Goal: Task Accomplishment & Management: Use online tool/utility

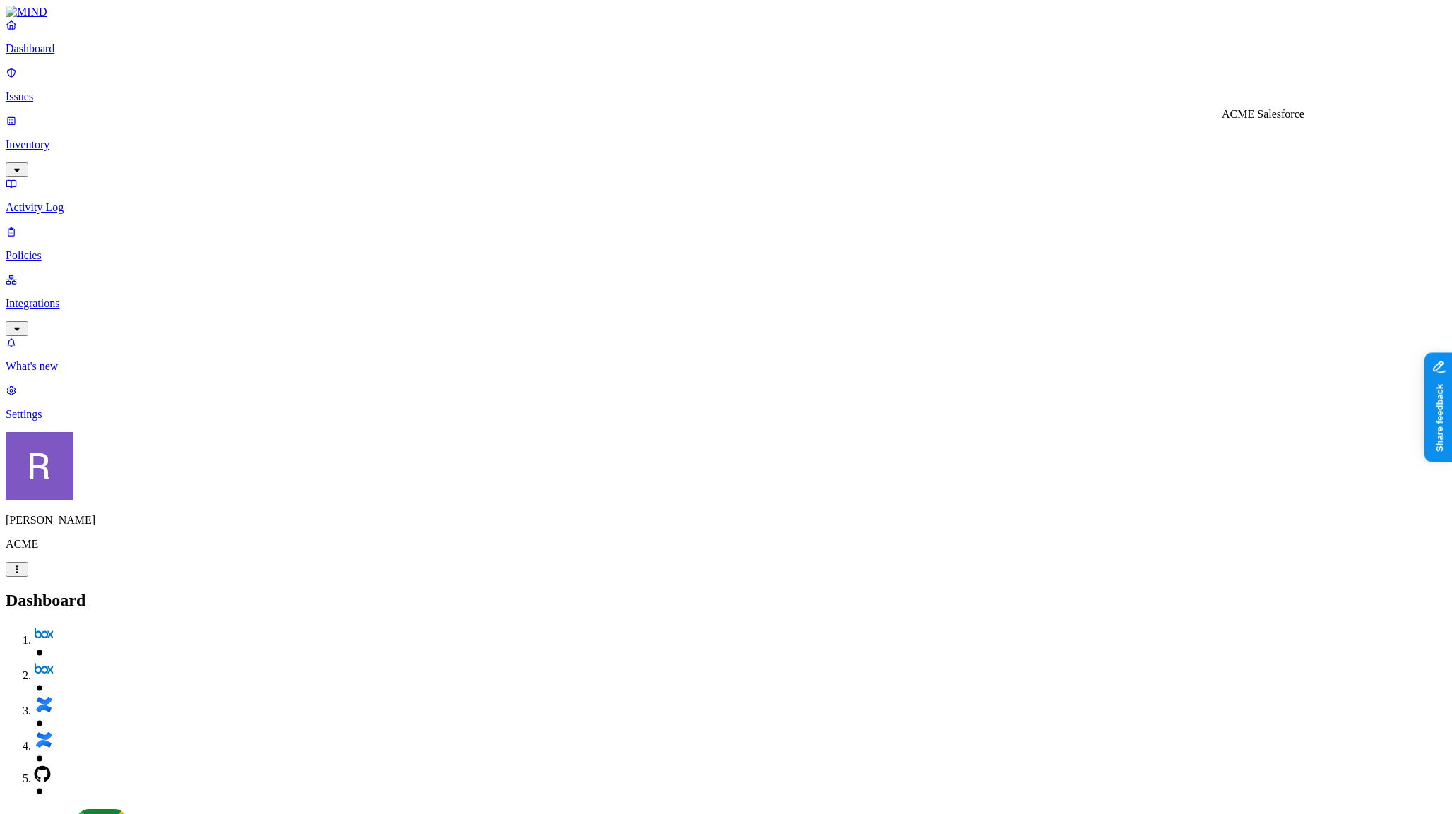
scroll to position [68, 0]
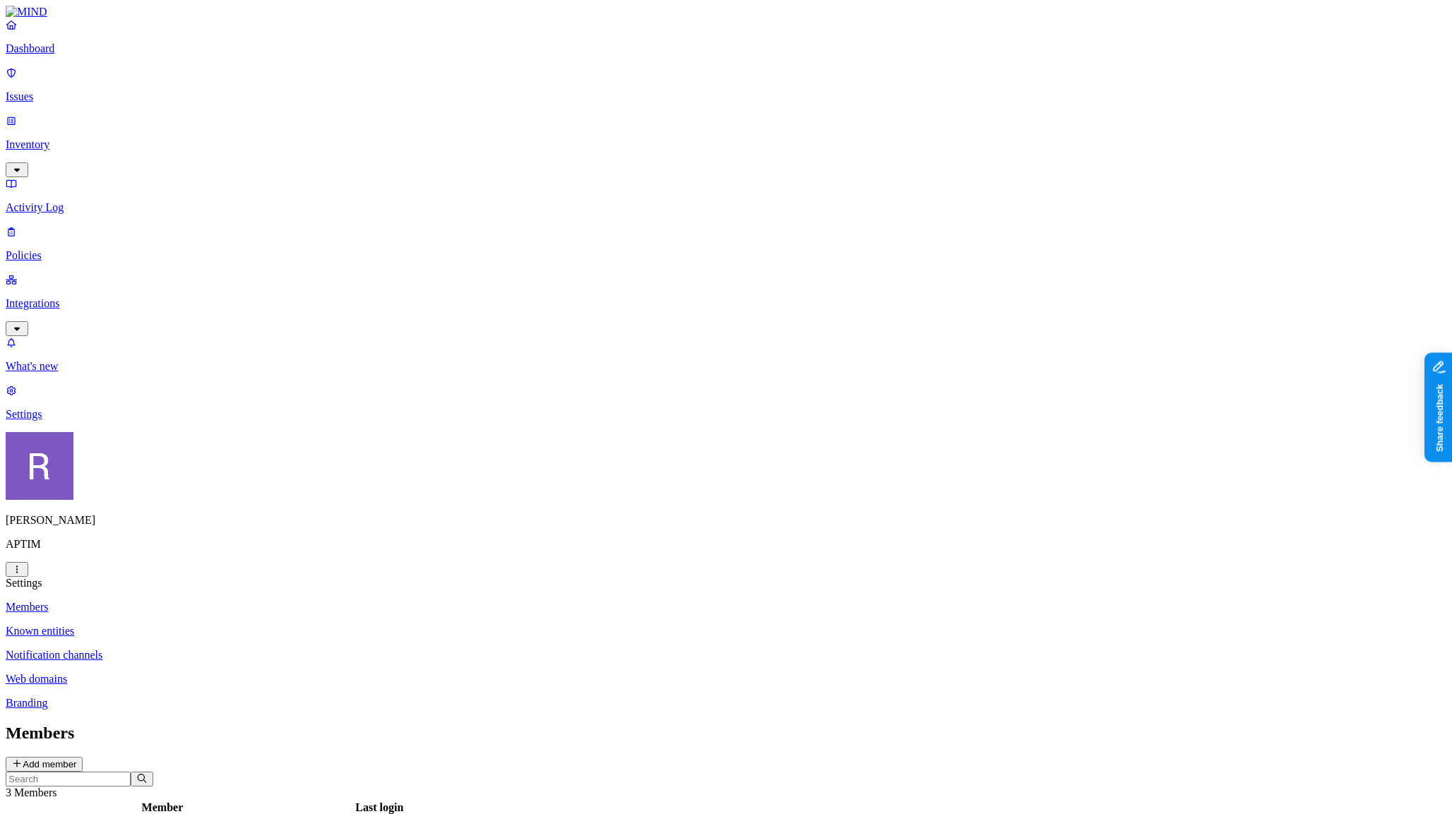
click at [137, 794] on html "Dashboard Issues Inventory Activity Log Policies Integrations What's new 1 Sett…" at bounding box center [726, 515] width 1452 height 1031
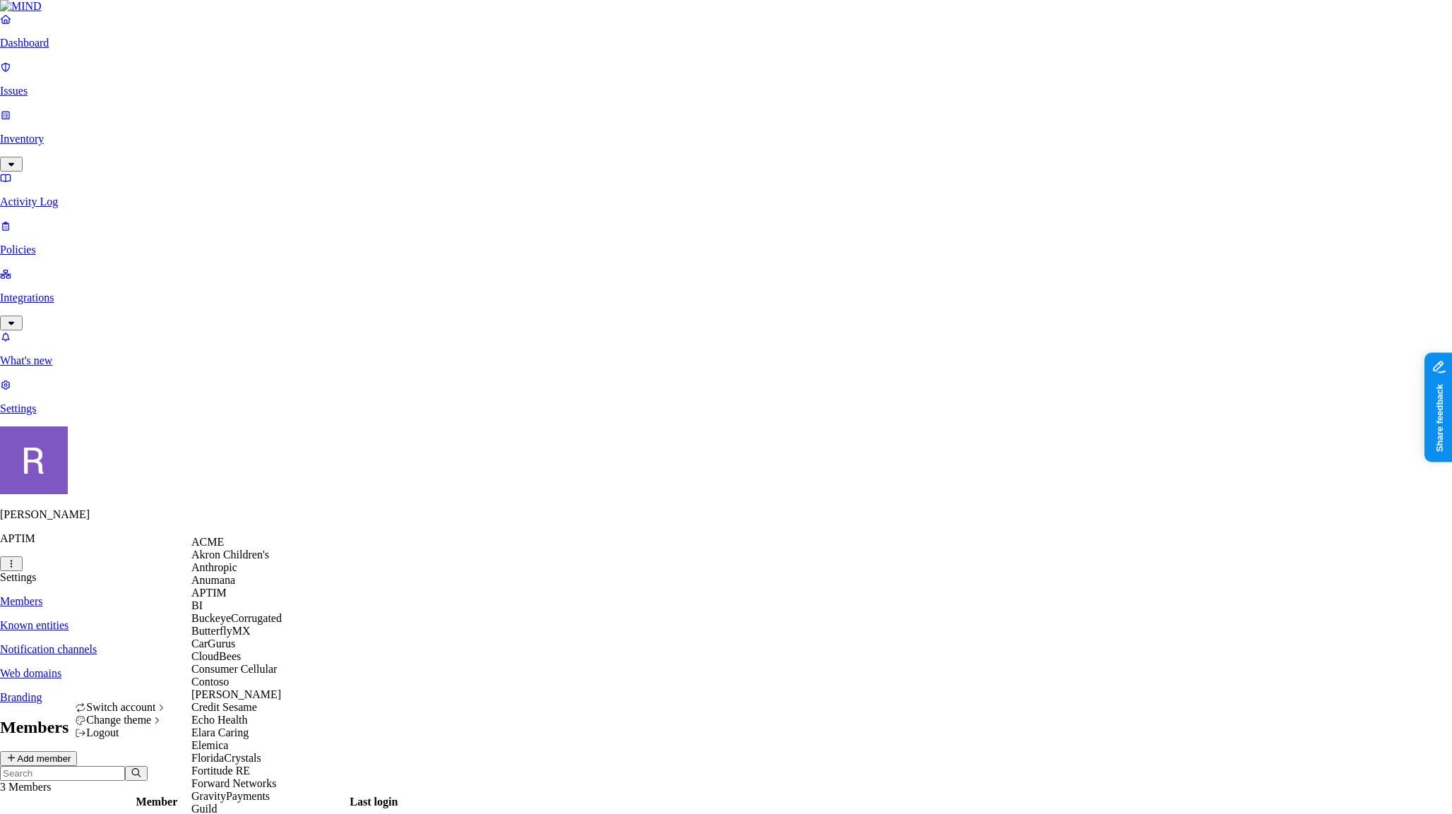
scroll to position [1082, 0]
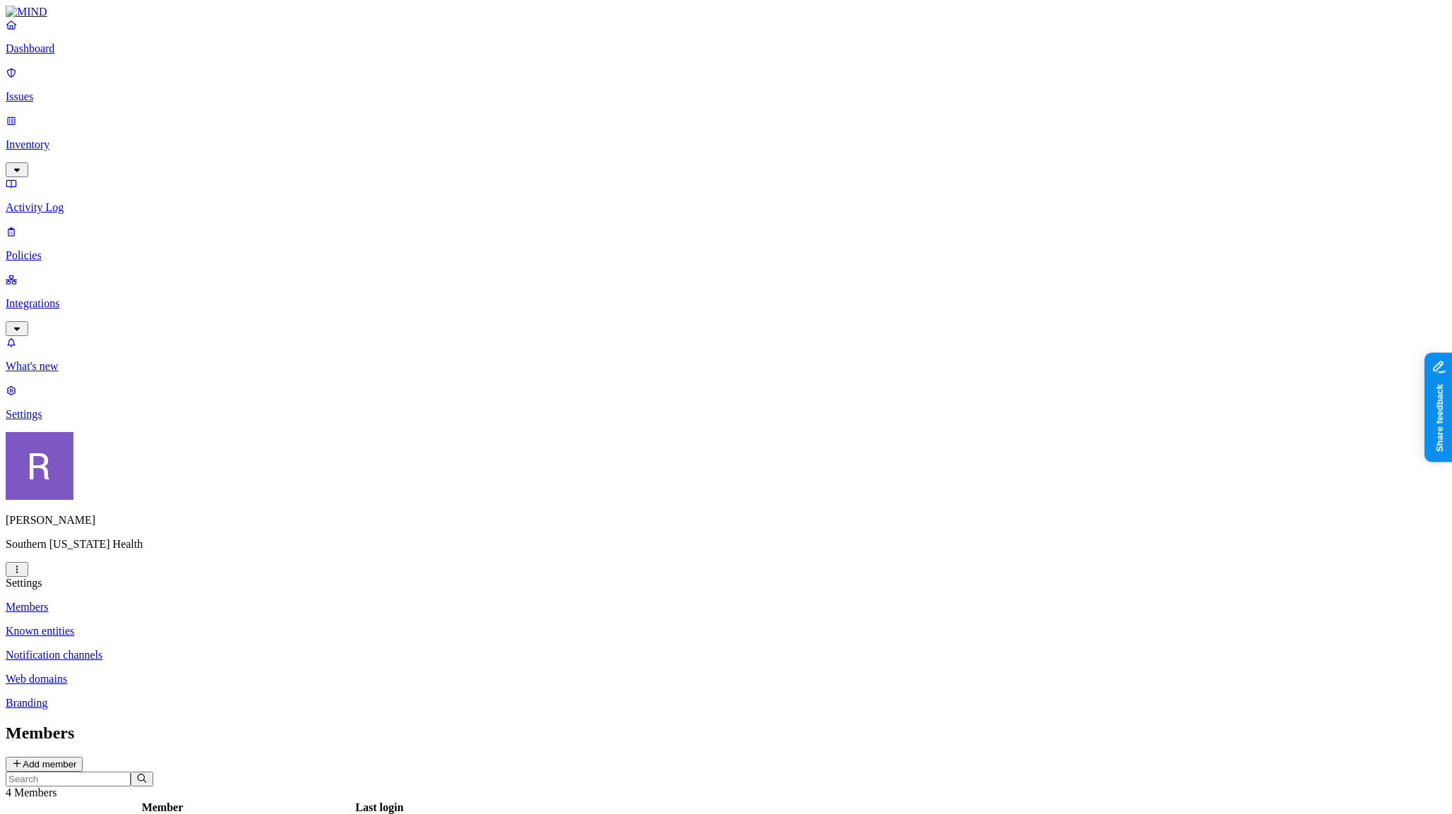
click at [40, 297] on p "Integrations" at bounding box center [726, 303] width 1441 height 13
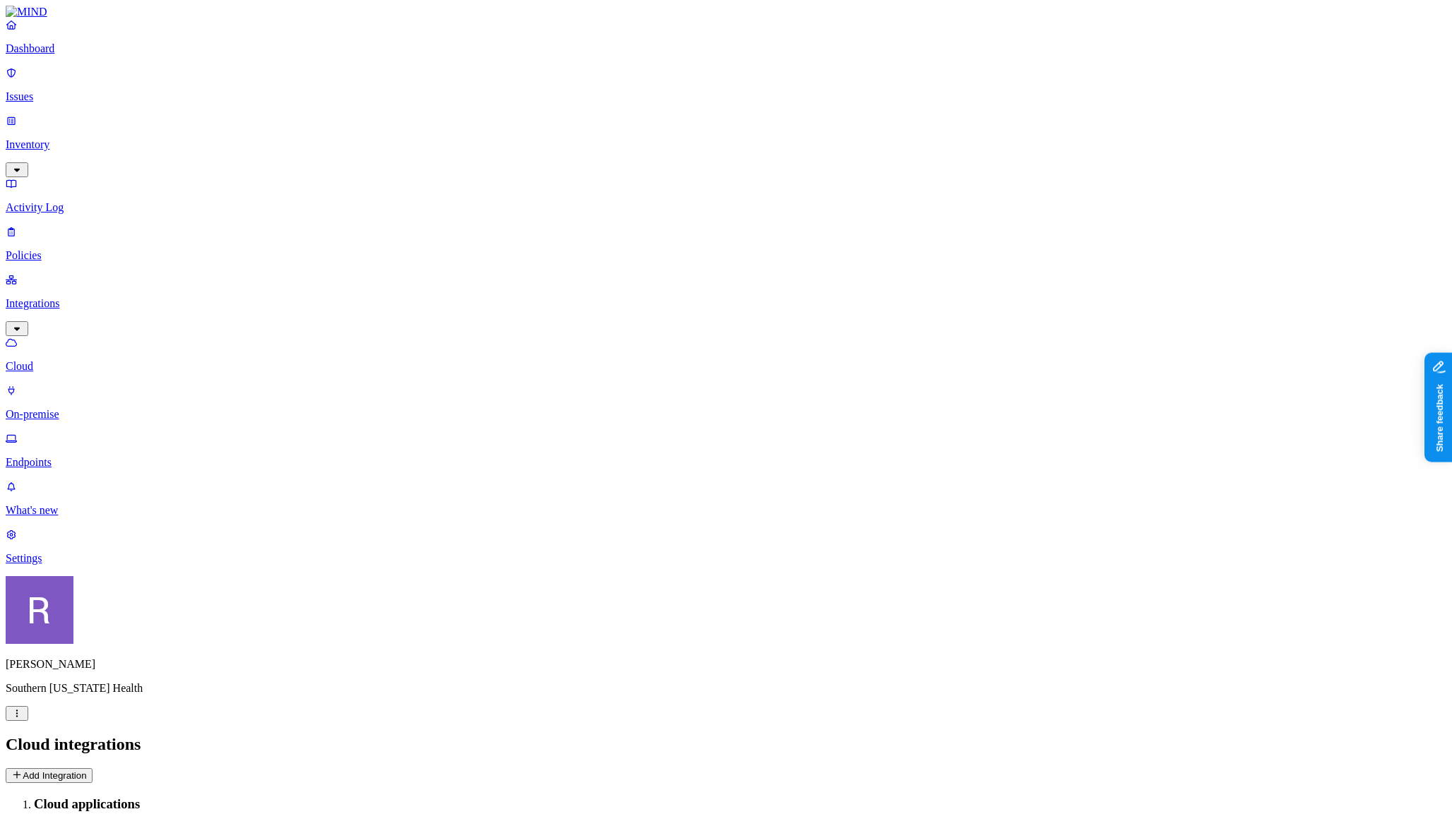
click at [66, 456] on p "Endpoints" at bounding box center [726, 462] width 1441 height 13
click at [133, 785] on html "Dashboard Issues Inventory Activity Log Policies Integrations Cloud On-premise …" at bounding box center [726, 542] width 1452 height 1085
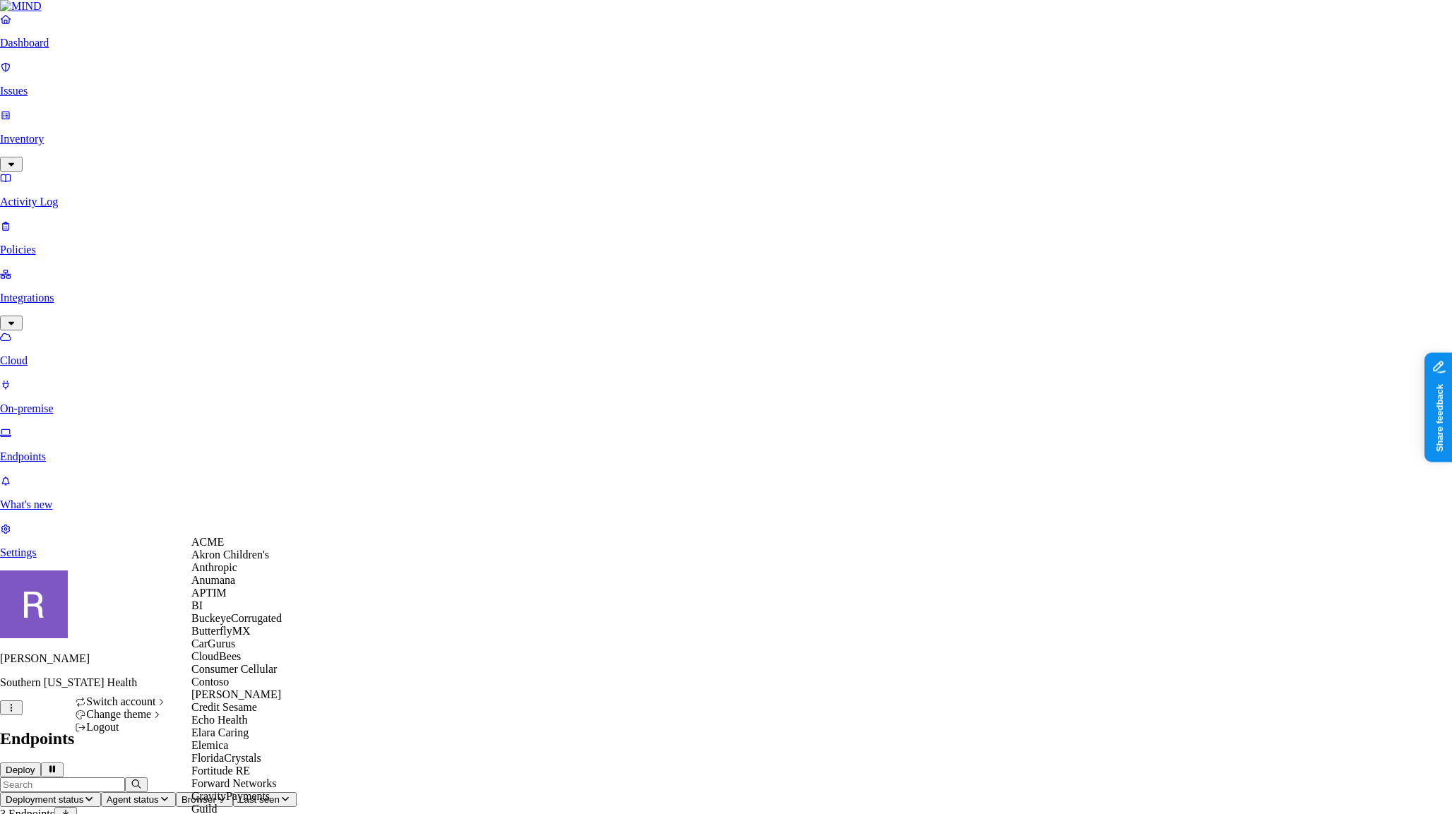
scroll to position [636, 0]
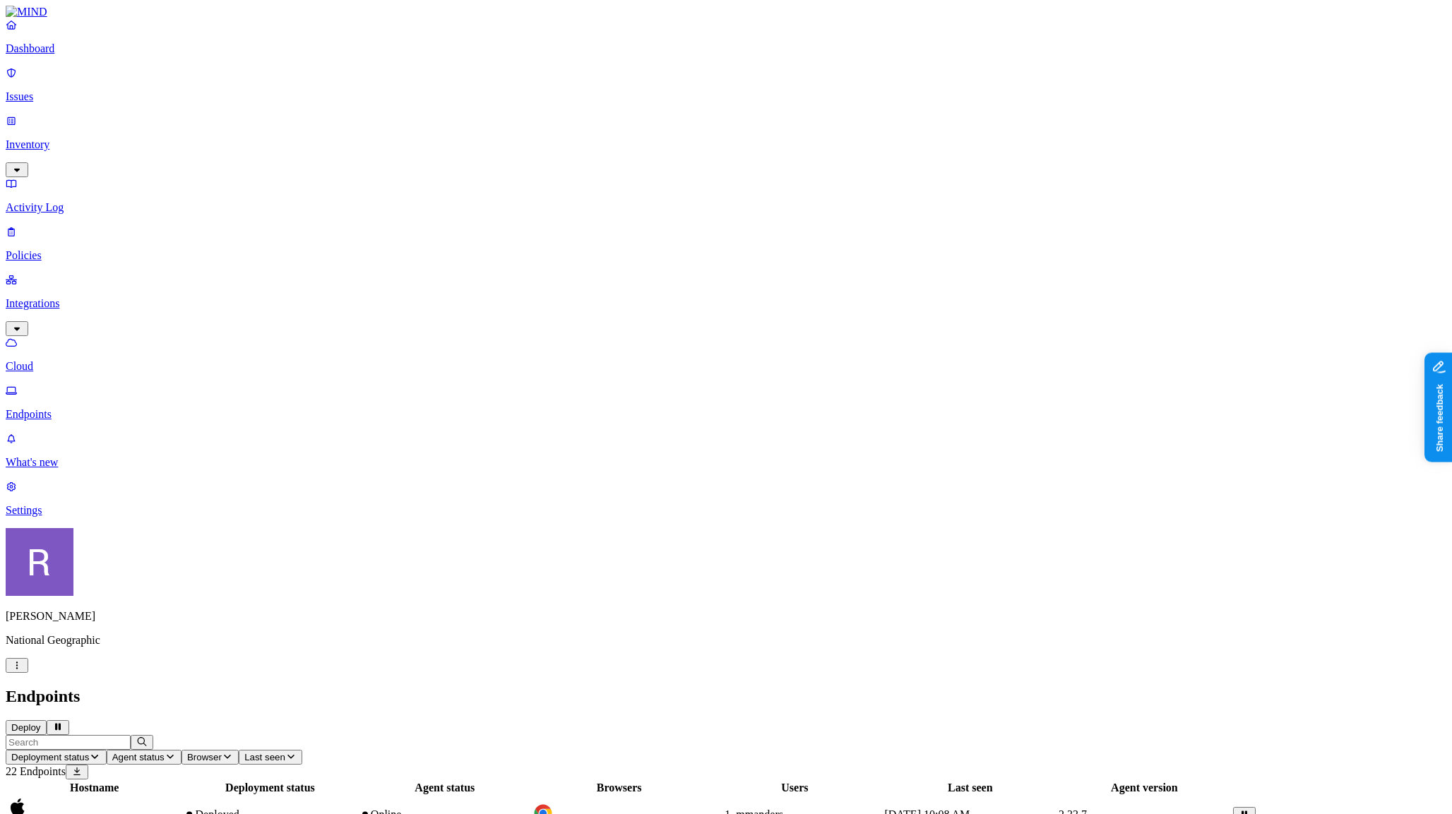
click at [49, 138] on p "Inventory" at bounding box center [726, 144] width 1441 height 13
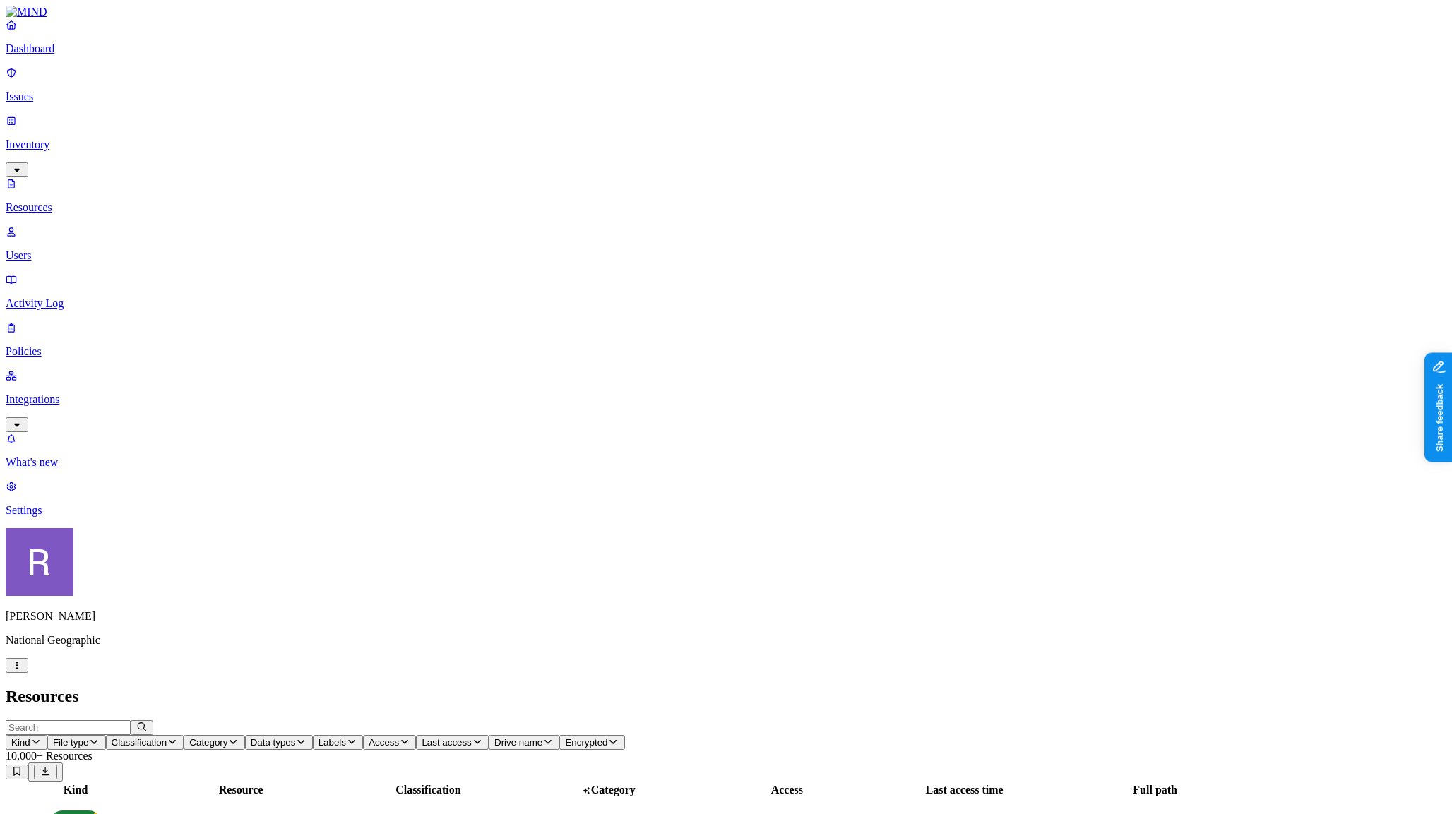
click at [54, 91] on p "Issues" at bounding box center [726, 96] width 1441 height 13
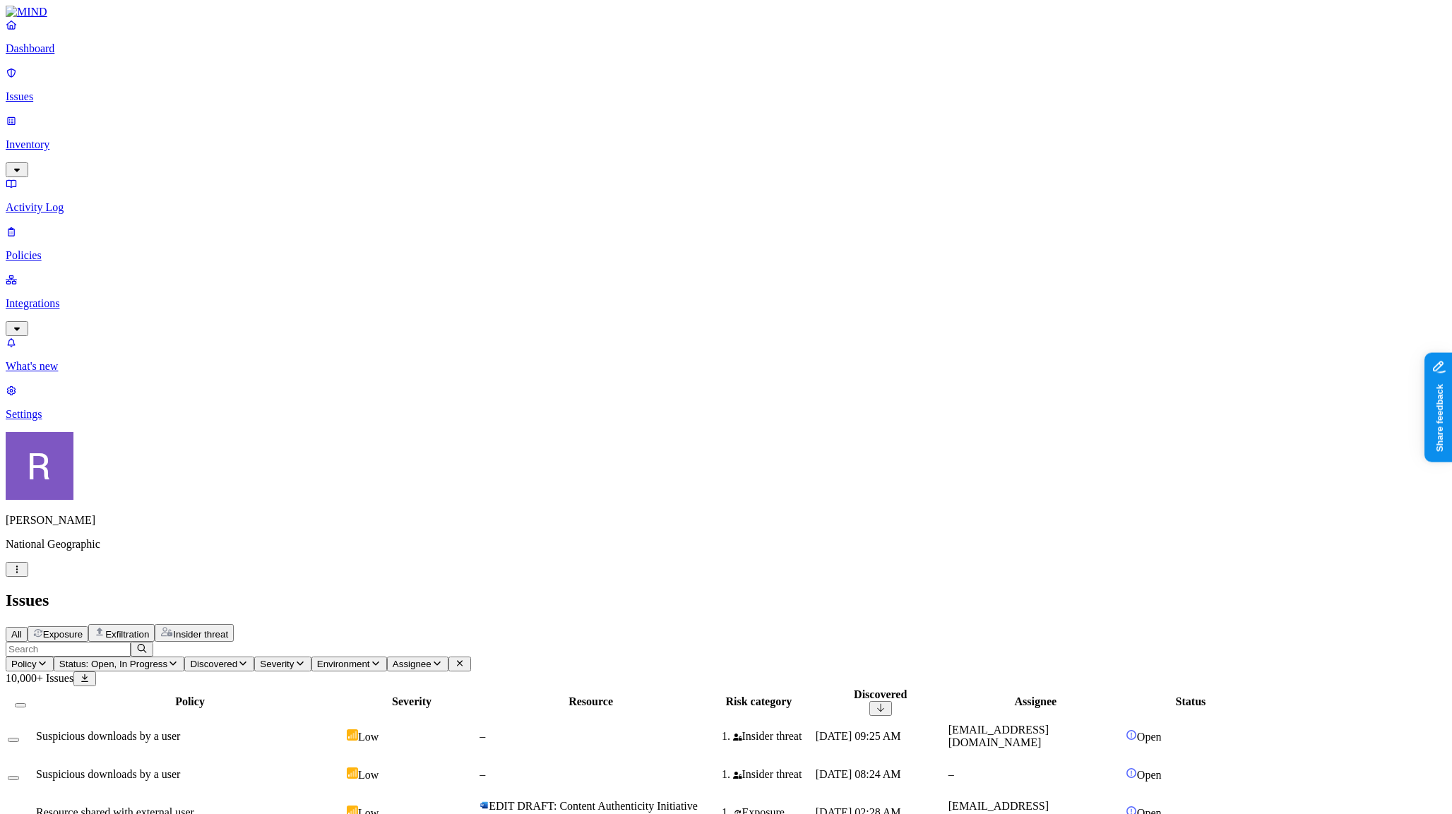
click at [155, 624] on button "Exfiltration" at bounding box center [121, 633] width 66 height 18
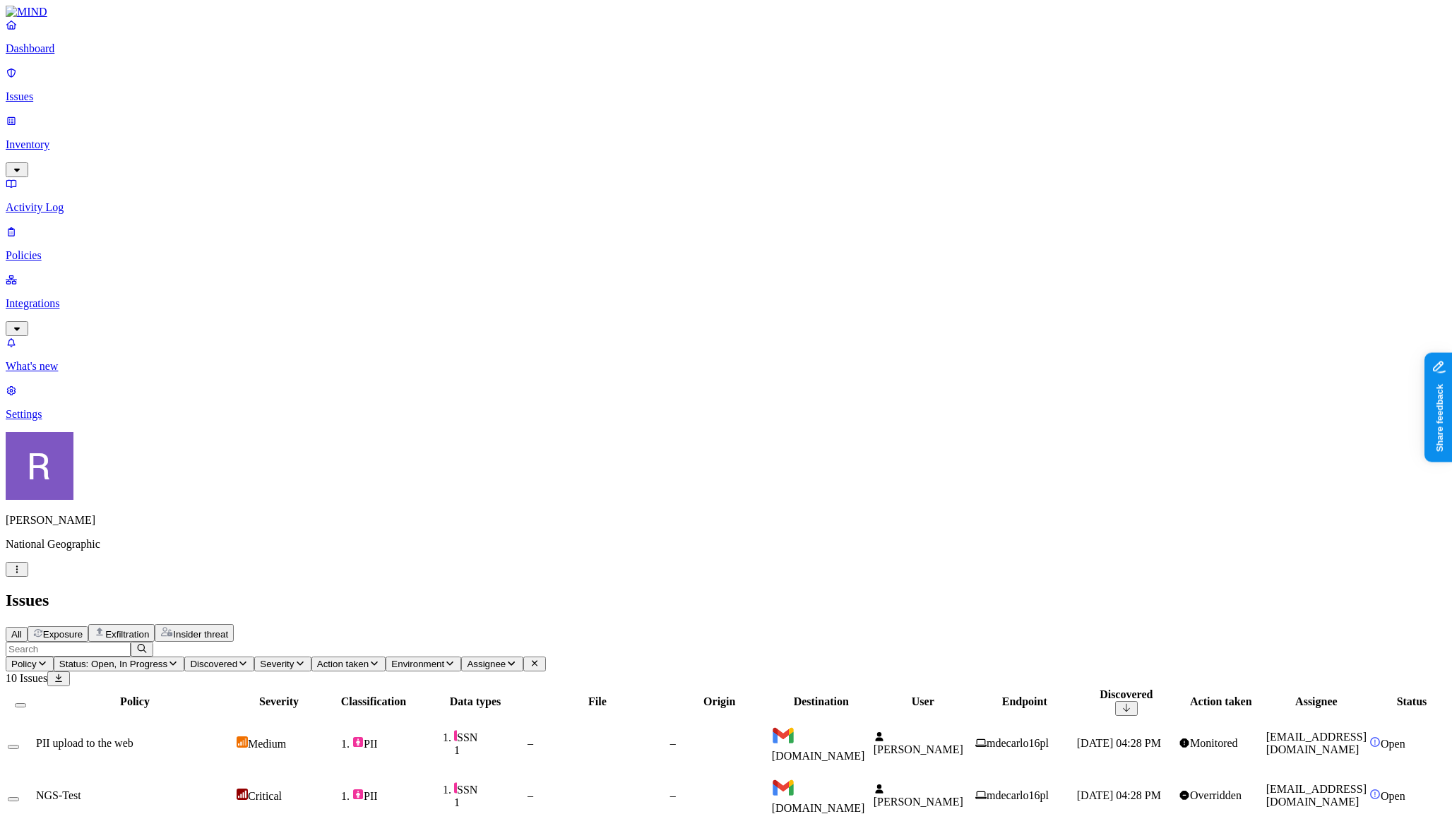
click at [234, 624] on button "Insider threat" at bounding box center [194, 633] width 79 height 18
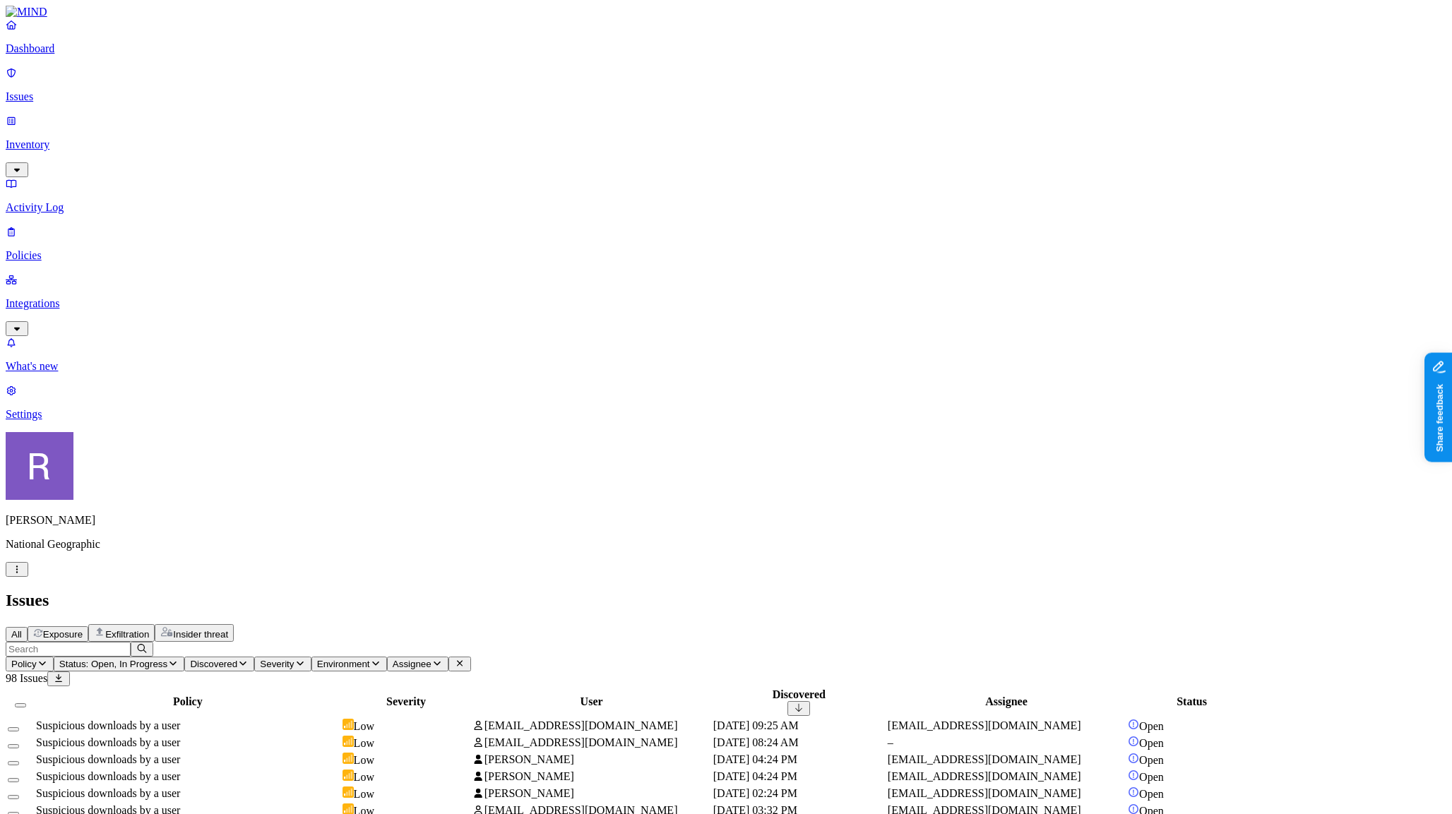
click at [155, 624] on button "Exfiltration" at bounding box center [121, 633] width 66 height 18
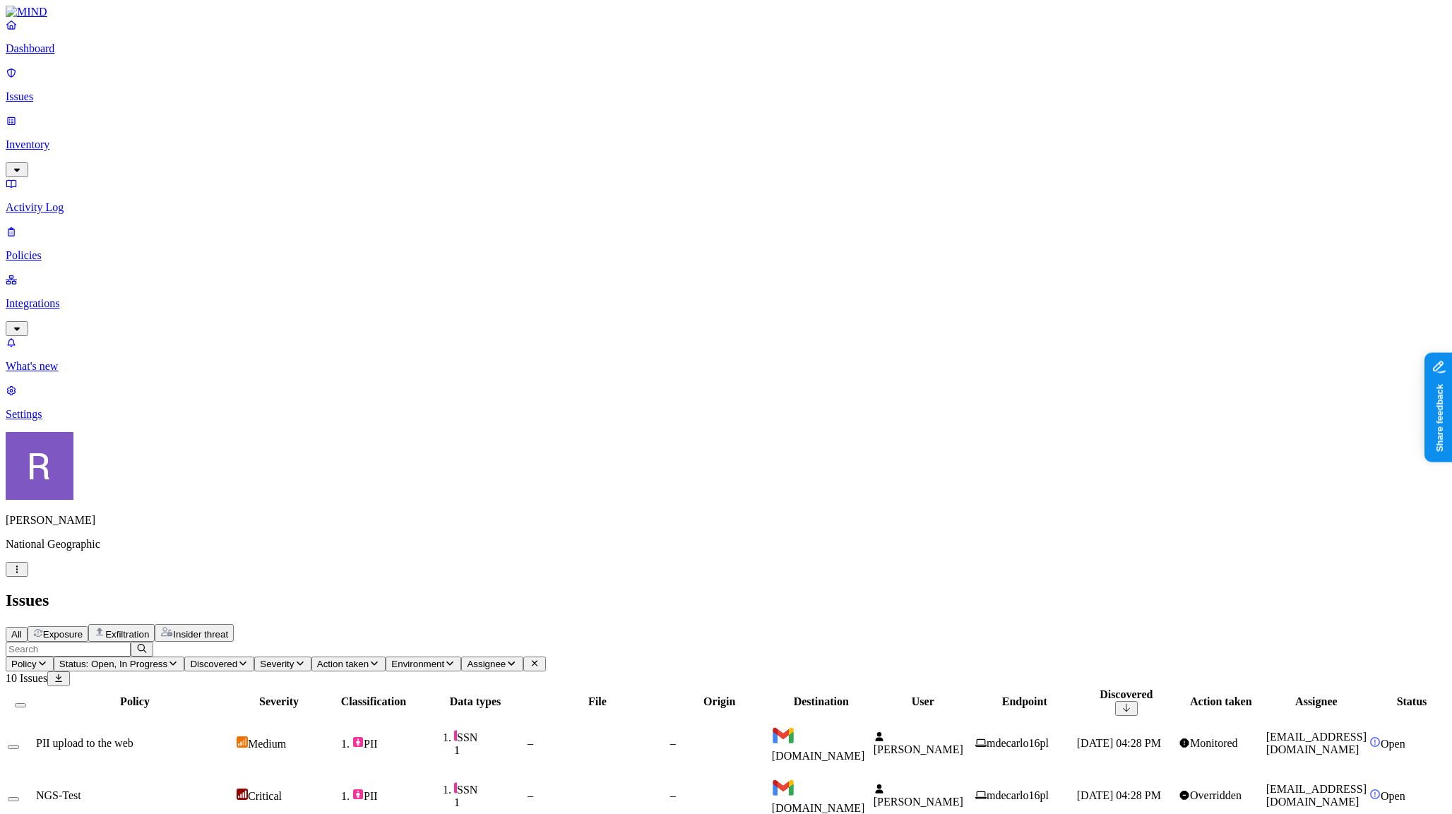
click at [83, 628] on div "Exposure" at bounding box center [57, 633] width 49 height 11
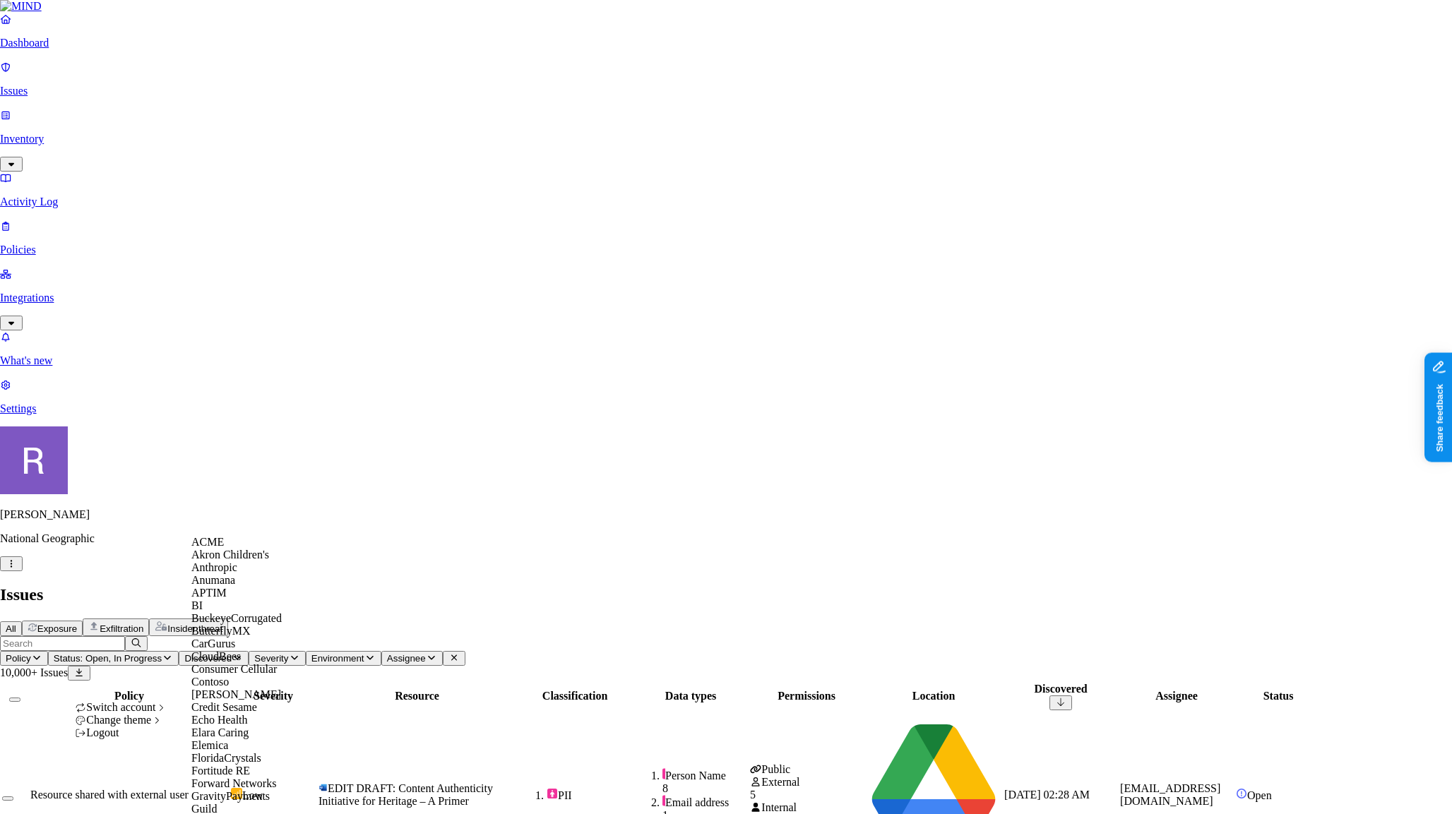
click at [231, 625] on div "BuckeyeCorrugated" at bounding box center [259, 618] width 137 height 13
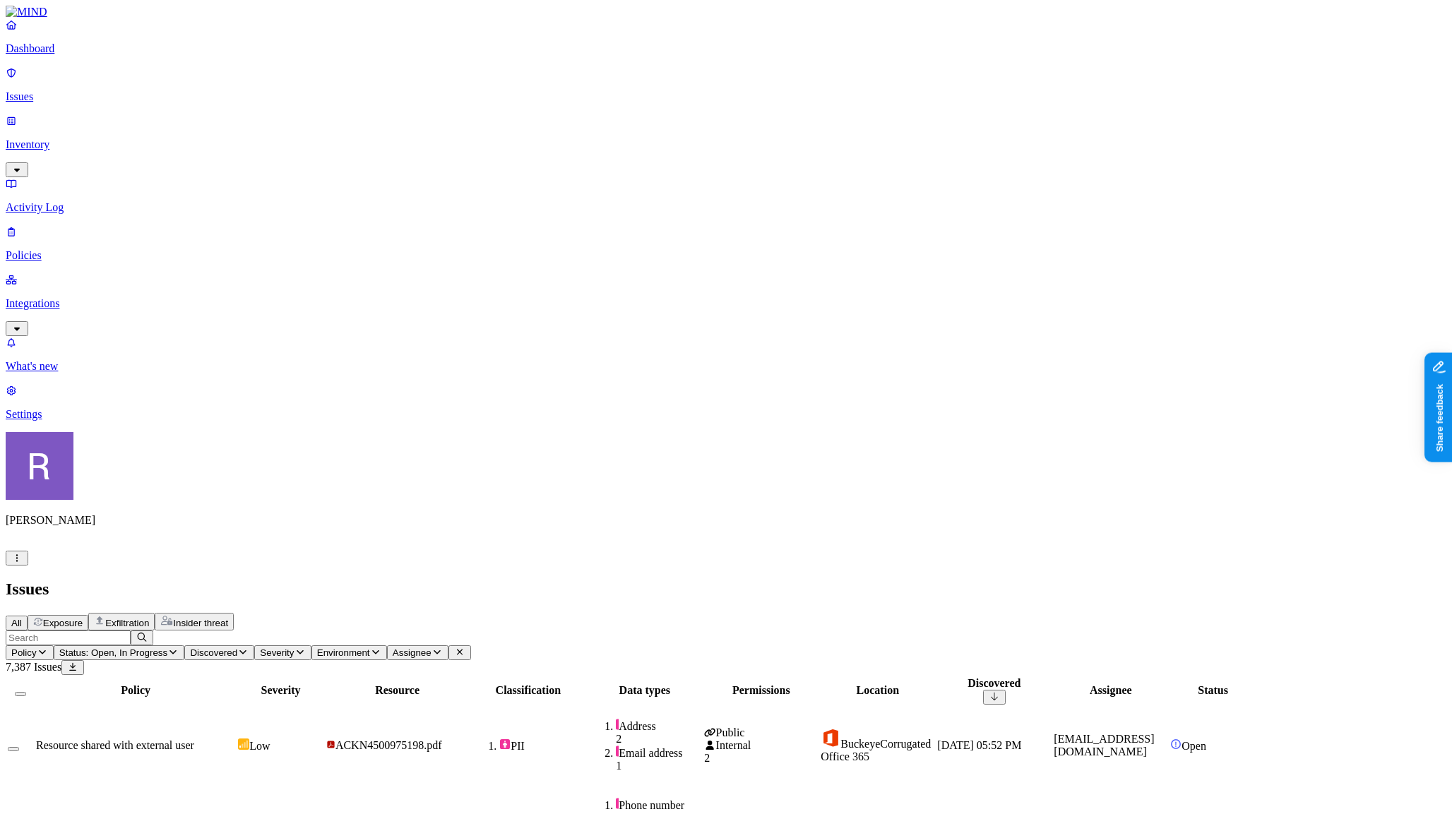
click at [69, 297] on p "Integrations" at bounding box center [726, 303] width 1441 height 13
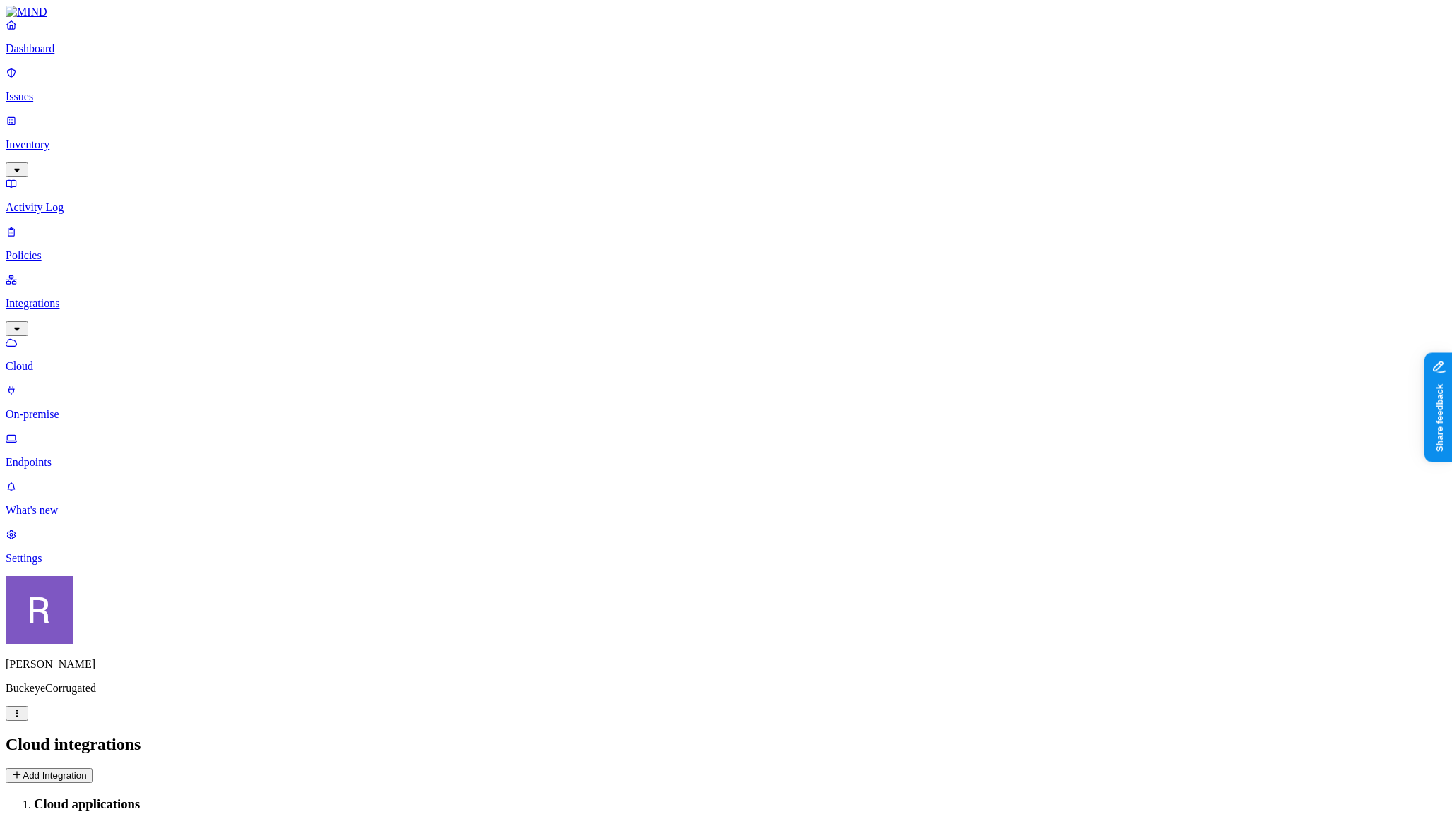
click at [84, 408] on p "On-premise" at bounding box center [726, 414] width 1441 height 13
click at [79, 456] on p "Endpoints" at bounding box center [726, 462] width 1441 height 13
click at [81, 360] on p "Cloud" at bounding box center [726, 366] width 1441 height 13
click at [134, 788] on html "Dashboard Issues Inventory Activity Log Policies Integrations Cloud On-premise …" at bounding box center [726, 573] width 1452 height 1146
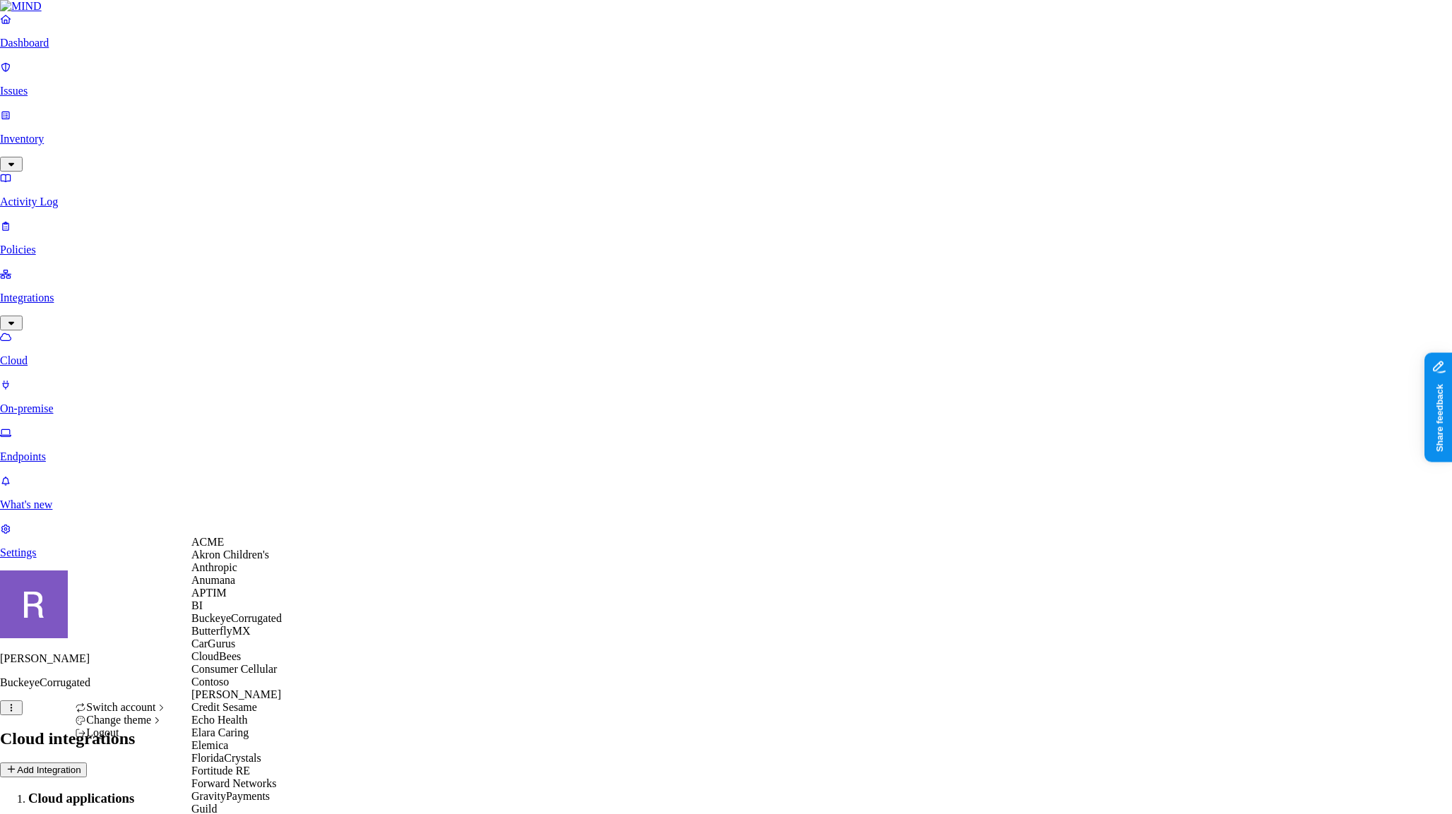
scroll to position [1082, 0]
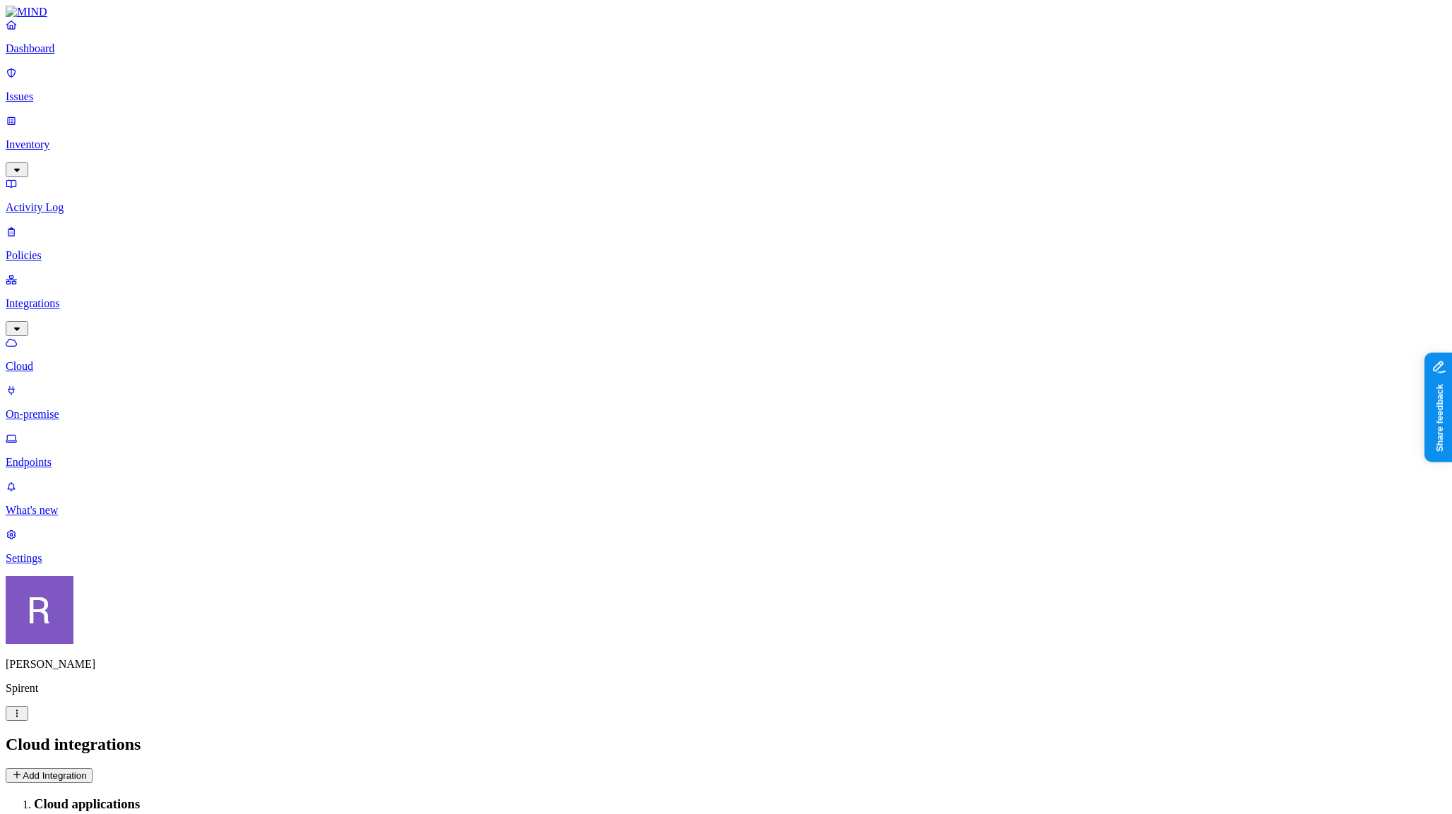
click at [83, 456] on p "Endpoints" at bounding box center [726, 462] width 1441 height 13
click at [239, 798] on button "Browser" at bounding box center [209, 805] width 57 height 15
click at [513, 155] on span "Safari" at bounding box center [504, 161] width 27 height 12
click at [512, 157] on span "Safari" at bounding box center [504, 163] width 27 height 12
click at [121, 395] on nav "Dashboard Issues Inventory Activity Log Policies Integrations Cloud On-premise …" at bounding box center [726, 291] width 1441 height 547
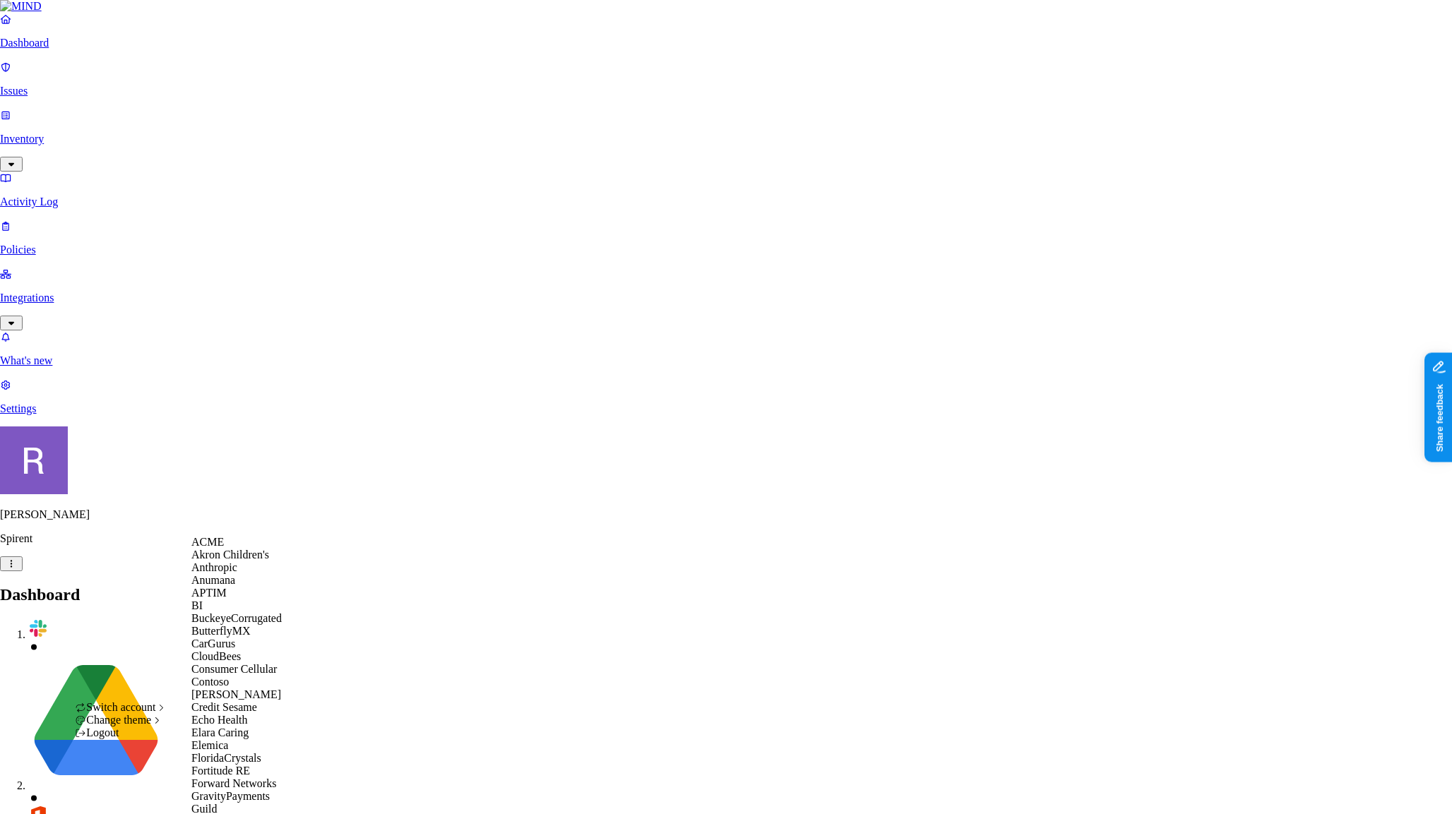
click at [152, 713] on span "Switch account" at bounding box center [120, 707] width 69 height 12
click at [222, 548] on span "ACME" at bounding box center [207, 542] width 32 height 12
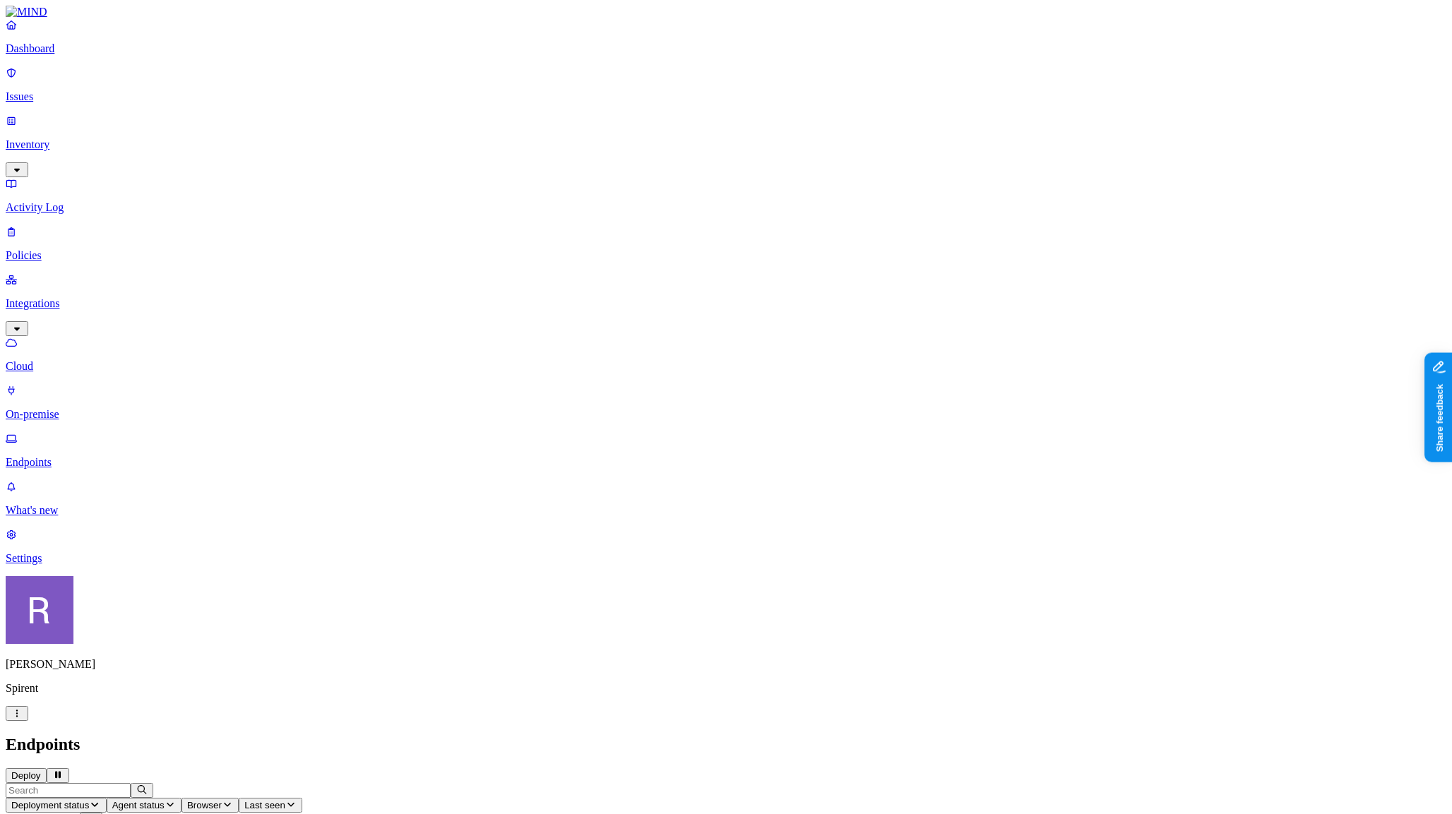
click at [68, 93] on p "Issues" at bounding box center [726, 96] width 1441 height 13
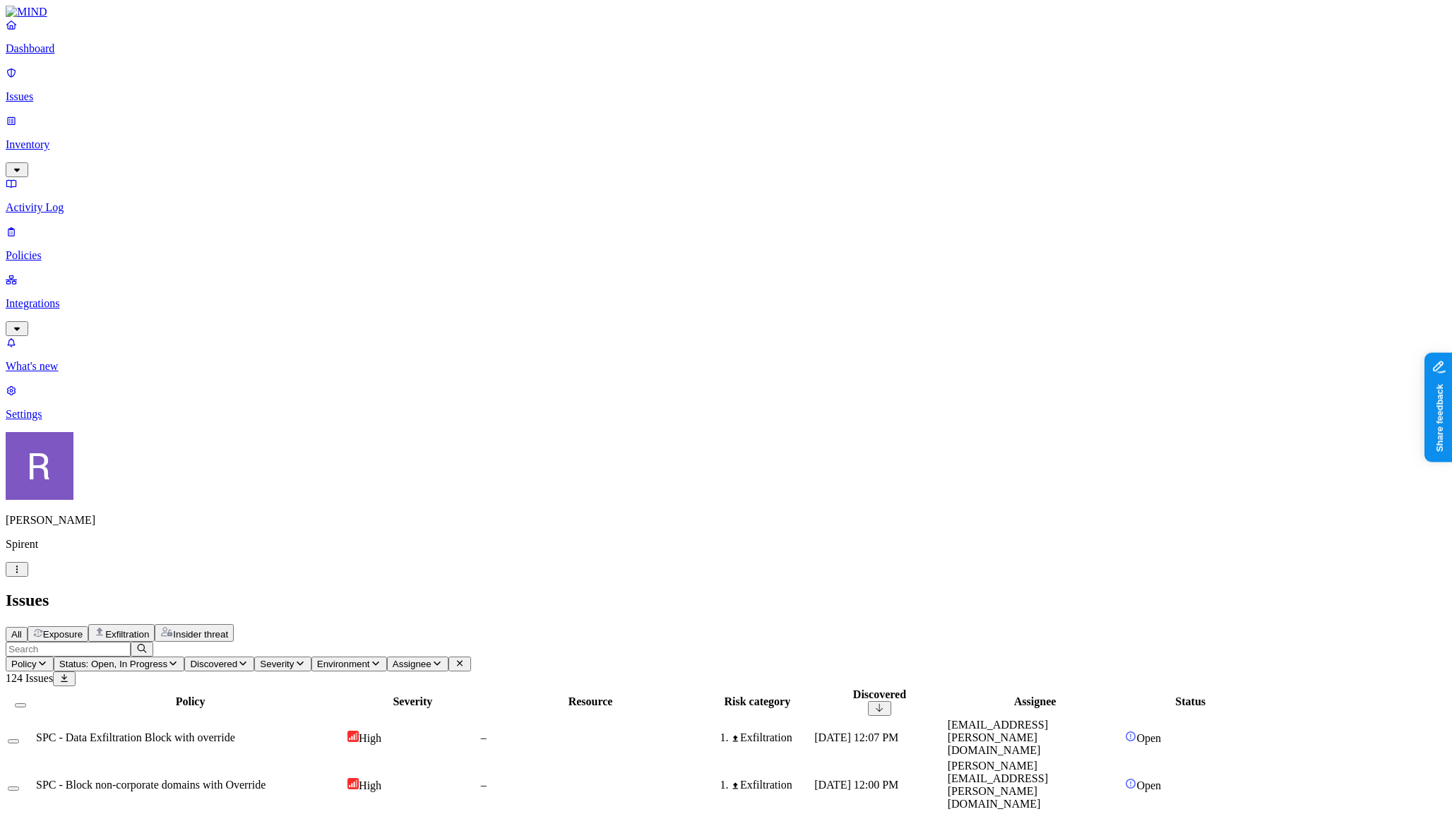
click at [131, 642] on input "text" at bounding box center [68, 649] width 125 height 15
type input "sus"
click at [48, 659] on icon "button" at bounding box center [42, 663] width 11 height 9
type input "sus"
click at [323, 184] on div "Suspicious downloads by a risky user" at bounding box center [380, 172] width 136 height 25
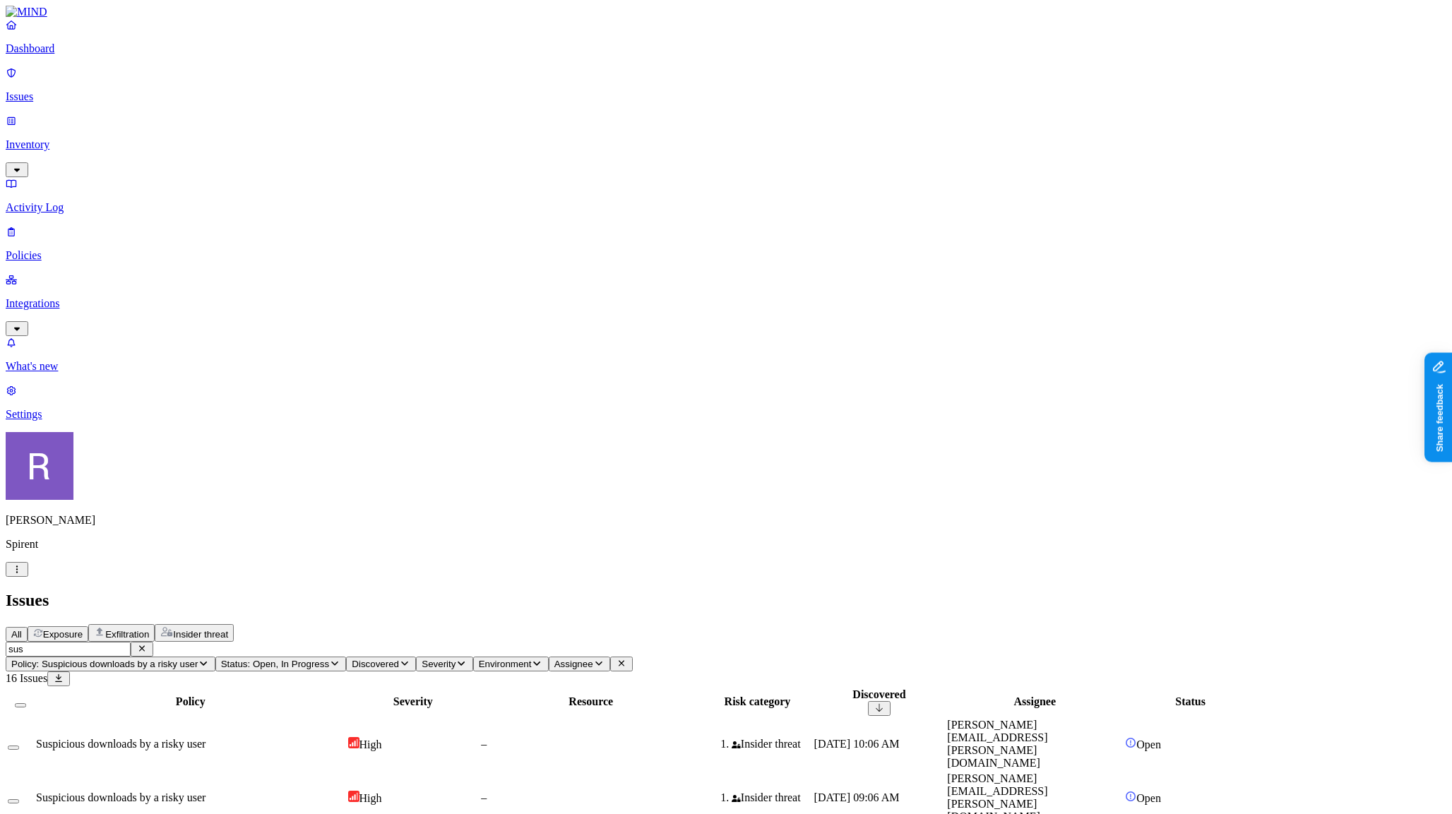
click at [145, 646] on icon "button" at bounding box center [142, 649] width 6 height 6
click at [329, 659] on span "Status: Open, In Progress" at bounding box center [275, 664] width 108 height 11
click at [483, 216] on div "Resolved" at bounding box center [483, 229] width 0 height 27
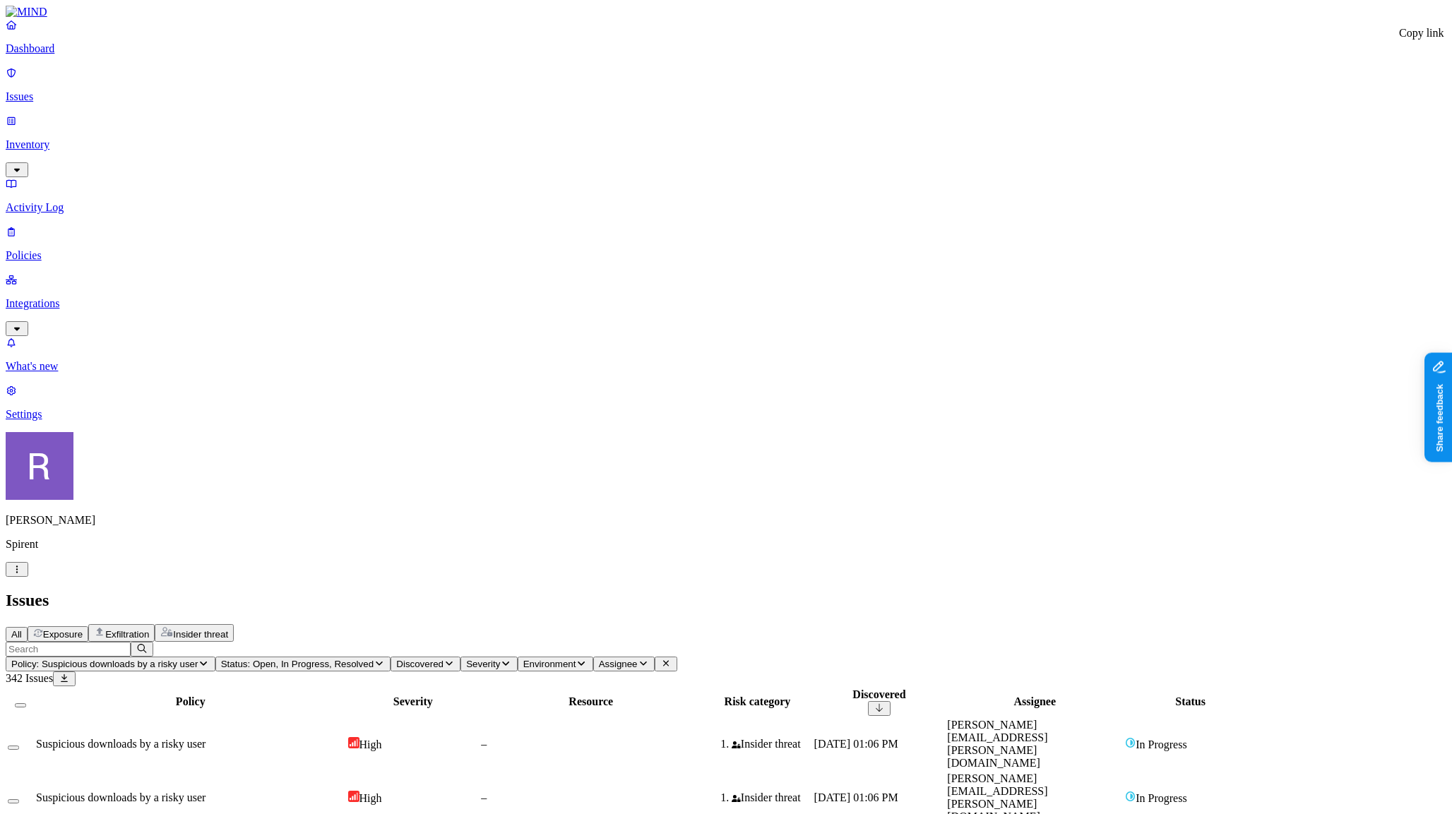
click at [96, 55] on p "Dashboard" at bounding box center [726, 48] width 1441 height 13
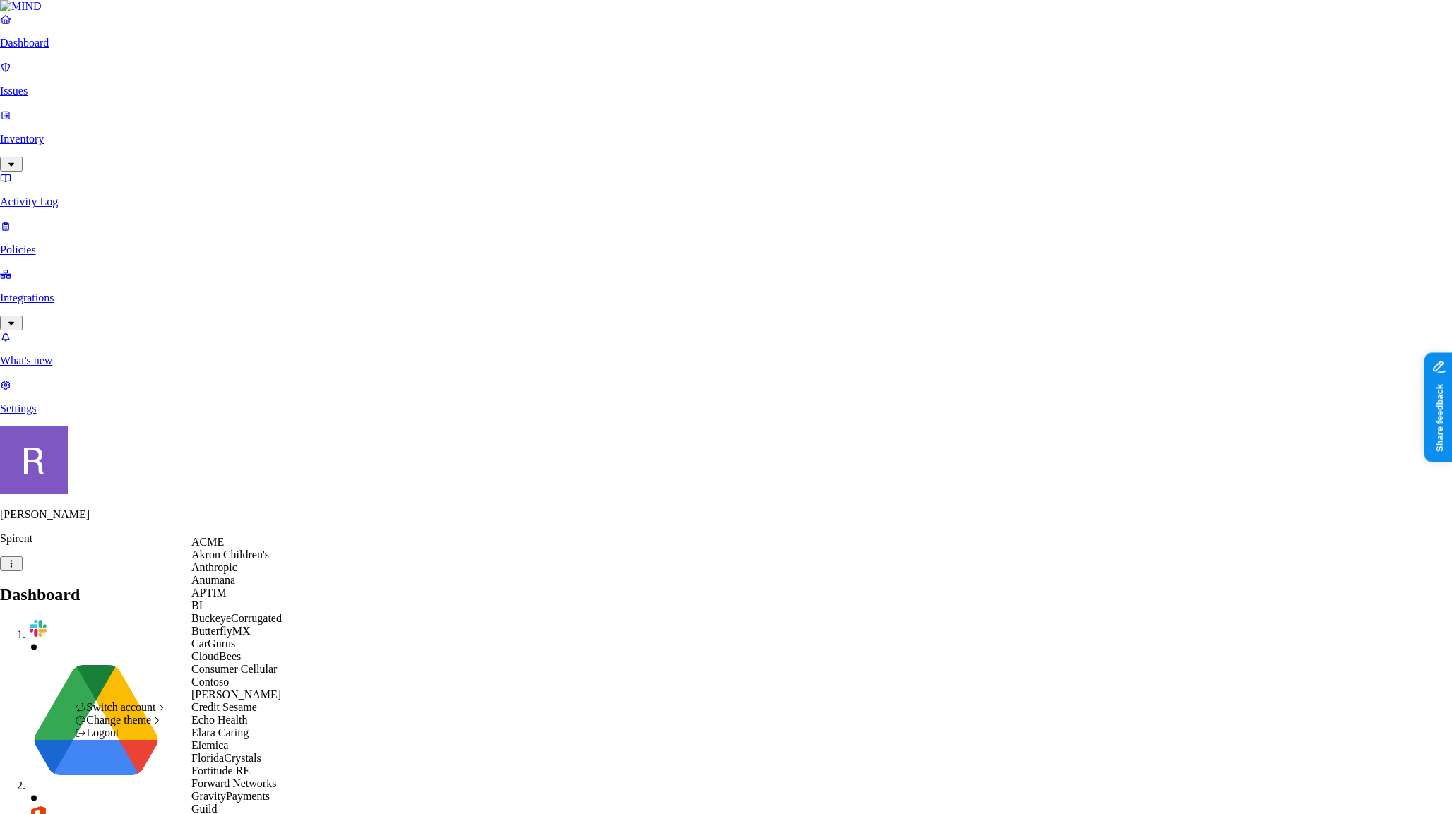
scroll to position [329, 0]
click at [245, 790] on span "GravityPayments" at bounding box center [230, 796] width 78 height 12
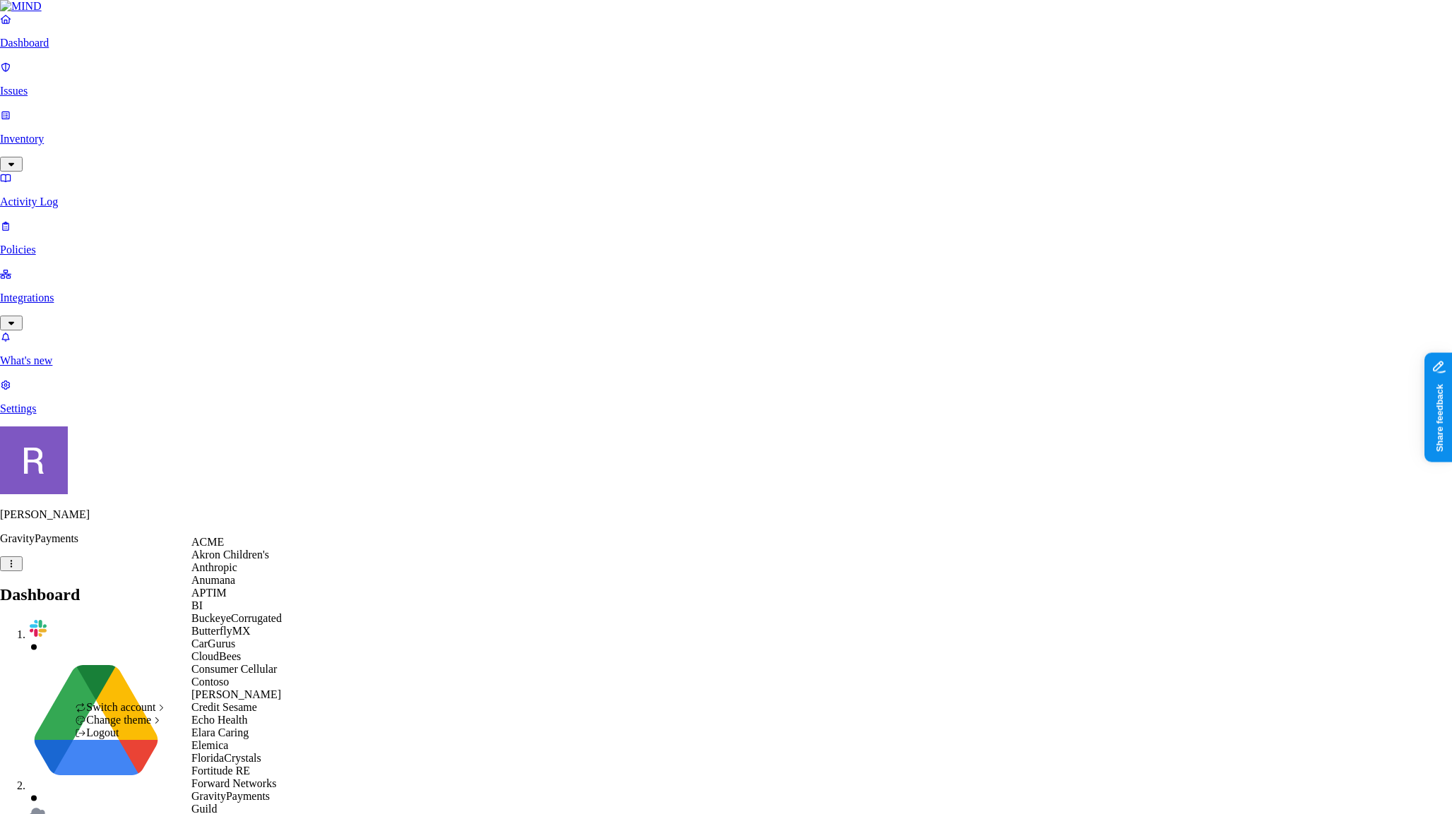
click at [217, 624] on span "BuckeyeCorrugated" at bounding box center [236, 618] width 90 height 12
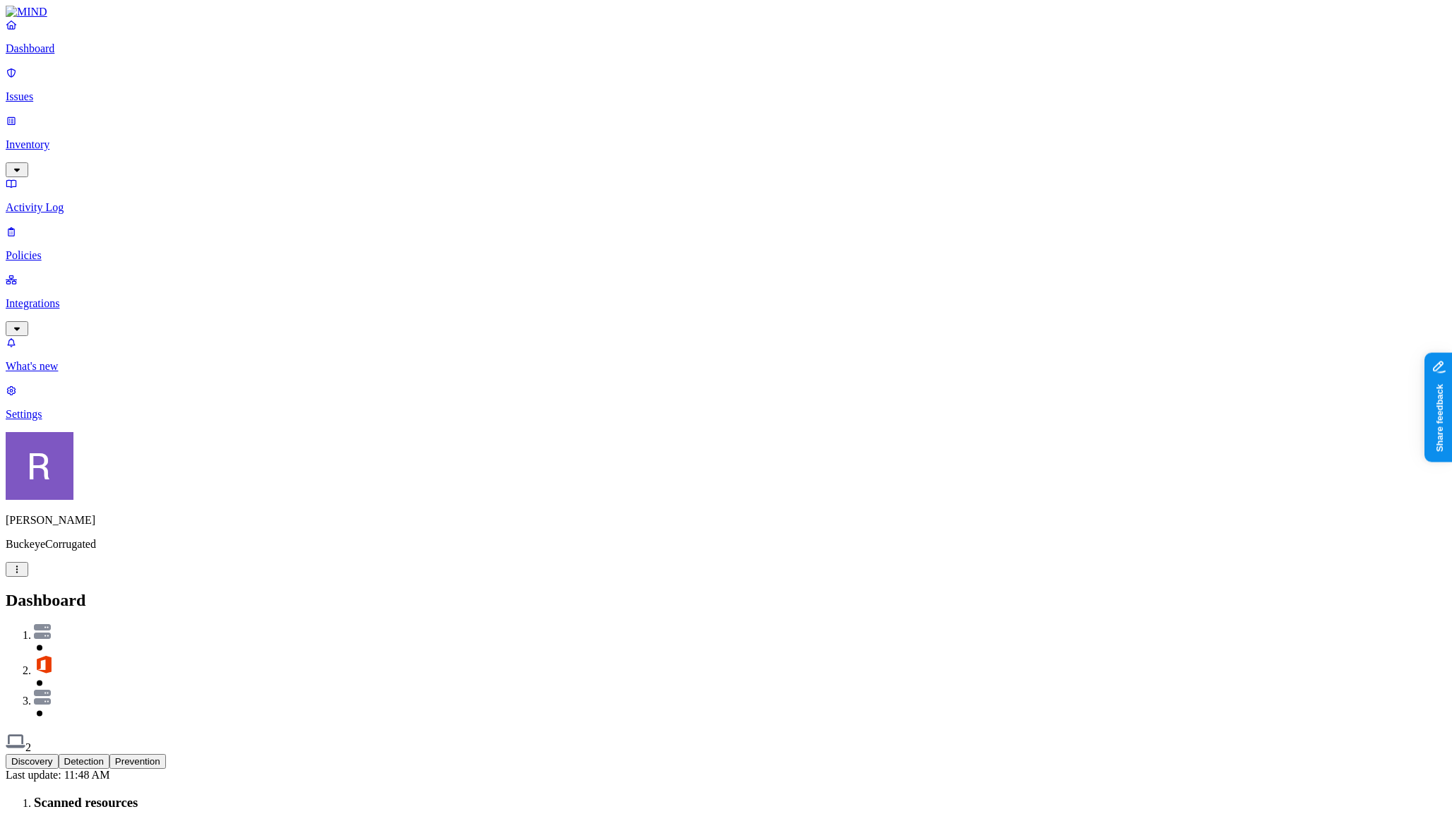
click at [71, 138] on p "Inventory" at bounding box center [726, 144] width 1441 height 13
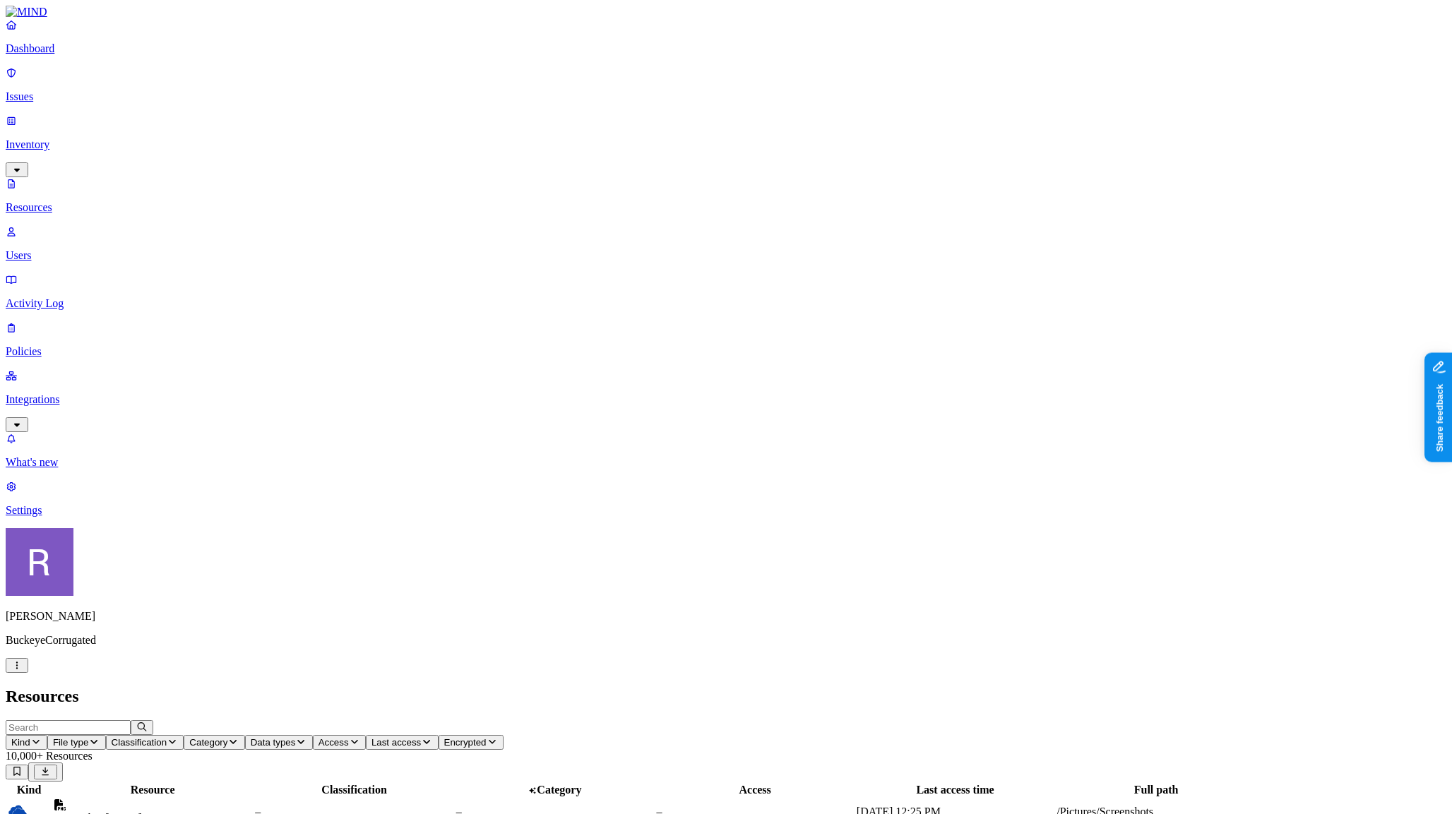
click at [42, 737] on icon "button" at bounding box center [35, 741] width 11 height 9
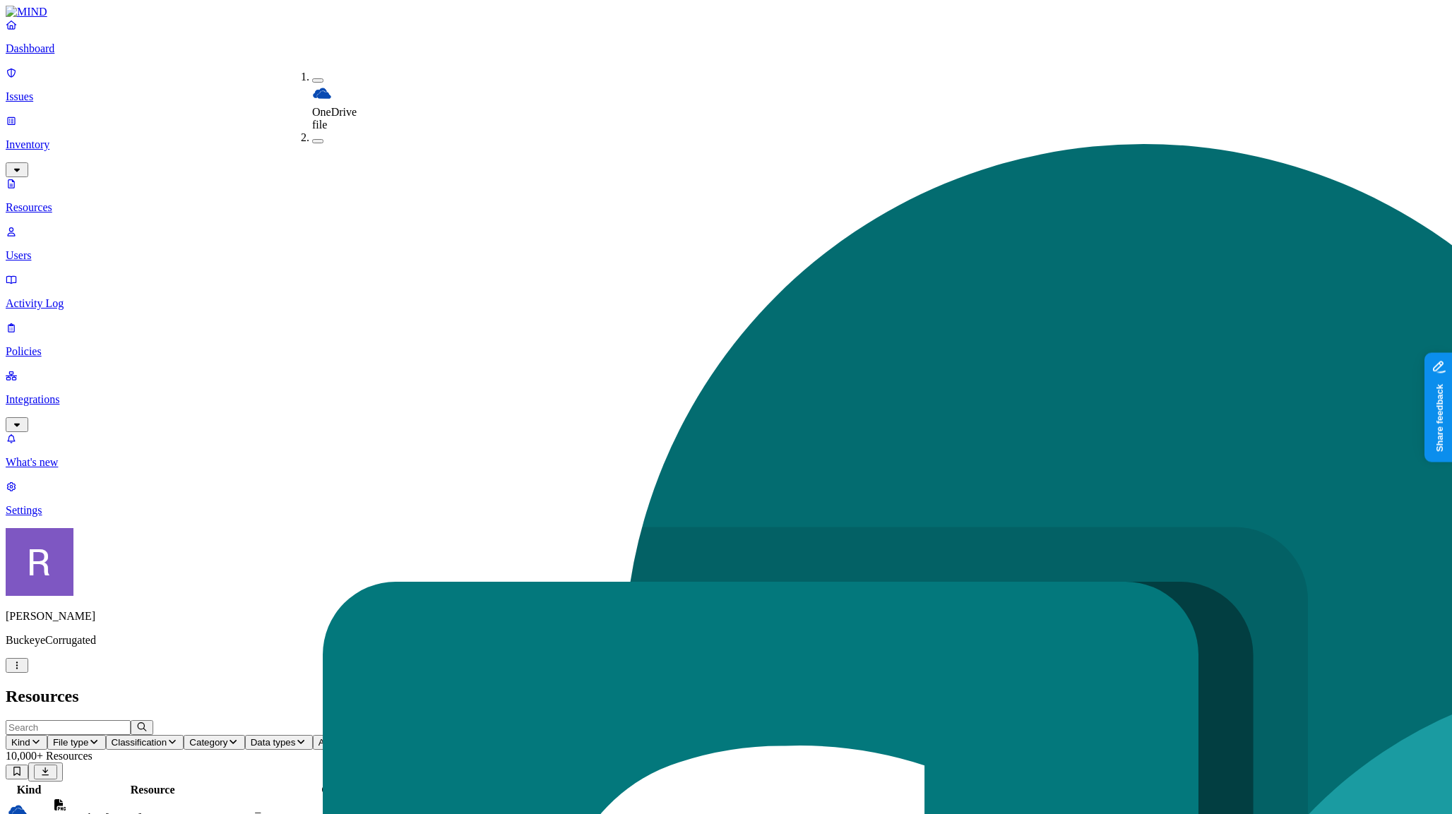
click at [85, 316] on nav "Dashboard Issues Inventory Resources Users Activity Log Policies Integrations W…" at bounding box center [726, 267] width 1441 height 499
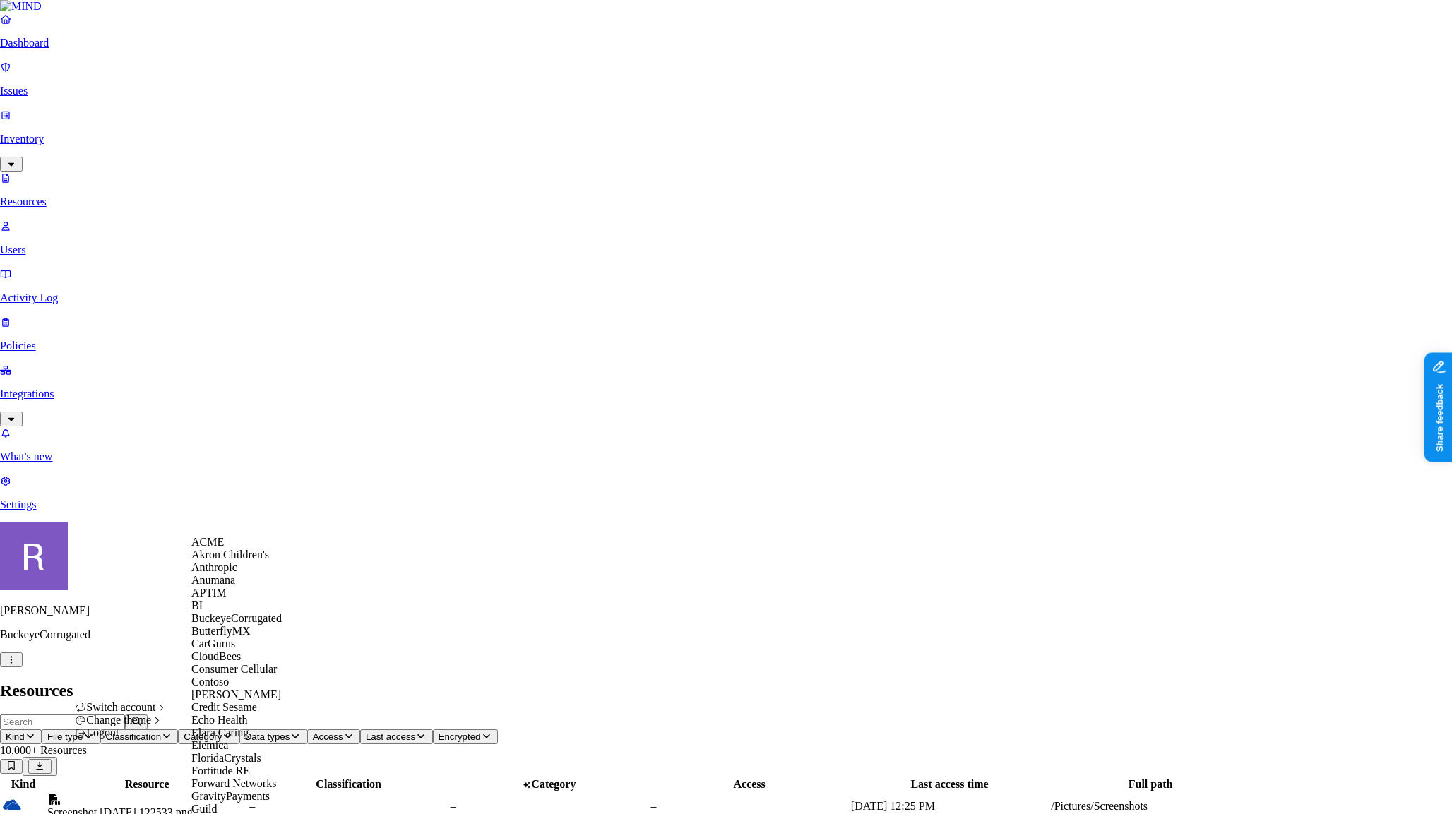
scroll to position [403, 0]
click at [248, 790] on span "GravityPayments" at bounding box center [230, 796] width 78 height 12
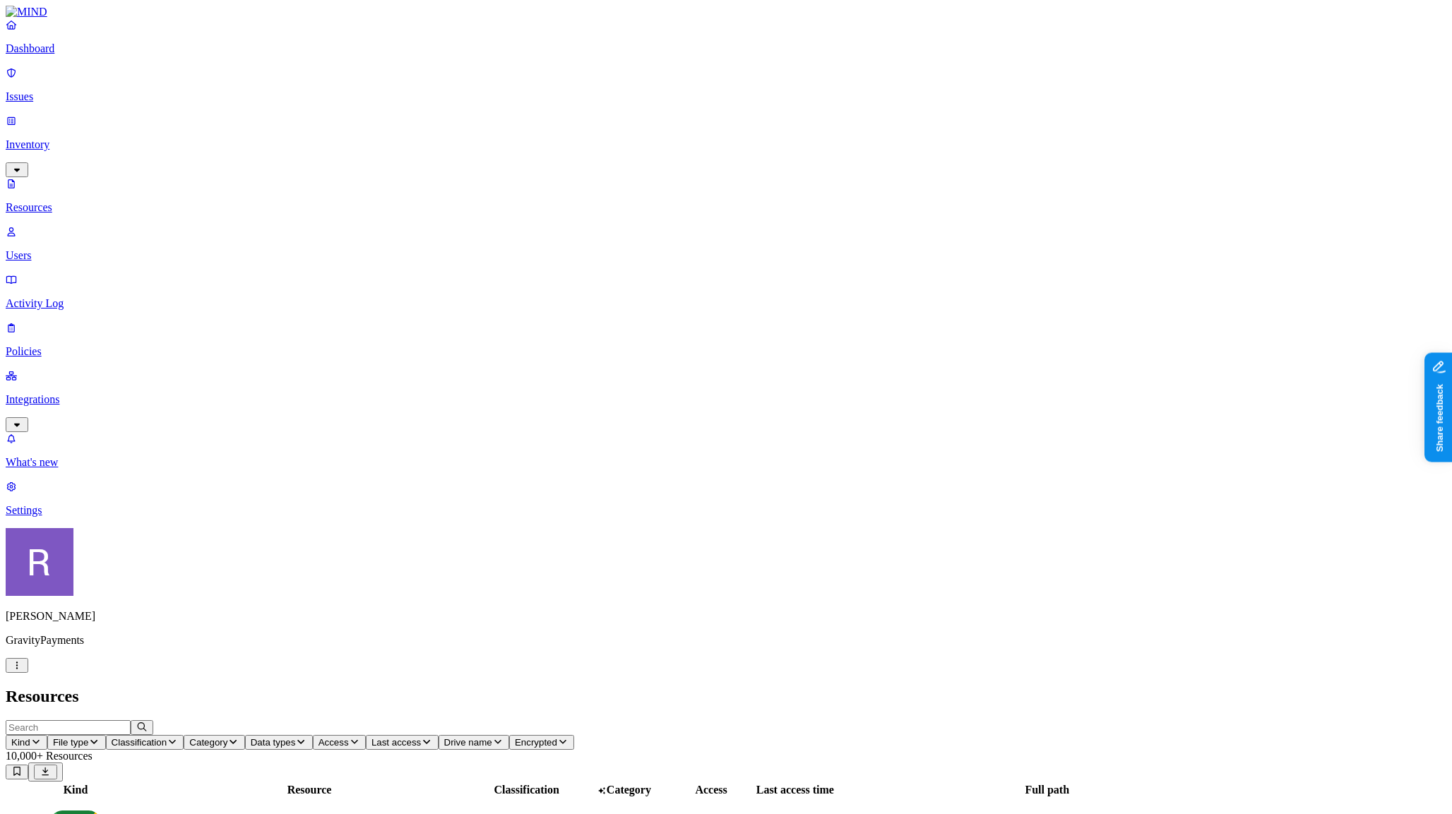
click at [360, 737] on icon "button" at bounding box center [354, 741] width 11 height 9
click at [653, 299] on span "Public" at bounding box center [651, 305] width 29 height 12
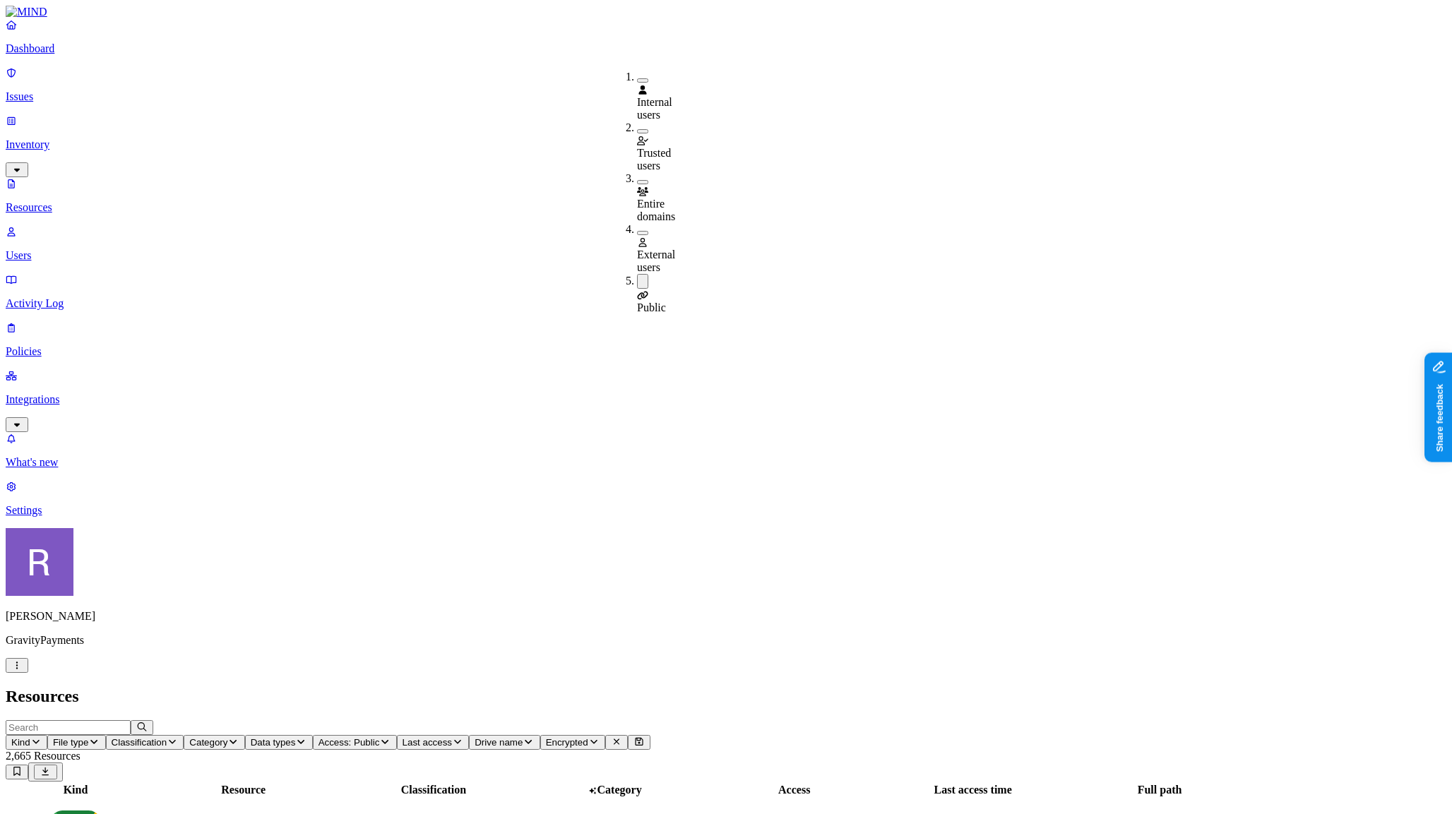
click at [296, 737] on span "Data types" at bounding box center [273, 742] width 45 height 11
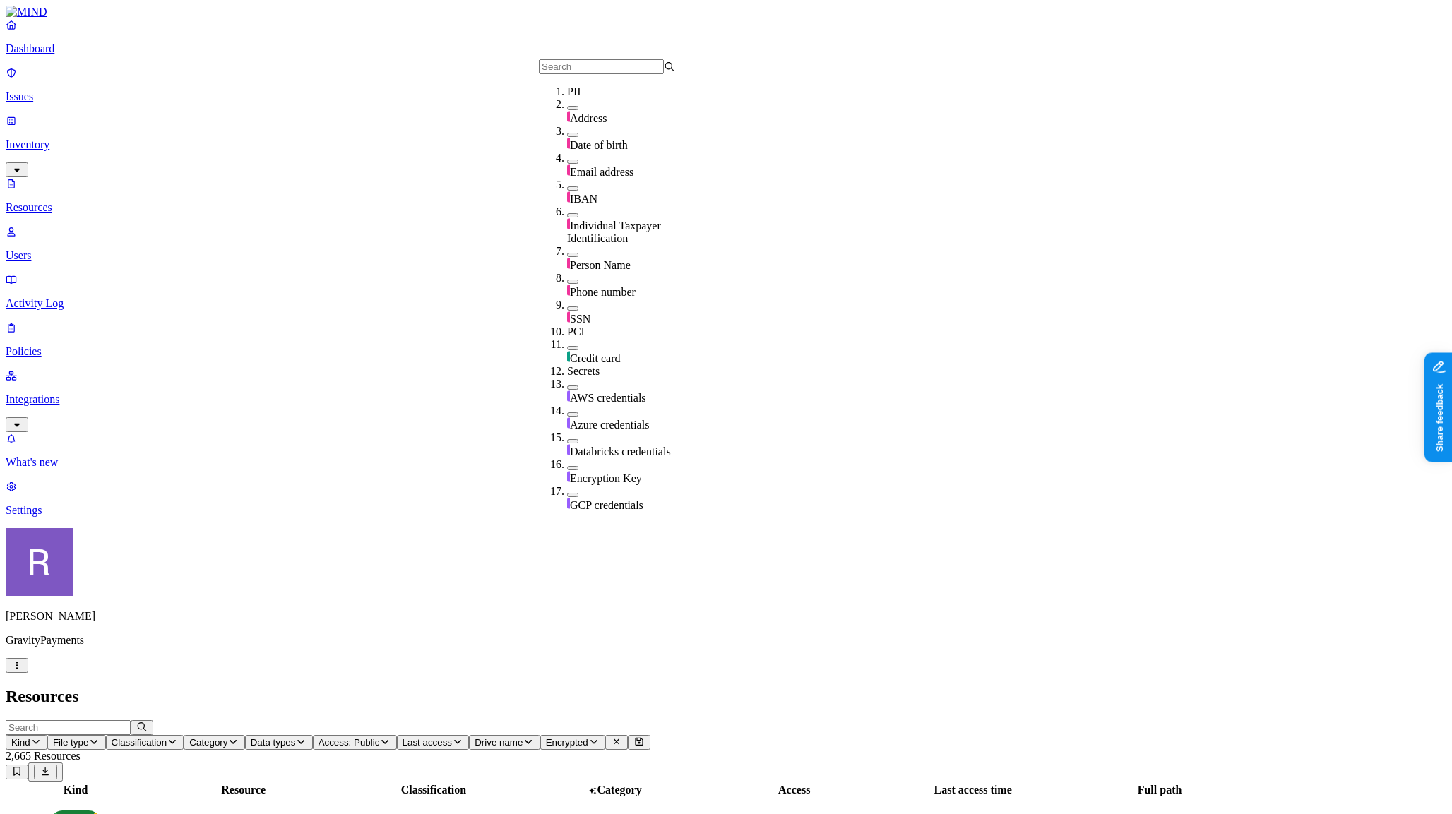
click at [167, 737] on span "Classification" at bounding box center [140, 742] width 56 height 11
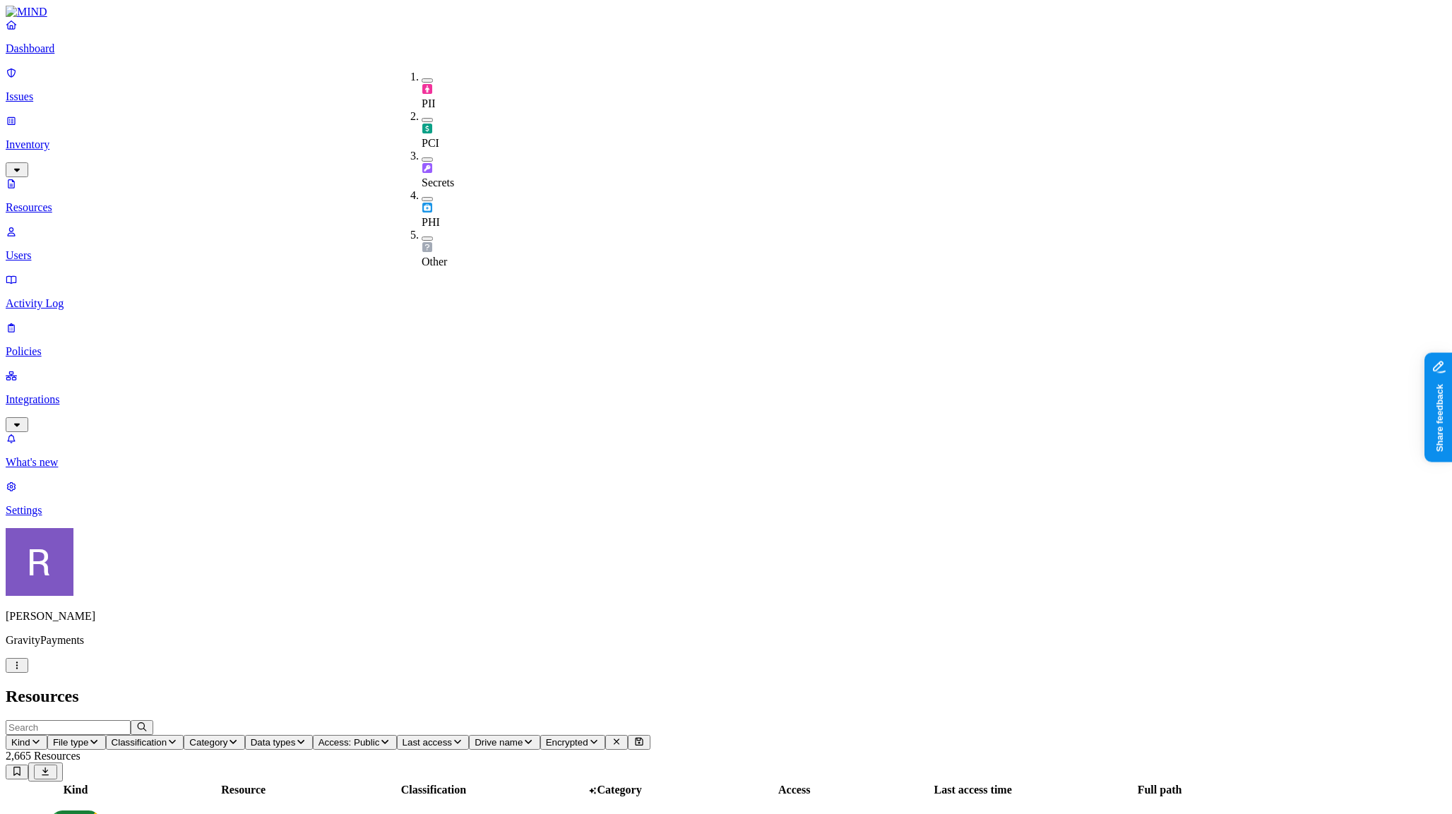
click at [422, 157] on button "button" at bounding box center [427, 159] width 11 height 4
click at [422, 150] on button "button" at bounding box center [427, 157] width 11 height 15
click at [422, 118] on button "button" at bounding box center [427, 120] width 11 height 4
click at [422, 110] on button "button" at bounding box center [427, 117] width 11 height 15
click at [422, 78] on button "button" at bounding box center [427, 80] width 11 height 4
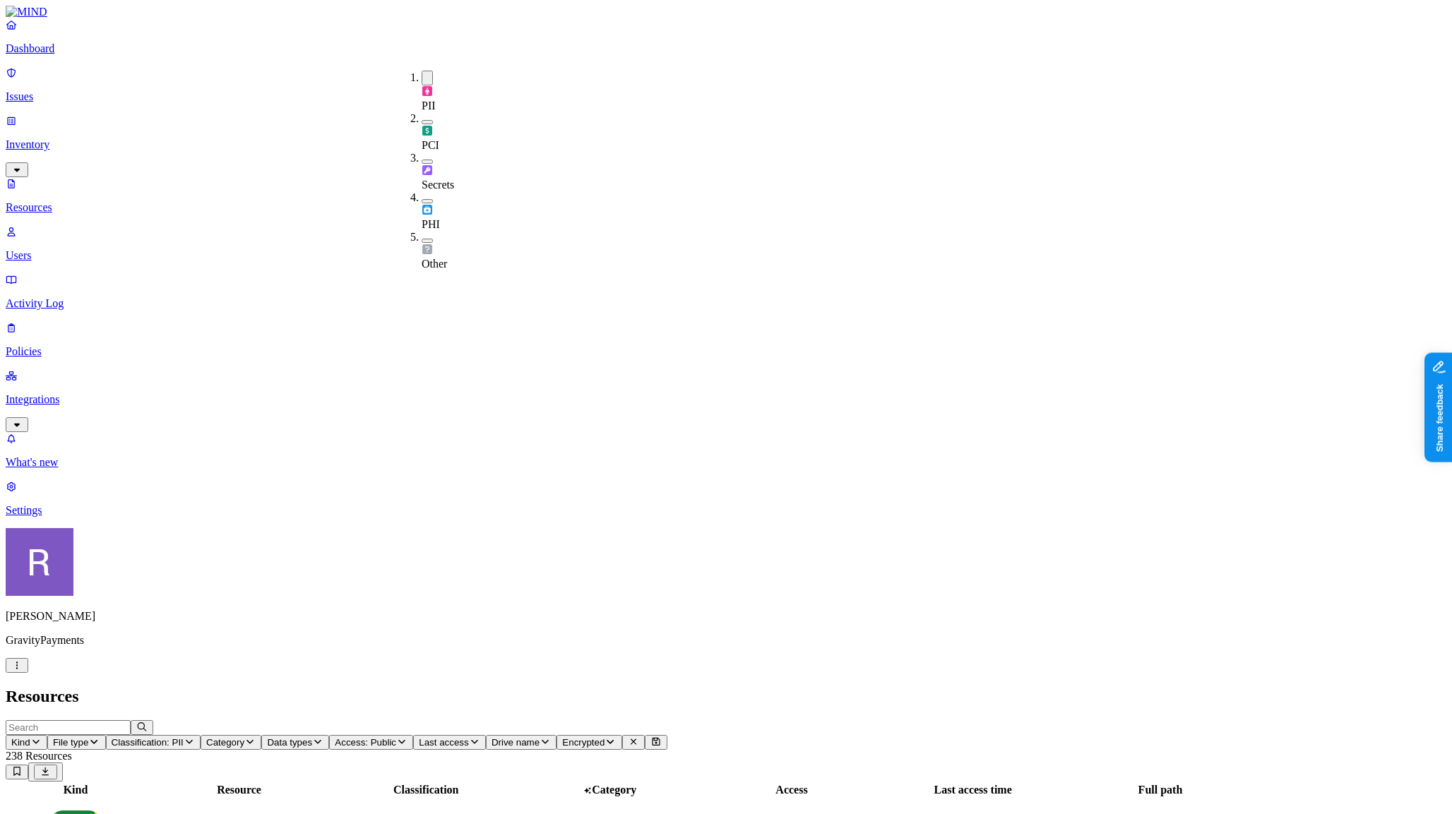
click at [422, 74] on button "button" at bounding box center [427, 78] width 11 height 15
click at [422, 237] on button "button" at bounding box center [427, 239] width 11 height 4
drag, startPoint x: 410, startPoint y: 174, endPoint x: 410, endPoint y: 163, distance: 11.3
click at [422, 229] on button "button" at bounding box center [427, 236] width 11 height 15
click at [422, 197] on button "button" at bounding box center [427, 199] width 11 height 4
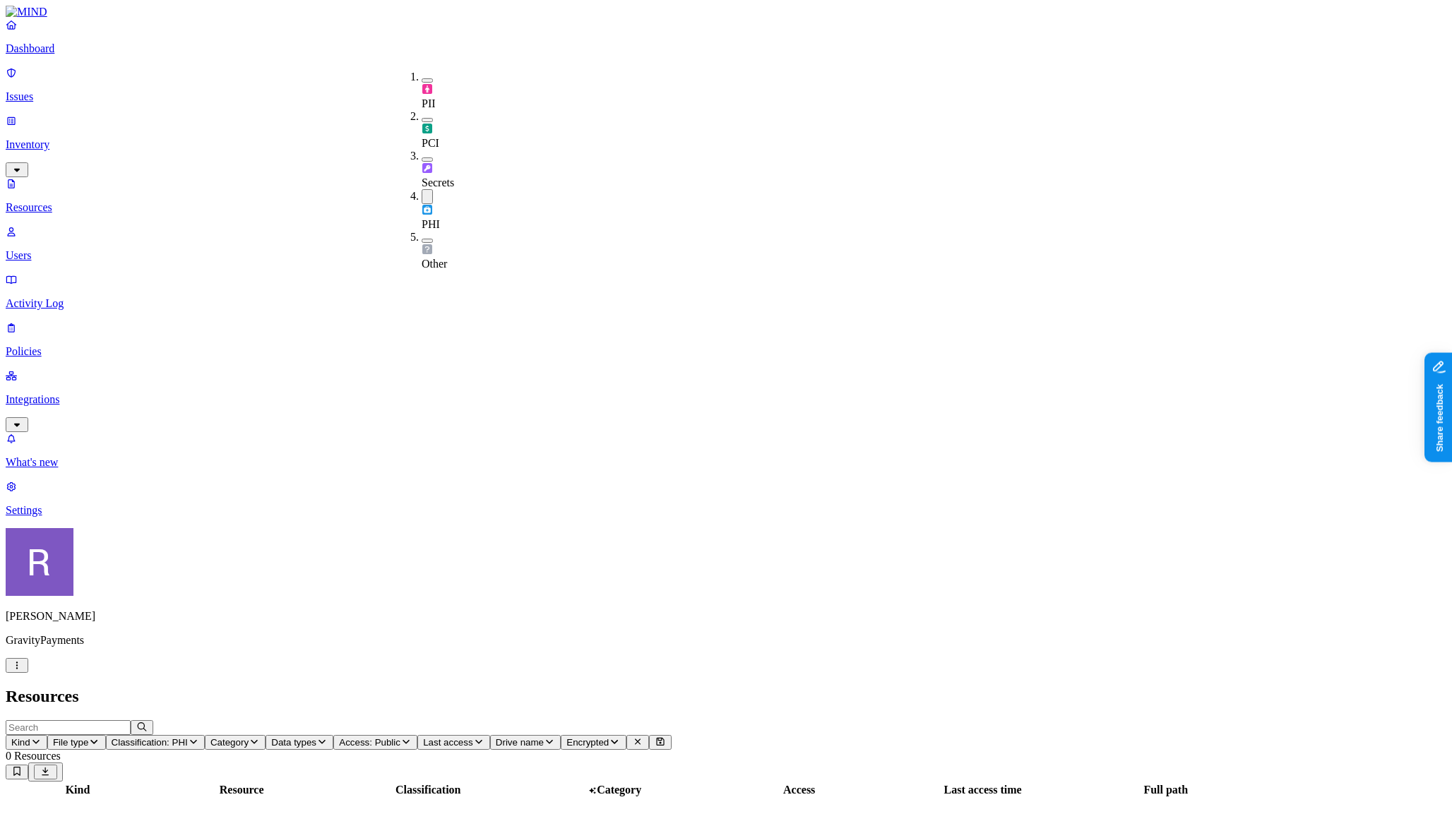
click at [422, 189] on button "button" at bounding box center [427, 196] width 11 height 15
click at [391, 737] on icon "button" at bounding box center [384, 741] width 11 height 9
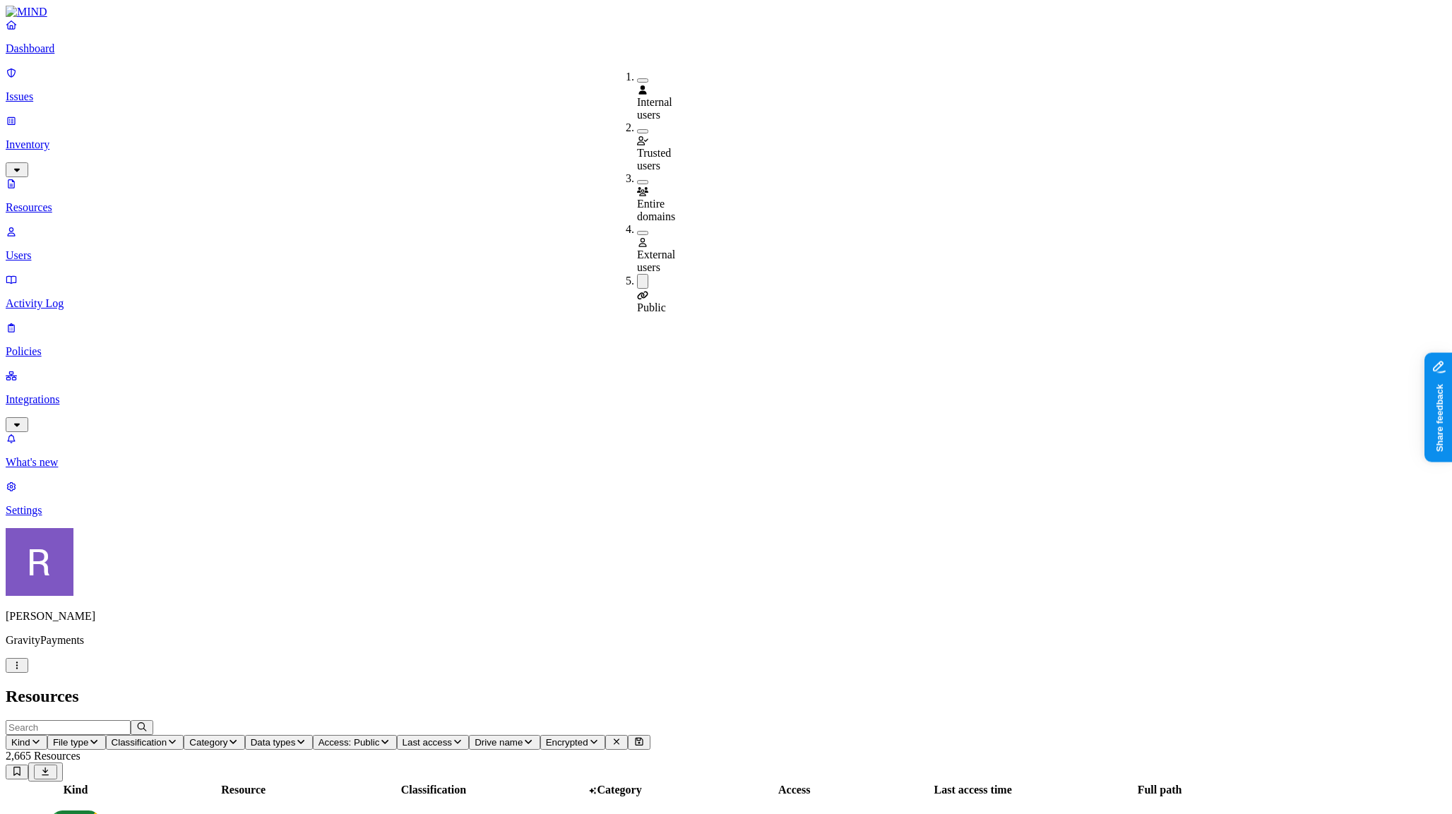
click at [674, 249] on span "External users" at bounding box center [656, 261] width 38 height 25
click at [637, 276] on button "button" at bounding box center [642, 283] width 11 height 15
click at [628, 687] on h2 "Resources" at bounding box center [726, 696] width 1441 height 19
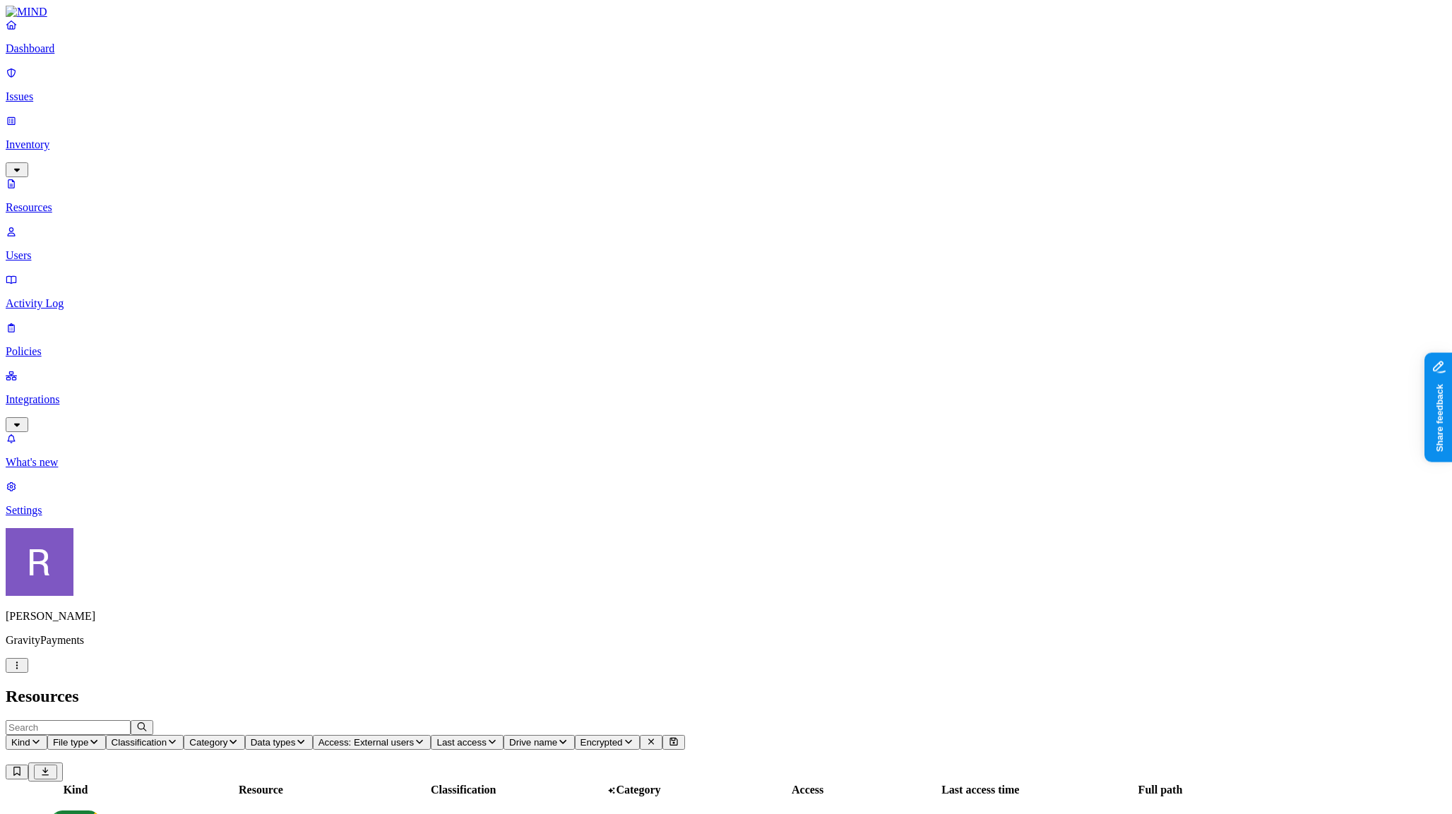
click at [184, 735] on button "Classification" at bounding box center [145, 742] width 78 height 15
click at [427, 162] on img at bounding box center [427, 167] width 11 height 11
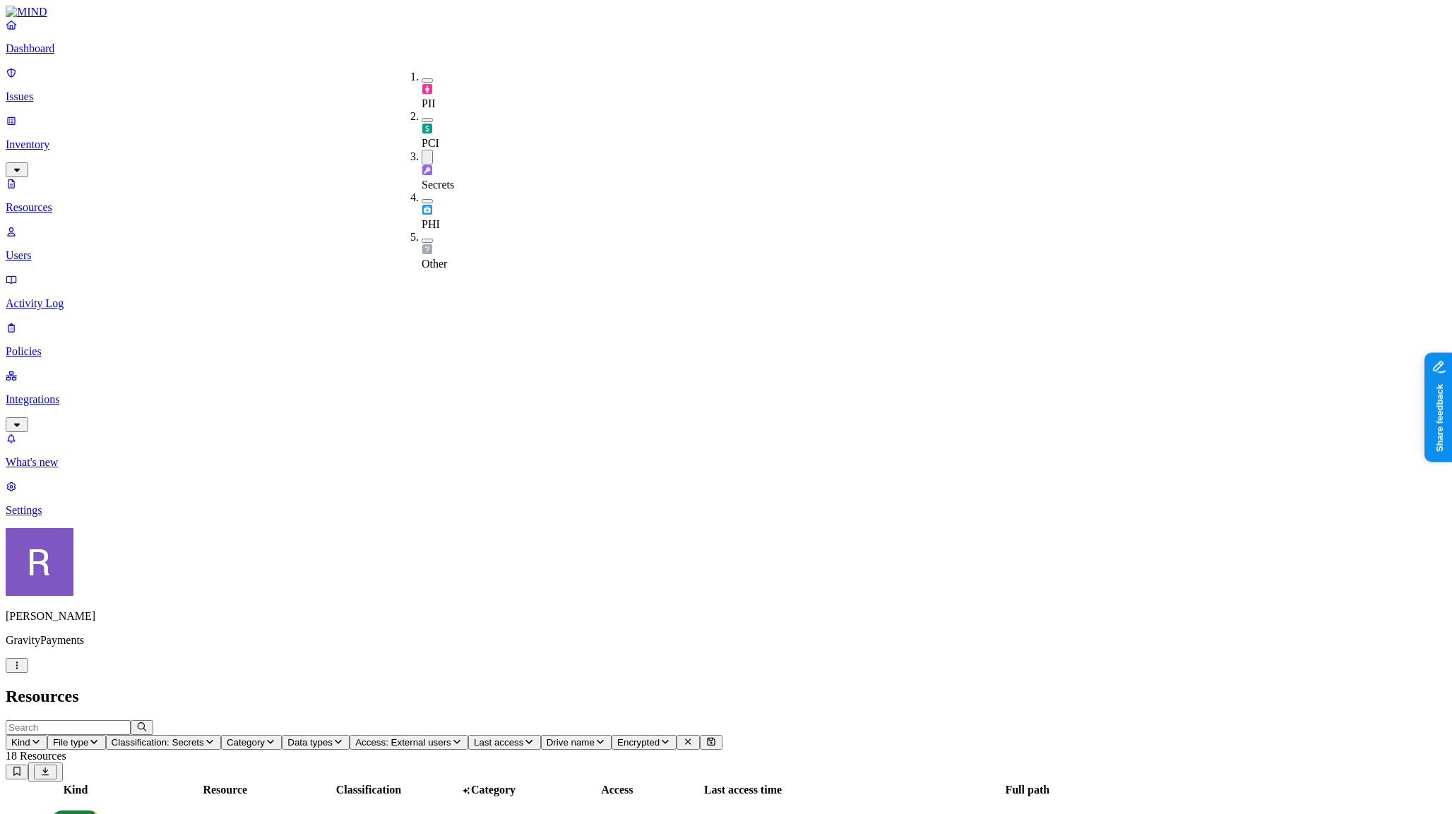
click at [56, 94] on p "Issues" at bounding box center [726, 96] width 1441 height 13
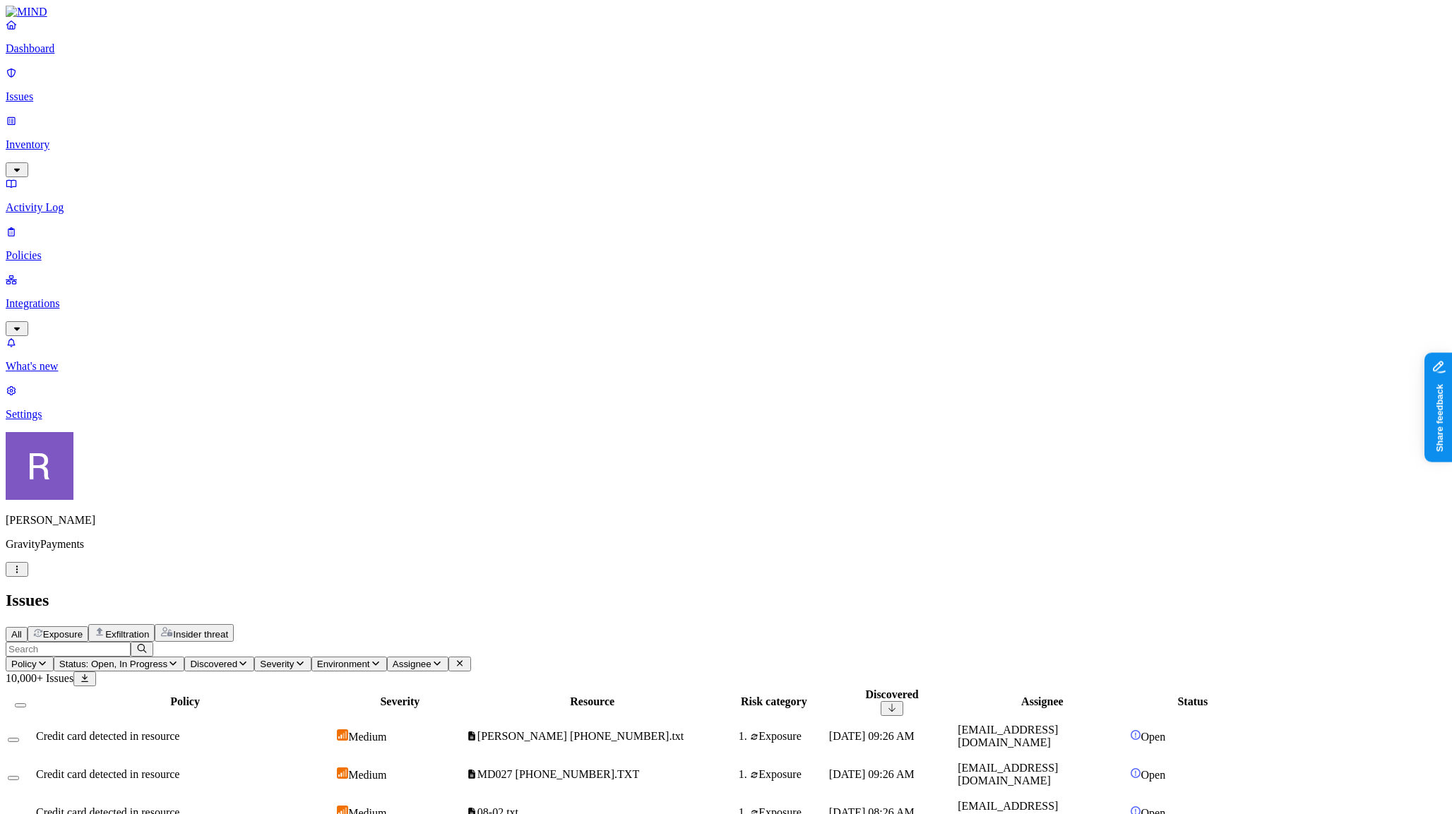
click at [54, 249] on p "Policies" at bounding box center [726, 255] width 1441 height 13
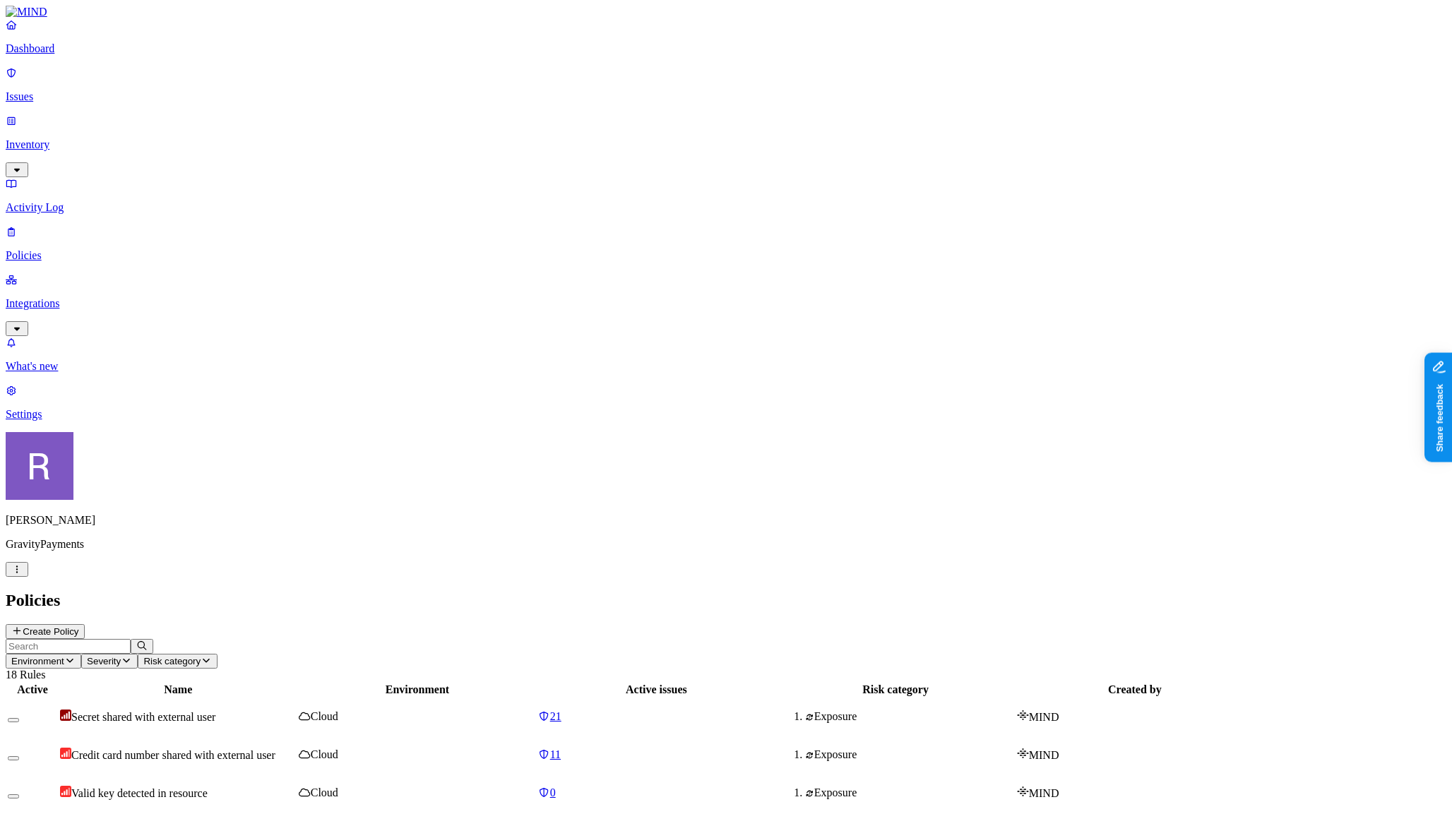
click at [131, 794] on html "Dashboard Issues Inventory Activity Log Policies Integrations What's new 1 Sett…" at bounding box center [726, 698] width 1452 height 1396
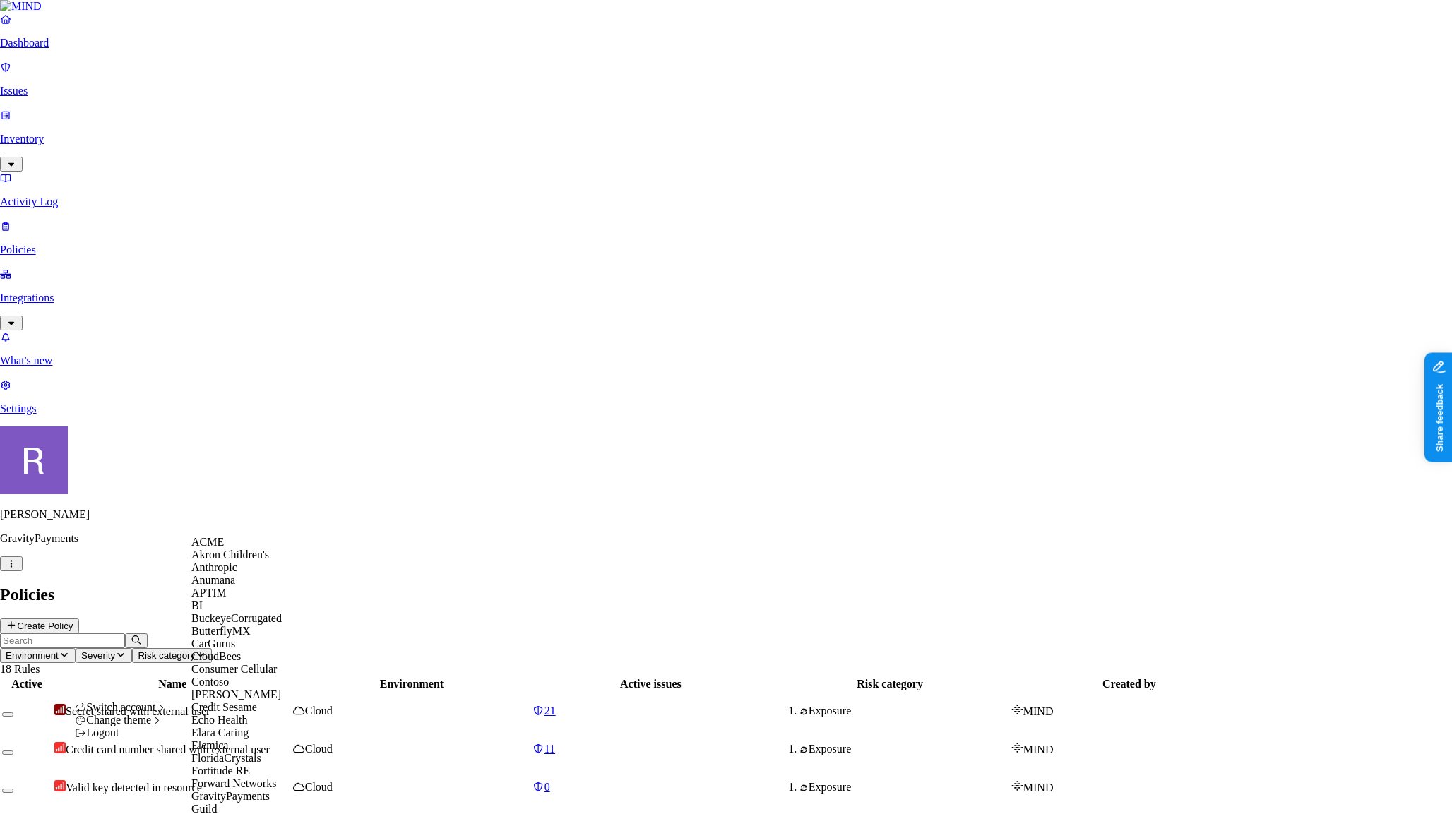
click at [234, 624] on span "BuckeyeCorrugated" at bounding box center [236, 618] width 90 height 12
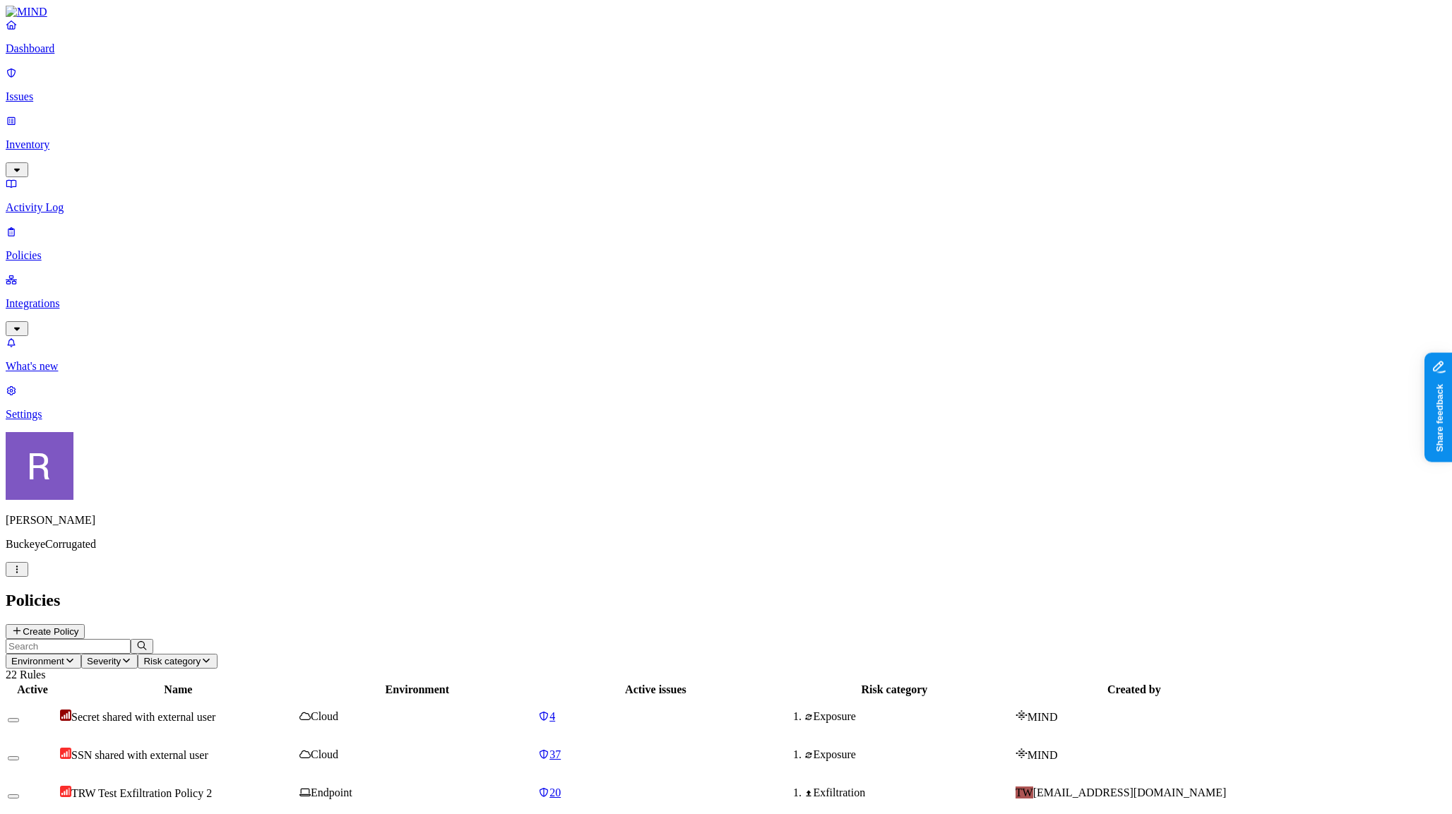
click at [66, 297] on p "Integrations" at bounding box center [726, 303] width 1441 height 13
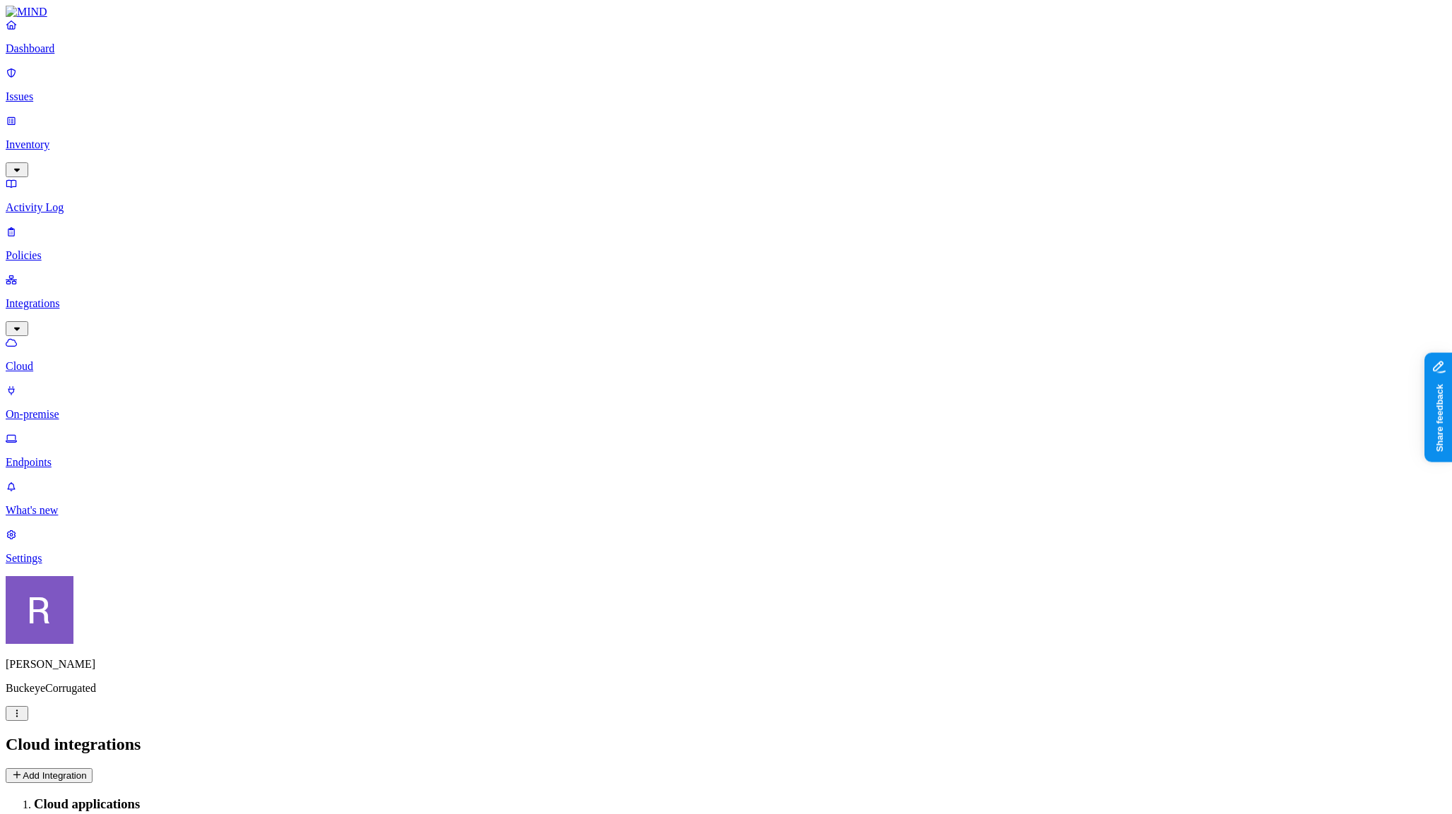
click at [64, 408] on p "On-premise" at bounding box center [726, 414] width 1441 height 13
click at [64, 360] on p "Cloud" at bounding box center [726, 366] width 1441 height 13
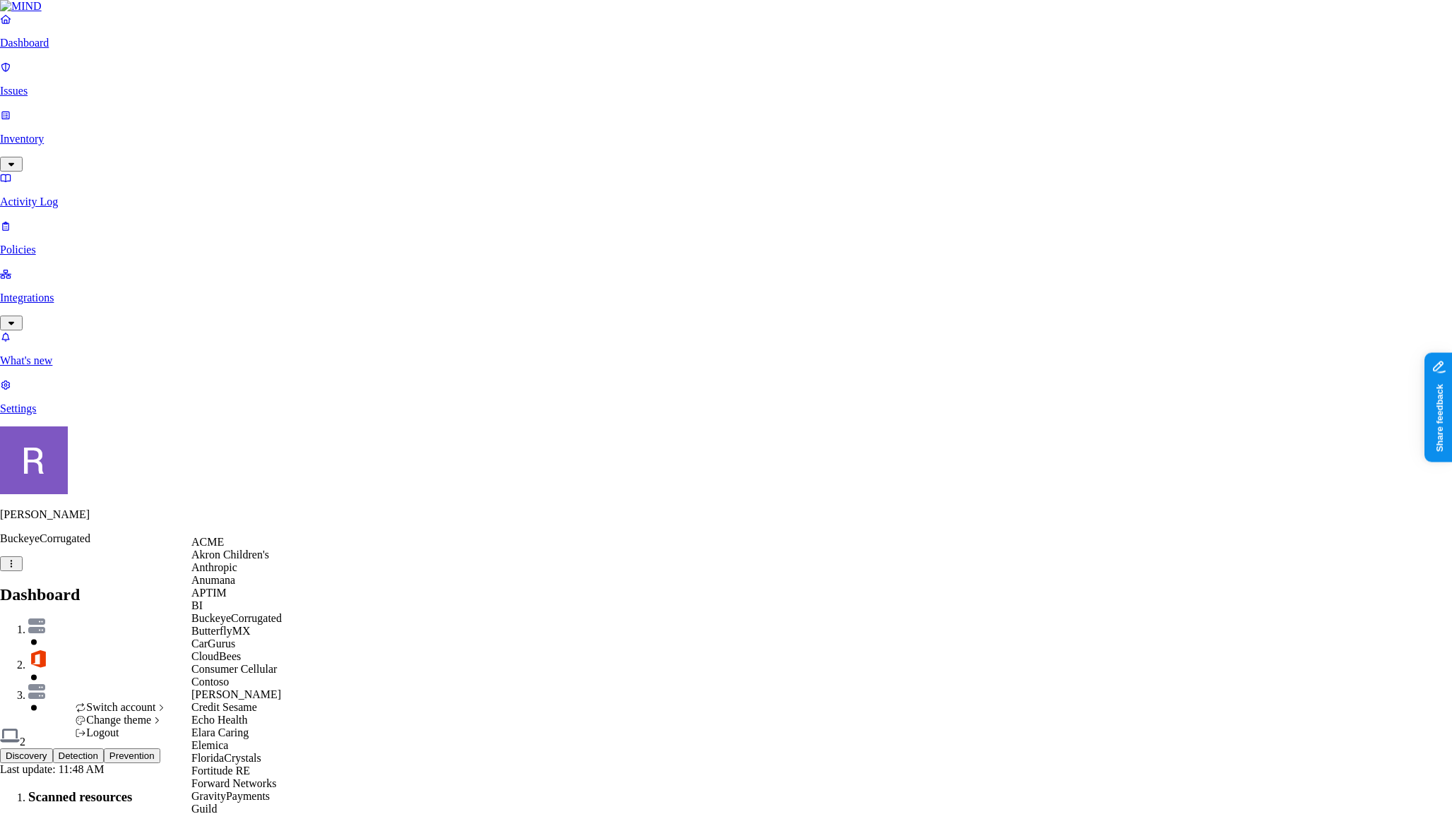
click at [224, 548] on span "ACME" at bounding box center [207, 542] width 32 height 12
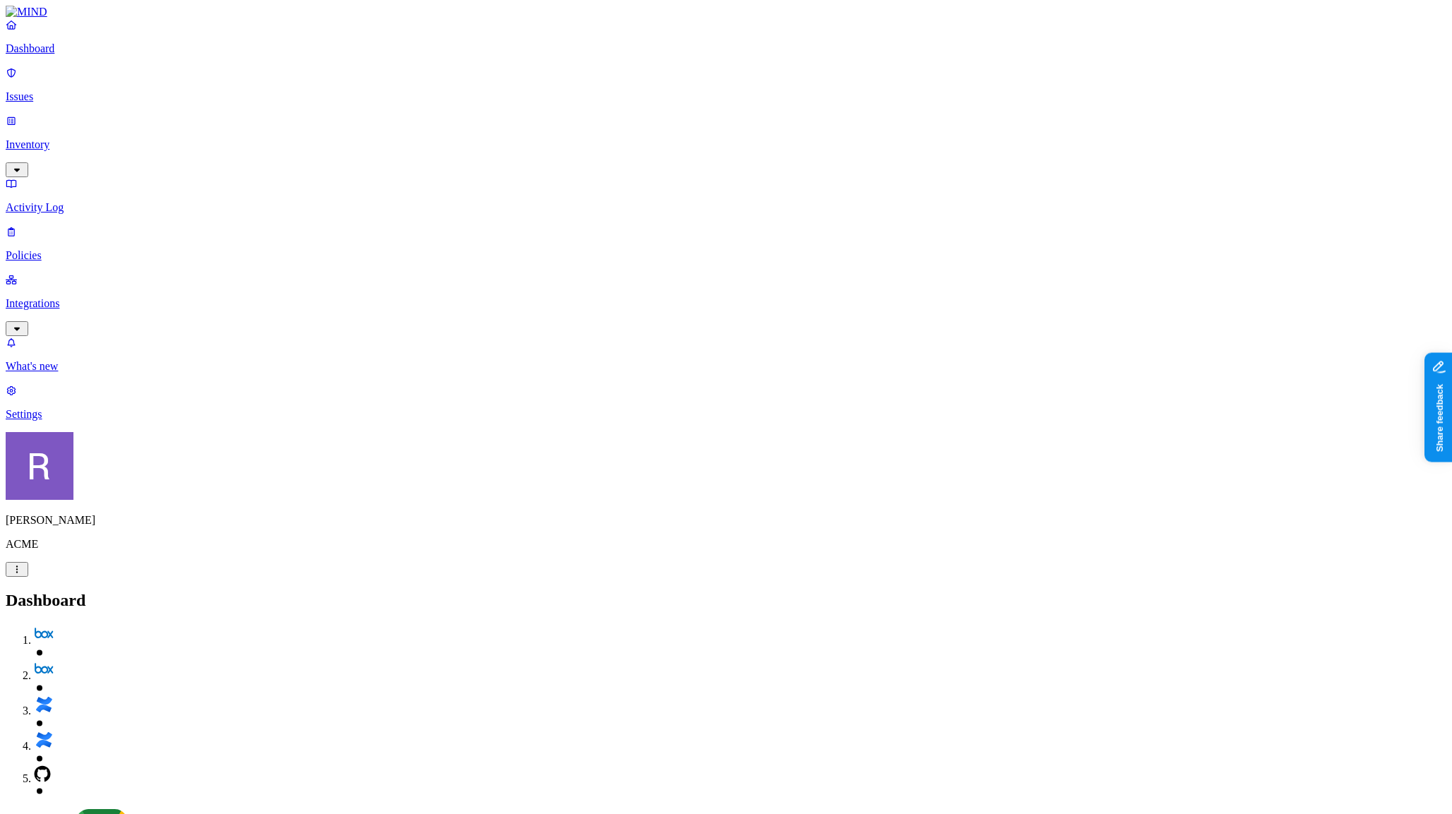
click at [64, 297] on p "Integrations" at bounding box center [726, 303] width 1441 height 13
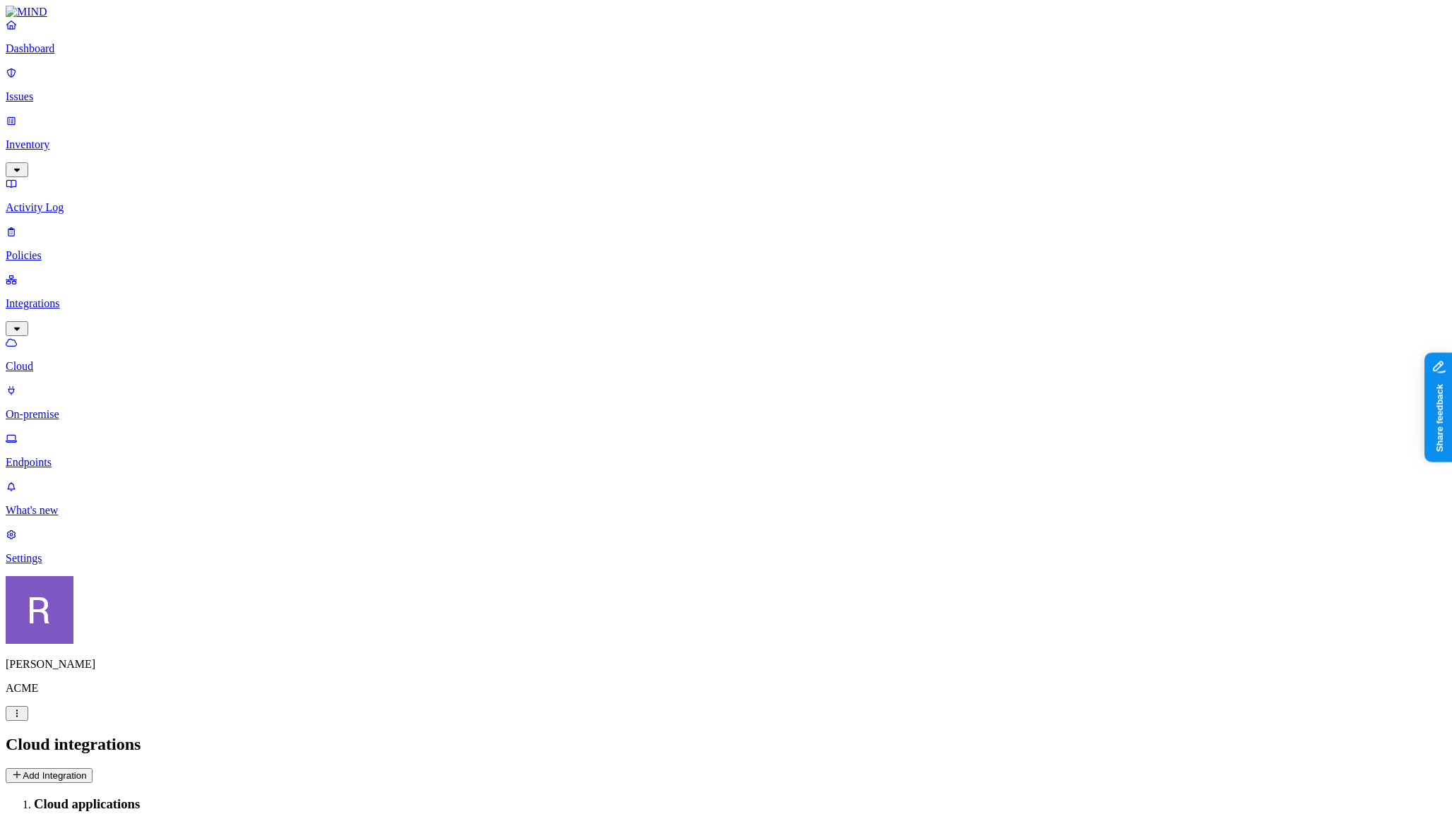
click at [60, 456] on p "Endpoints" at bounding box center [726, 462] width 1441 height 13
click at [47, 768] on button "Deploy" at bounding box center [26, 775] width 41 height 15
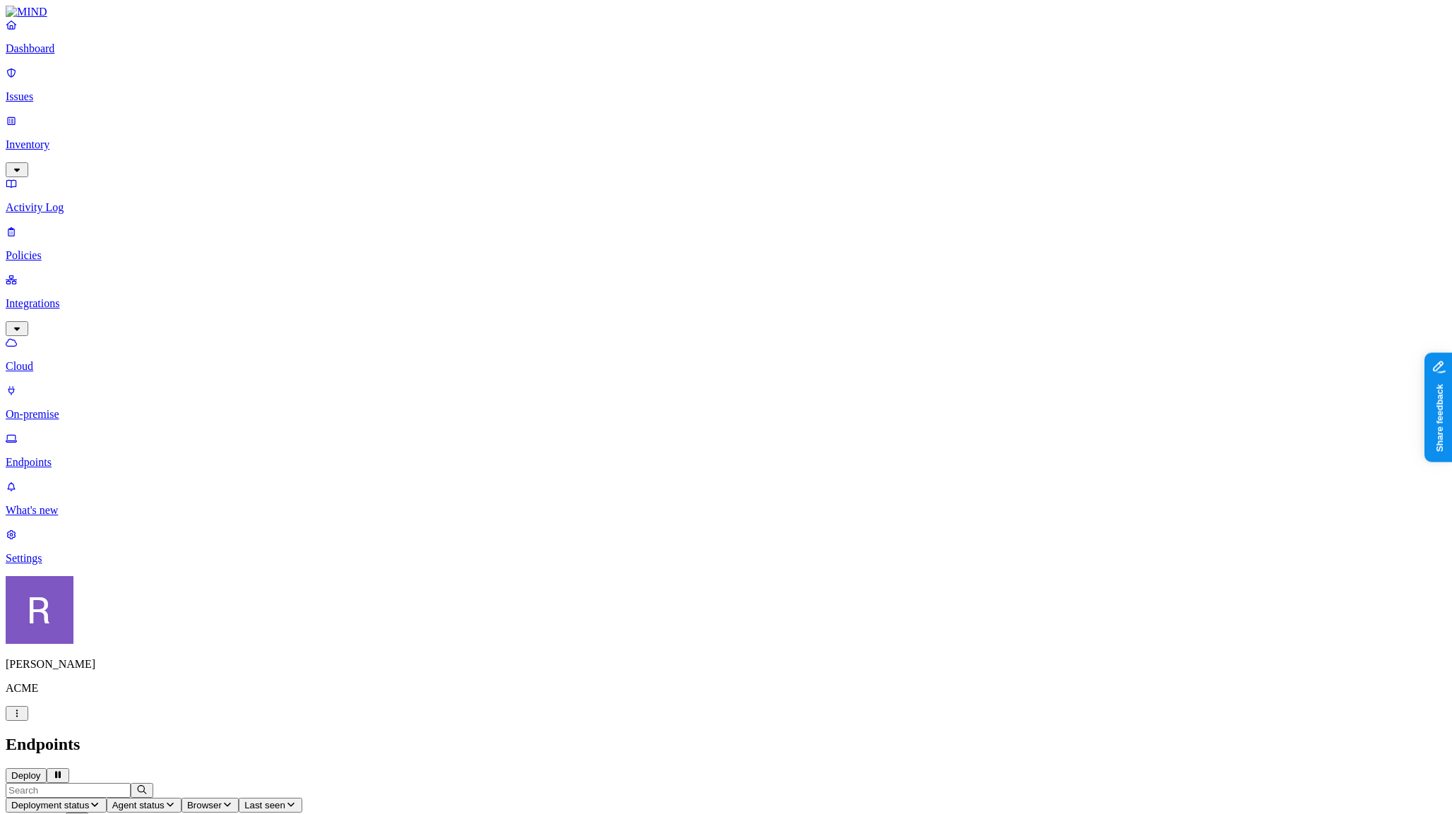
scroll to position [88, 0]
click at [57, 90] on p "Issues" at bounding box center [726, 96] width 1441 height 13
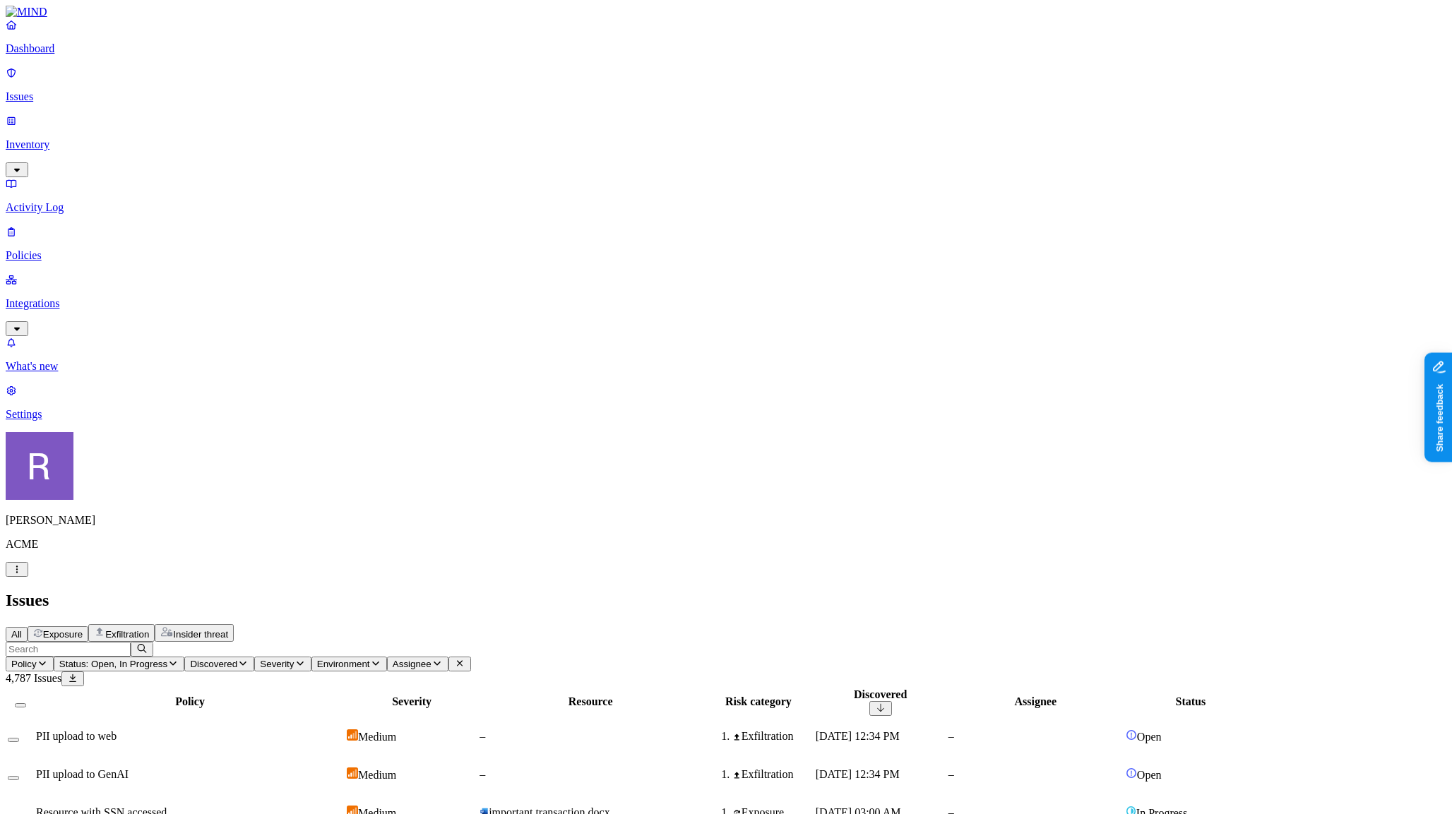
click at [117, 730] on span "PII upload to web" at bounding box center [76, 736] width 81 height 12
click at [167, 659] on span "Status: Open, In Progress" at bounding box center [113, 664] width 108 height 11
click at [365, 203] on div "Resolved" at bounding box center [365, 223] width 0 height 40
click at [117, 730] on span "PII upload to web" at bounding box center [76, 736] width 81 height 12
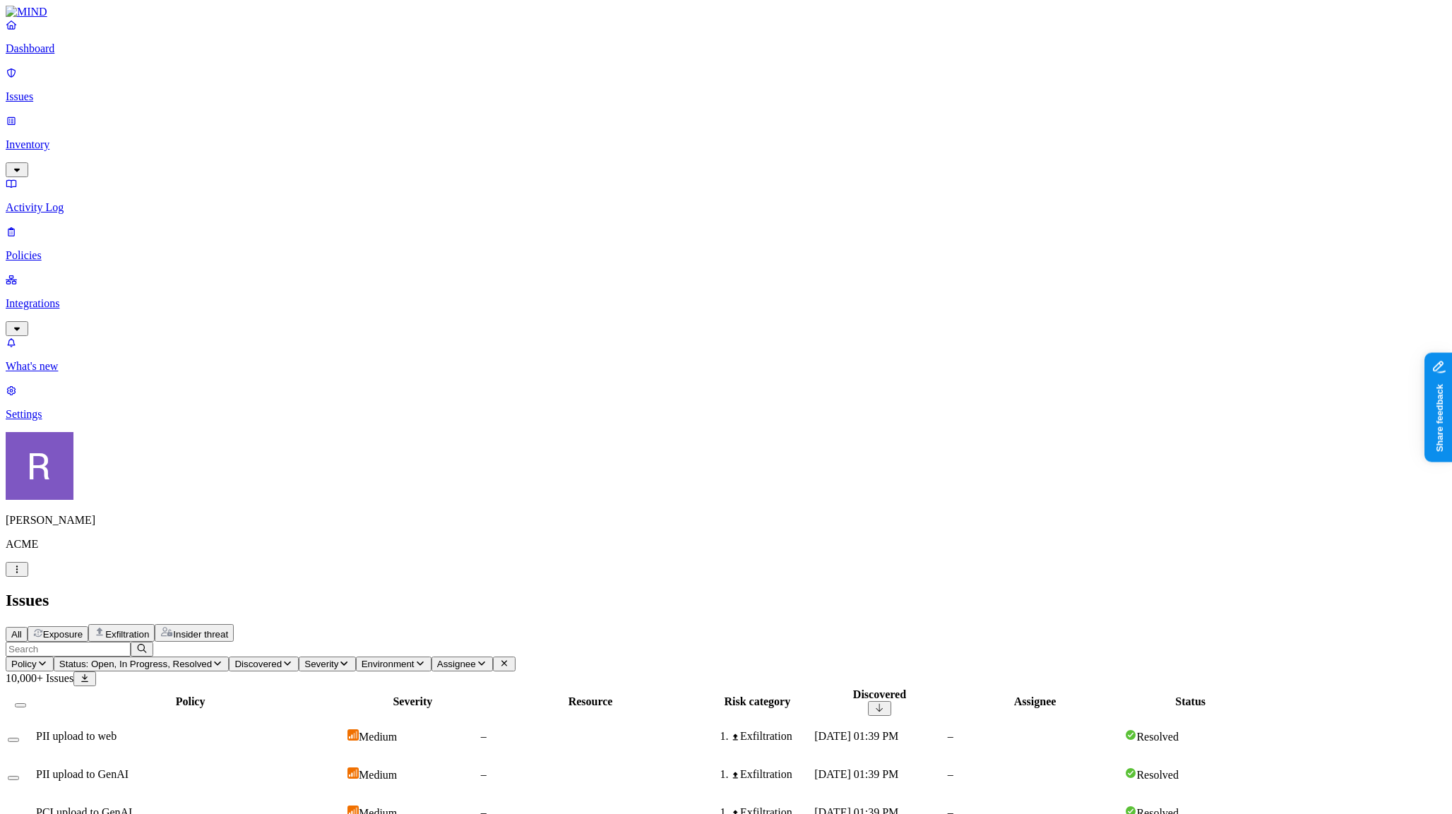
click at [282, 730] on div "PII upload to web" at bounding box center [190, 736] width 309 height 13
click at [289, 730] on div "PII upload to web" at bounding box center [190, 736] width 309 height 13
click at [329, 768] on div "PII upload to GenAI" at bounding box center [190, 774] width 309 height 13
click at [345, 806] on div "PCI upload to GenAI" at bounding box center [190, 812] width 309 height 13
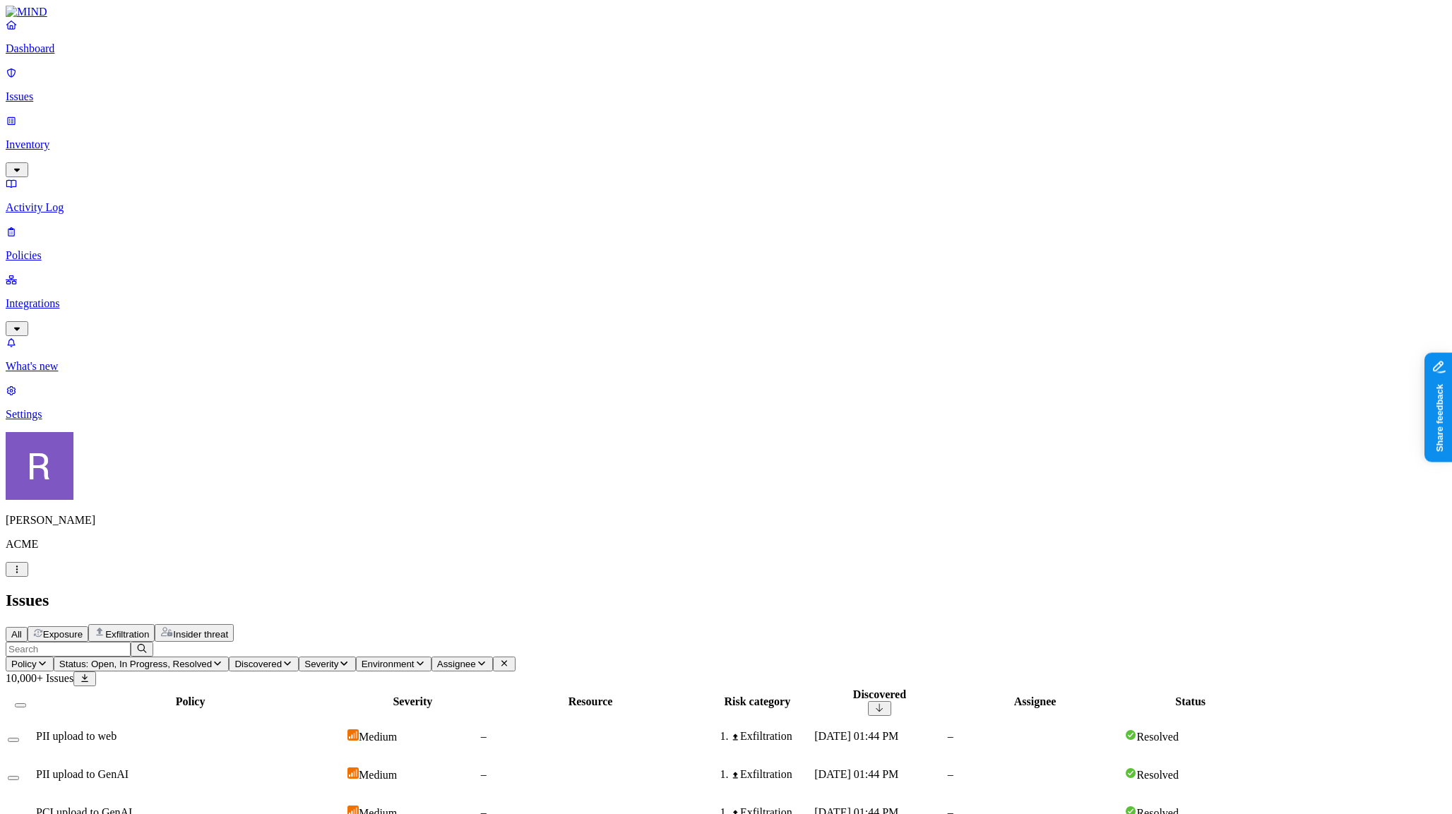
click at [149, 629] on span "Exfiltration" at bounding box center [127, 634] width 44 height 11
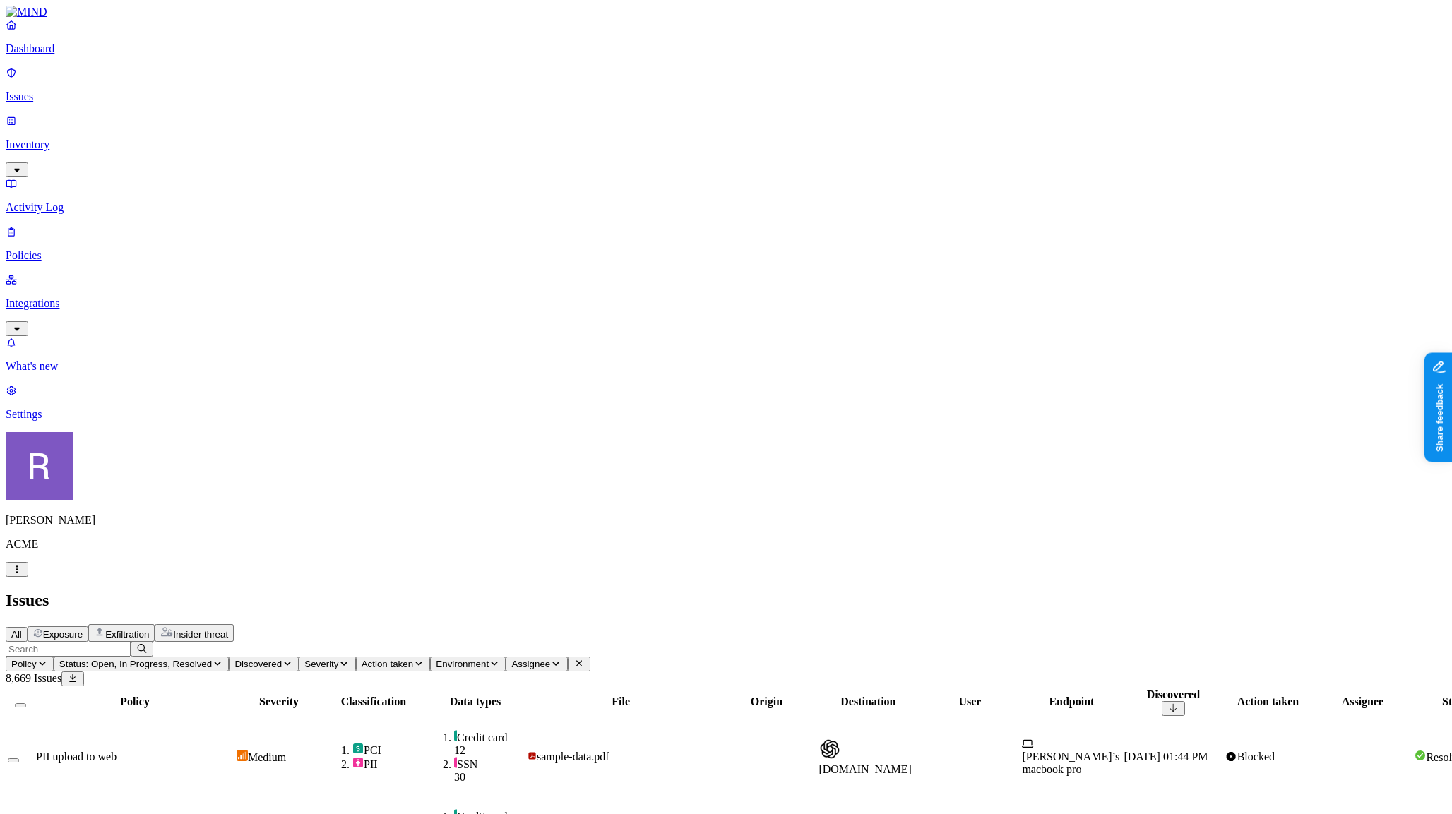
scroll to position [207, 0]
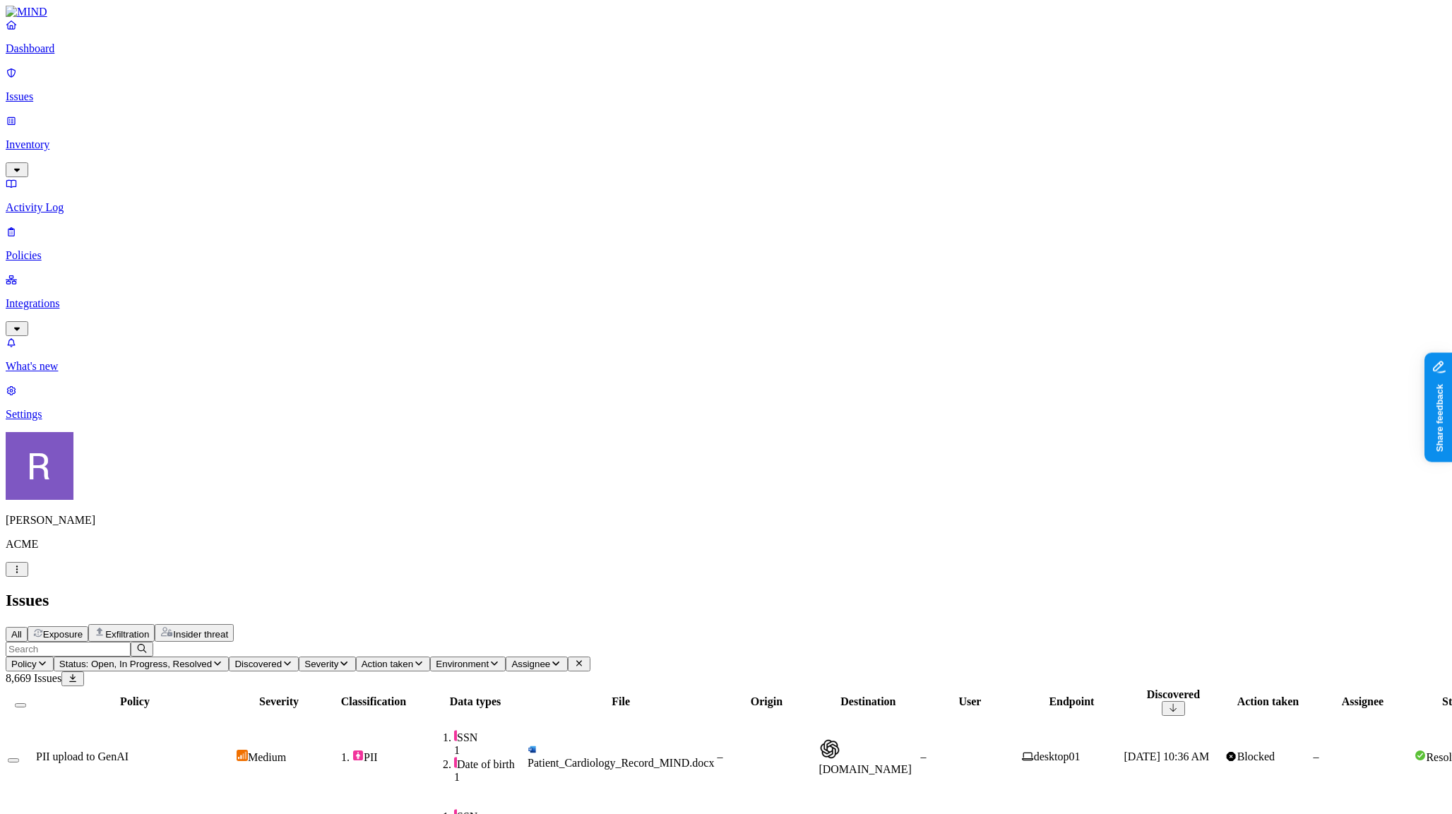
scroll to position [206, 0]
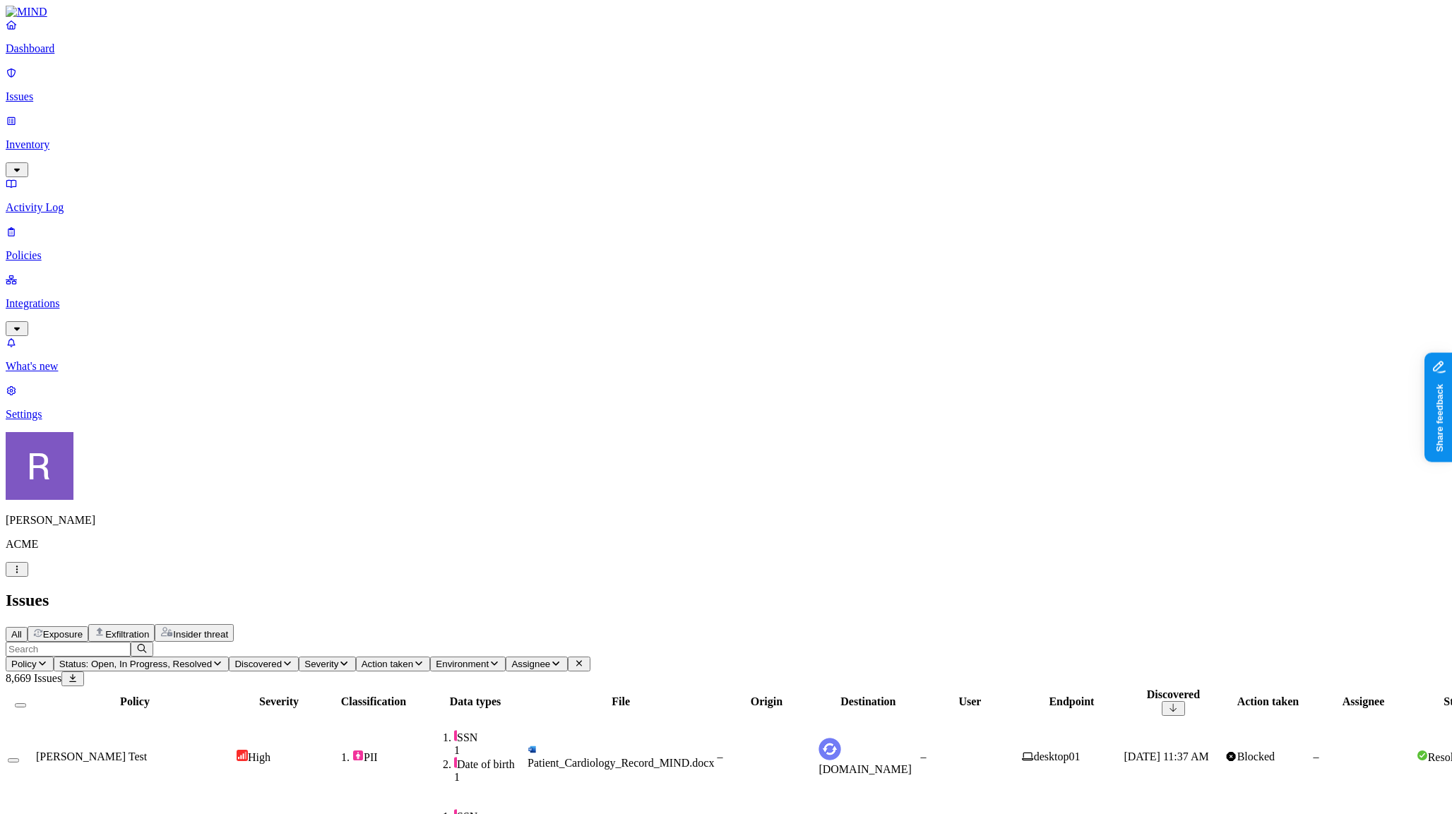
click at [234, 751] on div "PII upload to web" at bounding box center [135, 757] width 198 height 13
click at [88, 249] on p "Policies" at bounding box center [726, 255] width 1441 height 13
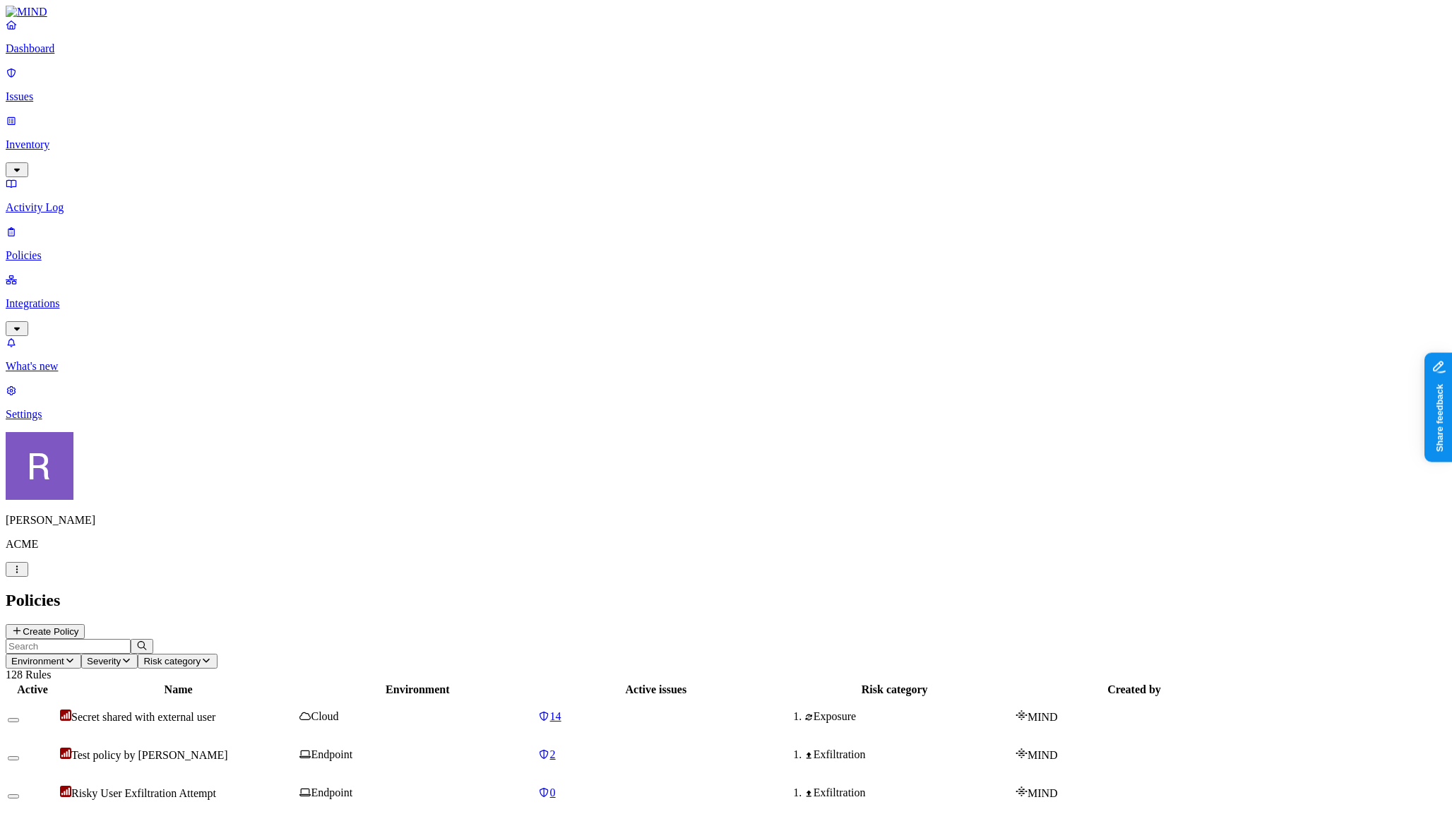
scroll to position [170, 0]
click at [131, 639] on input "text" at bounding box center [68, 646] width 125 height 15
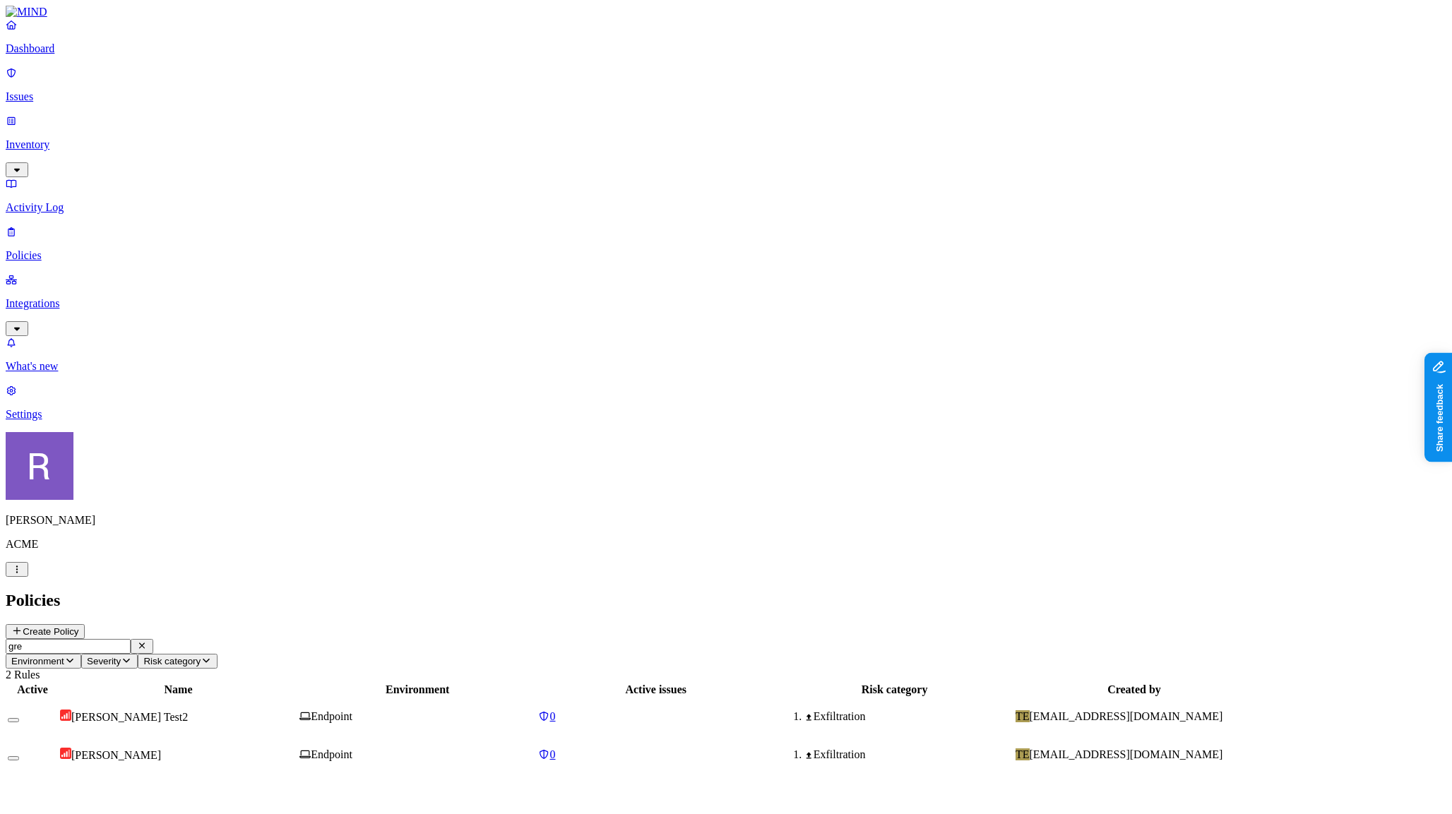
type input "greg"
click at [148, 641] on icon "button" at bounding box center [141, 645] width 11 height 9
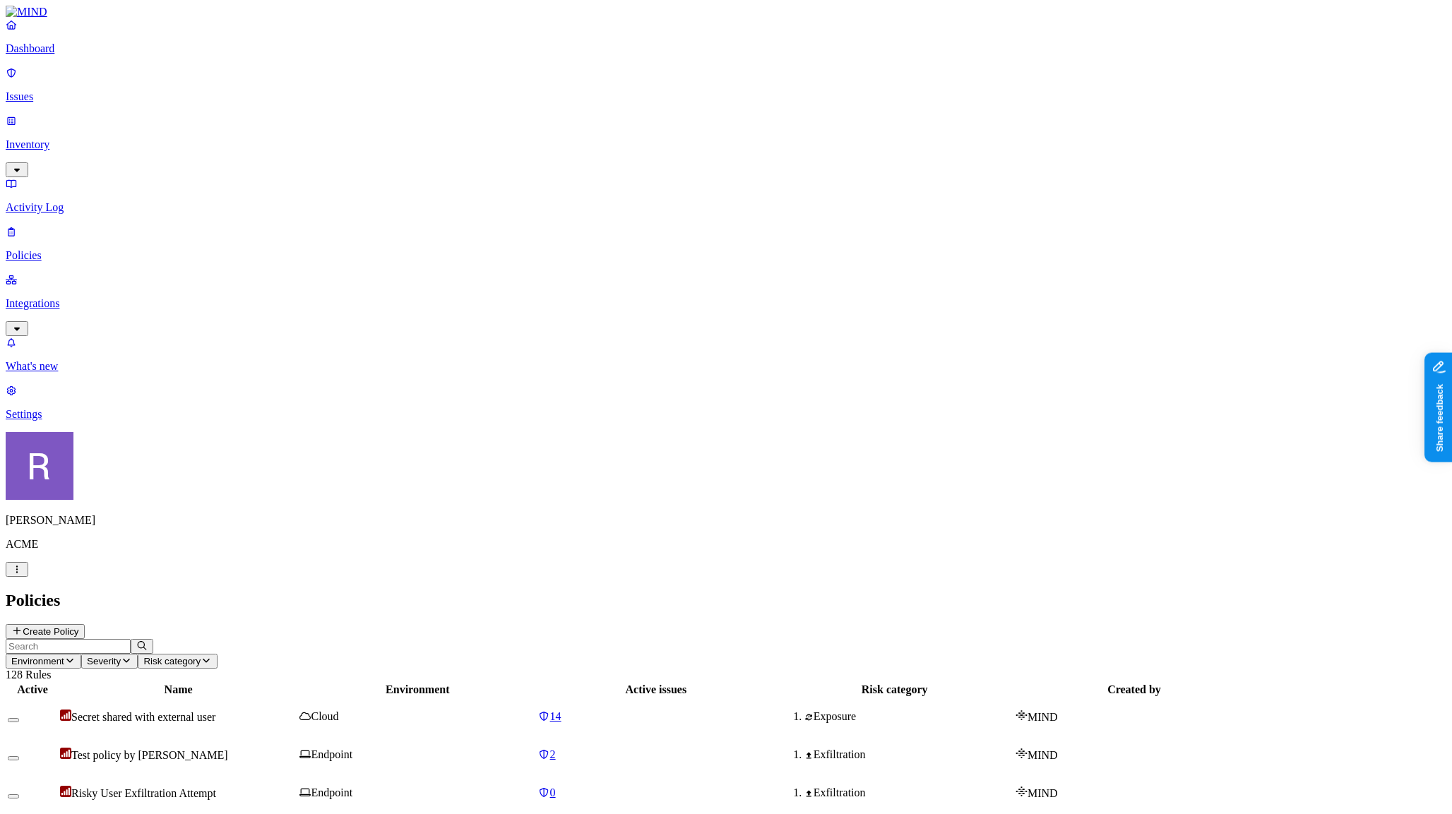
click at [131, 639] on input "text" at bounding box center [68, 646] width 125 height 15
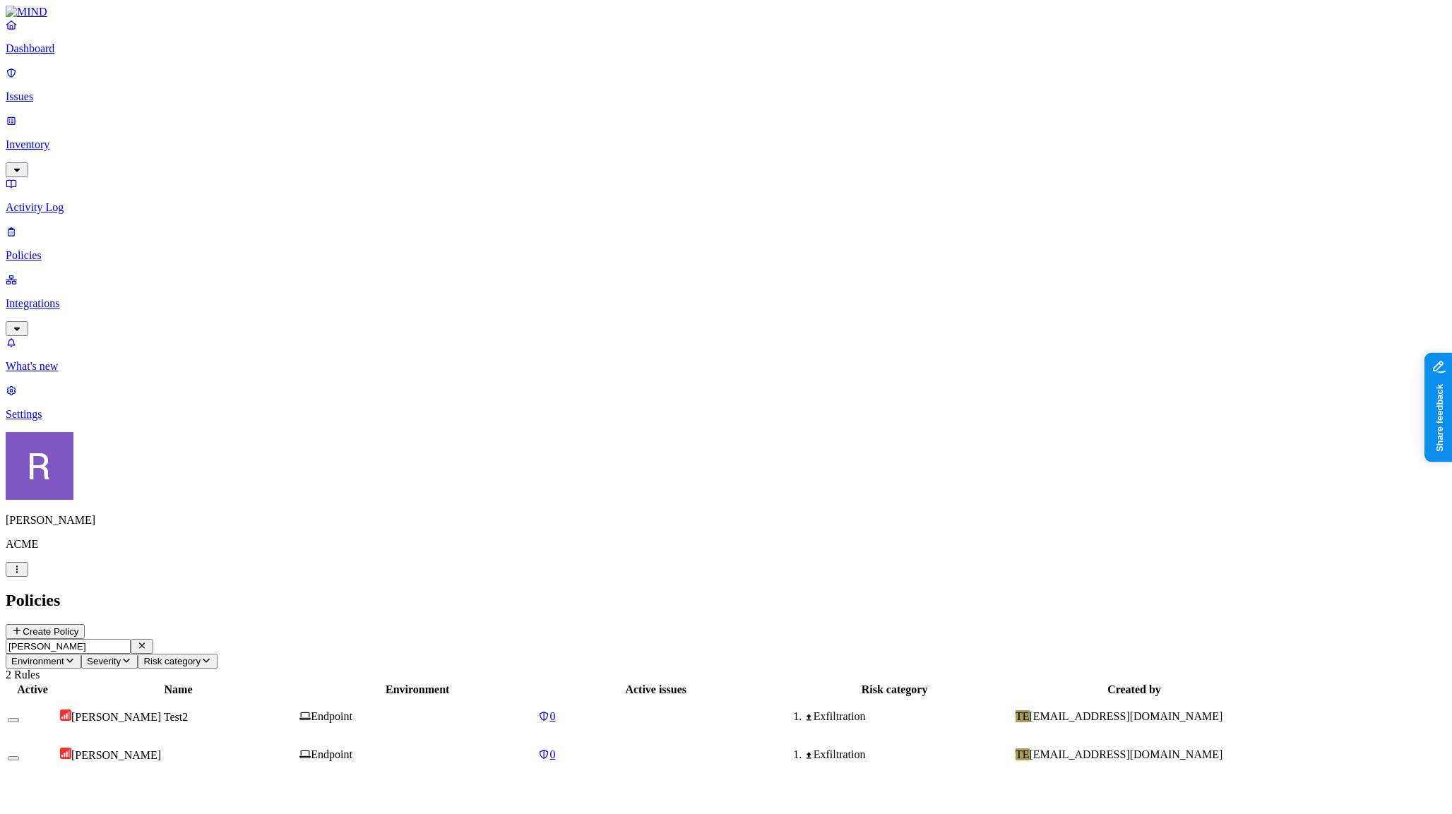
click at [188, 711] on span "GREG Test2" at bounding box center [129, 717] width 117 height 12
click at [23, 788] on icon "button" at bounding box center [16, 792] width 11 height 9
click at [131, 639] on input "greg" at bounding box center [68, 646] width 125 height 15
type input "g"
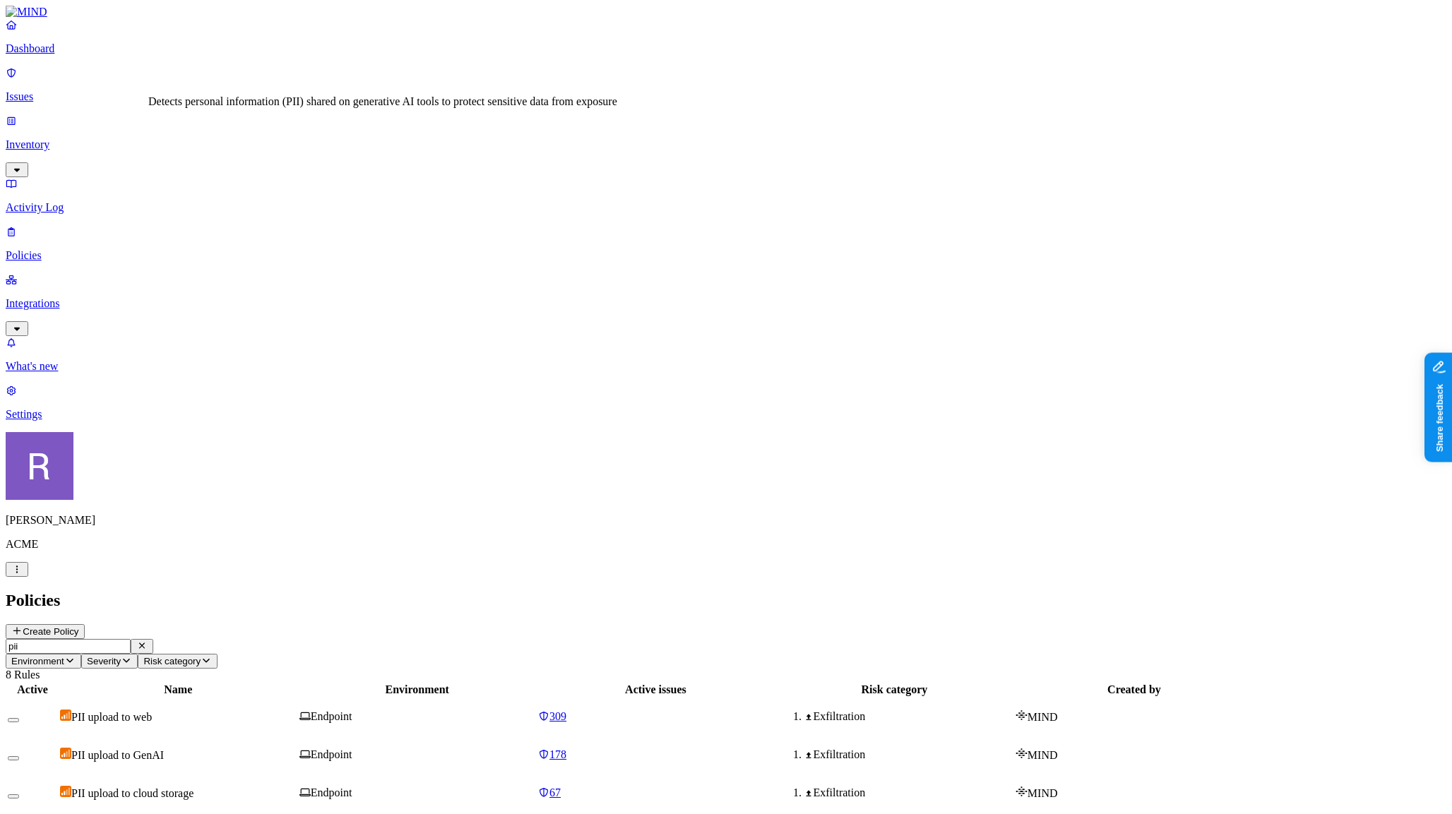
type input "pii"
click at [164, 749] on span "PII upload to GenAI" at bounding box center [117, 755] width 93 height 12
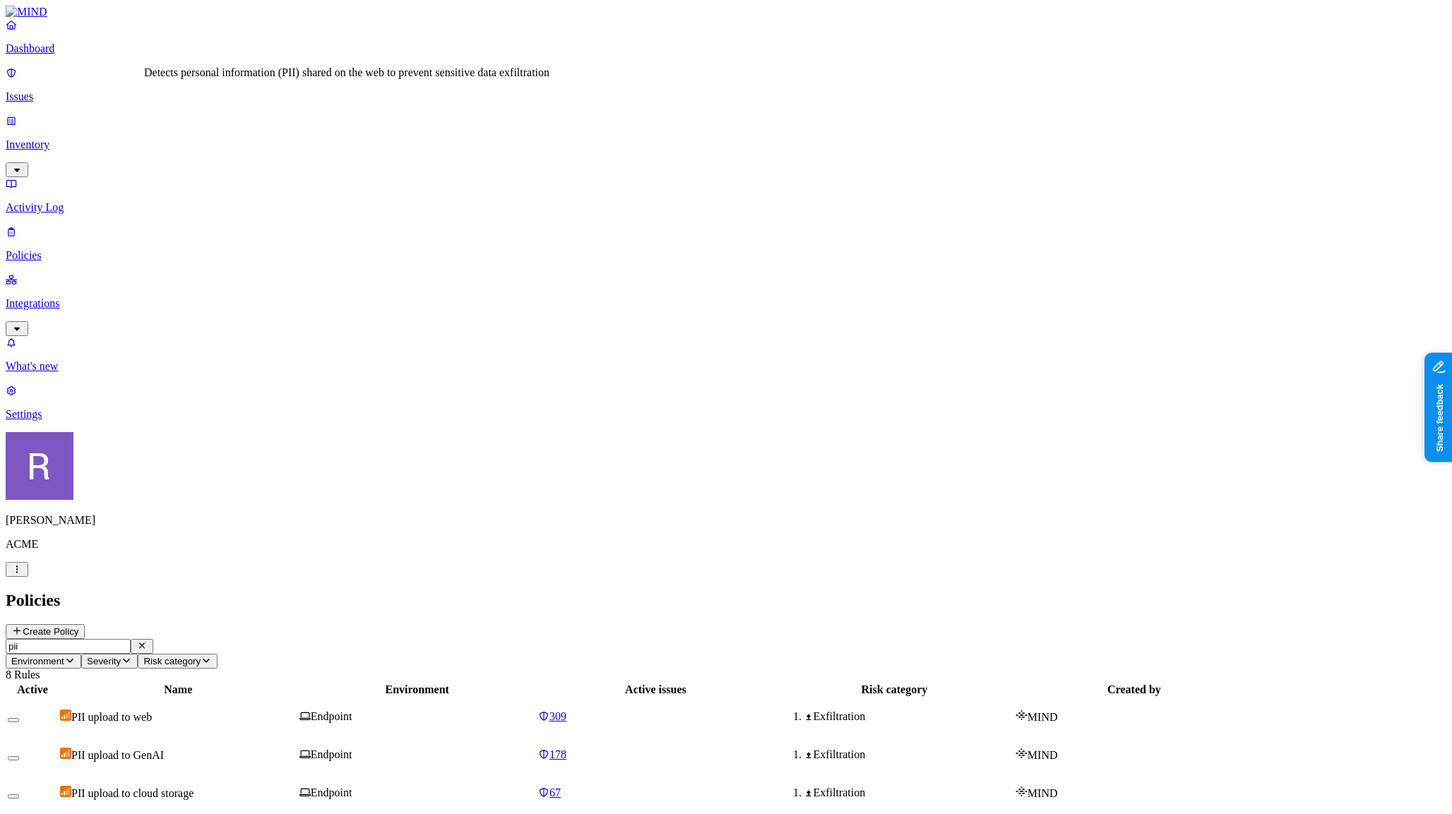
click at [152, 711] on span "PII upload to web" at bounding box center [111, 717] width 81 height 12
click at [85, 90] on p "Issues" at bounding box center [726, 96] width 1441 height 13
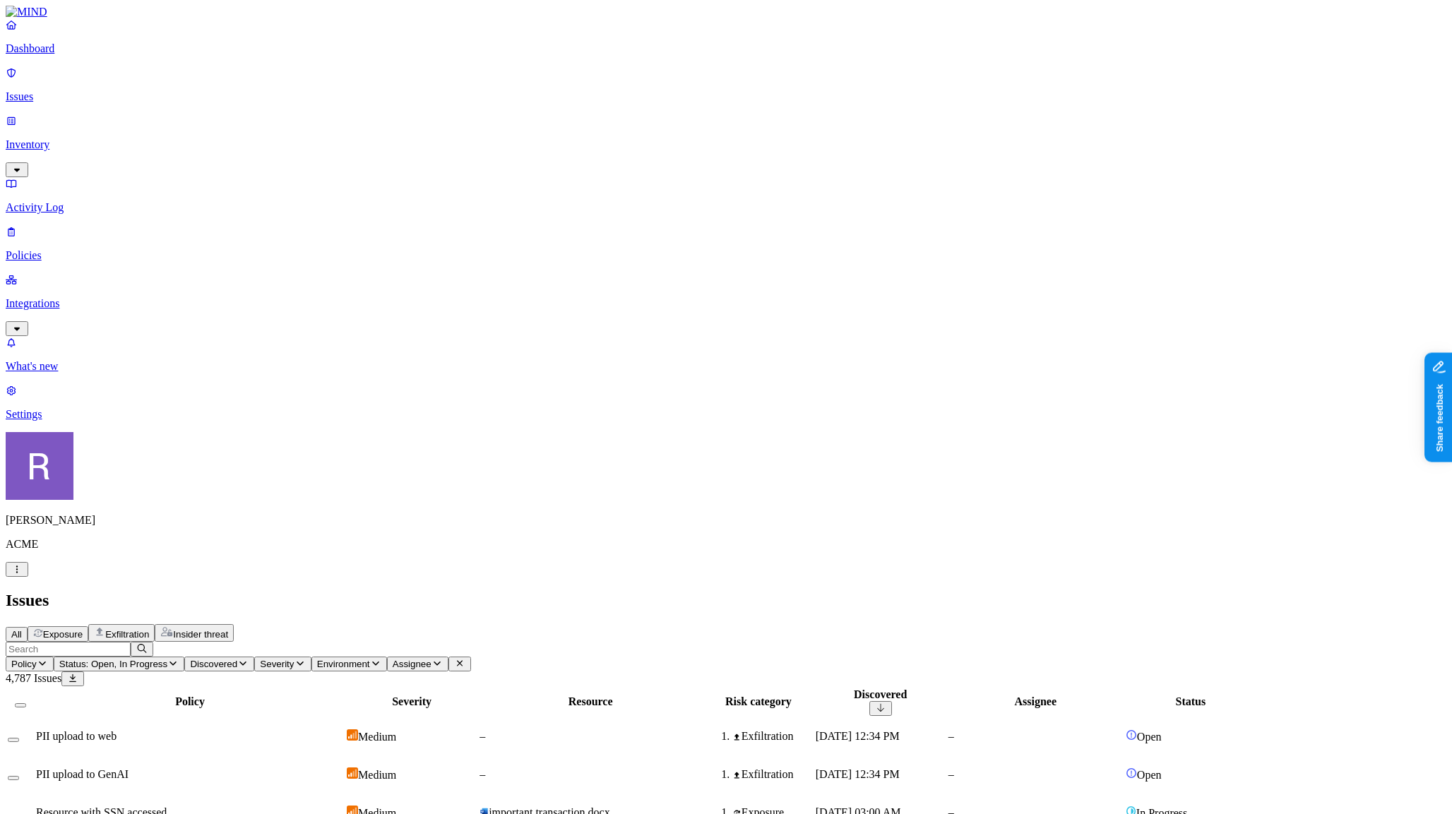
click at [290, 730] on div "PII upload to web" at bounding box center [190, 736] width 308 height 13
click at [179, 659] on icon "button" at bounding box center [172, 663] width 11 height 9
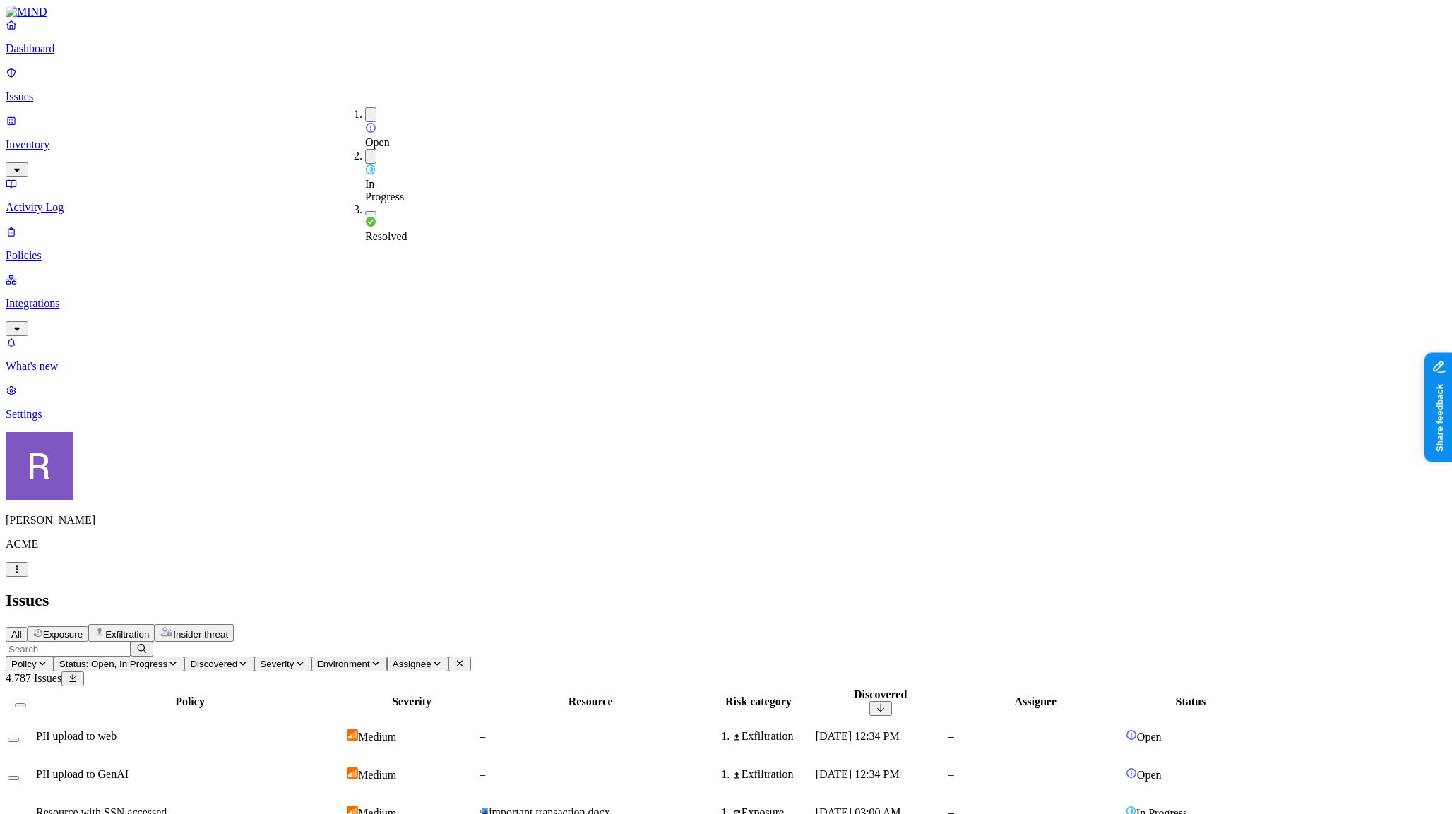
click at [401, 230] on span "Resolved" at bounding box center [386, 236] width 42 height 12
click at [365, 149] on button "button" at bounding box center [370, 156] width 11 height 15
click at [365, 114] on button "button" at bounding box center [370, 114] width 11 height 15
click at [311, 730] on div "PII upload to web" at bounding box center [190, 736] width 309 height 13
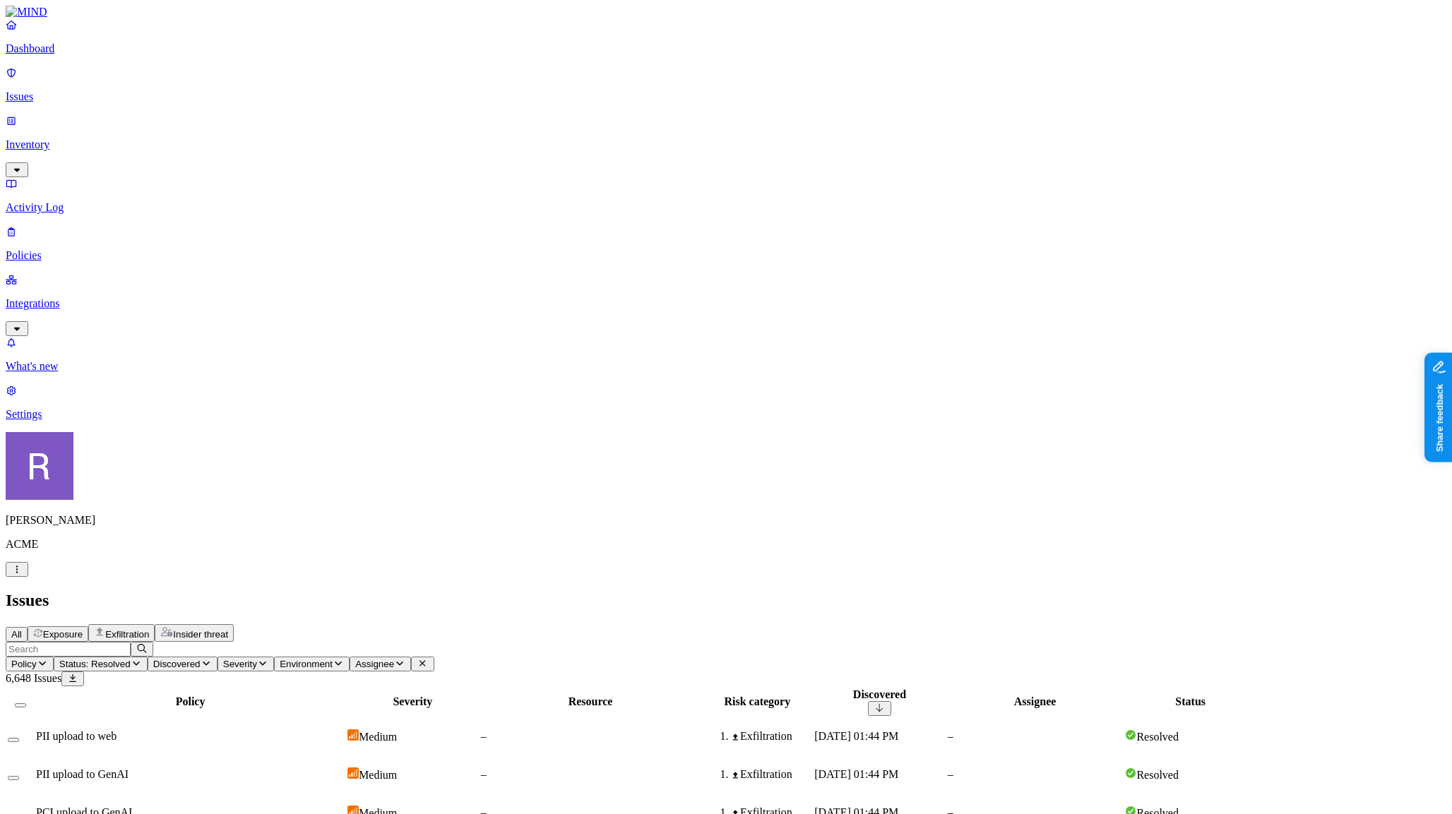
click at [55, 55] on p "Dashboard" at bounding box center [726, 48] width 1441 height 13
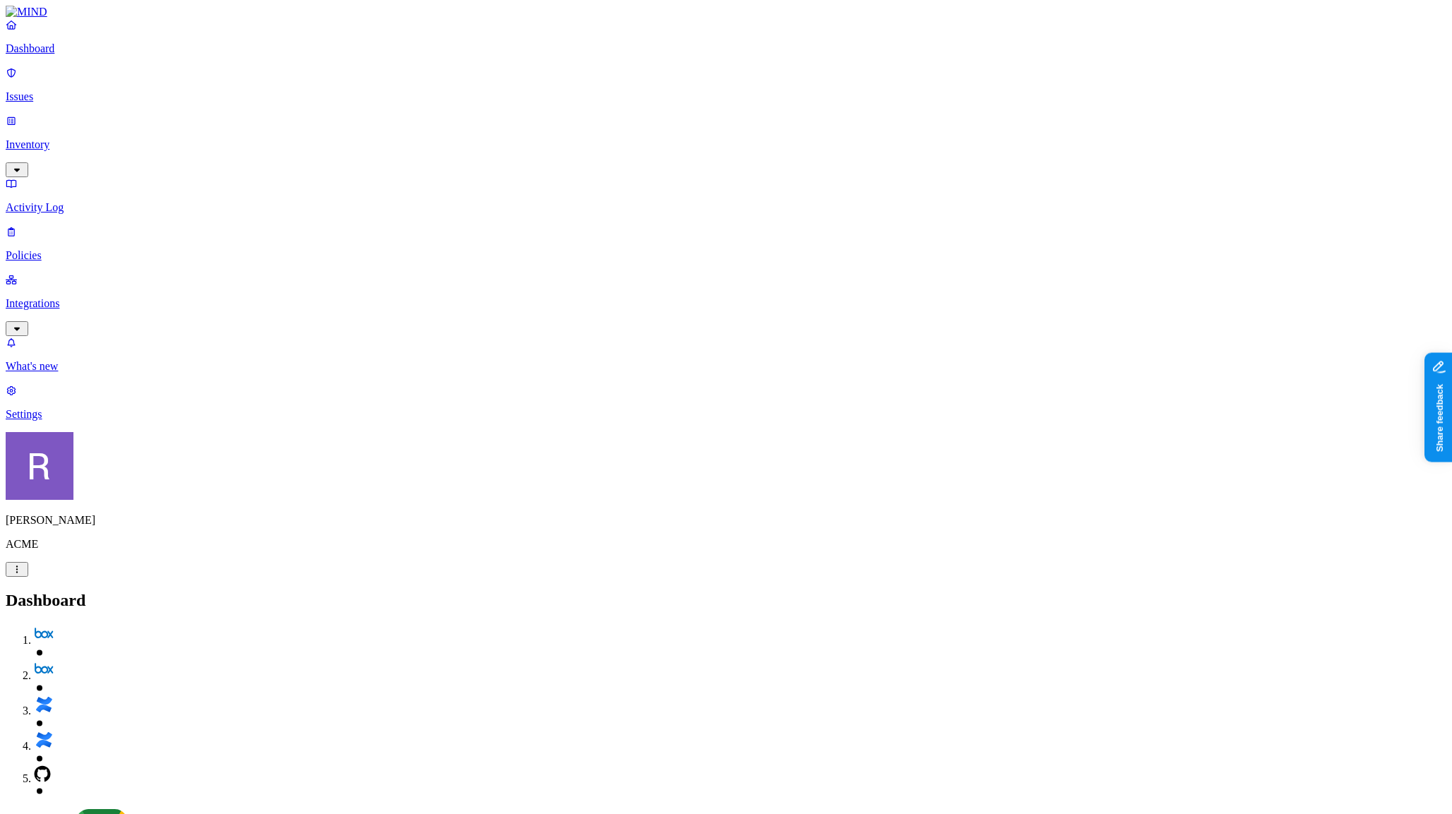
click at [68, 138] on p "Inventory" at bounding box center [726, 144] width 1441 height 13
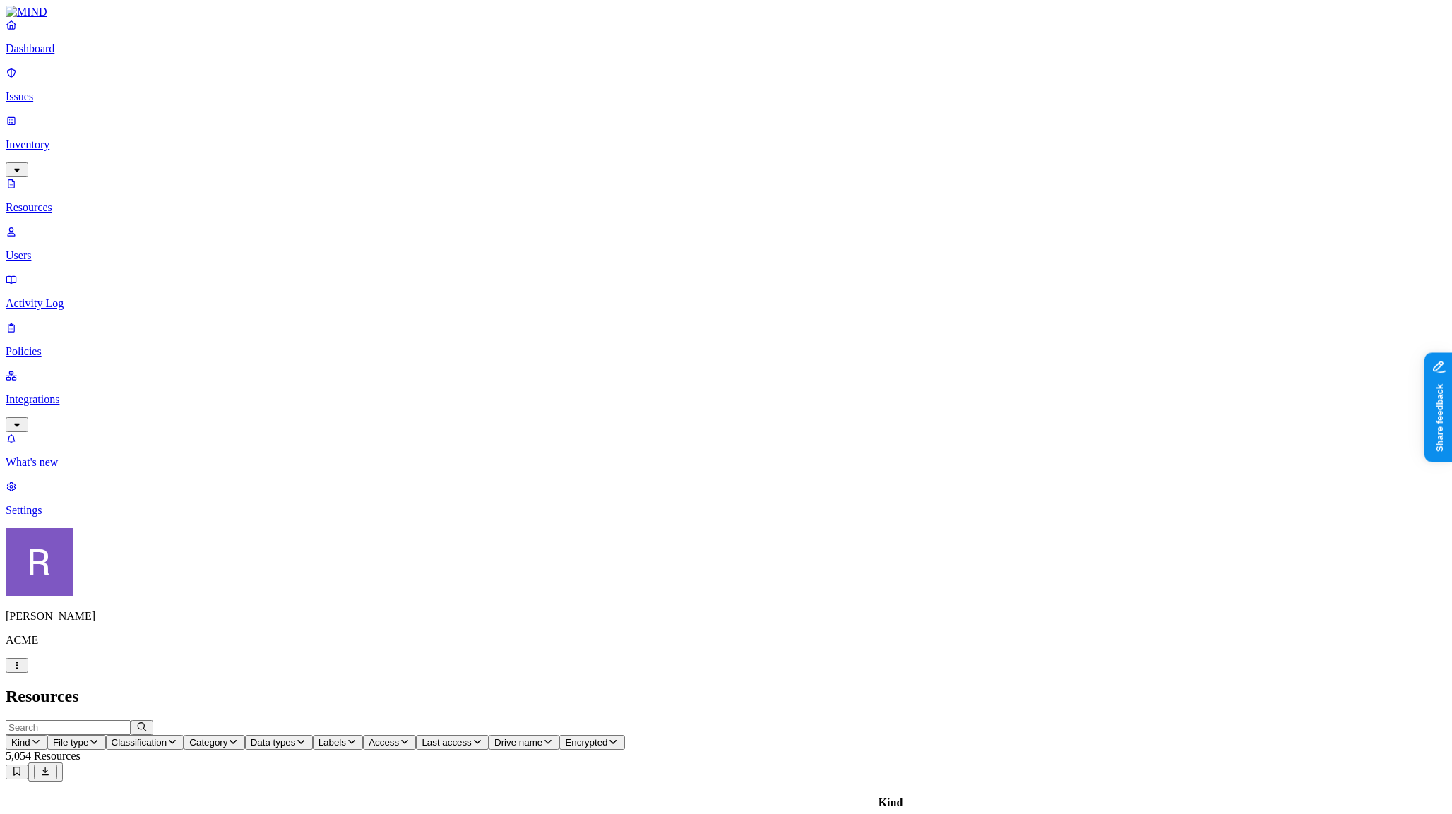
click at [69, 90] on p "Issues" at bounding box center [726, 96] width 1441 height 13
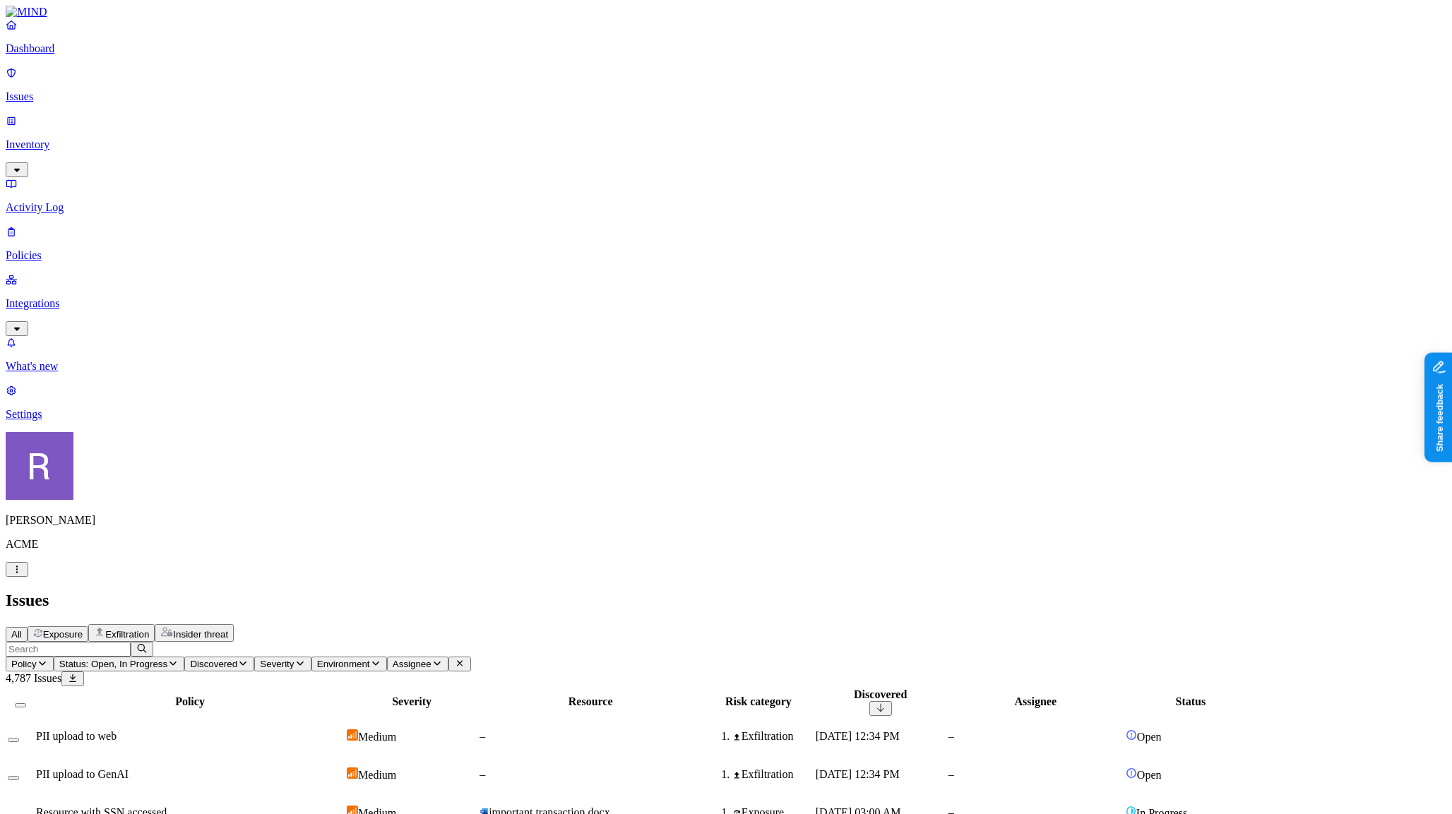
click at [185, 657] on button "Status: Open, In Progress" at bounding box center [119, 664] width 131 height 15
click at [368, 216] on img at bounding box center [370, 221] width 11 height 11
click at [365, 149] on button "button" at bounding box center [370, 156] width 11 height 15
click at [365, 114] on button "button" at bounding box center [370, 114] width 11 height 15
click at [297, 730] on div "PII upload to web" at bounding box center [190, 736] width 309 height 13
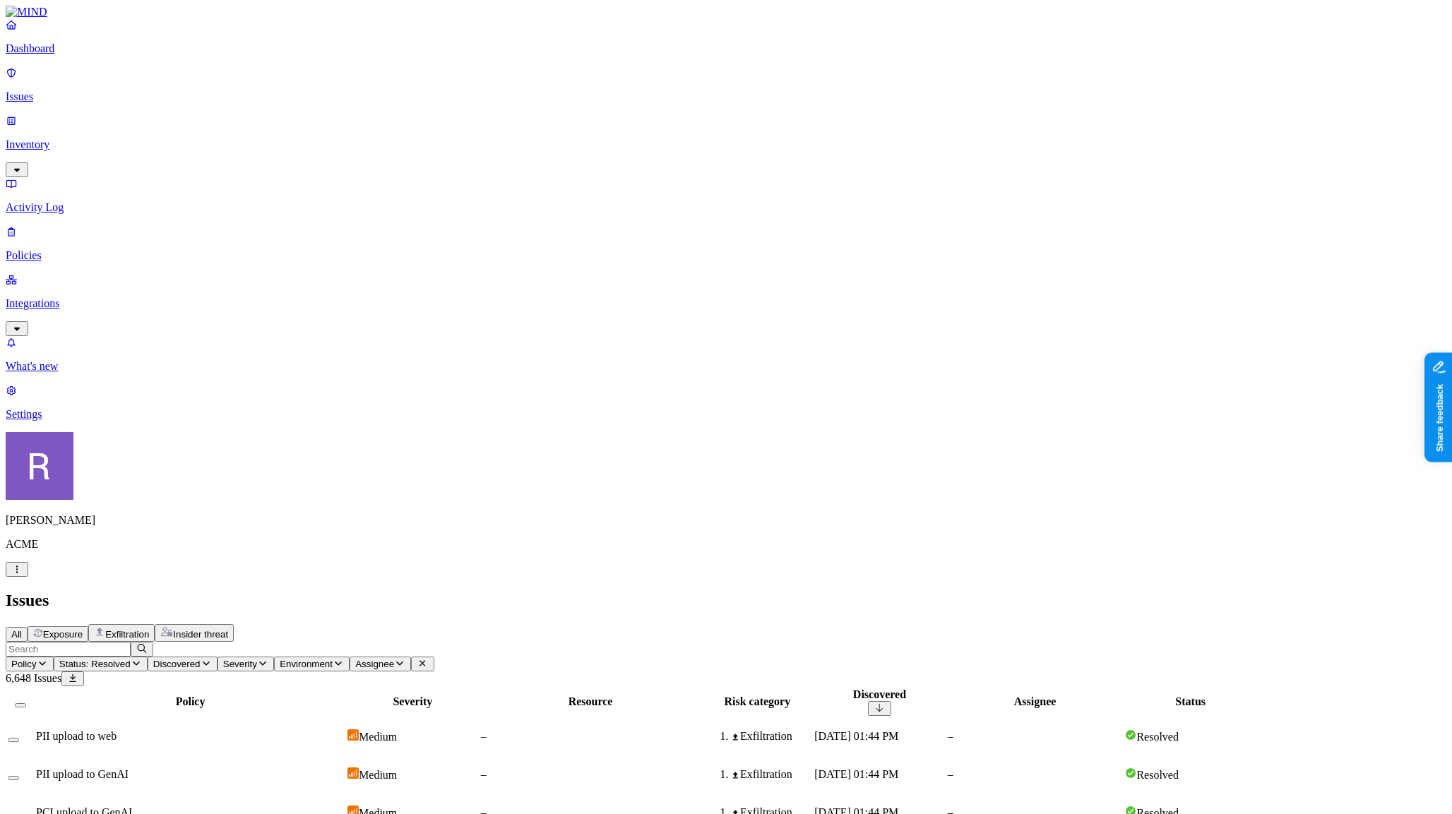
click at [345, 756] on td "PII upload to GenAI" at bounding box center [190, 774] width 310 height 37
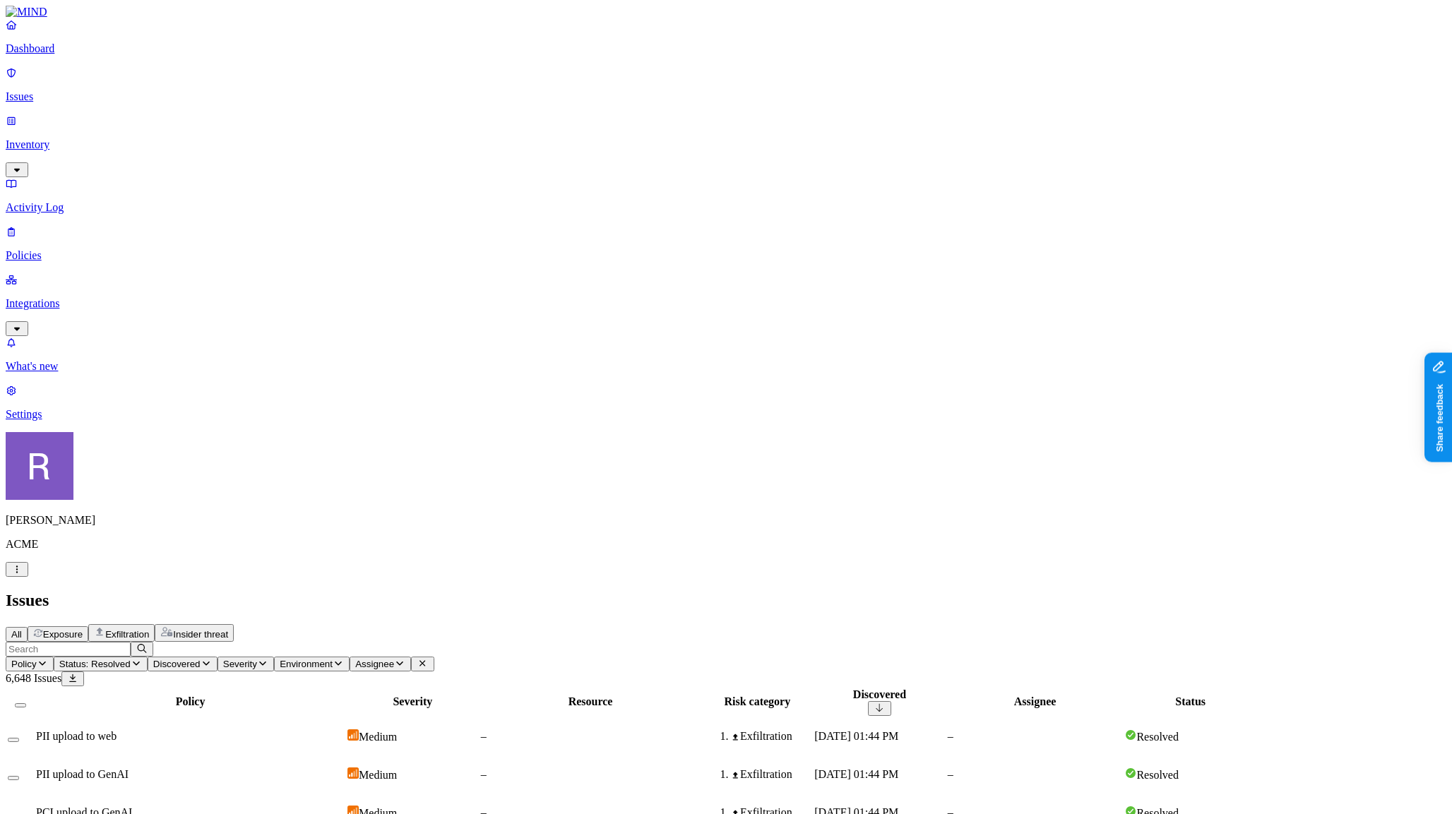
click at [345, 730] on div "PII upload to web" at bounding box center [190, 736] width 309 height 13
click at [345, 756] on td "PII upload to GenAI" at bounding box center [190, 774] width 310 height 37
click at [345, 794] on td "PCI upload to GenAI" at bounding box center [190, 812] width 310 height 37
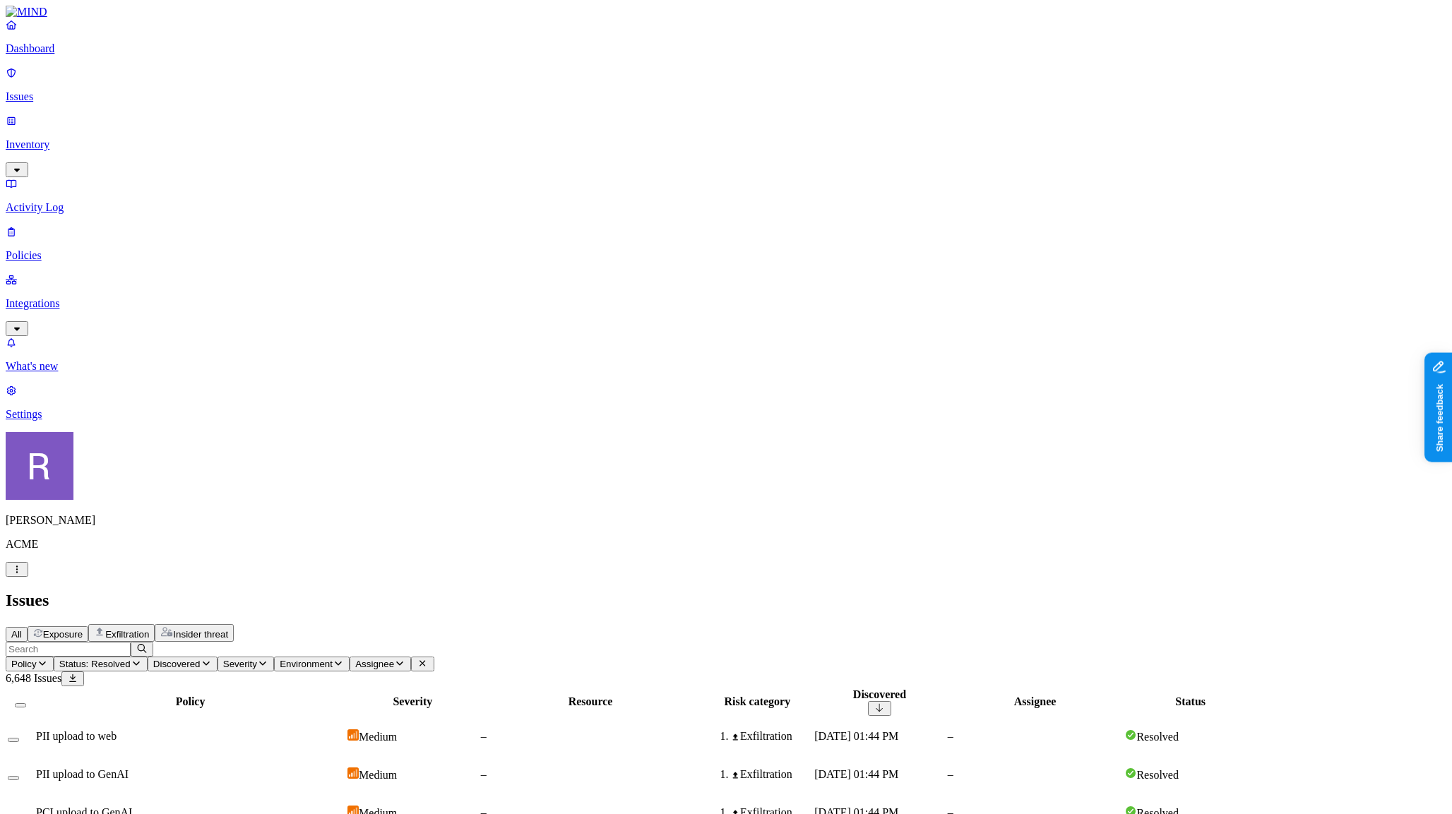
click at [345, 730] on div "PII upload to web" at bounding box center [190, 736] width 309 height 13
click at [345, 768] on div "PII upload to GenAI" at bounding box center [190, 774] width 309 height 13
click at [345, 730] on div "PII upload to web" at bounding box center [190, 736] width 309 height 13
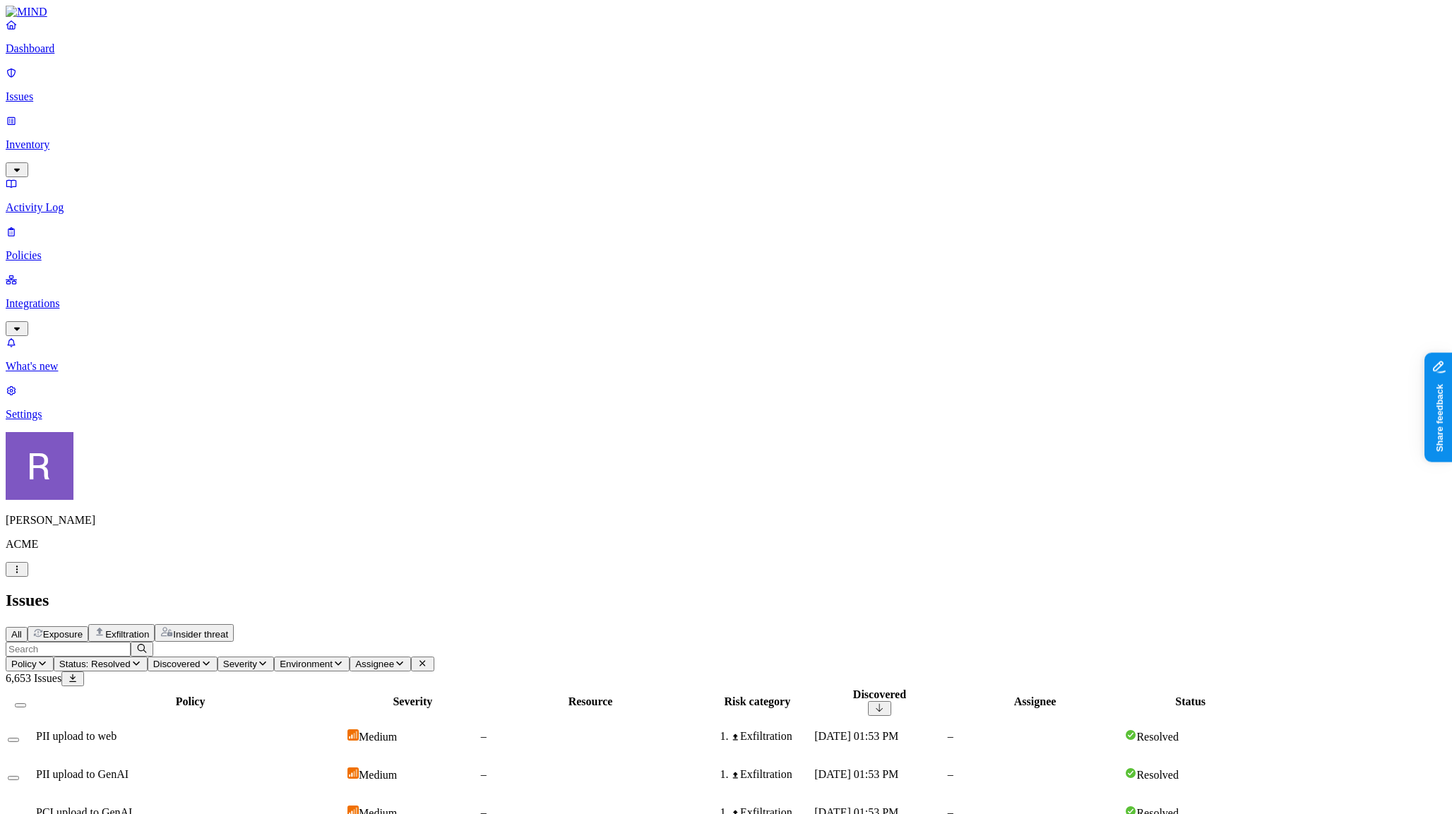
click at [280, 718] on td "PII upload to web" at bounding box center [190, 736] width 310 height 37
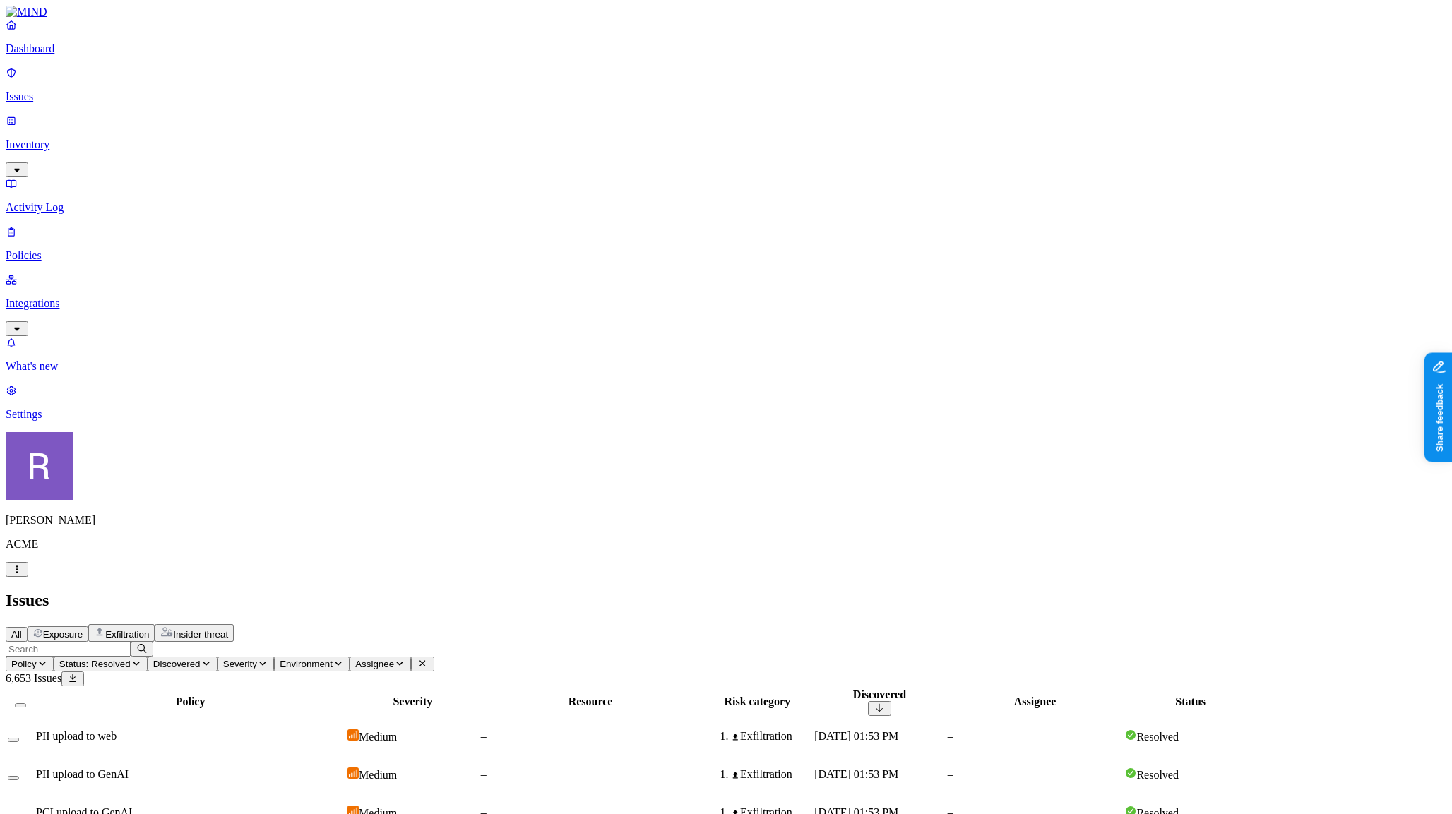
click at [131, 659] on span "Status: Resolved" at bounding box center [94, 664] width 71 height 11
click at [365, 115] on button "button" at bounding box center [370, 117] width 11 height 4
click at [365, 157] on button "button" at bounding box center [370, 159] width 11 height 4
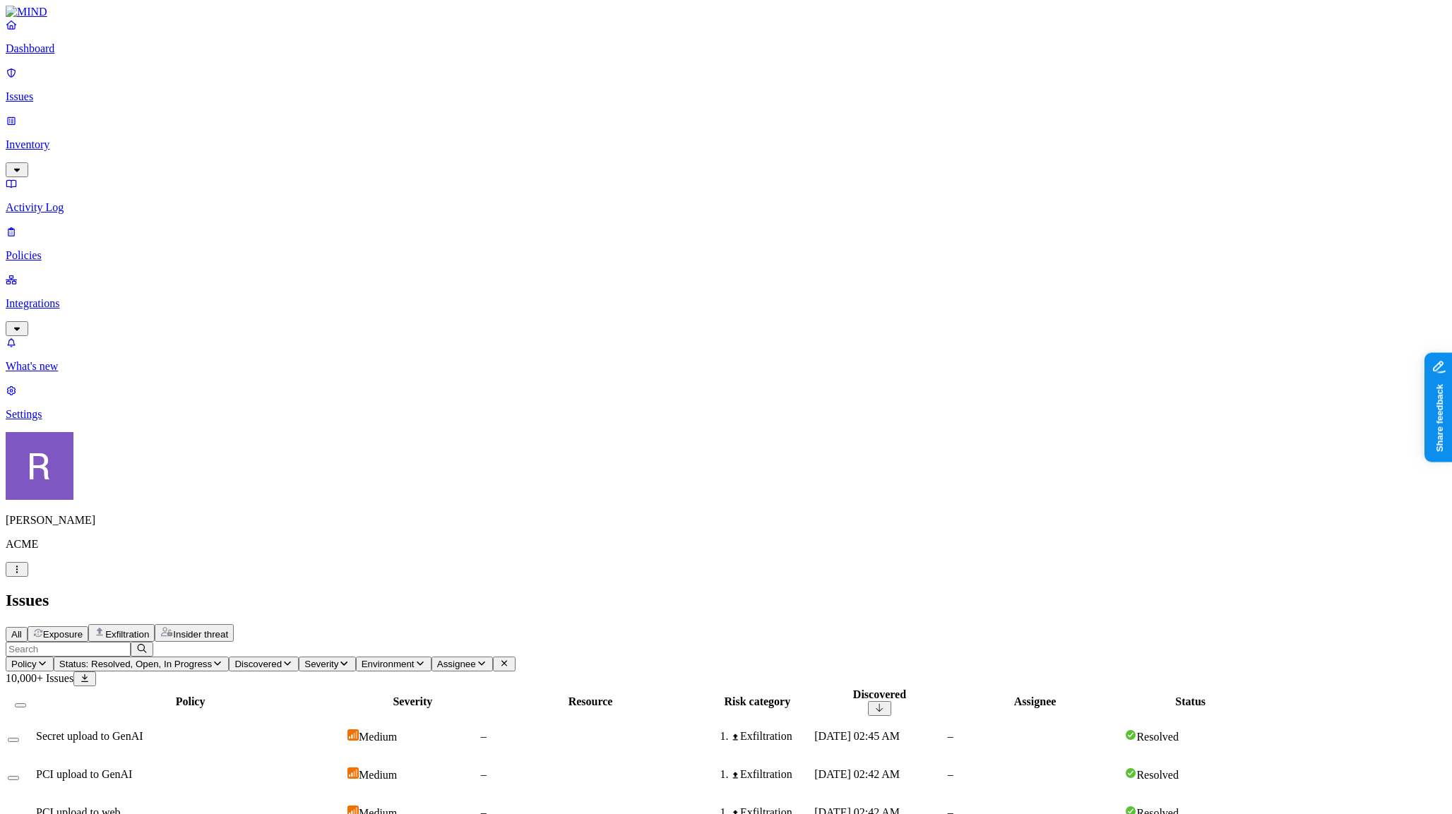
click at [149, 629] on span "Exfiltration" at bounding box center [127, 634] width 44 height 11
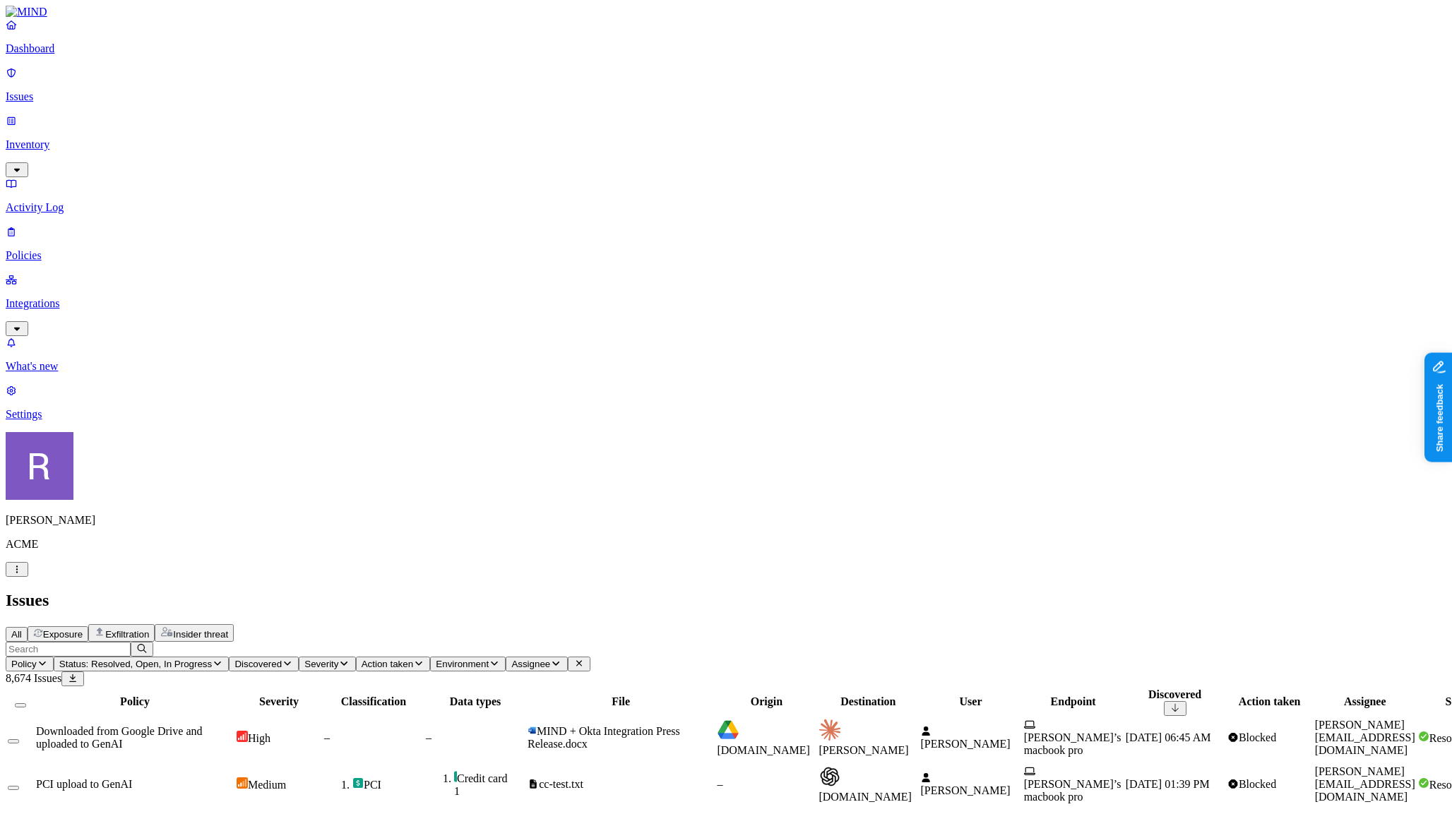
click at [212, 659] on span "Status: Resolved, Open, In Progress" at bounding box center [135, 664] width 153 height 11
click at [383, 178] on span "In Progress" at bounding box center [384, 190] width 39 height 25
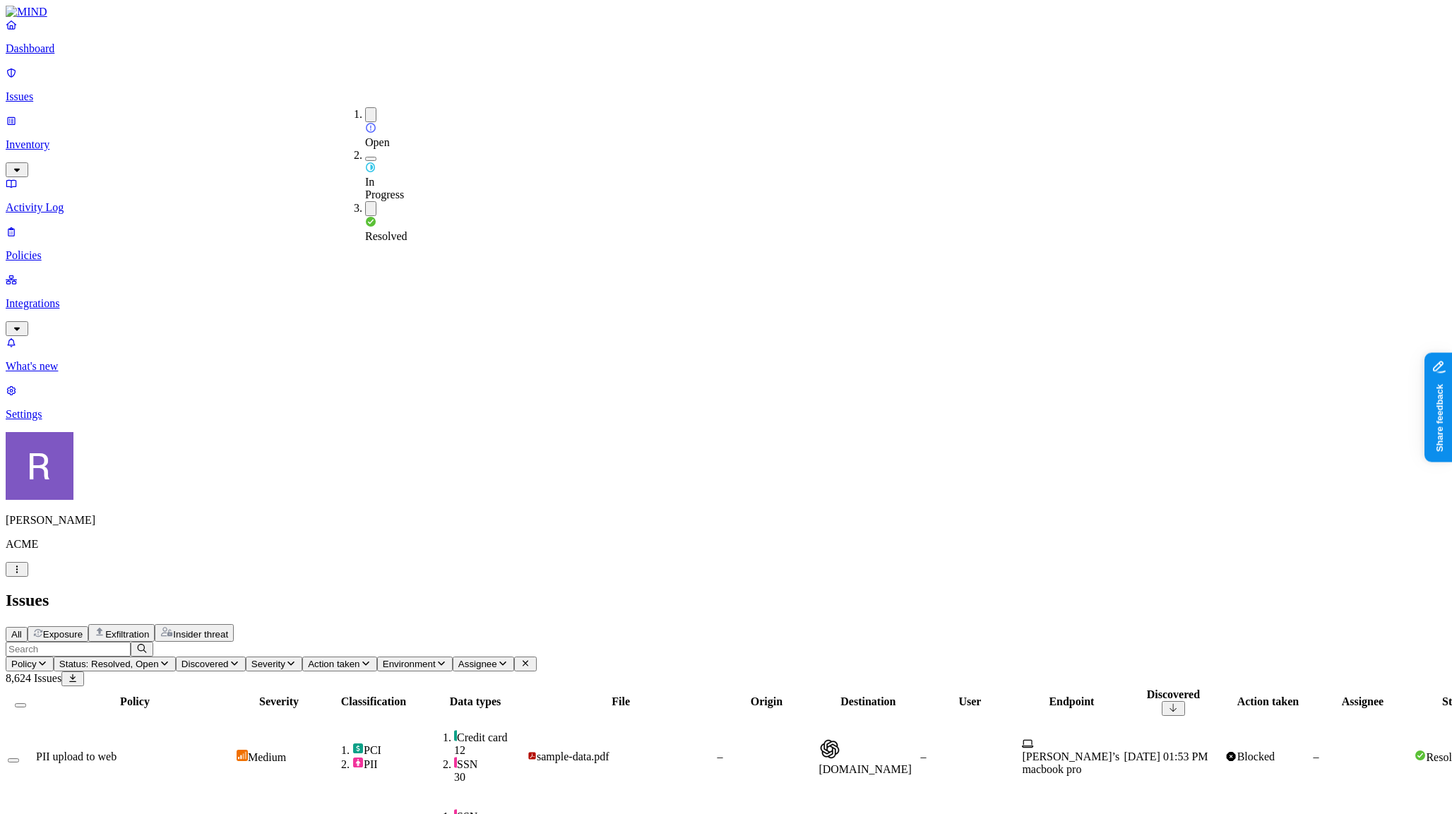
click at [369, 122] on img at bounding box center [370, 127] width 11 height 11
click at [468, 591] on h2 "Issues" at bounding box center [726, 600] width 1441 height 19
click at [234, 751] on div "PII upload to web" at bounding box center [135, 757] width 198 height 13
click at [55, 55] on p "Dashboard" at bounding box center [726, 48] width 1441 height 13
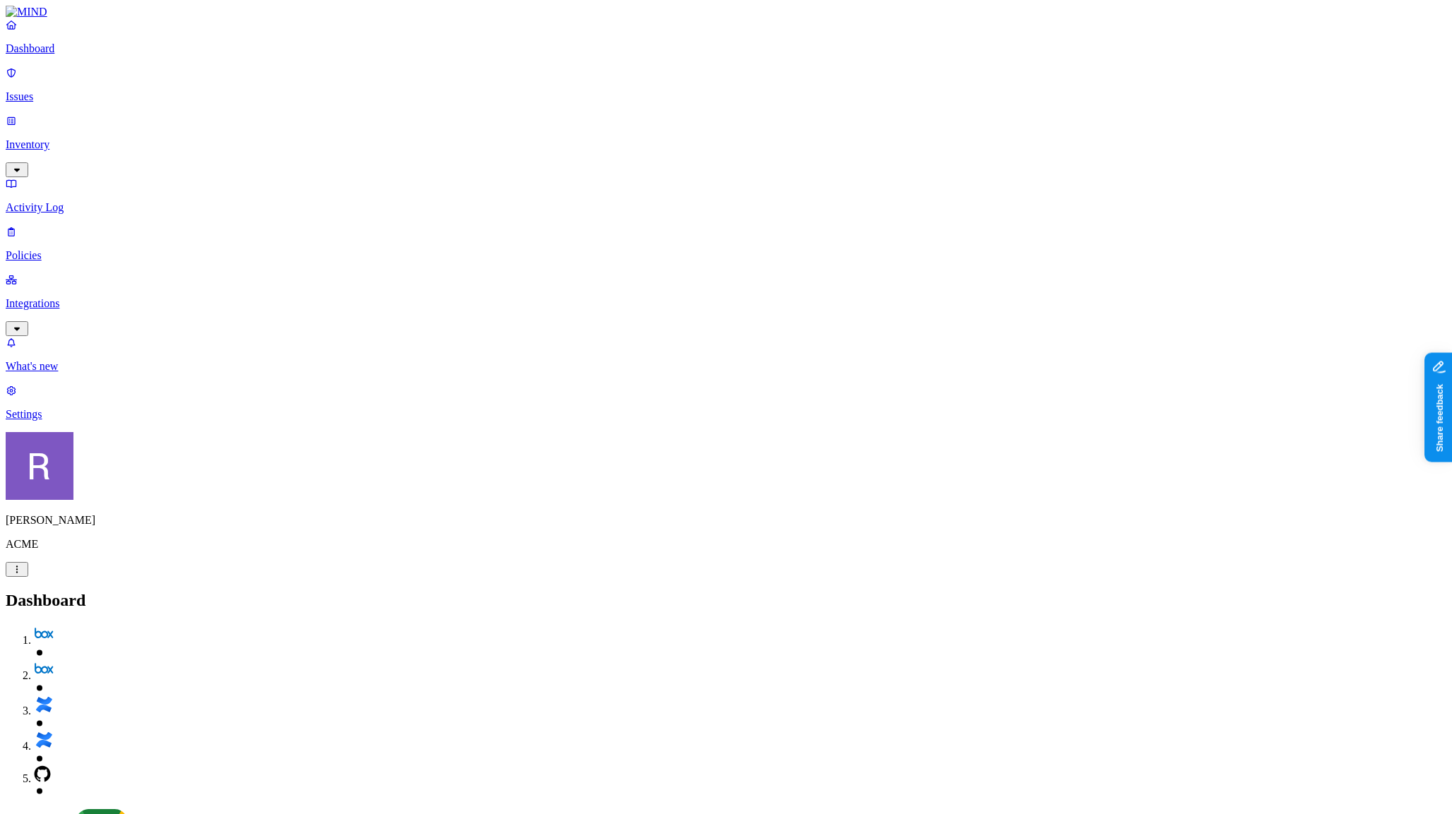
click at [61, 249] on p "Policies" at bounding box center [726, 255] width 1441 height 13
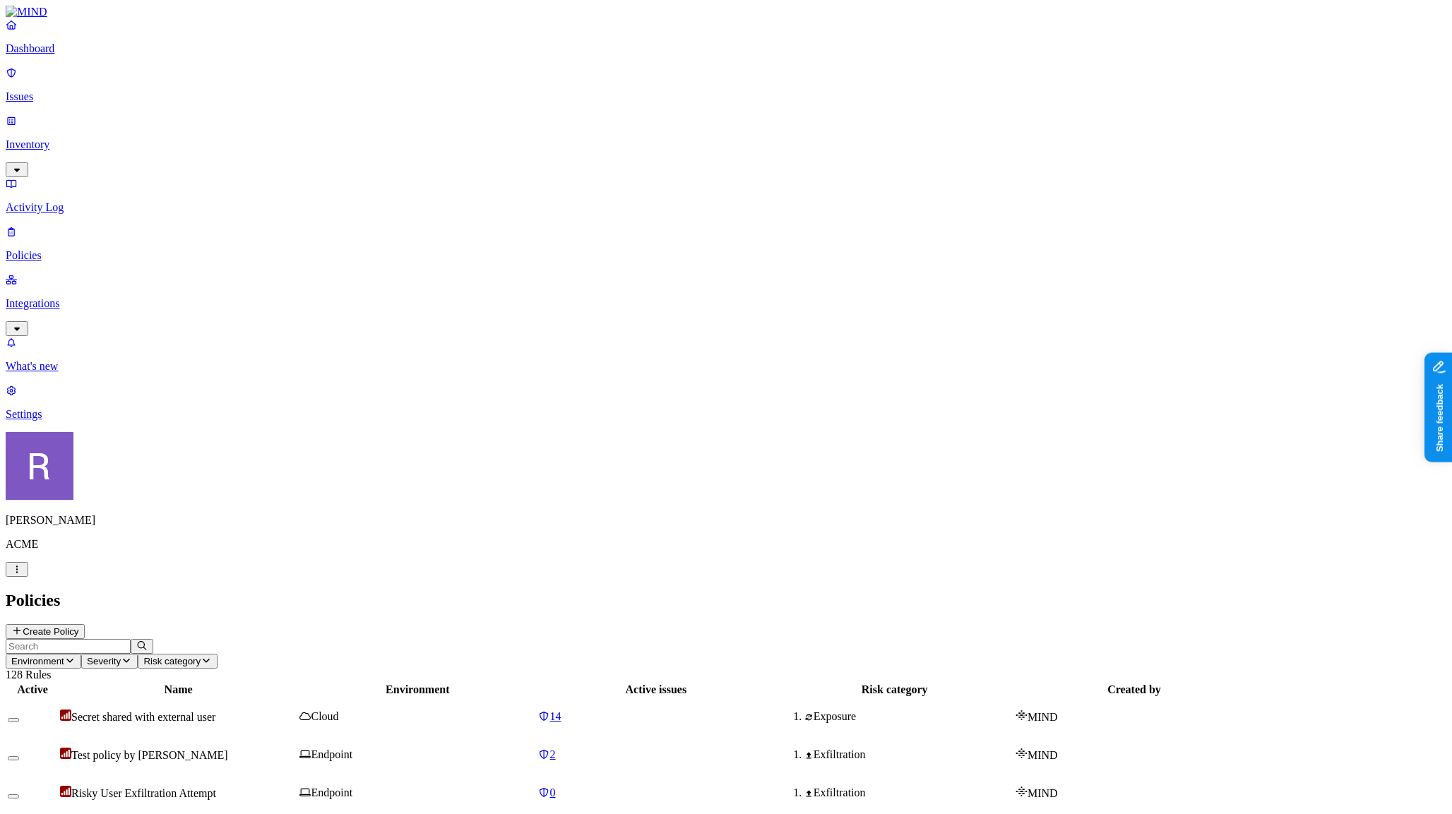
click at [85, 624] on button "Create Policy" at bounding box center [45, 631] width 79 height 15
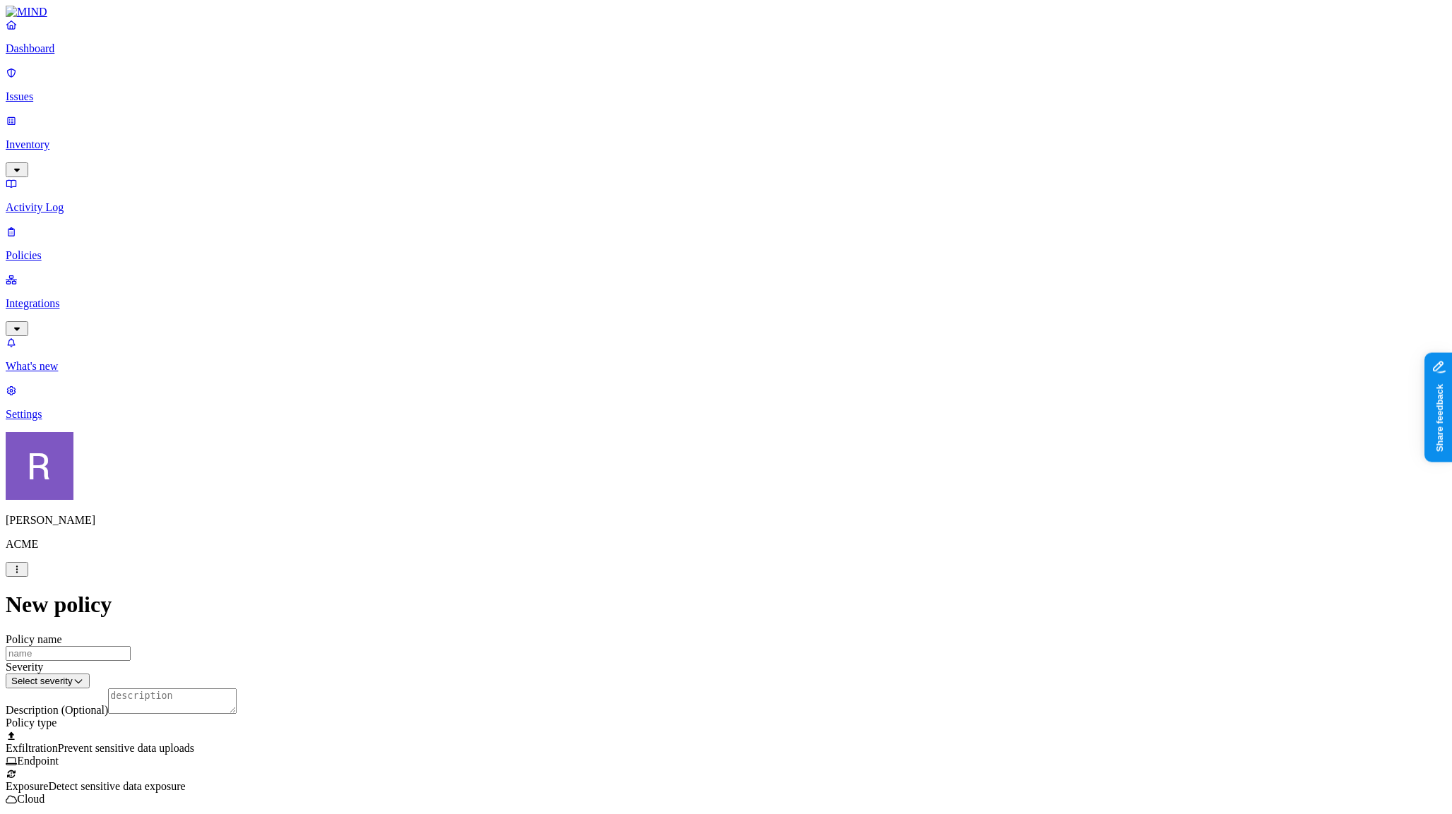
scroll to position [261, 0]
click at [665, 460] on label "Web Domain" at bounding box center [668, 460] width 37 height 25
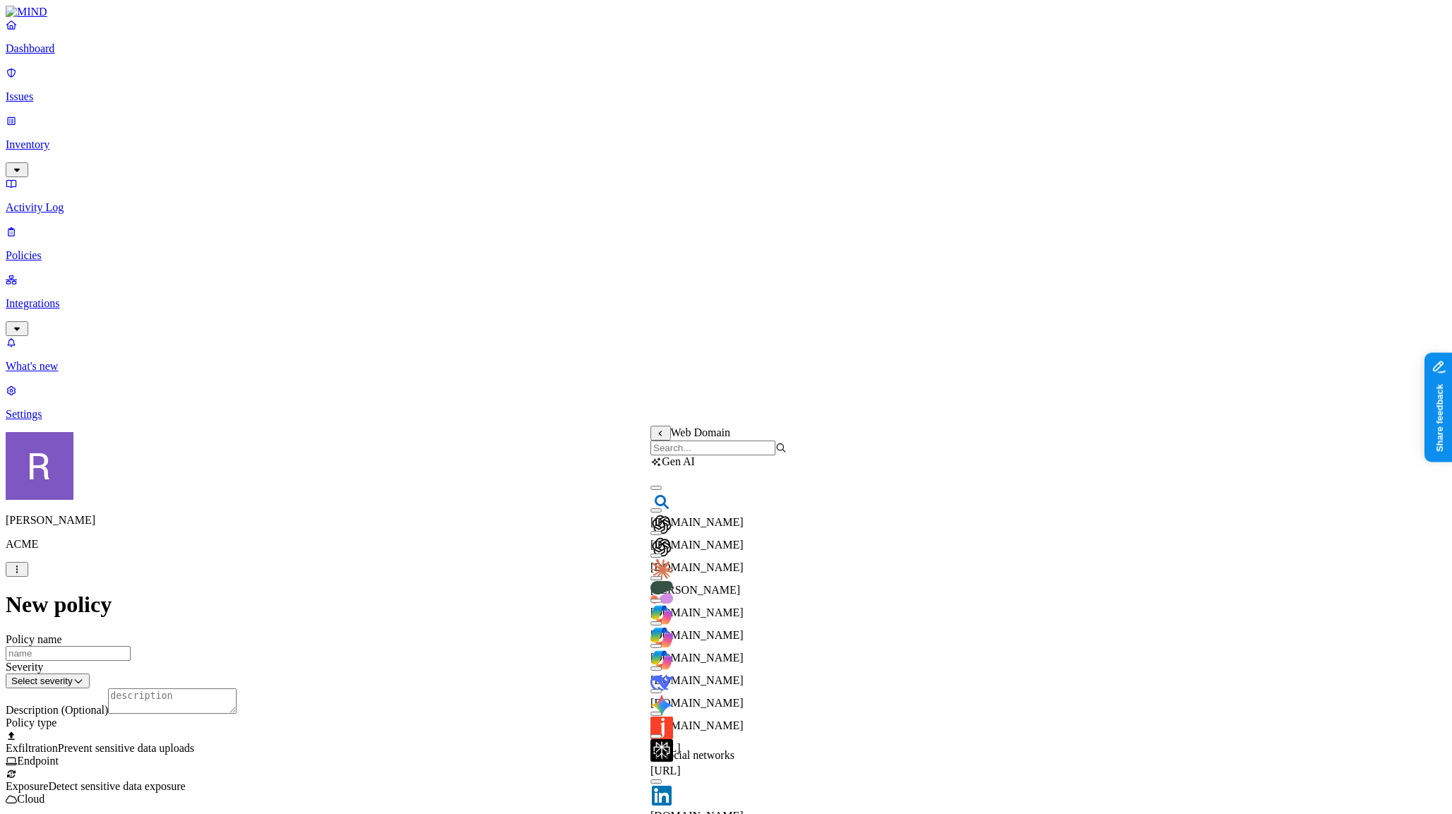
click at [665, 455] on input "search" at bounding box center [712, 448] width 125 height 15
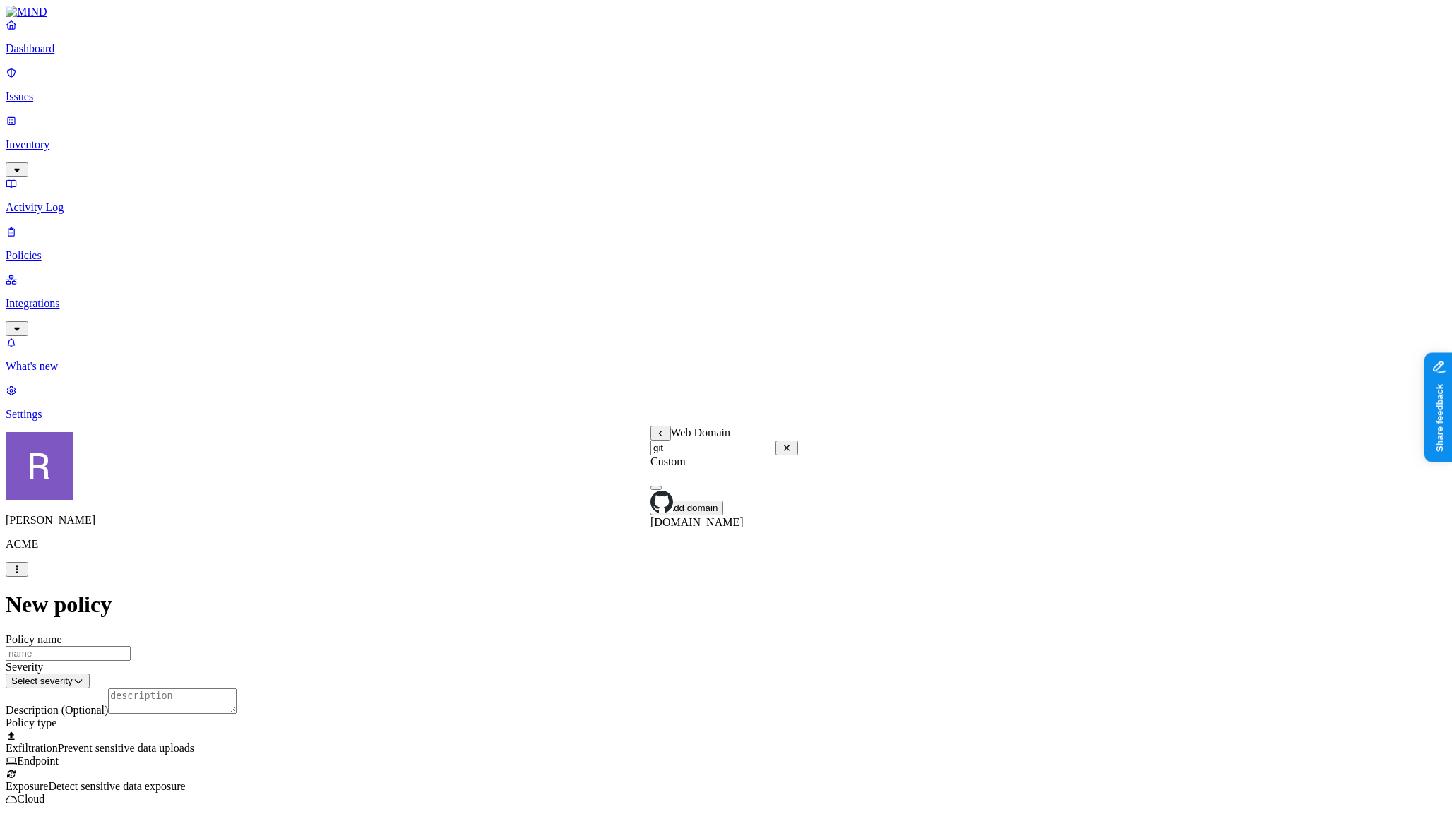
type input "git"
click at [662, 490] on button "button" at bounding box center [655, 488] width 11 height 4
click at [675, 499] on label "Web Category" at bounding box center [671, 497] width 42 height 25
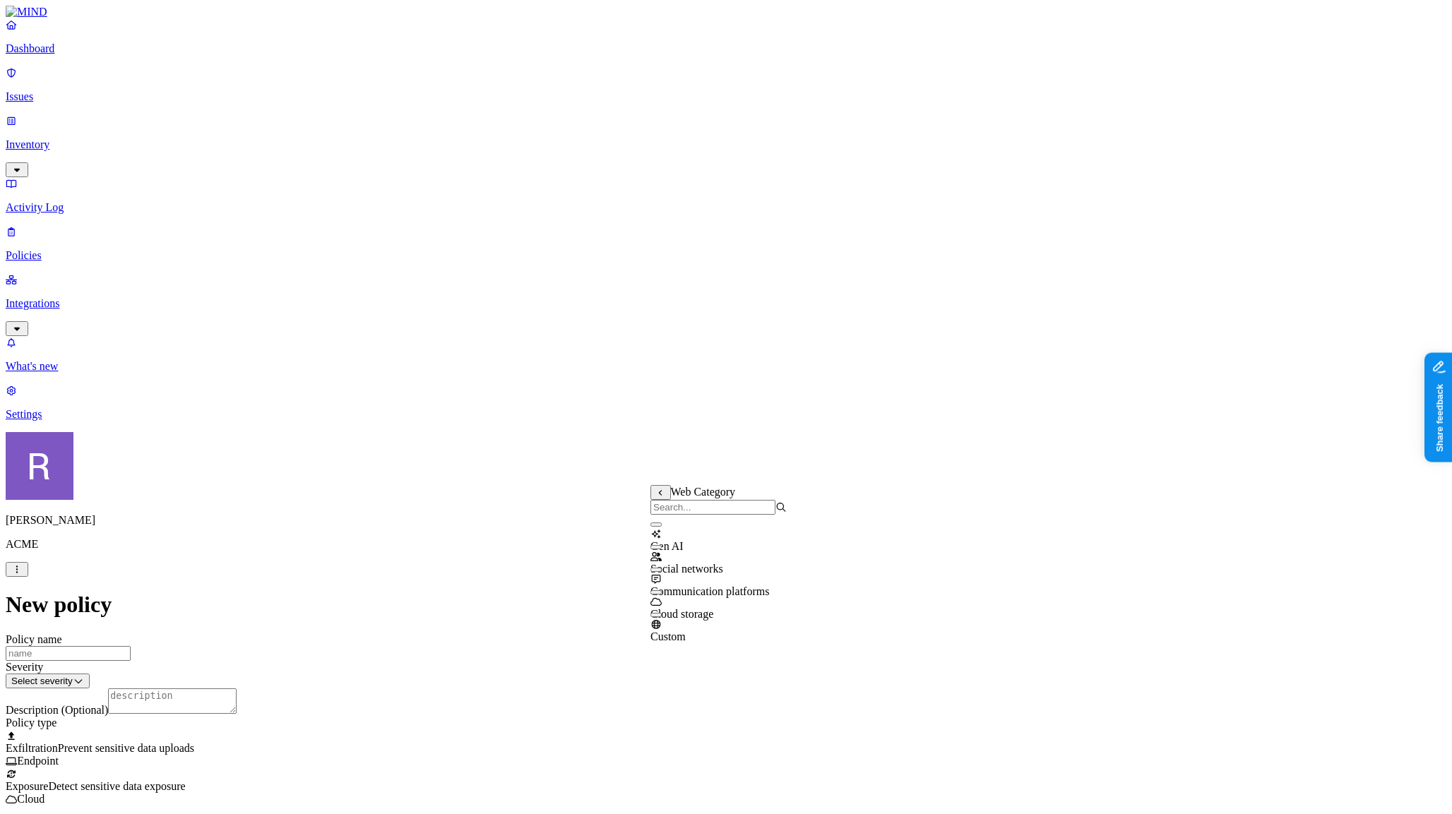
click at [662, 527] on button "button" at bounding box center [655, 525] width 11 height 4
click at [64, 55] on p "Dashboard" at bounding box center [726, 48] width 1441 height 13
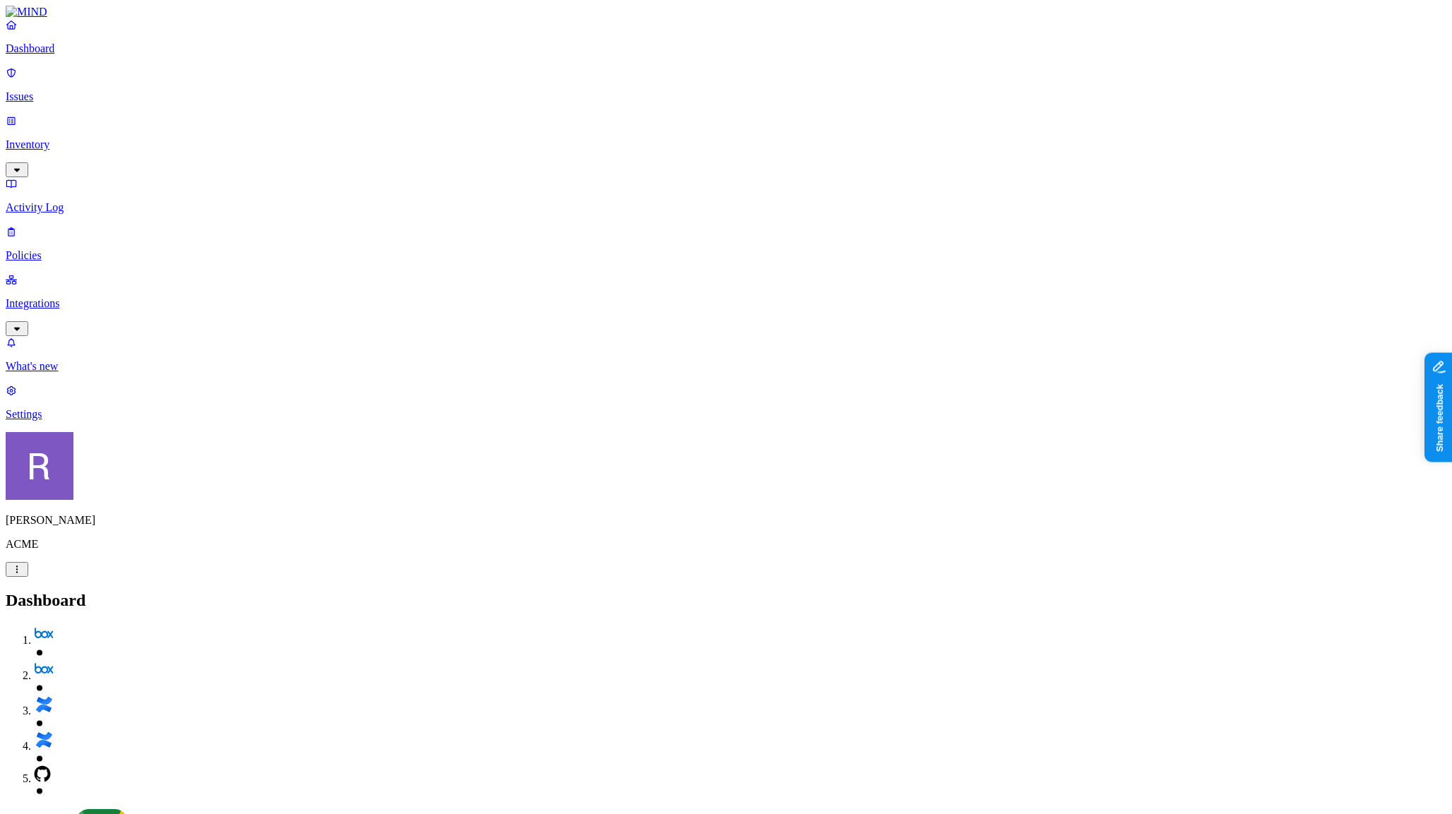
click at [65, 90] on p "Issues" at bounding box center [726, 96] width 1441 height 13
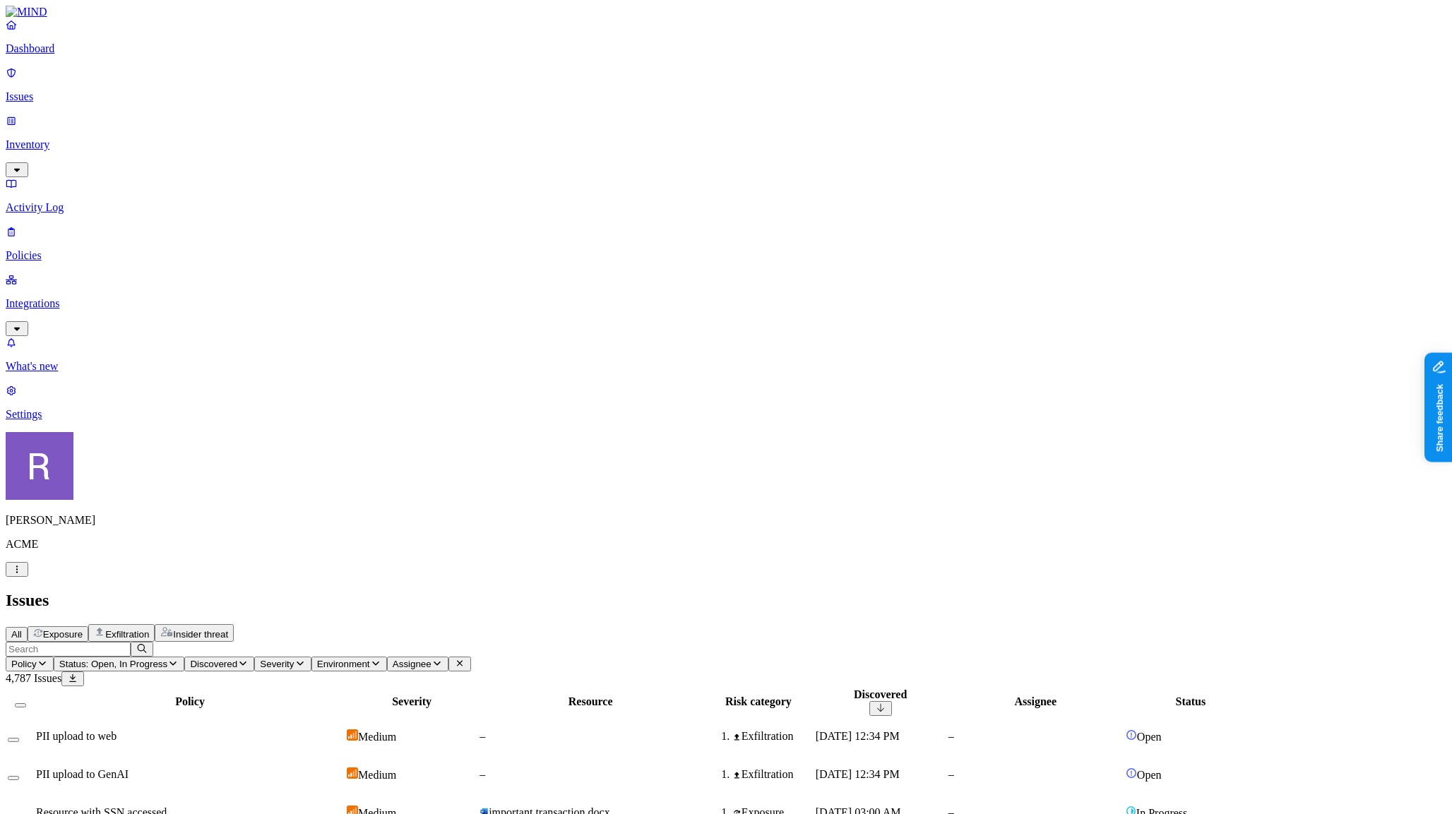
click at [149, 629] on span "Exfiltration" at bounding box center [127, 634] width 44 height 11
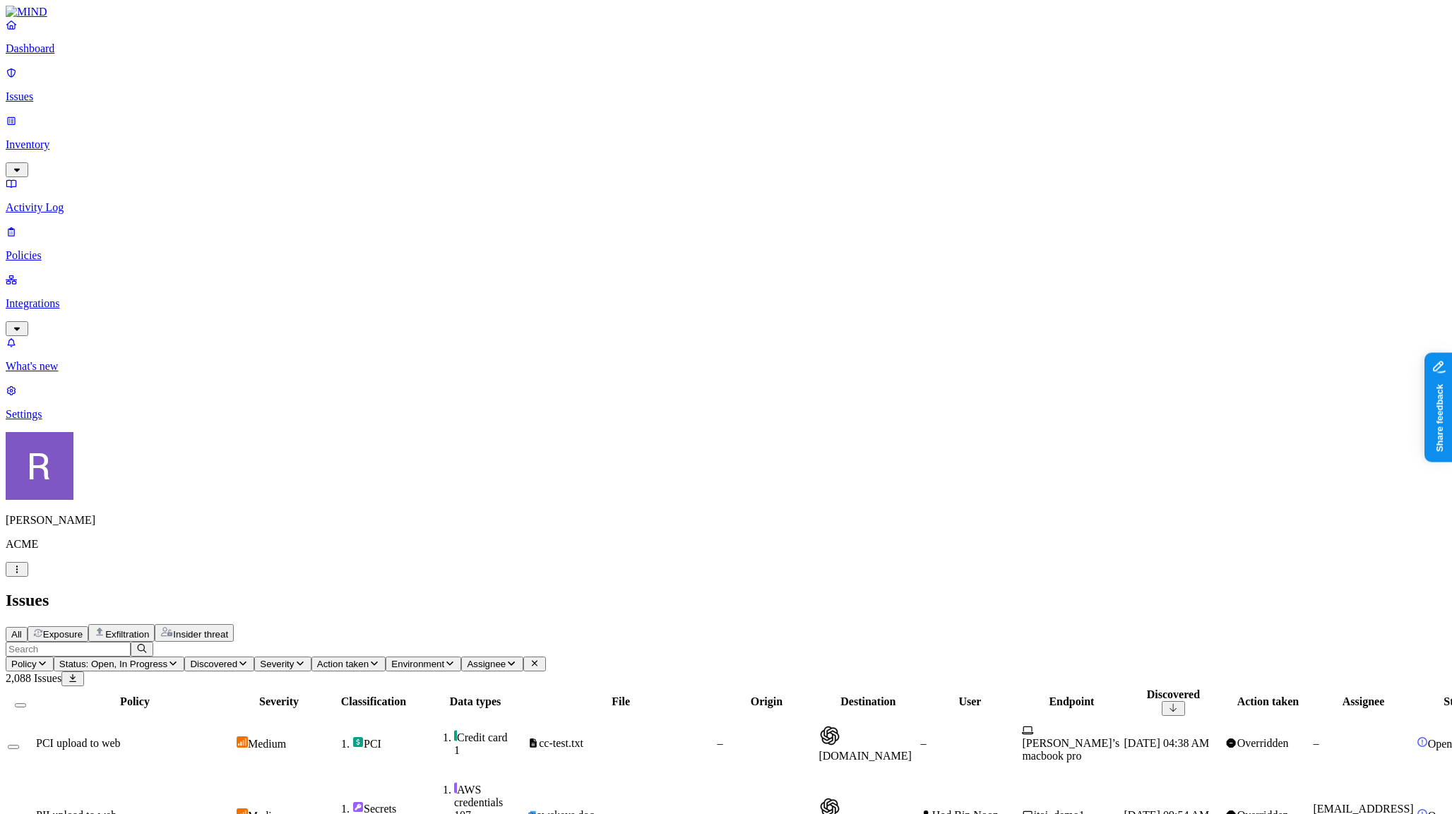
click at [37, 659] on span "Policy" at bounding box center [23, 664] width 25 height 11
type input "greg"
click at [313, 160] on div "GREG Test2" at bounding box center [380, 154] width 136 height 13
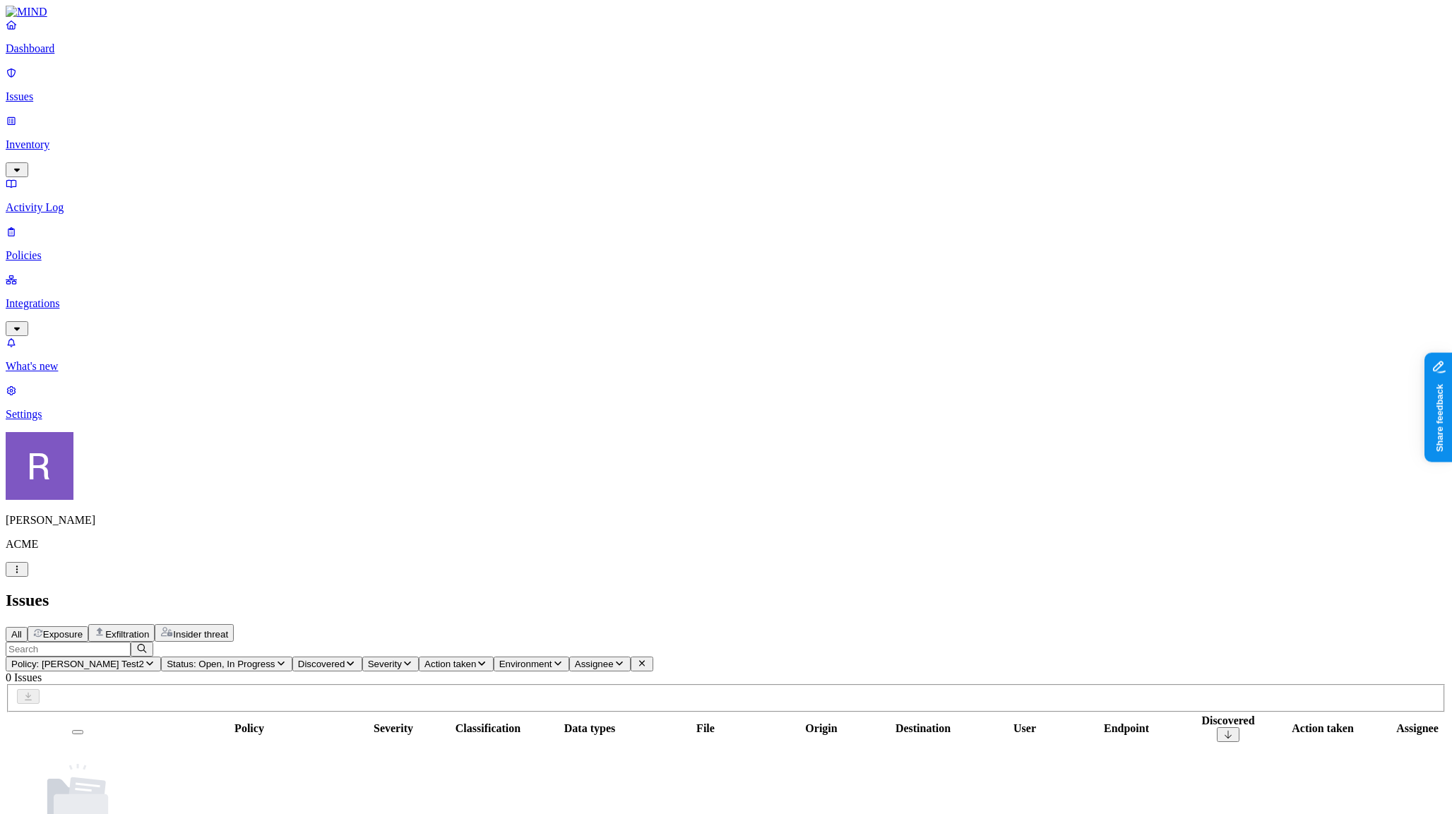
click at [292, 657] on button "Status: Open, In Progress" at bounding box center [226, 664] width 131 height 15
click at [421, 216] on img at bounding box center [419, 221] width 11 height 11
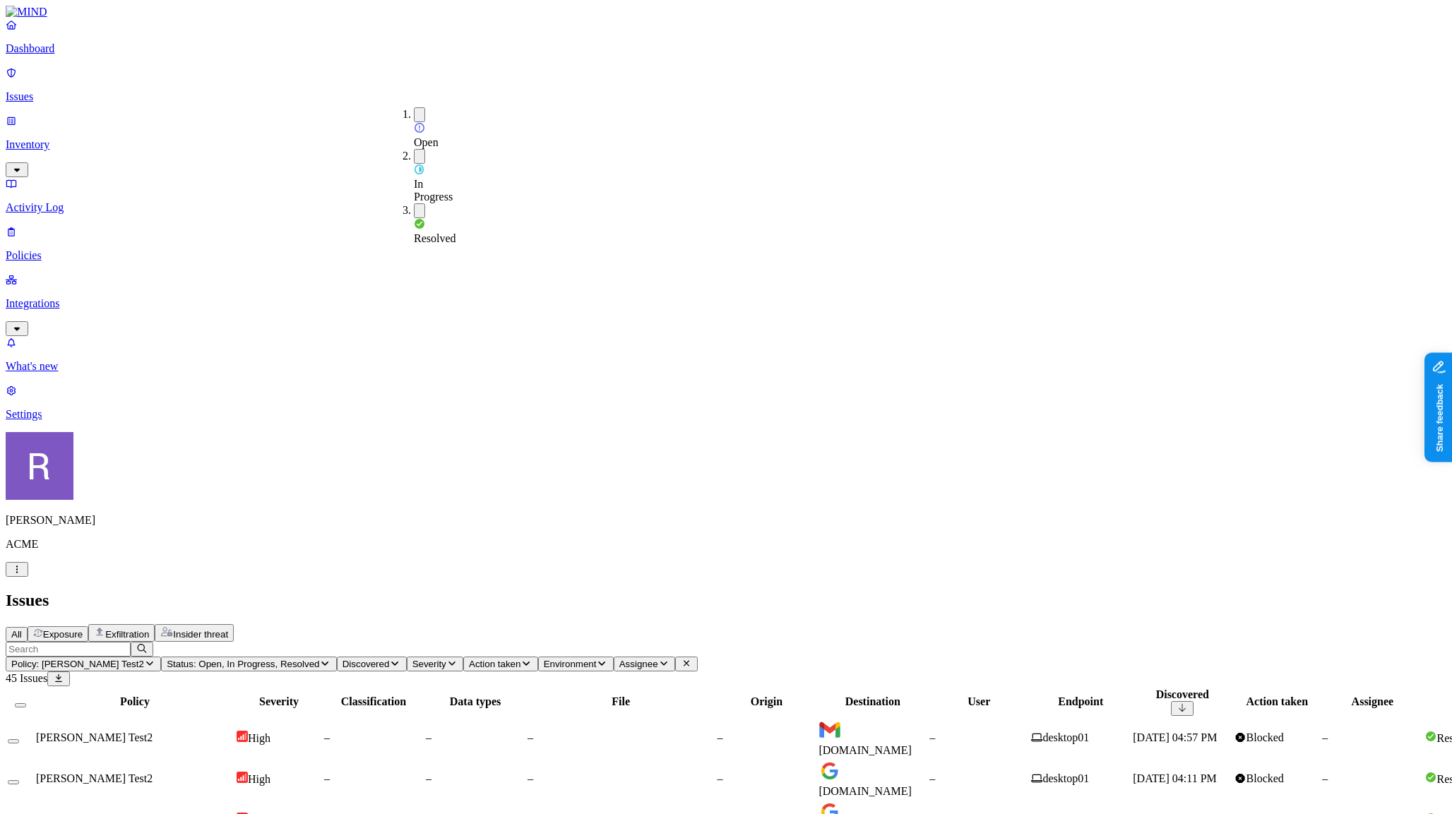
click at [82, 55] on p "Dashboard" at bounding box center [726, 48] width 1441 height 13
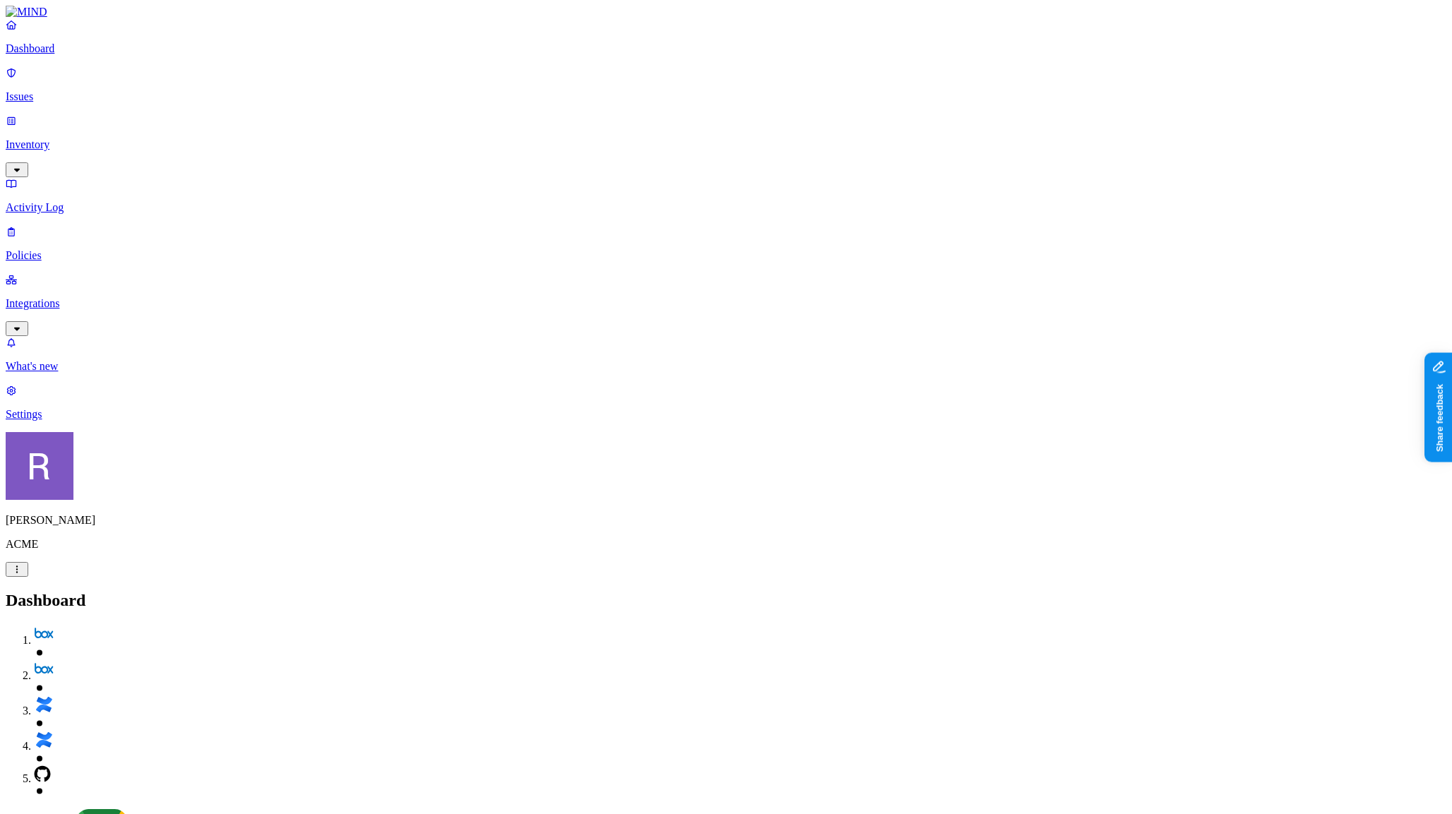
click at [57, 249] on p "Policies" at bounding box center [726, 255] width 1441 height 13
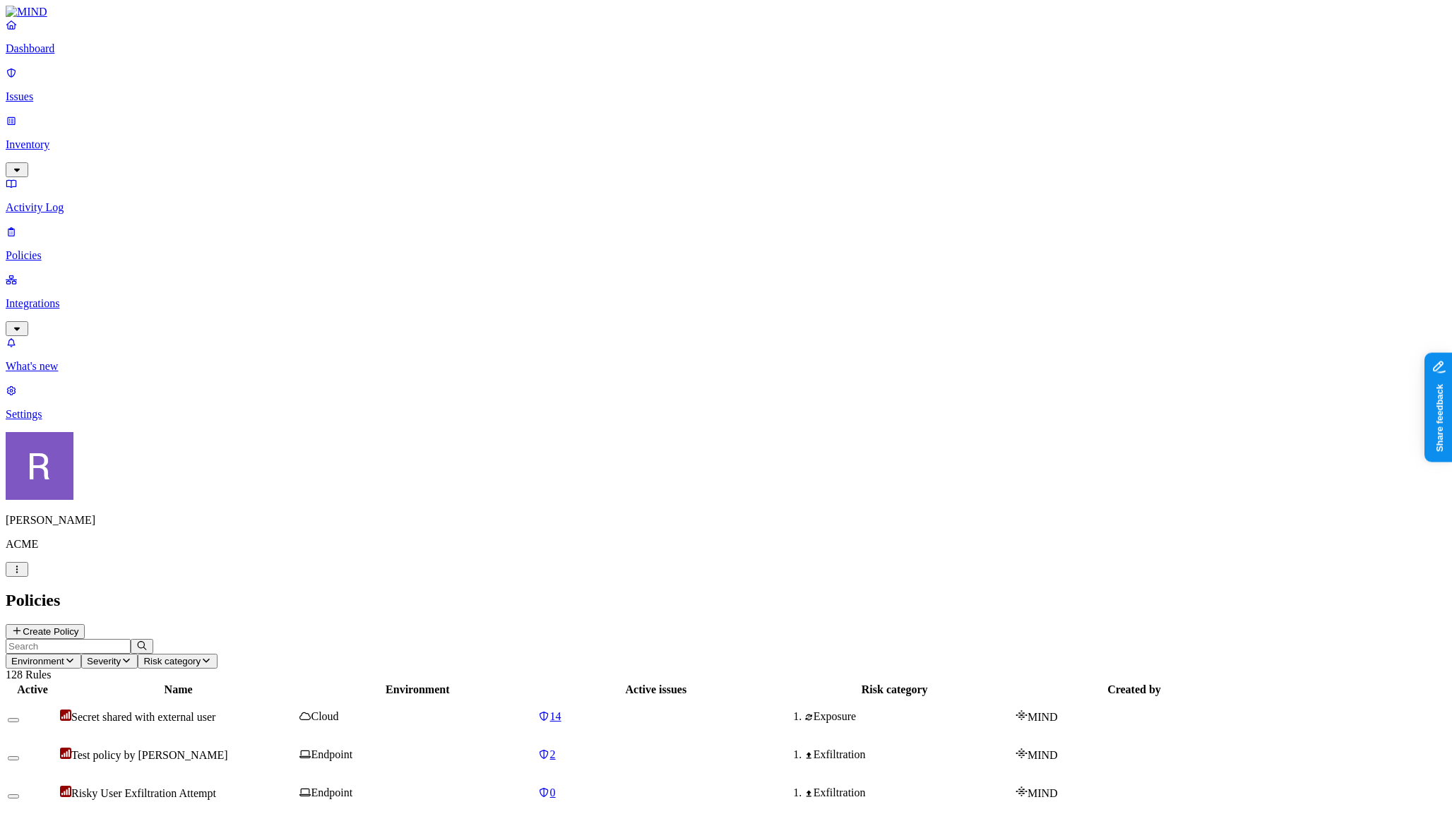
click at [72, 95] on link "Issues" at bounding box center [726, 84] width 1441 height 37
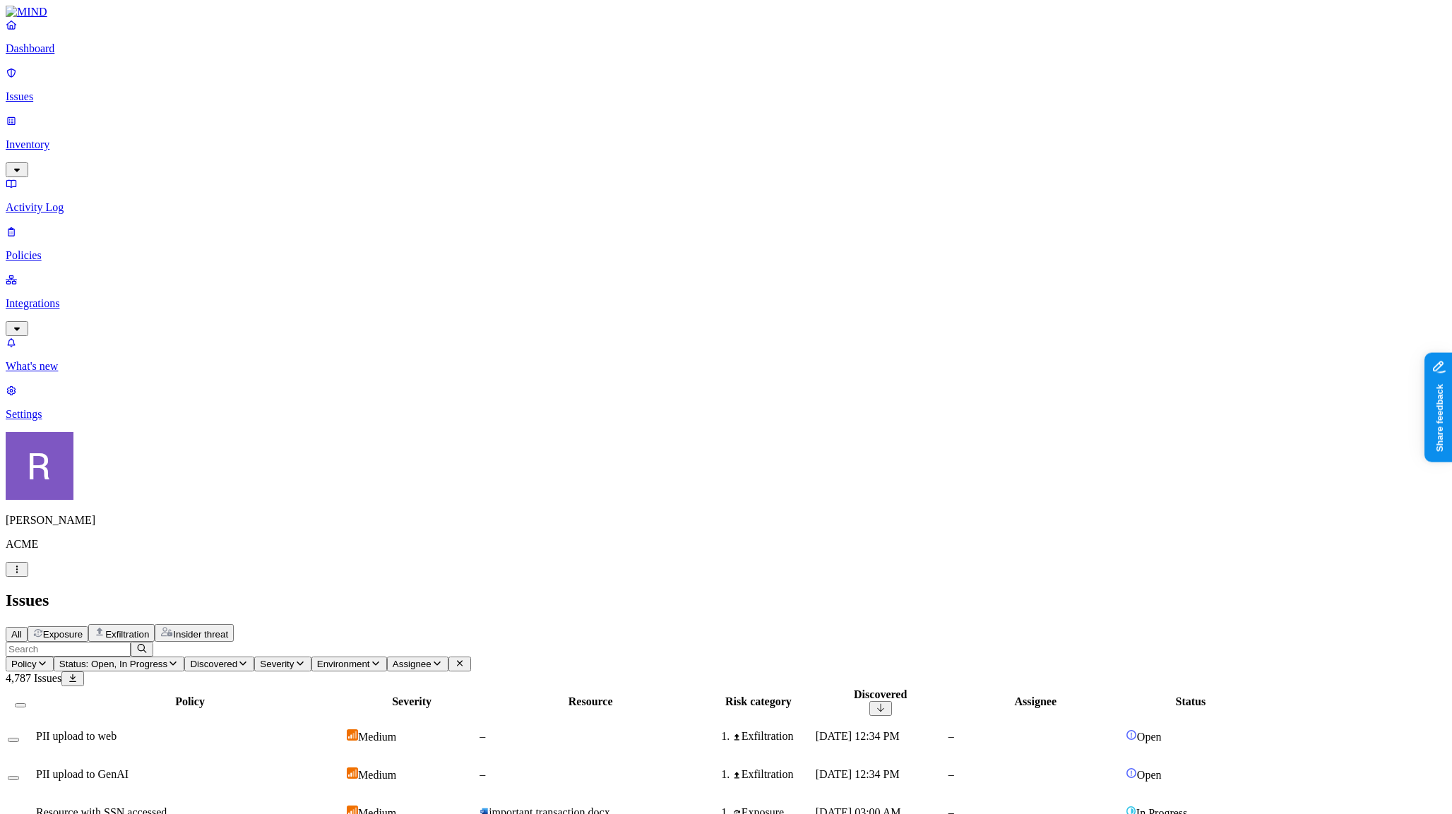
click at [57, 225] on link "Policies" at bounding box center [726, 243] width 1441 height 37
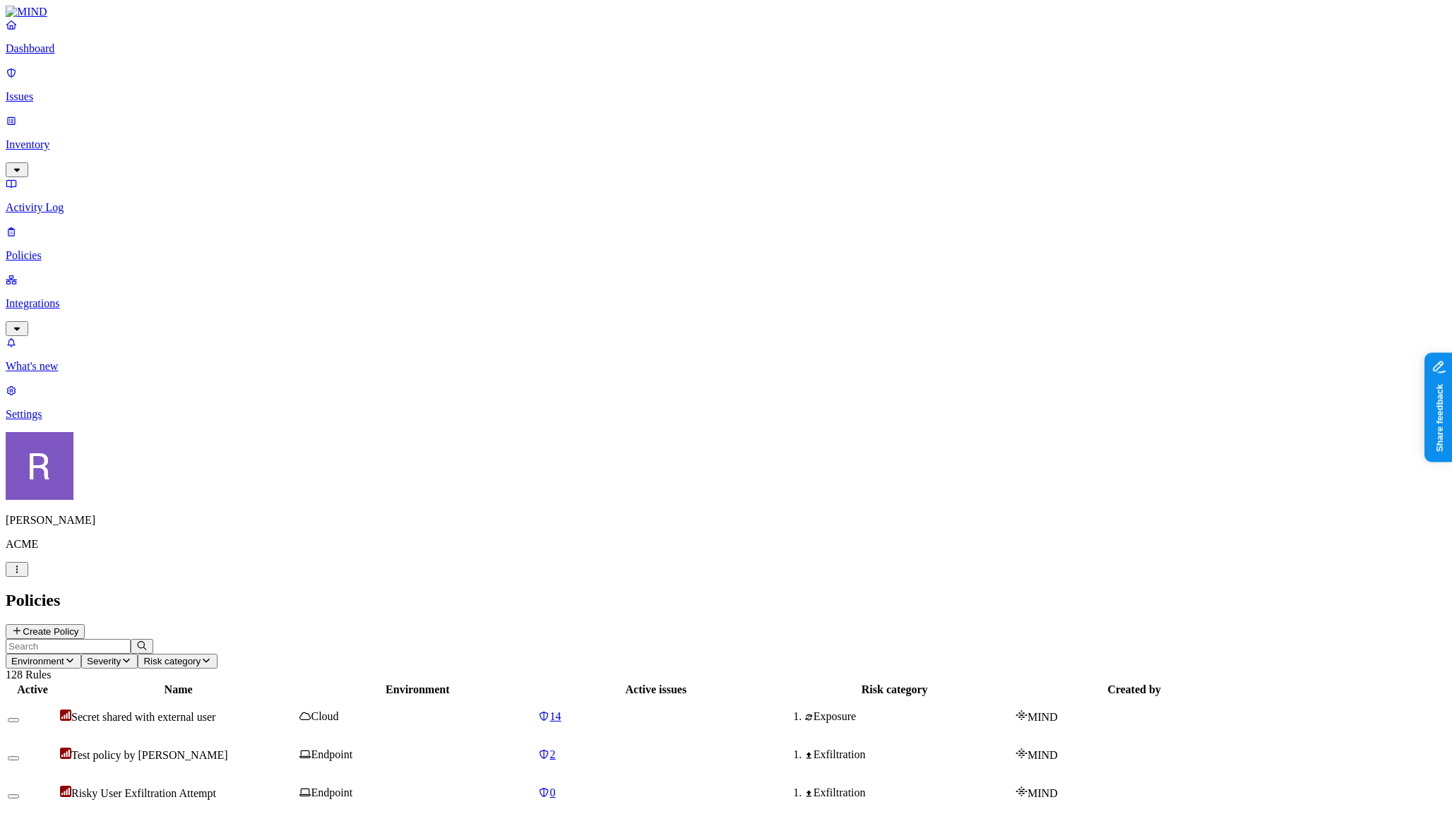
click at [85, 624] on button "Create Policy" at bounding box center [45, 631] width 79 height 15
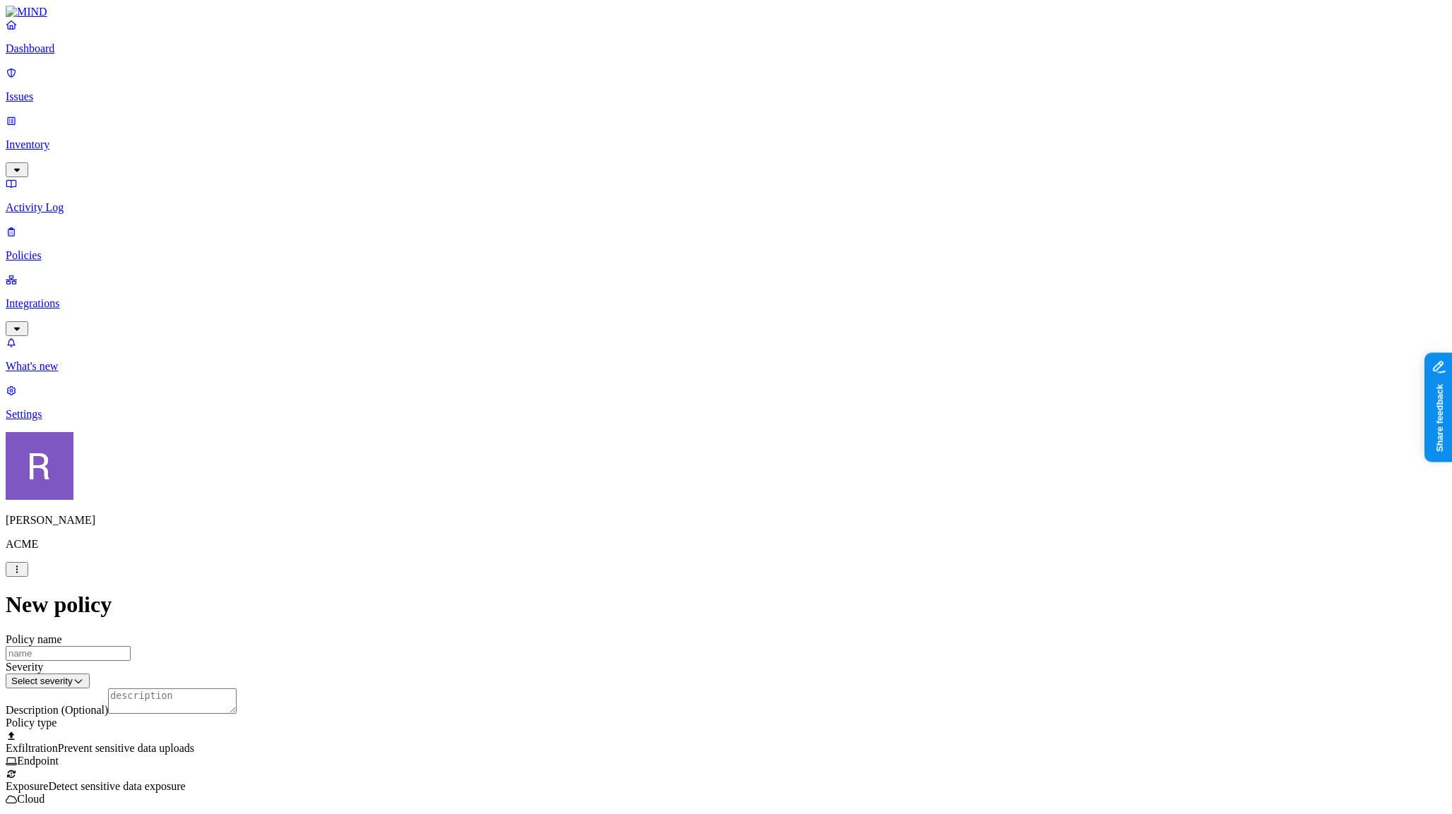
scroll to position [355, 0]
click at [645, 285] on label "Classification" at bounding box center [657, 279] width 62 height 12
click at [637, 359] on button "button" at bounding box center [631, 357] width 11 height 4
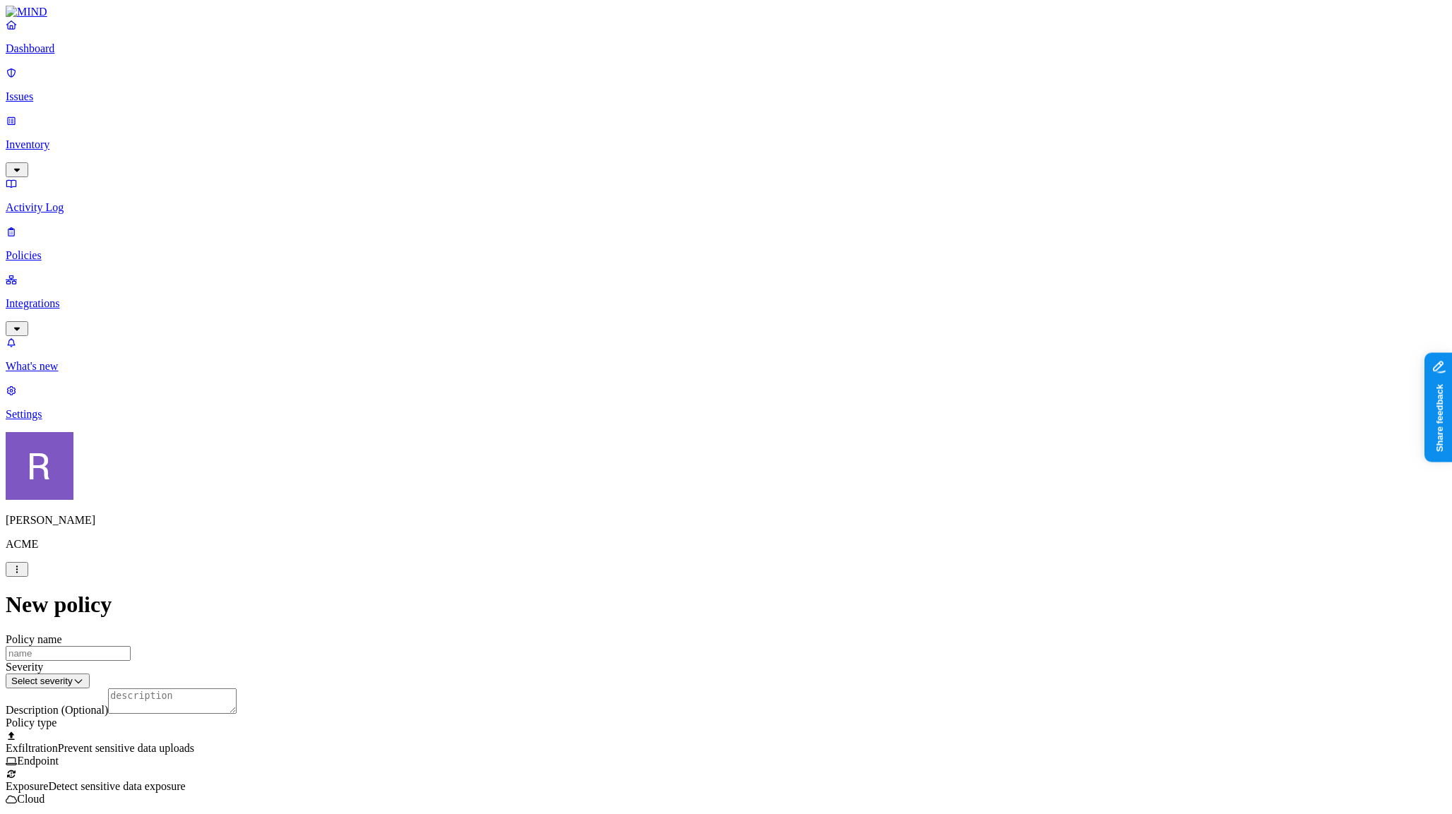
click at [667, 365] on label "Web Domain" at bounding box center [668, 366] width 37 height 25
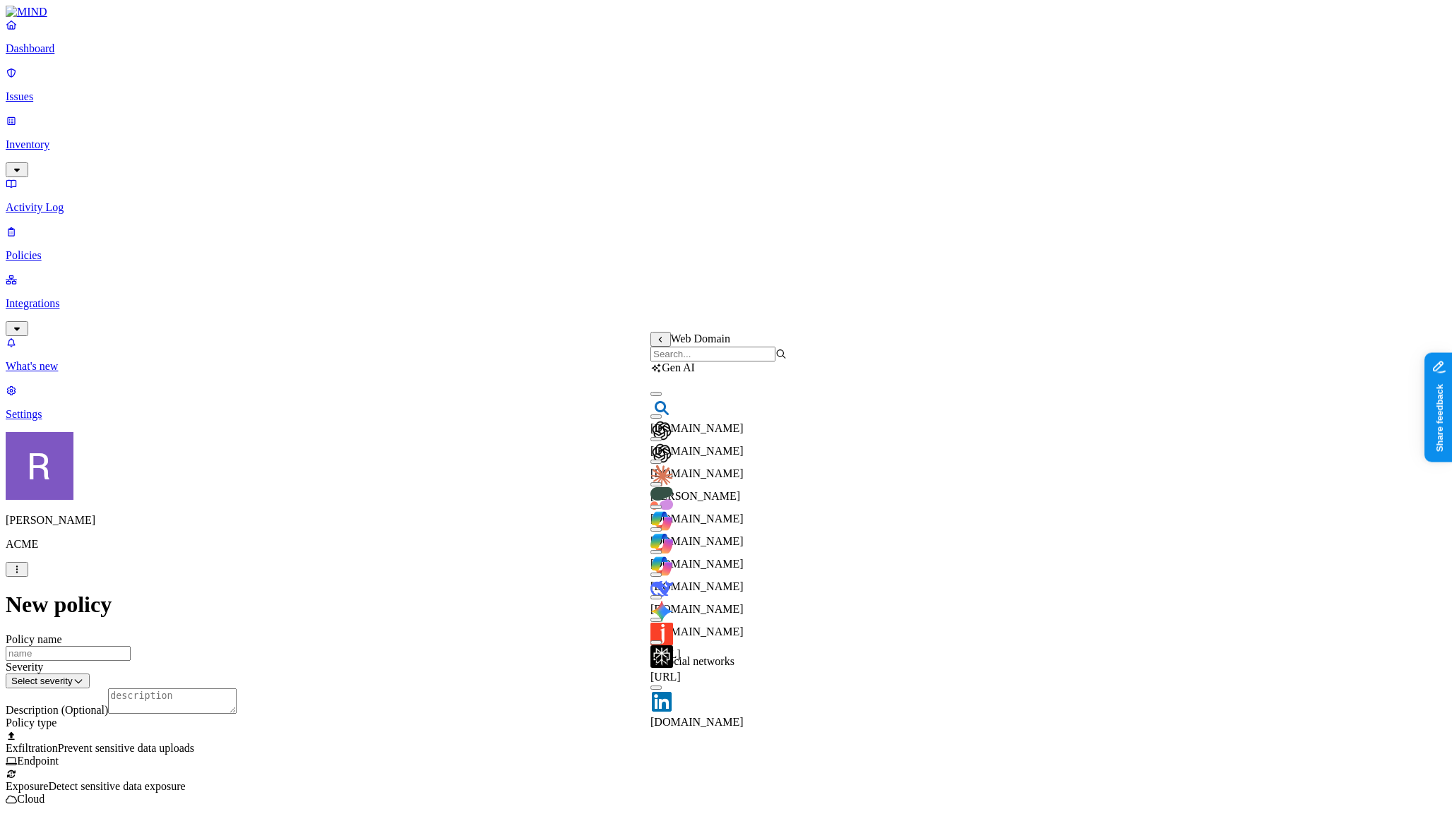
click at [684, 362] on input "search" at bounding box center [712, 354] width 125 height 15
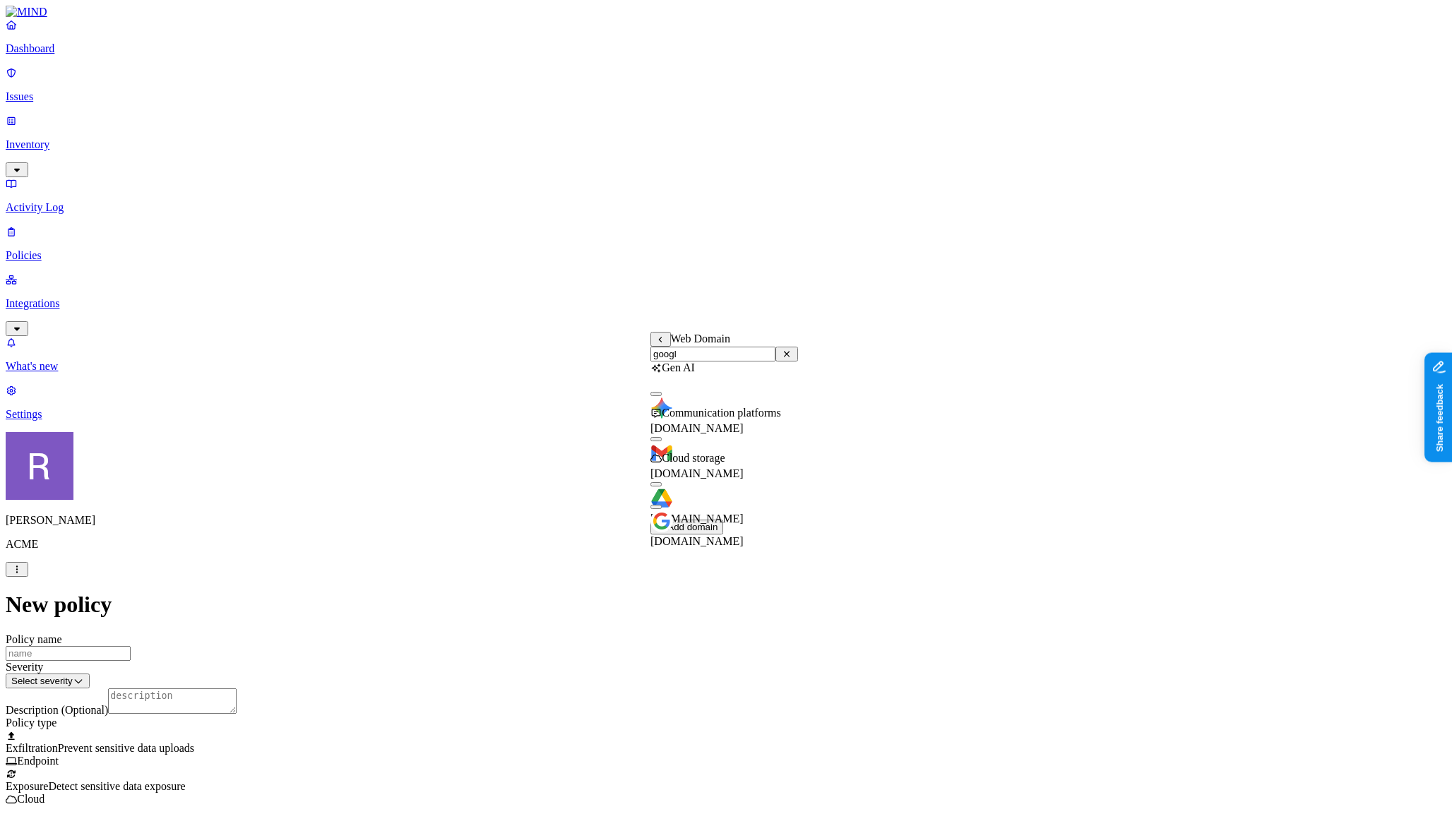
type input "googl"
click at [662, 487] on button "button" at bounding box center [655, 484] width 11 height 4
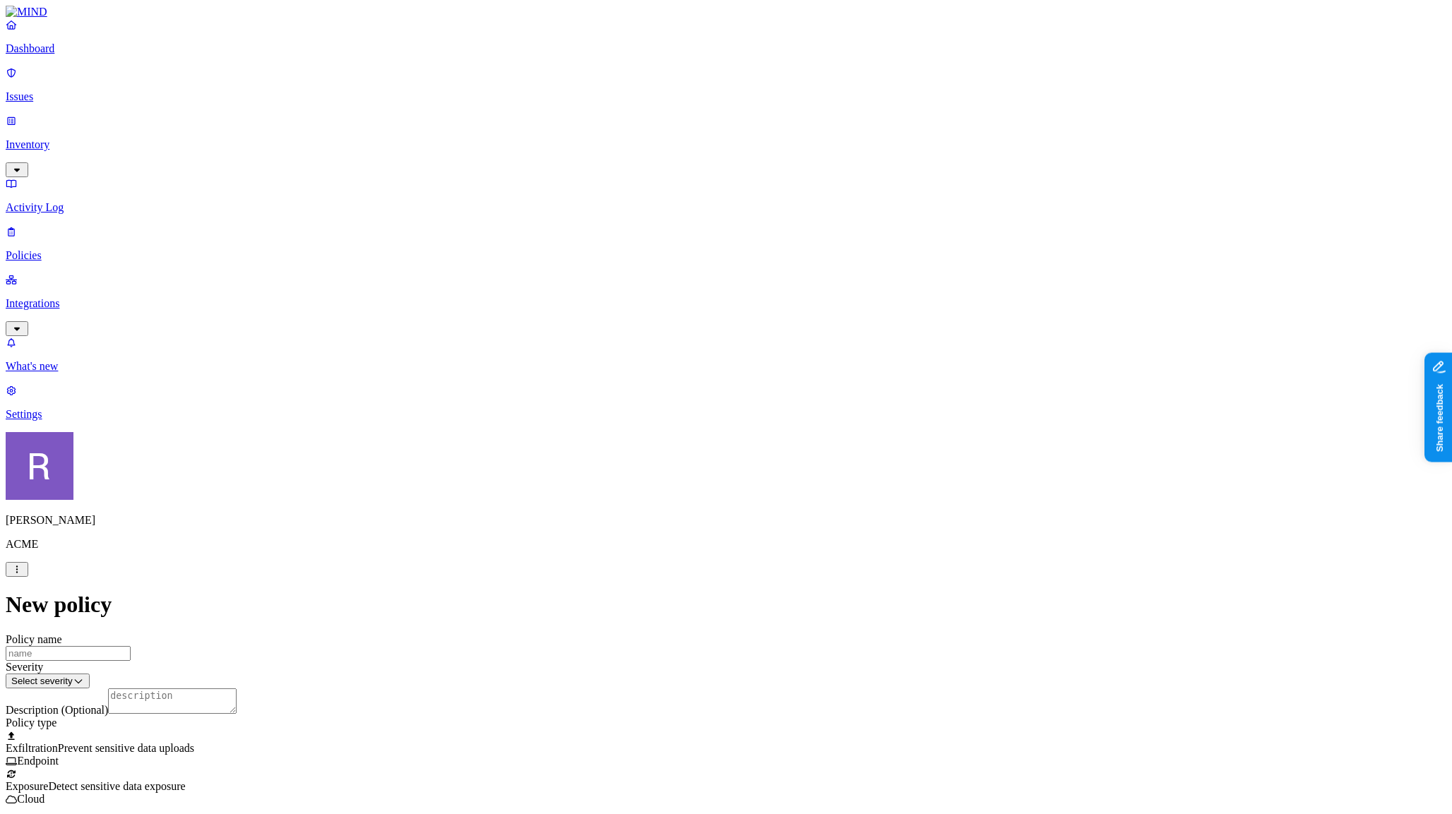
click at [687, 432] on label "Web Domain" at bounding box center [668, 426] width 37 height 25
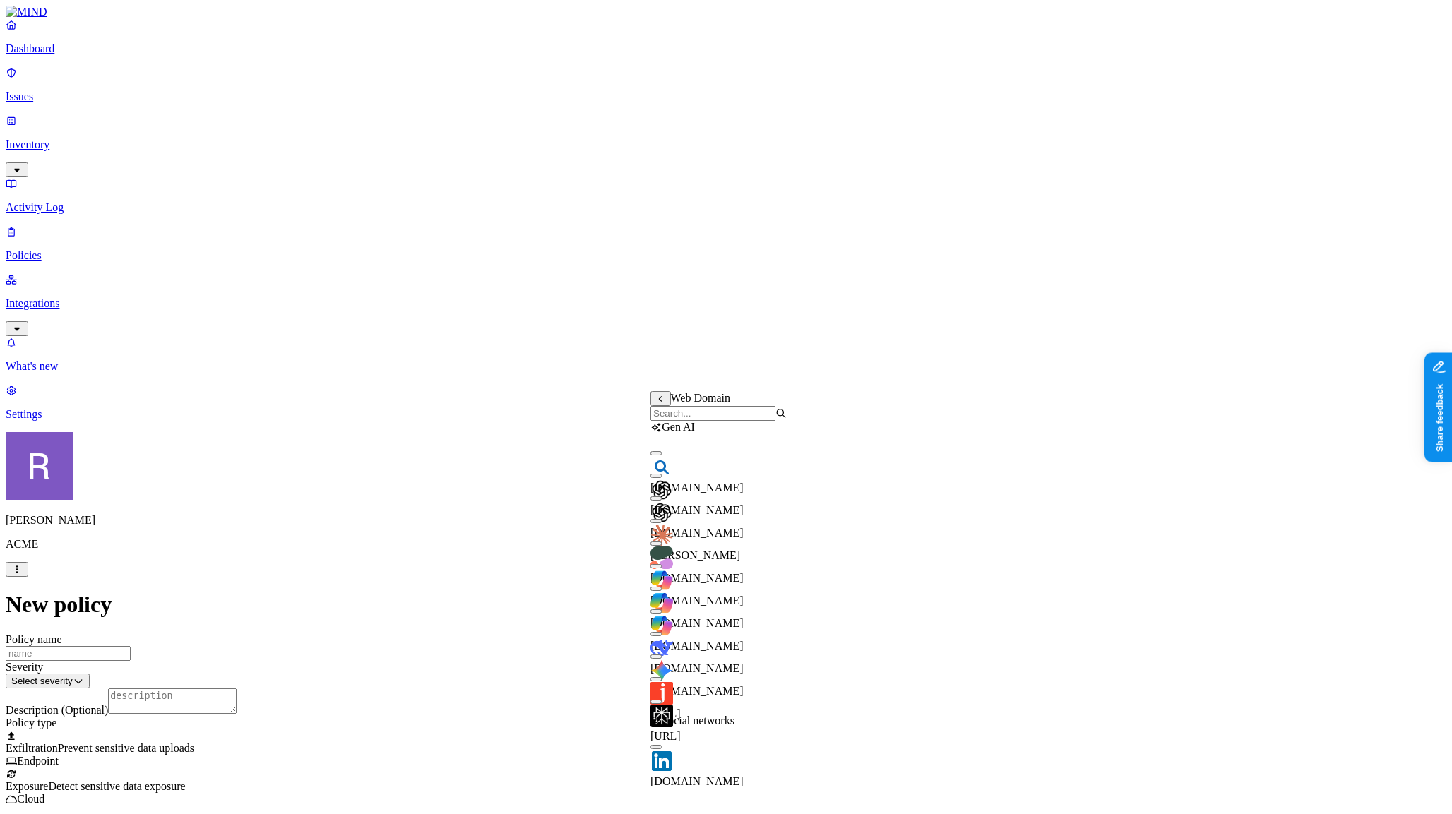
click at [703, 421] on input "search" at bounding box center [712, 413] width 125 height 15
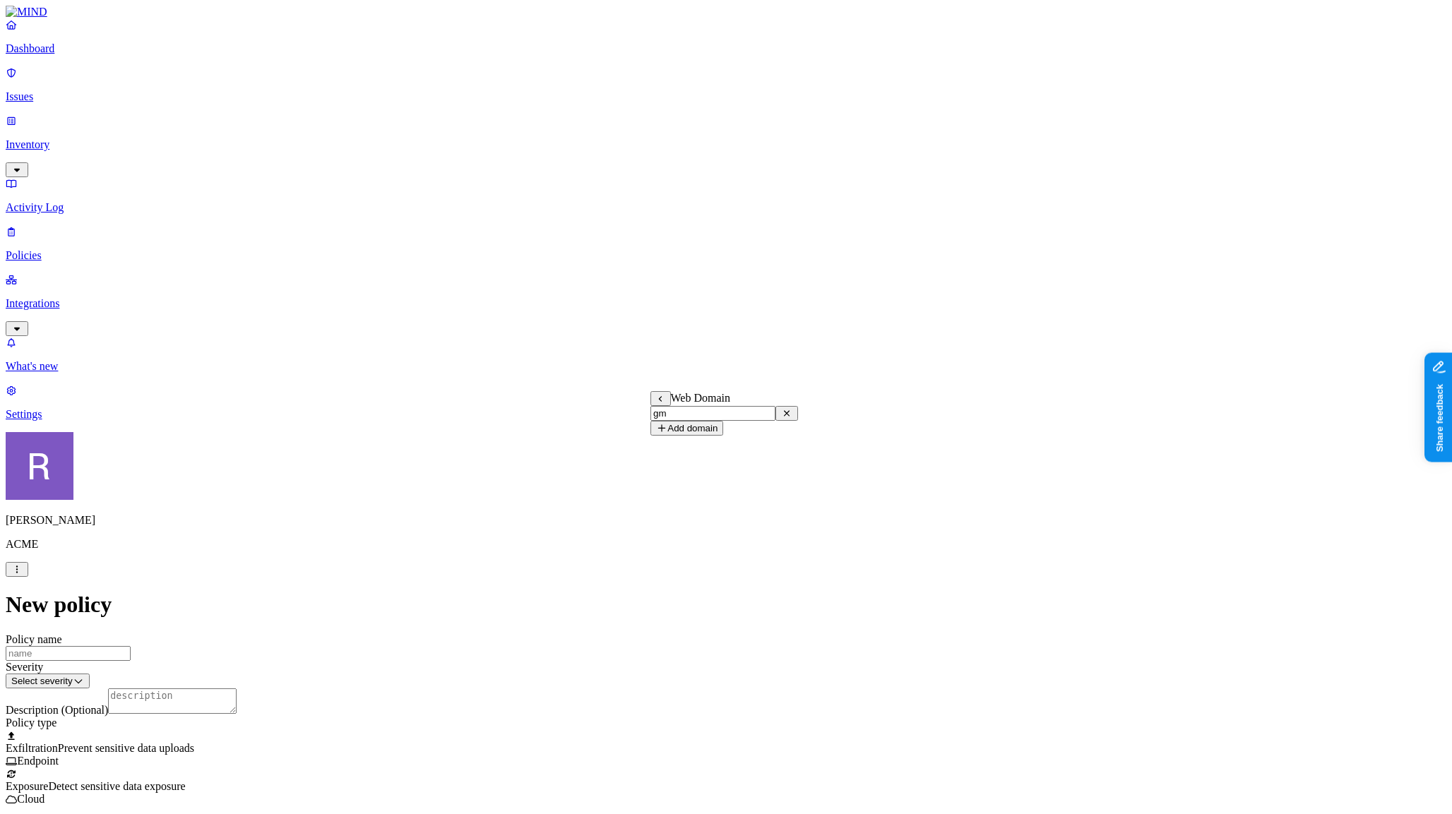
type input "g"
type input "mai"
click at [672, 472] on div "mail.google.com" at bounding box center [724, 468] width 148 height 51
click at [57, 90] on p "Issues" at bounding box center [726, 96] width 1441 height 13
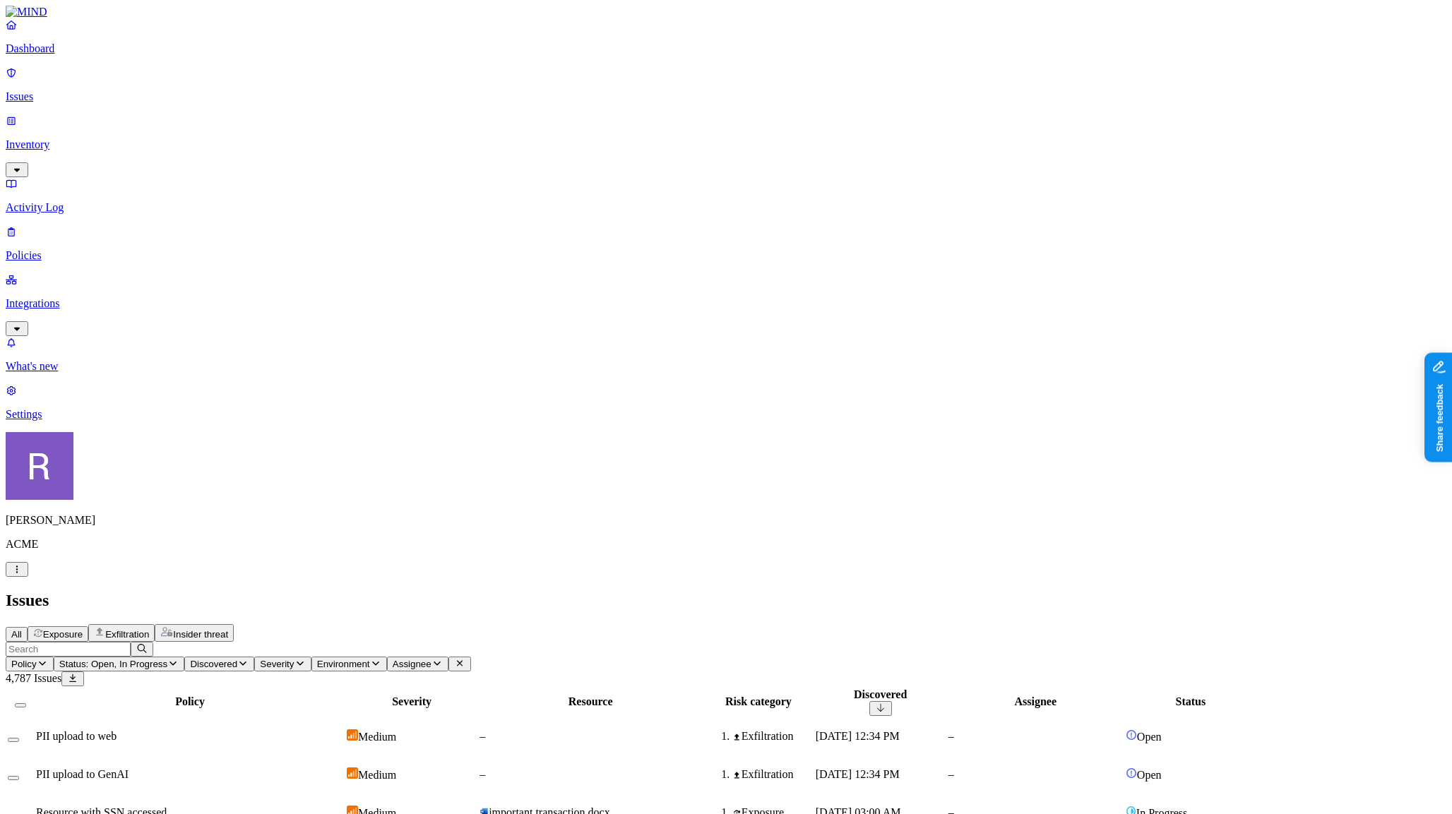
click at [56, 249] on p "Policies" at bounding box center [726, 255] width 1441 height 13
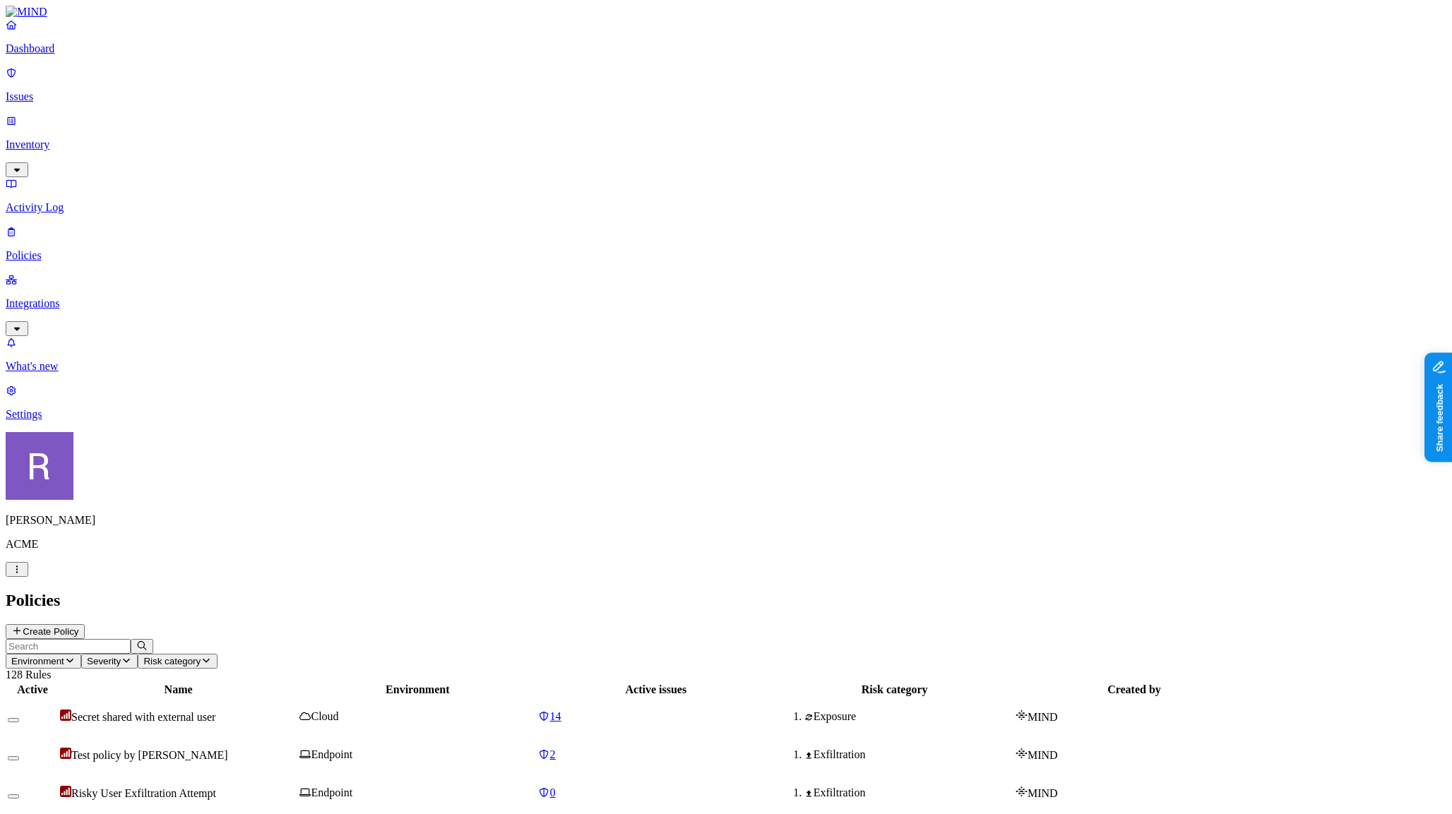
click at [56, 138] on p "Inventory" at bounding box center [726, 144] width 1441 height 13
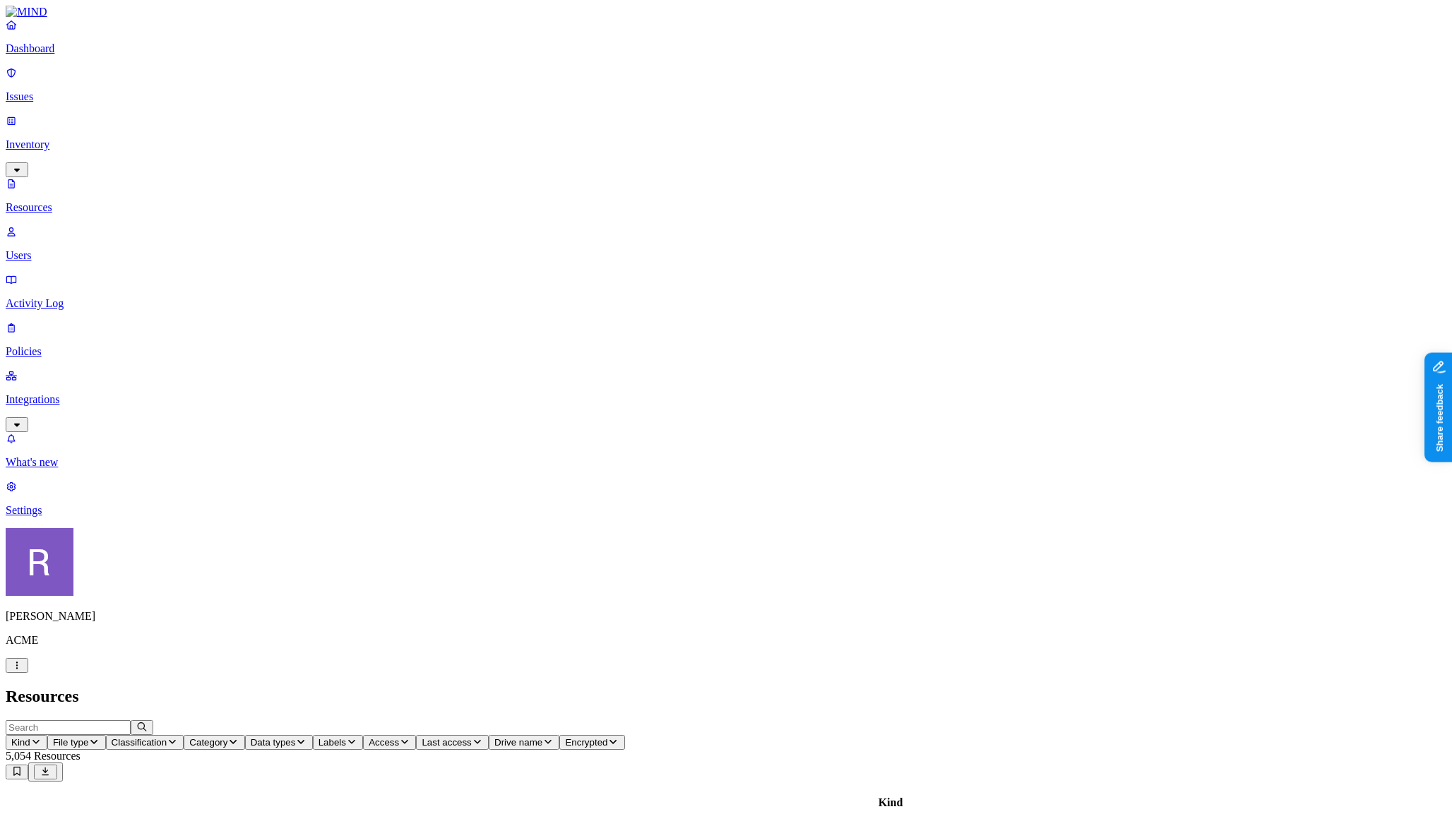
click at [55, 249] on p "Users" at bounding box center [726, 255] width 1441 height 13
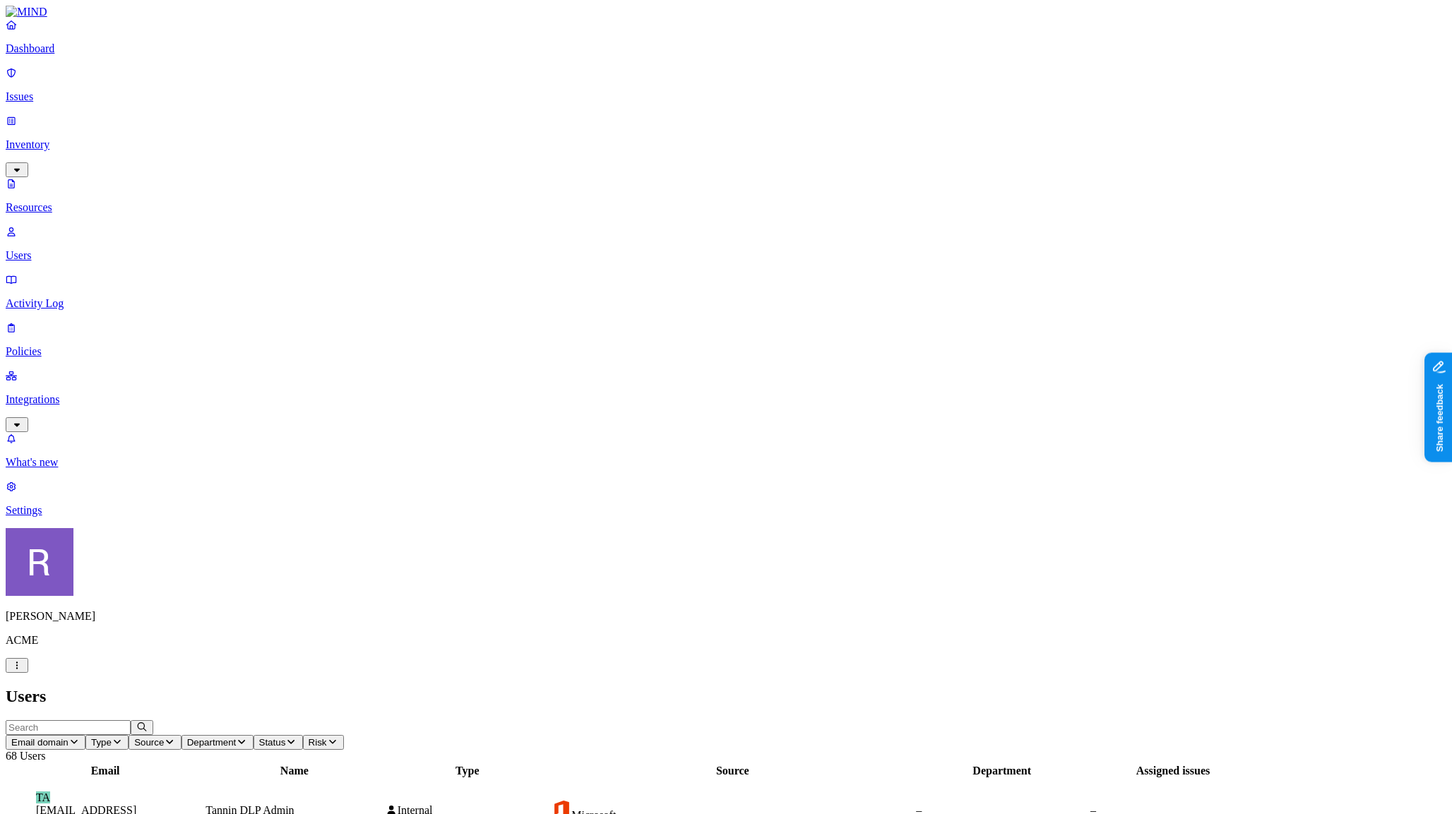
click at [82, 345] on p "Policies" at bounding box center [726, 351] width 1441 height 13
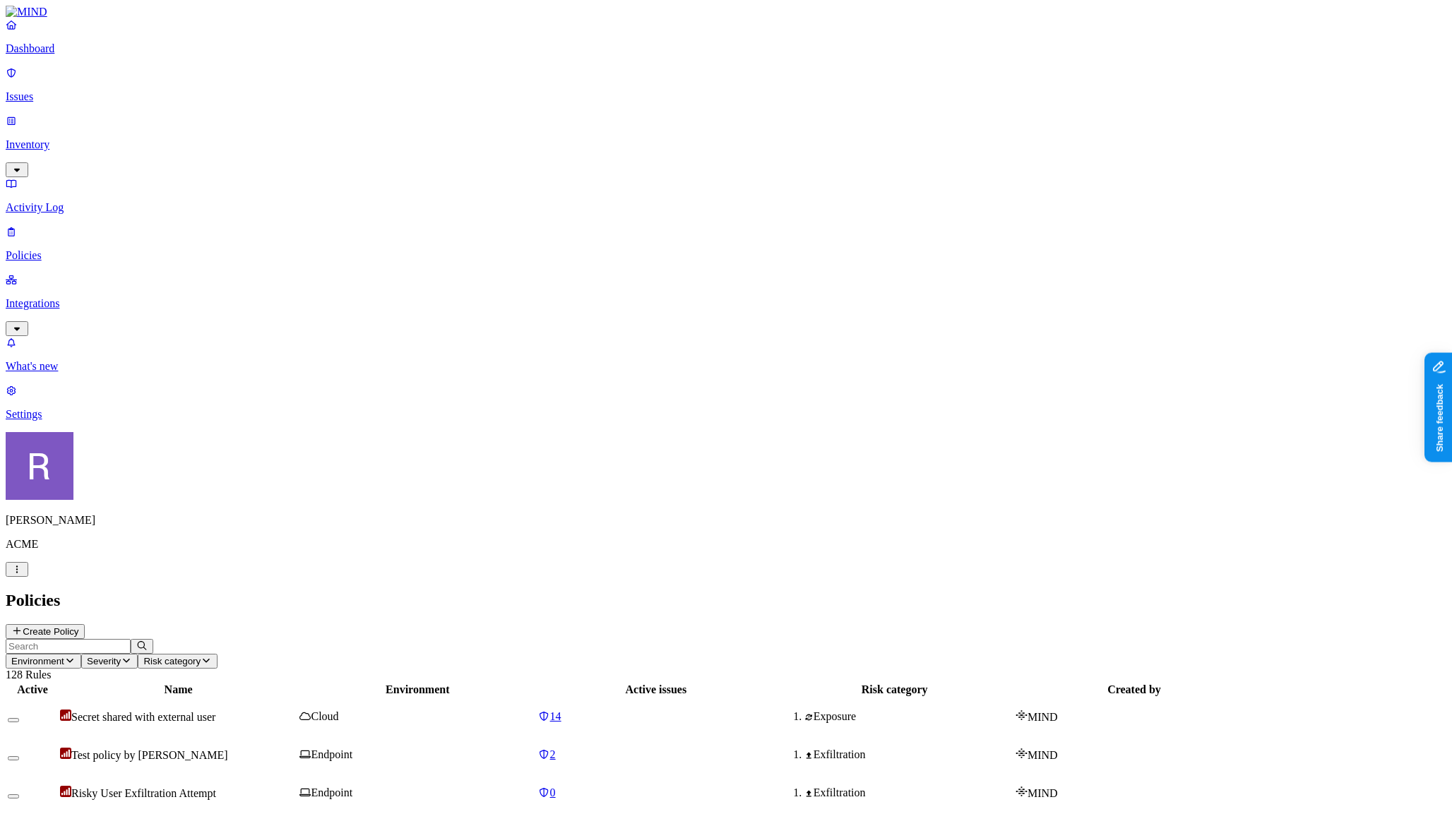
click at [85, 624] on button "Create Policy" at bounding box center [45, 631] width 79 height 15
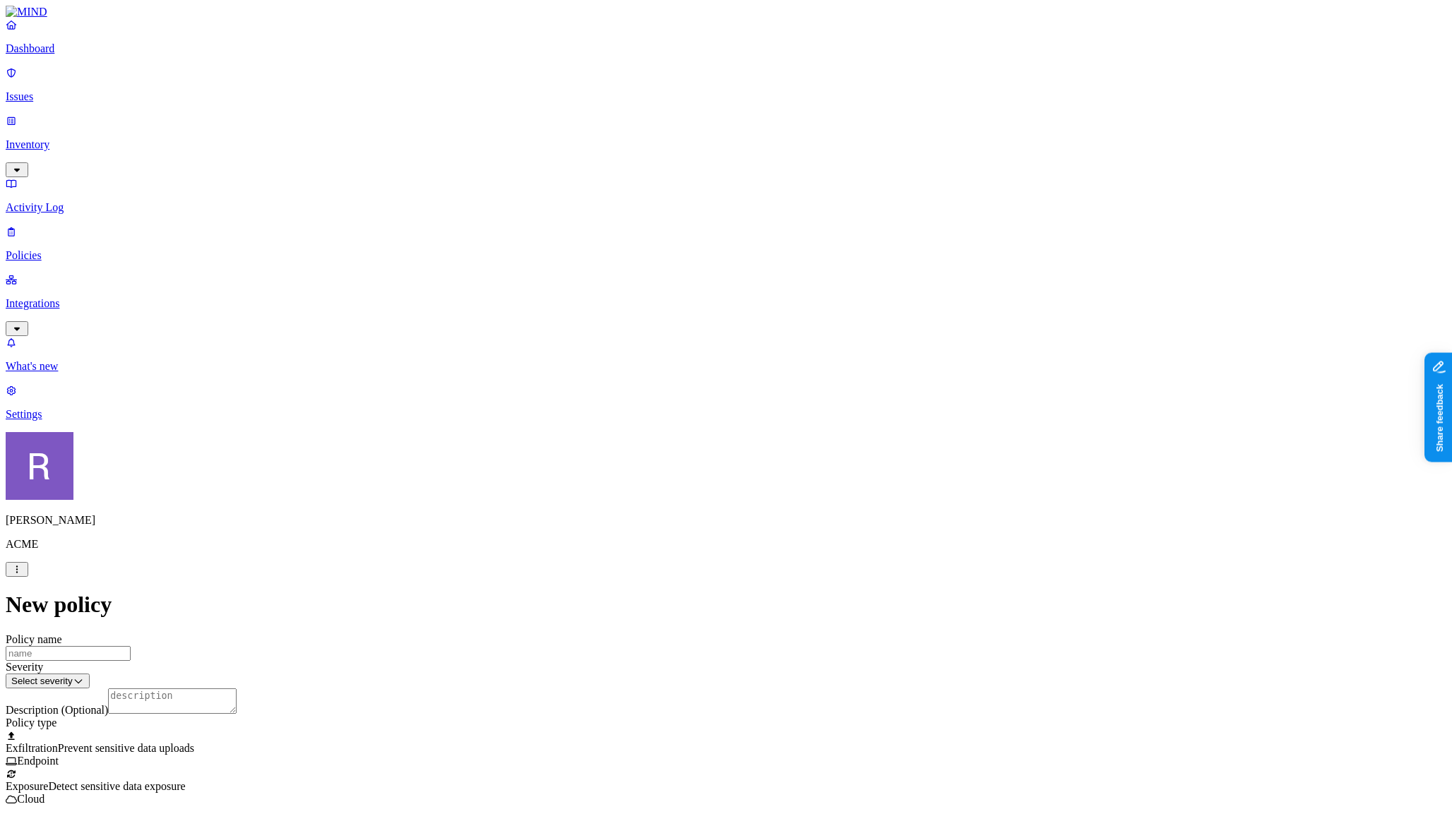
scroll to position [595, 0]
click at [667, 222] on label "Flagged user" at bounding box center [658, 223] width 37 height 25
click at [667, 238] on label "True" at bounding box center [656, 232] width 32 height 12
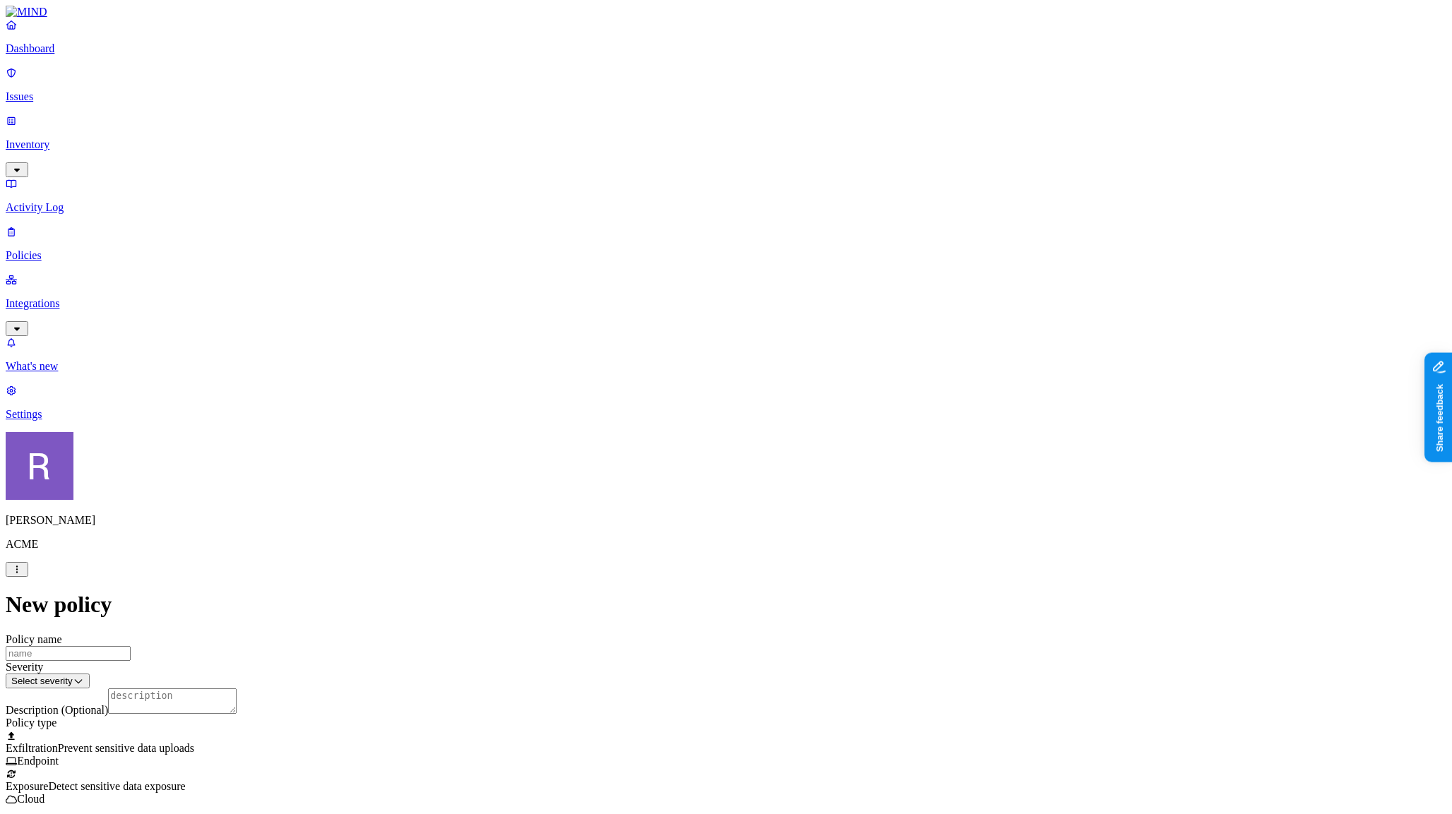
click at [62, 92] on p "Issues" at bounding box center [726, 96] width 1441 height 13
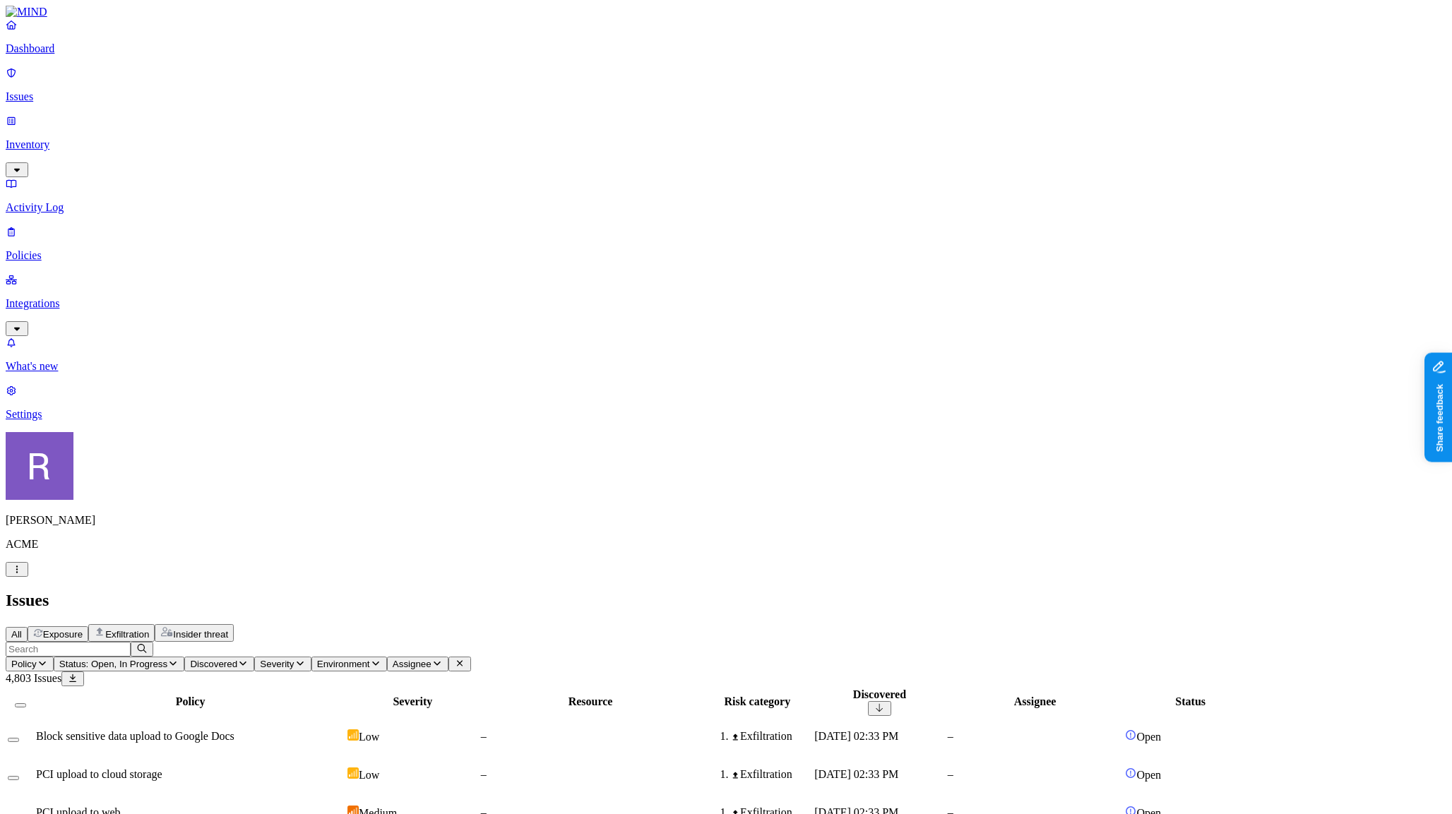
click at [185, 657] on button "Status: Open, In Progress" at bounding box center [119, 664] width 131 height 15
click at [367, 216] on img at bounding box center [370, 221] width 11 height 11
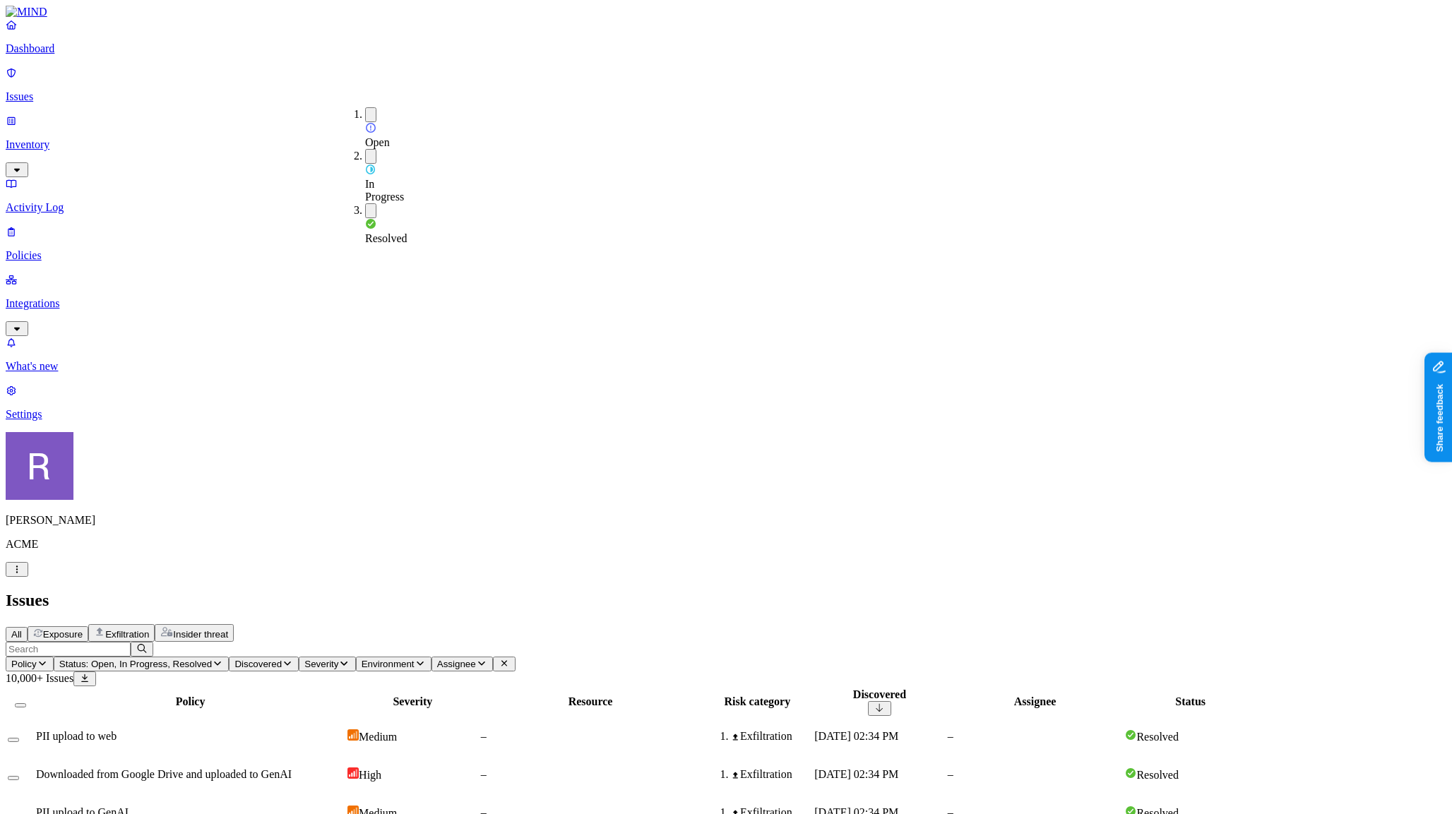
click at [282, 730] on div "PII upload to web" at bounding box center [190, 736] width 309 height 13
click at [149, 629] on span "Exfiltration" at bounding box center [127, 634] width 44 height 11
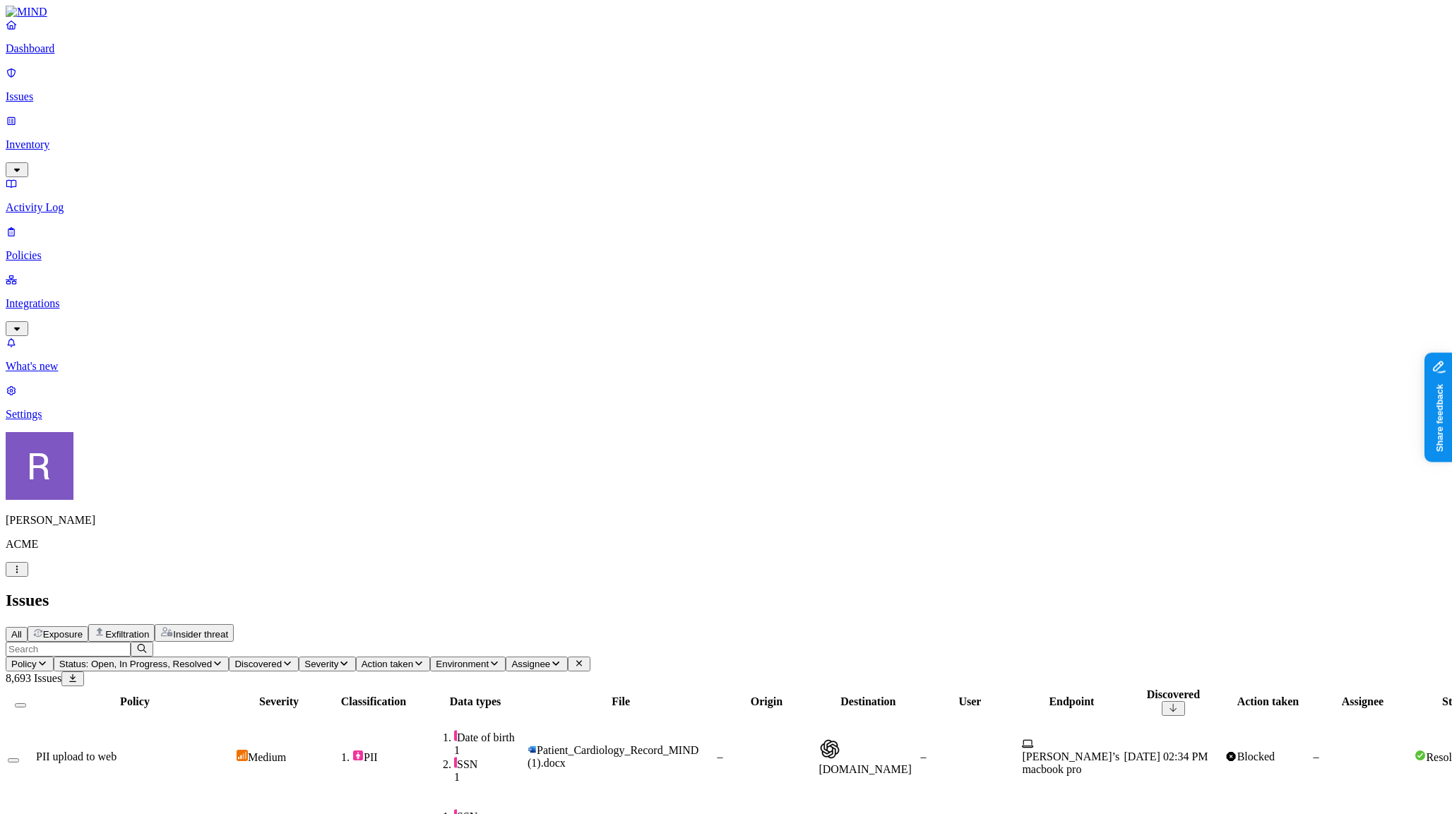
click at [234, 751] on div "PII upload to web" at bounding box center [135, 757] width 198 height 13
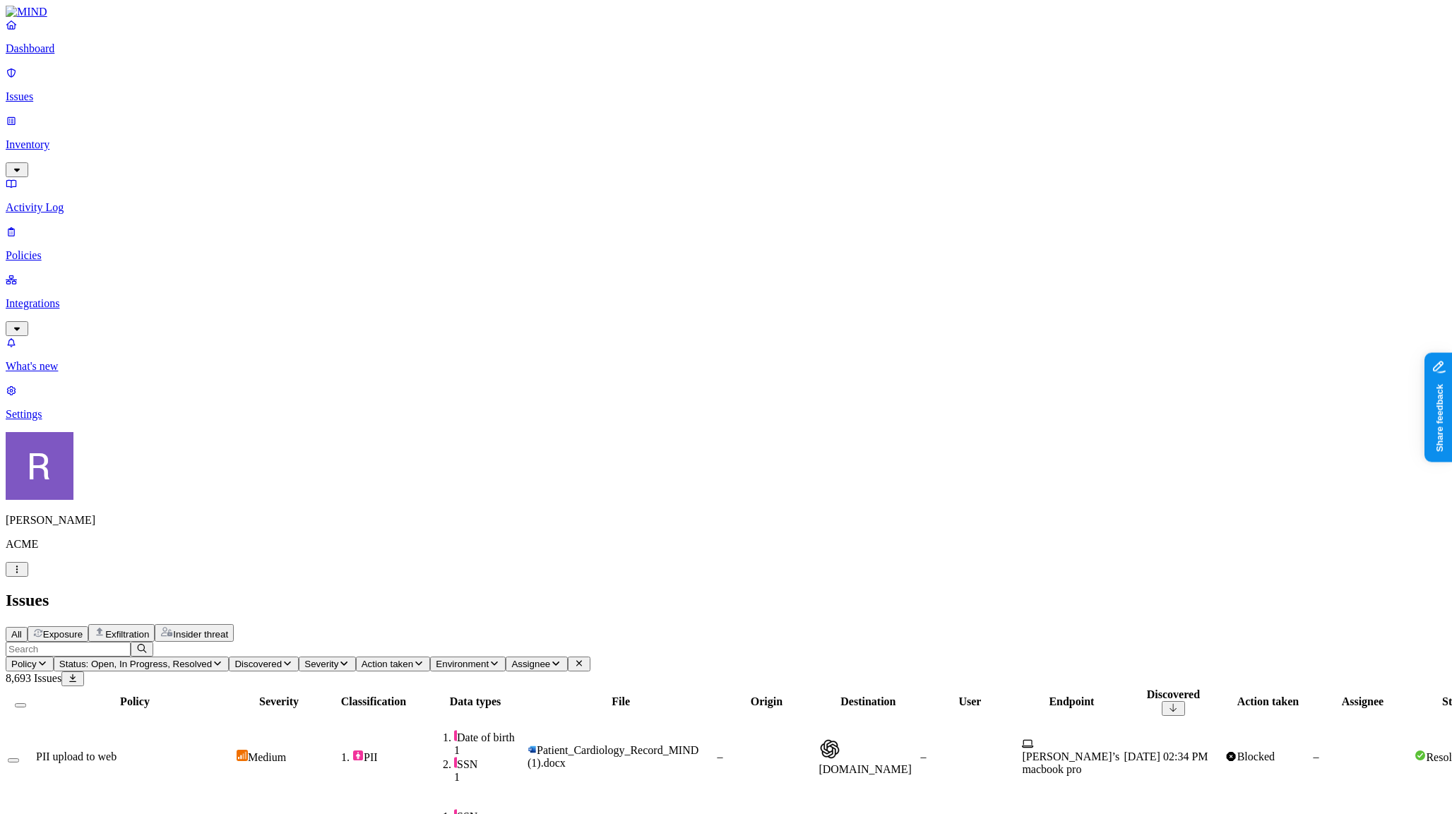
click at [234, 718] on td "PII upload to web" at bounding box center [134, 757] width 199 height 78
click at [88, 249] on p "Policies" at bounding box center [726, 255] width 1441 height 13
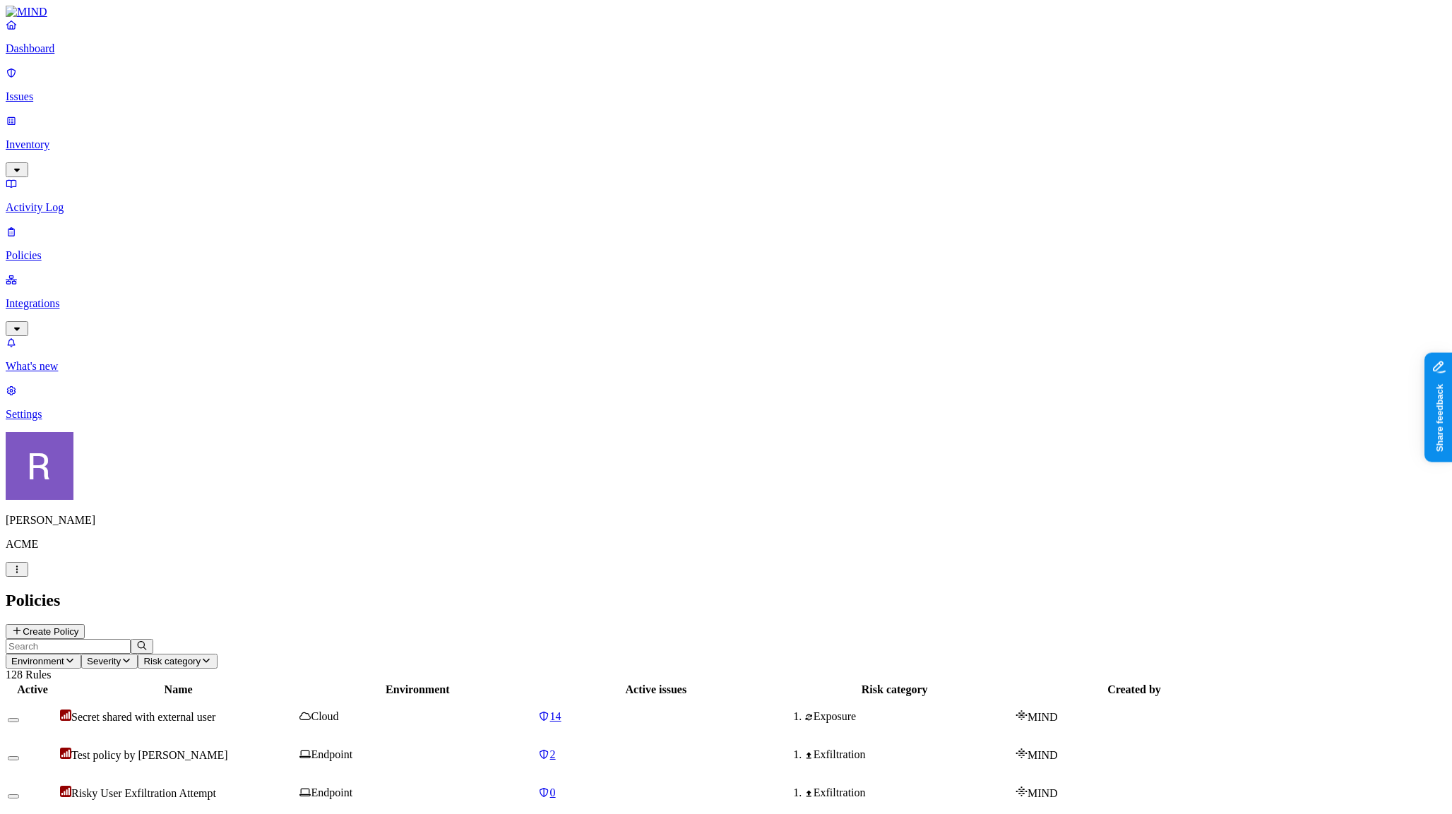
drag, startPoint x: 240, startPoint y: 53, endPoint x: 273, endPoint y: 61, distance: 34.1
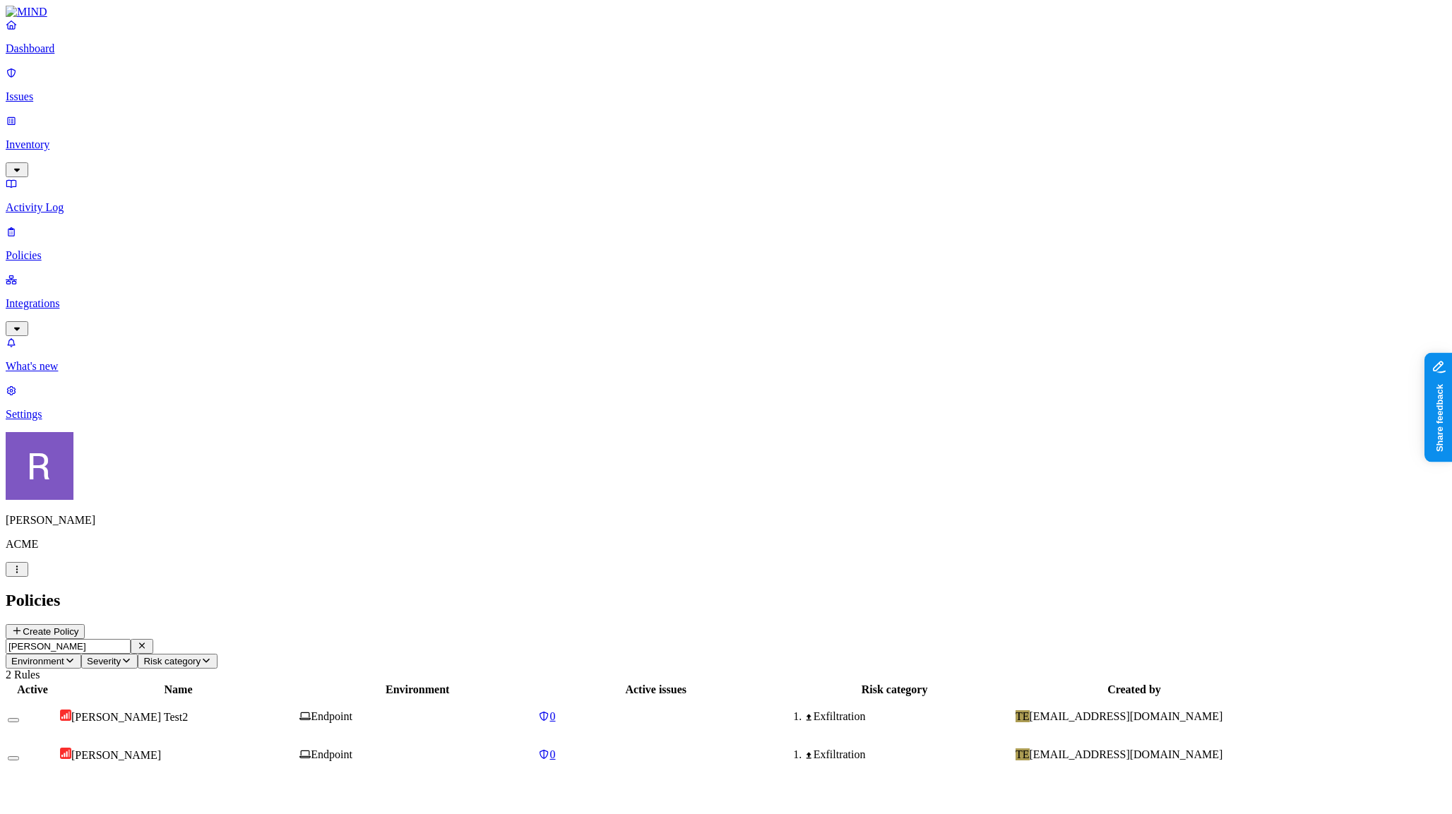
type input "greg"
click at [297, 710] on div "GREG Test2" at bounding box center [178, 717] width 237 height 14
click at [161, 749] on span "GREG TEST" at bounding box center [116, 755] width 90 height 12
click at [188, 711] on span "GREG Test2" at bounding box center [129, 717] width 117 height 12
click at [23, 788] on icon "button" at bounding box center [16, 792] width 11 height 9
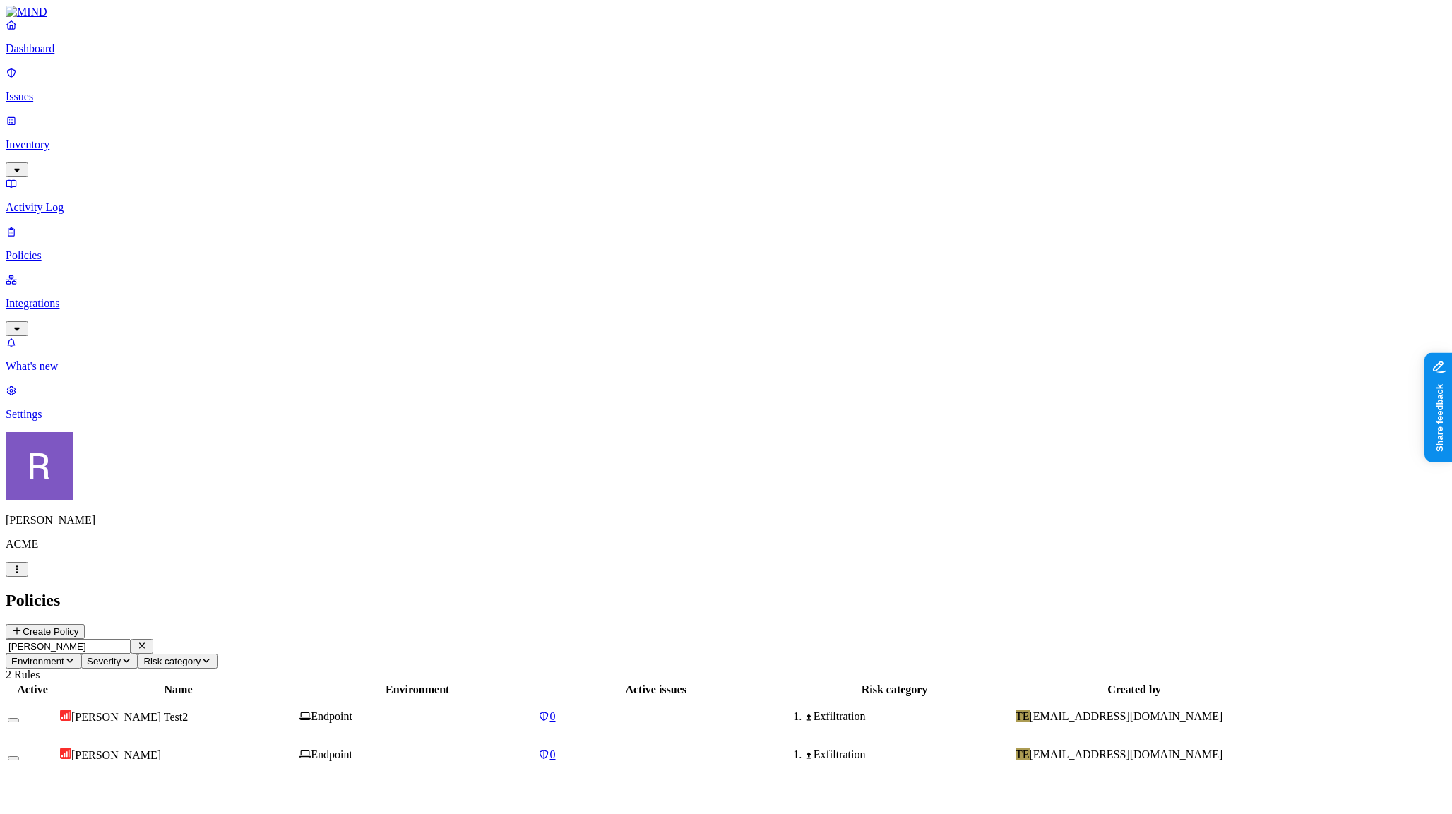
click at [74, 93] on p "Issues" at bounding box center [726, 96] width 1441 height 13
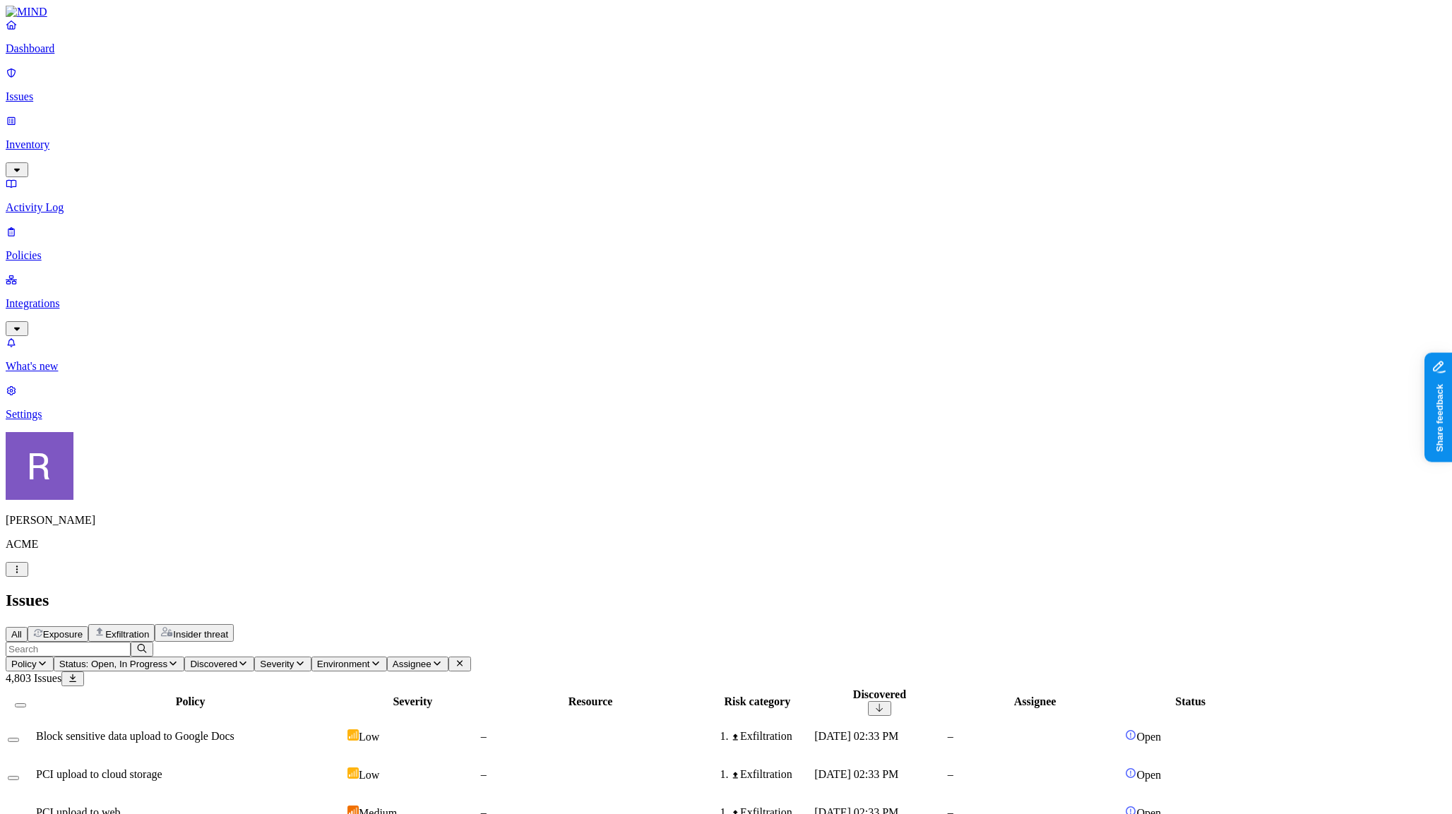
click at [167, 659] on span "Status: Open, In Progress" at bounding box center [113, 664] width 108 height 11
click at [365, 112] on button "button" at bounding box center [370, 114] width 11 height 15
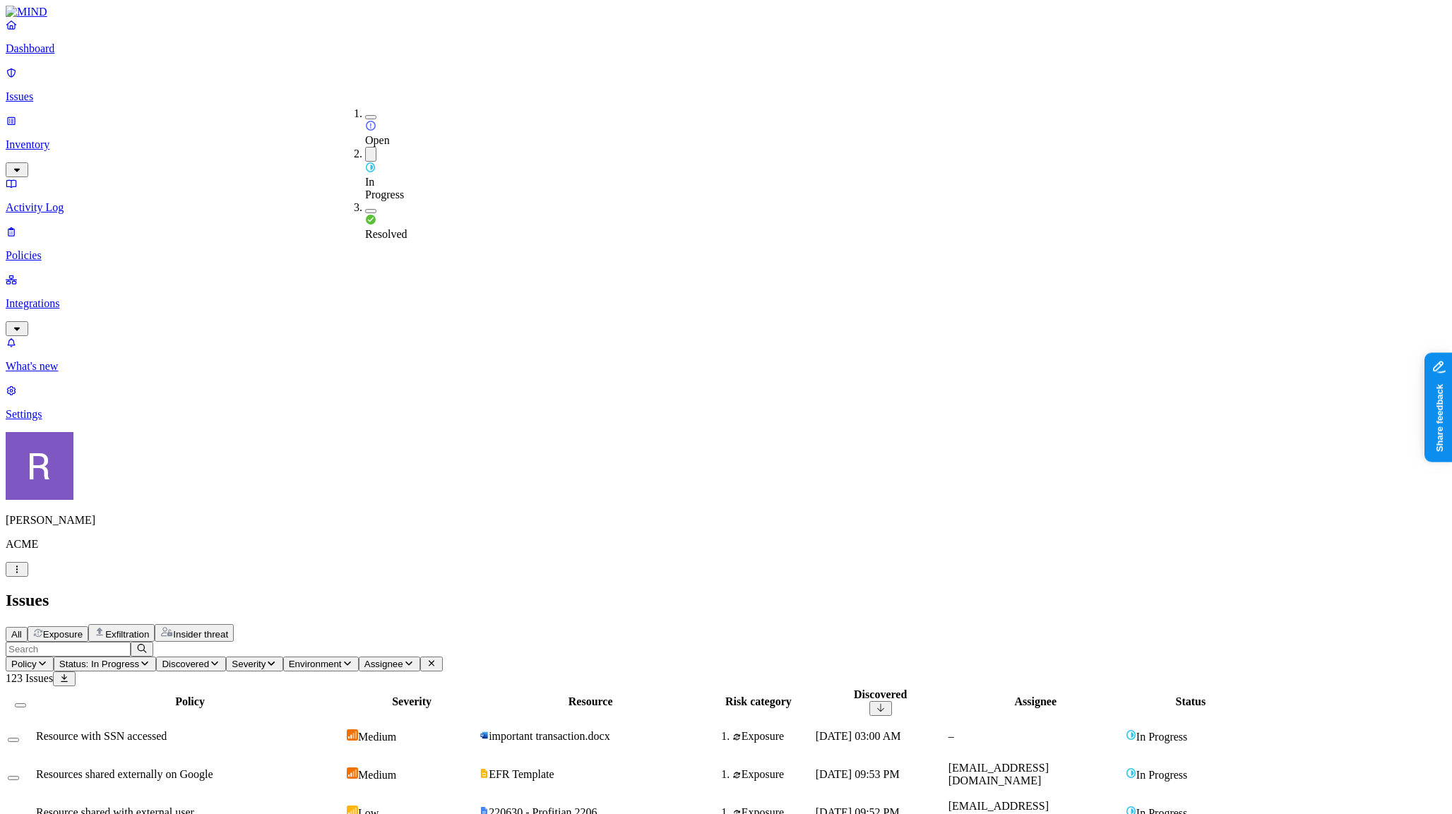
click at [365, 147] on button "button" at bounding box center [370, 154] width 11 height 15
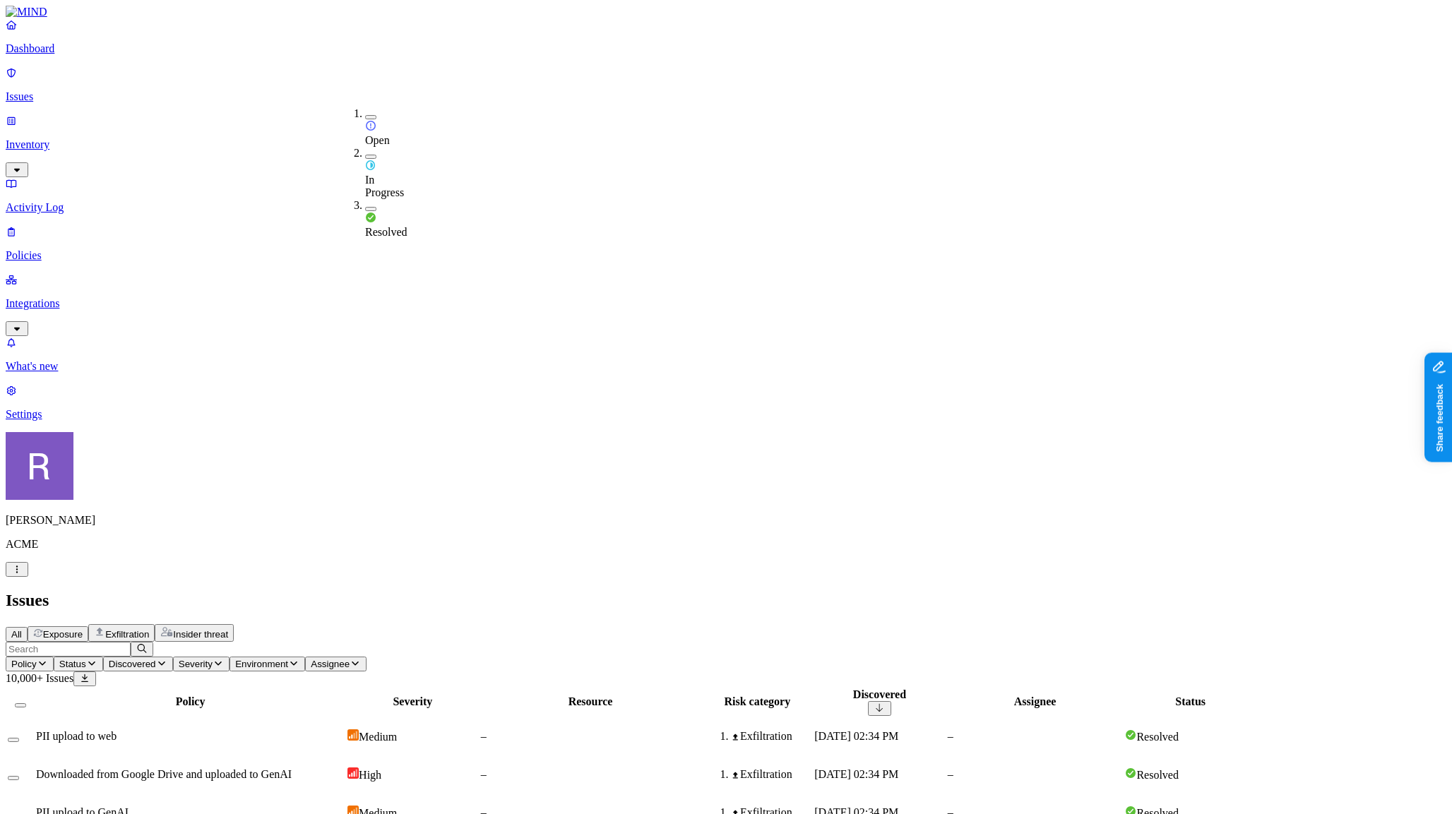
click at [370, 212] on img at bounding box center [370, 217] width 11 height 11
click at [149, 629] on span "Exfiltration" at bounding box center [127, 634] width 44 height 11
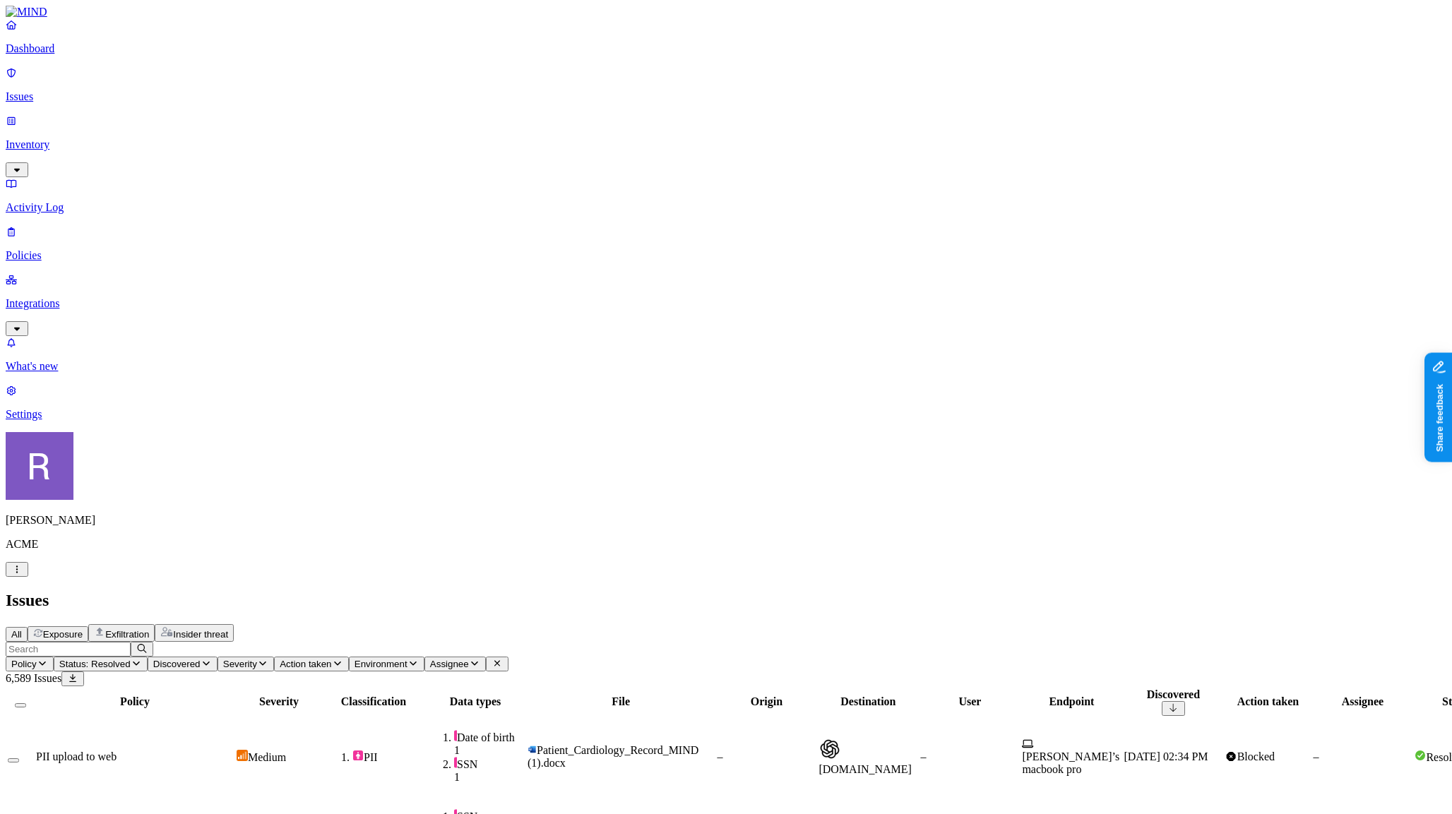
scroll to position [0, 1]
click at [234, 751] on div "PII upload to web" at bounding box center [135, 757] width 198 height 13
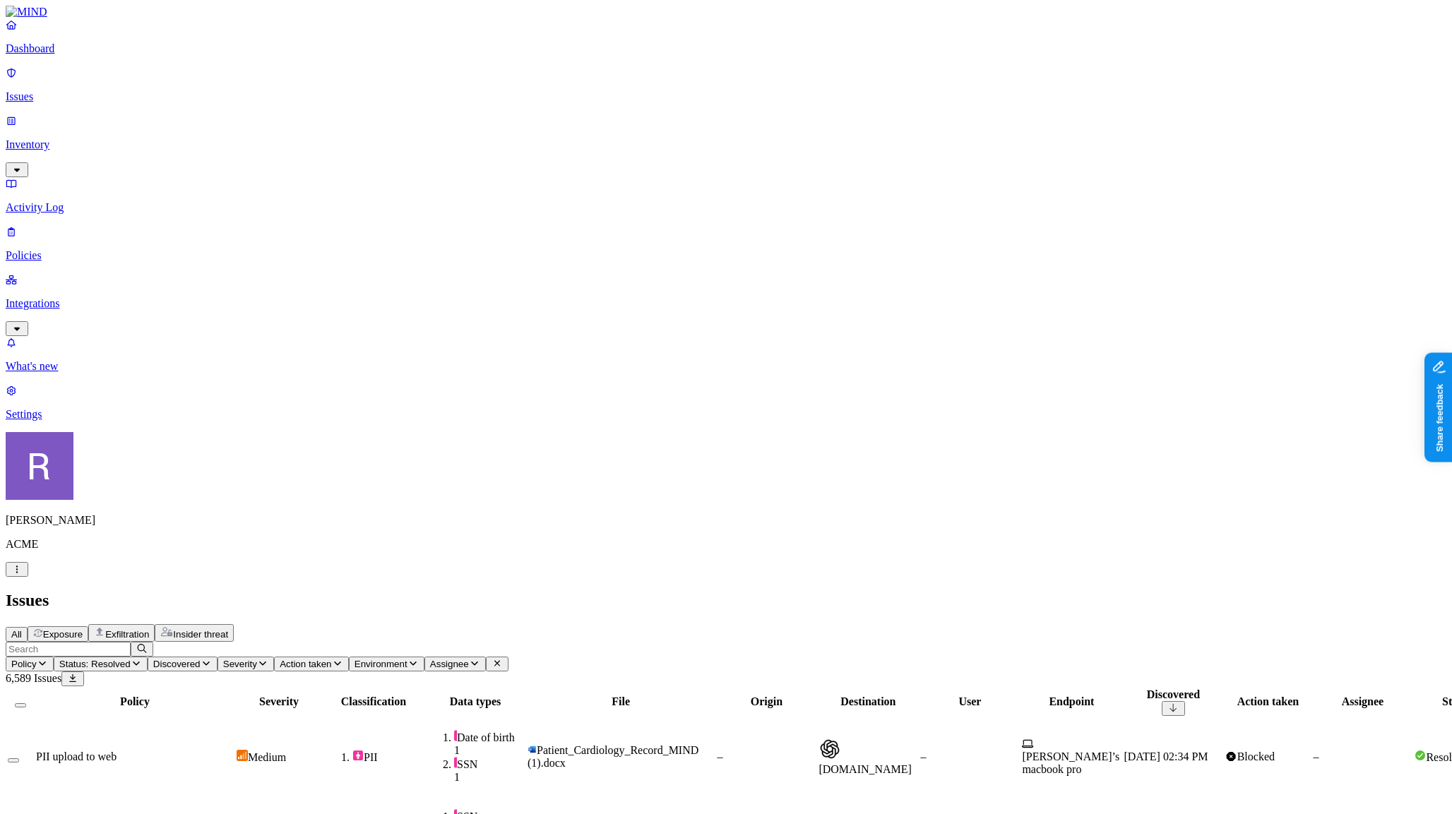
click at [74, 225] on link "Policies" at bounding box center [726, 243] width 1441 height 37
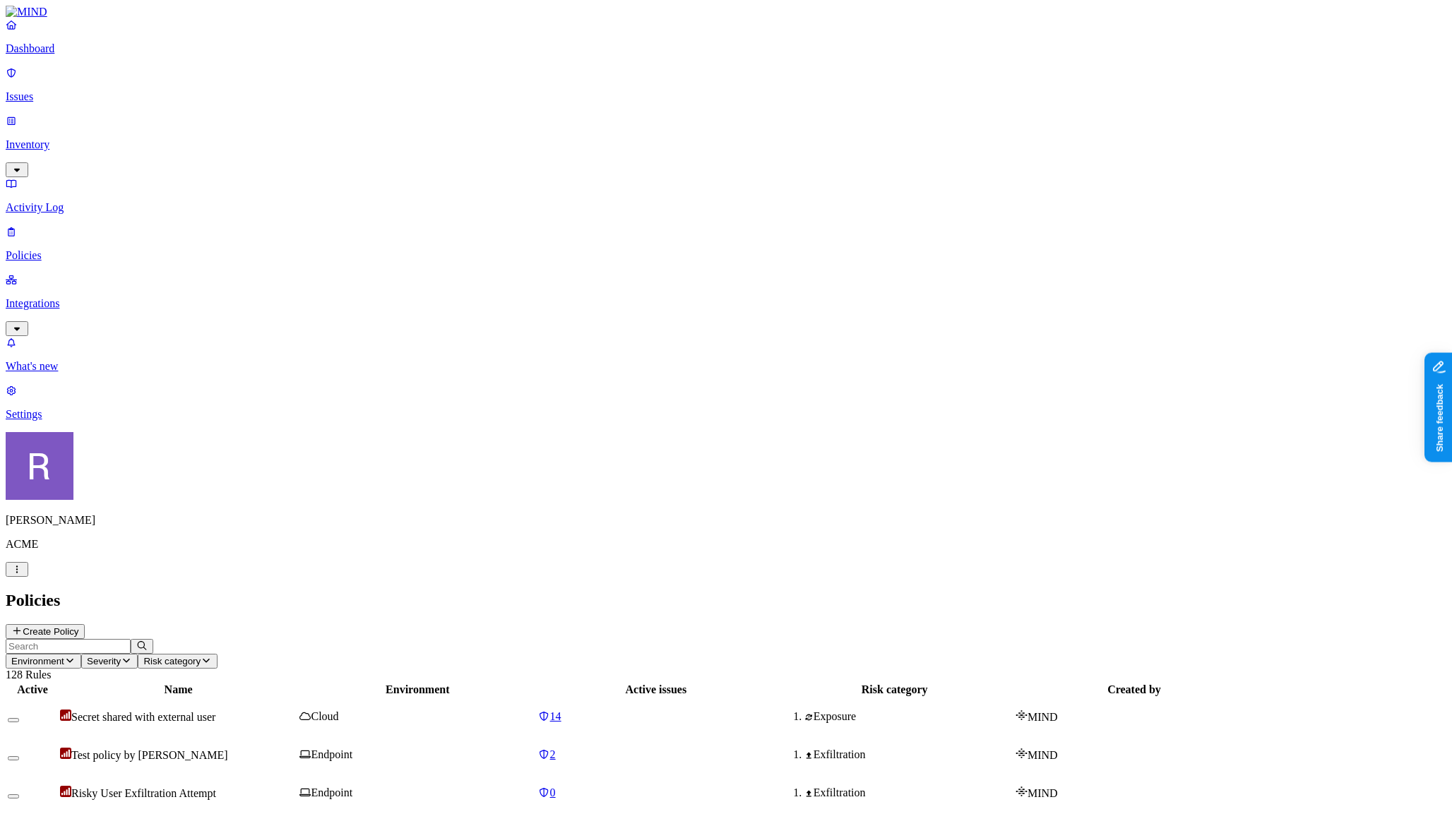
click at [131, 639] on input "text" at bounding box center [68, 646] width 125 height 15
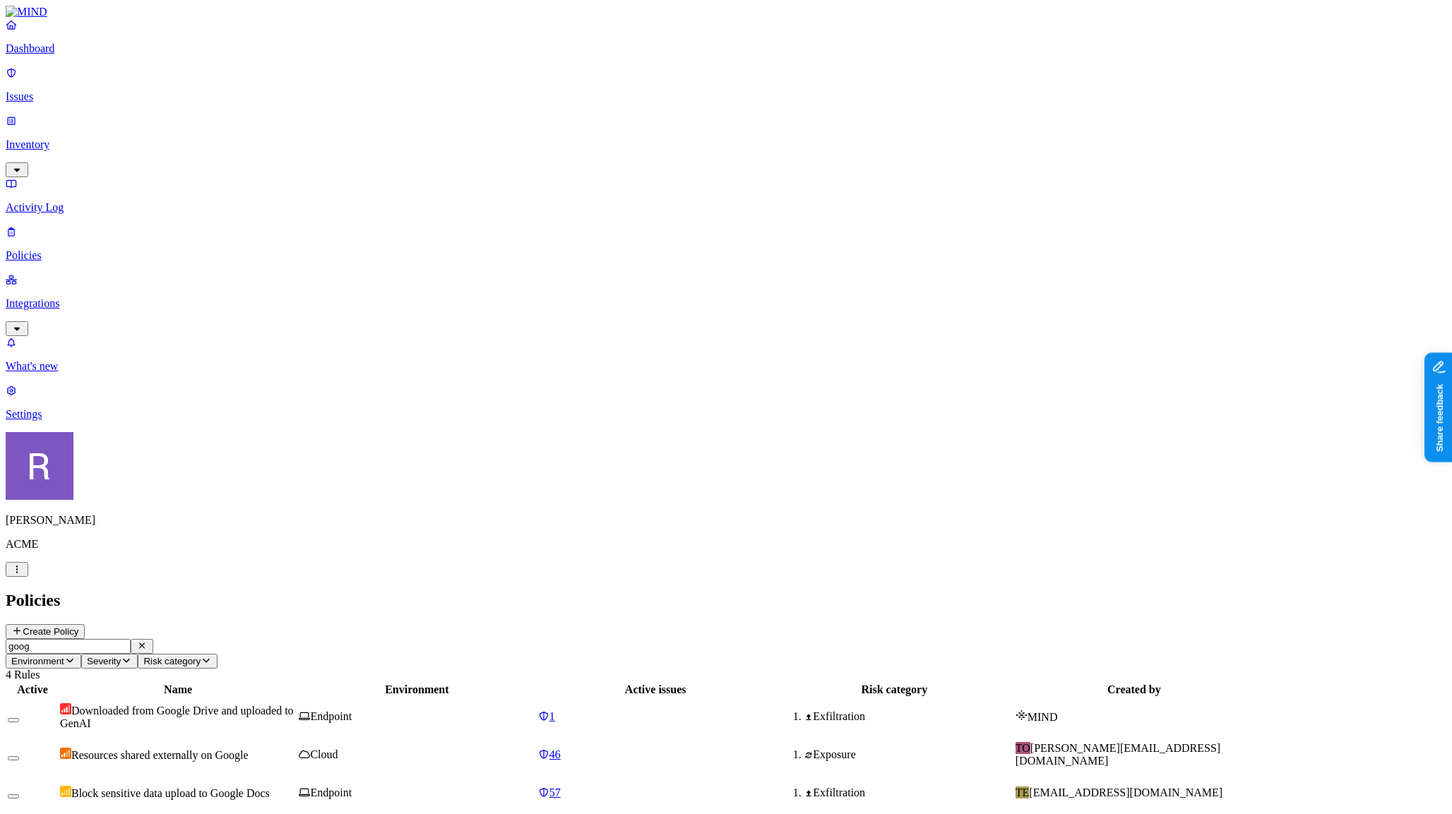
click at [297, 698] on td "Downloaded from Google Drive and uploaded to GenAI" at bounding box center [177, 716] width 237 height 37
click at [131, 639] on input "goog" at bounding box center [68, 646] width 125 height 15
type input "g"
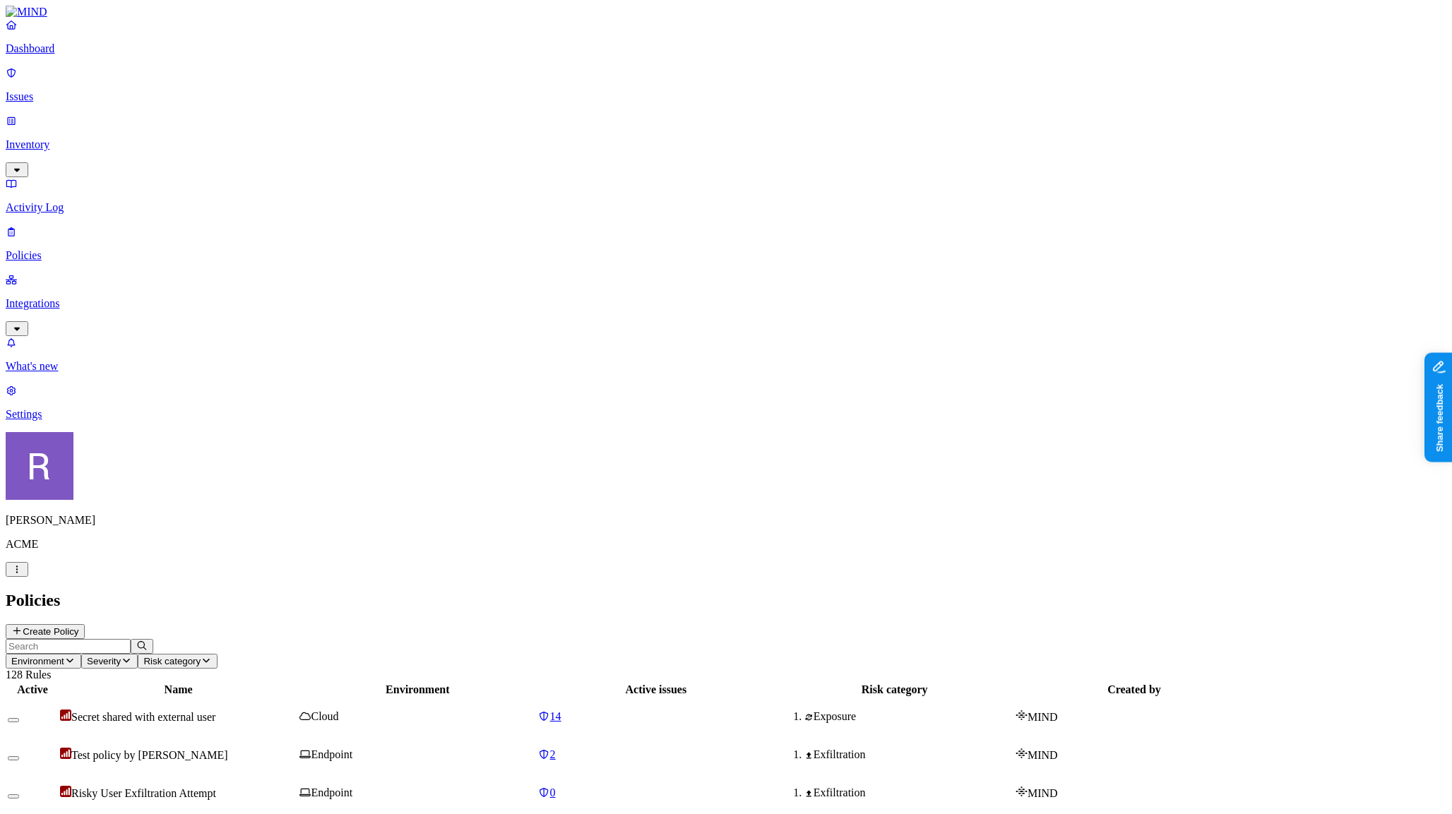
click at [35, 90] on p "Issues" at bounding box center [726, 96] width 1441 height 13
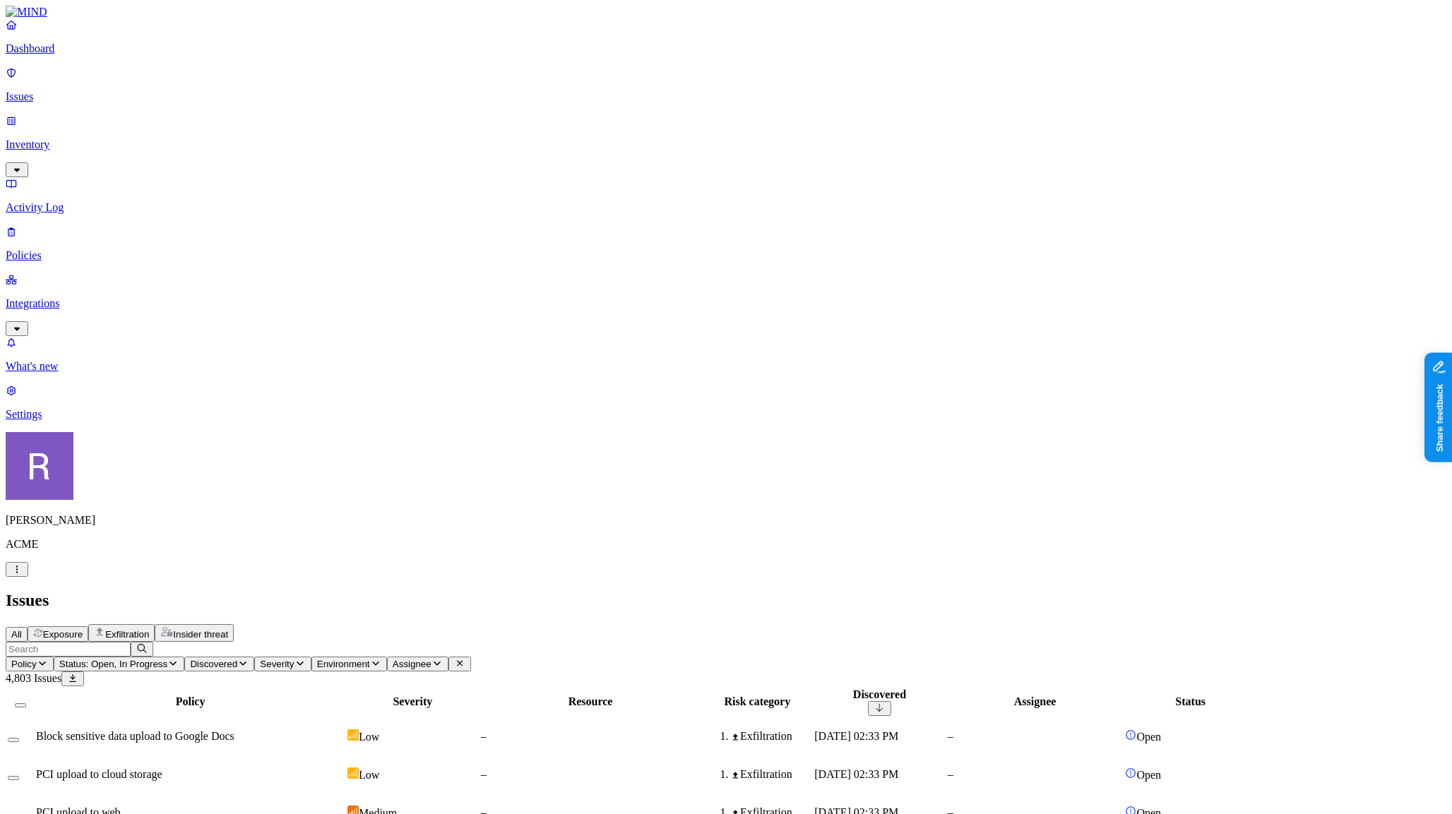
click at [185, 657] on button "Status: Open, In Progress" at bounding box center [119, 664] width 131 height 15
click at [365, 211] on button "button" at bounding box center [370, 213] width 11 height 4
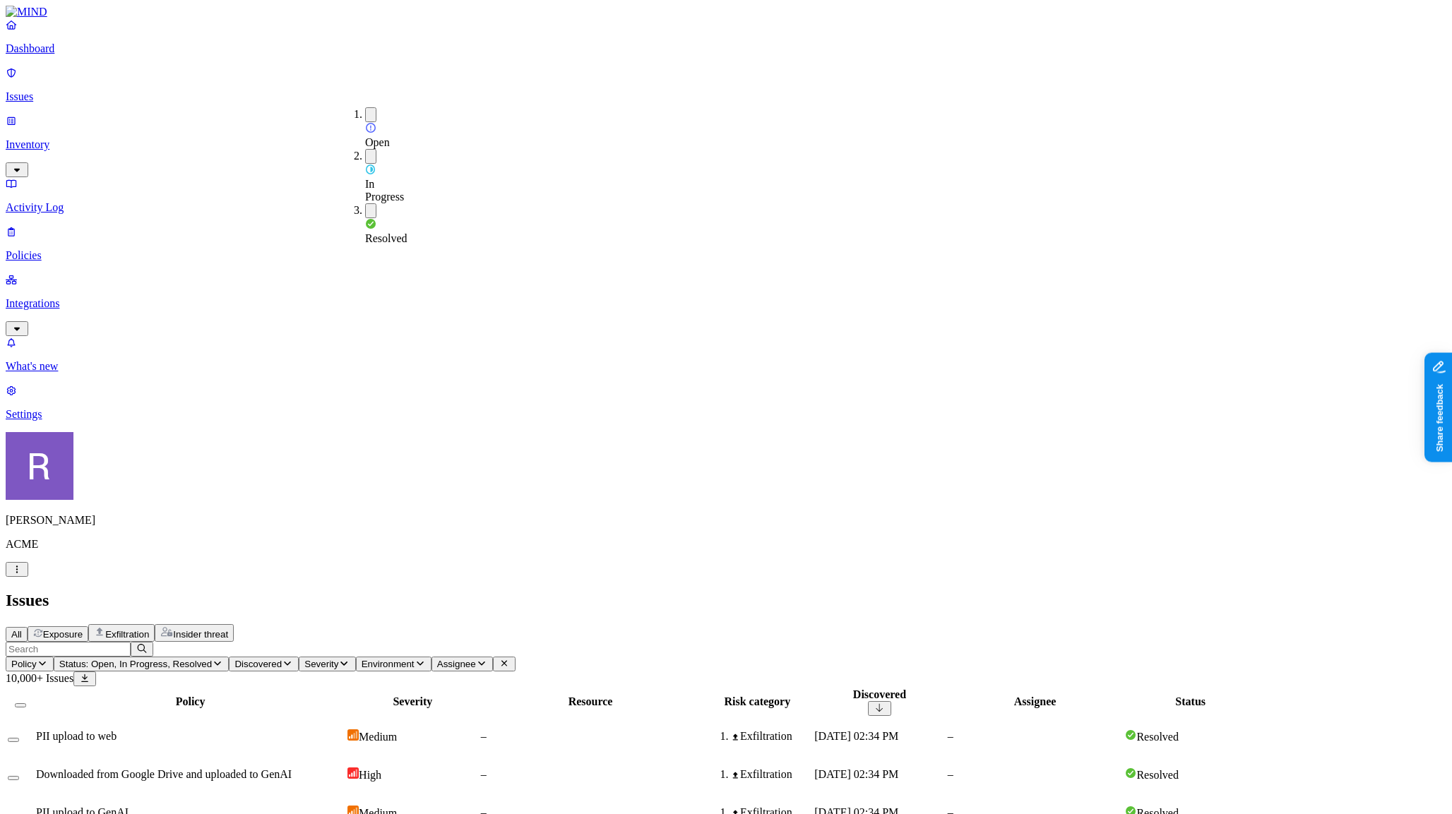
click at [131, 642] on input "text" at bounding box center [68, 649] width 125 height 15
type input "grfeg"
drag, startPoint x: 266, startPoint y: 87, endPoint x: 278, endPoint y: 88, distance: 12.8
click at [148, 644] on icon "button" at bounding box center [141, 648] width 11 height 9
drag, startPoint x: 302, startPoint y: 88, endPoint x: 291, endPoint y: 89, distance: 11.3
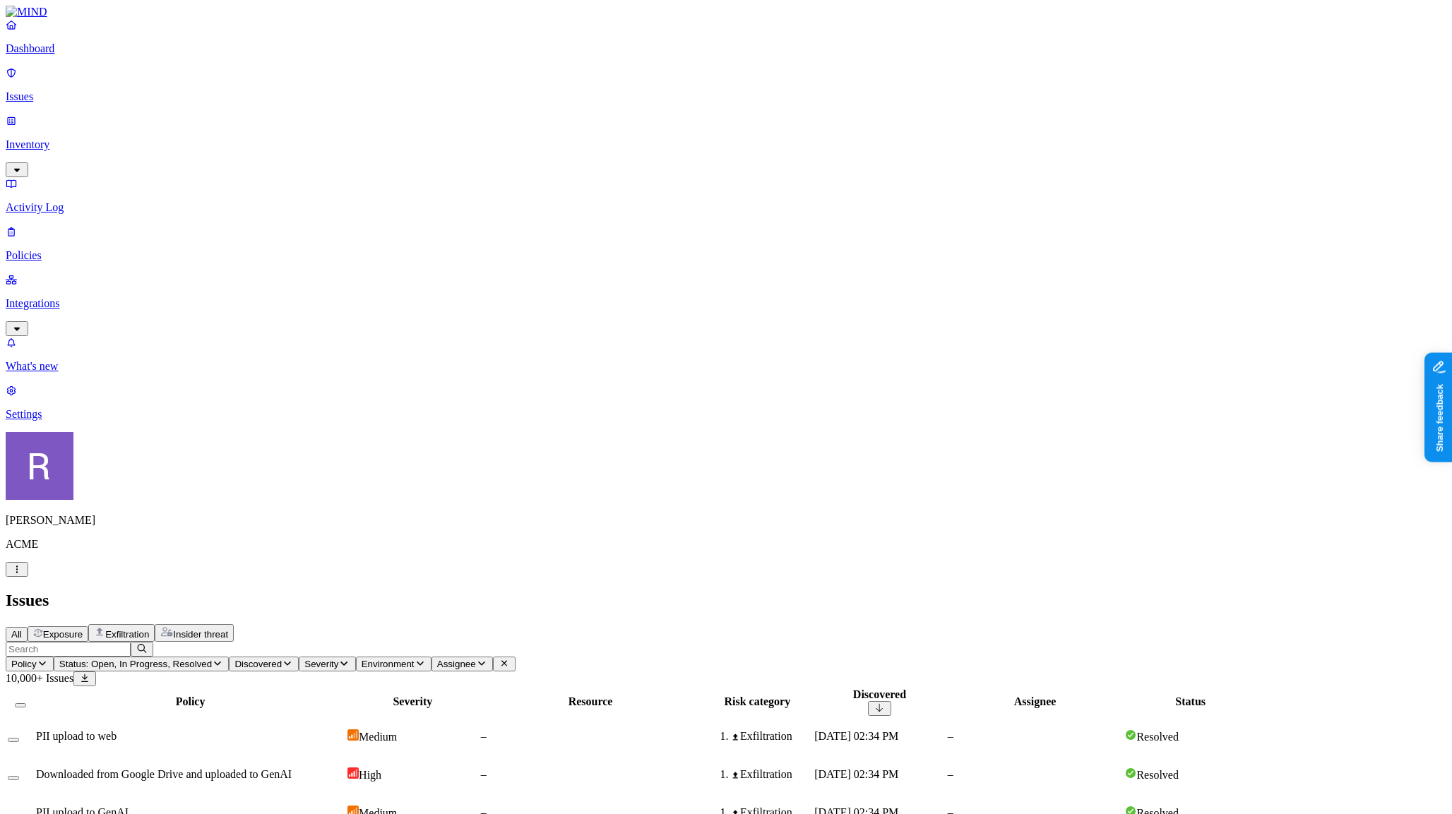
click at [37, 659] on span "Policy" at bounding box center [23, 664] width 25 height 11
type input "greg"
click at [312, 148] on div "GREG TEST" at bounding box center [380, 141] width 136 height 13
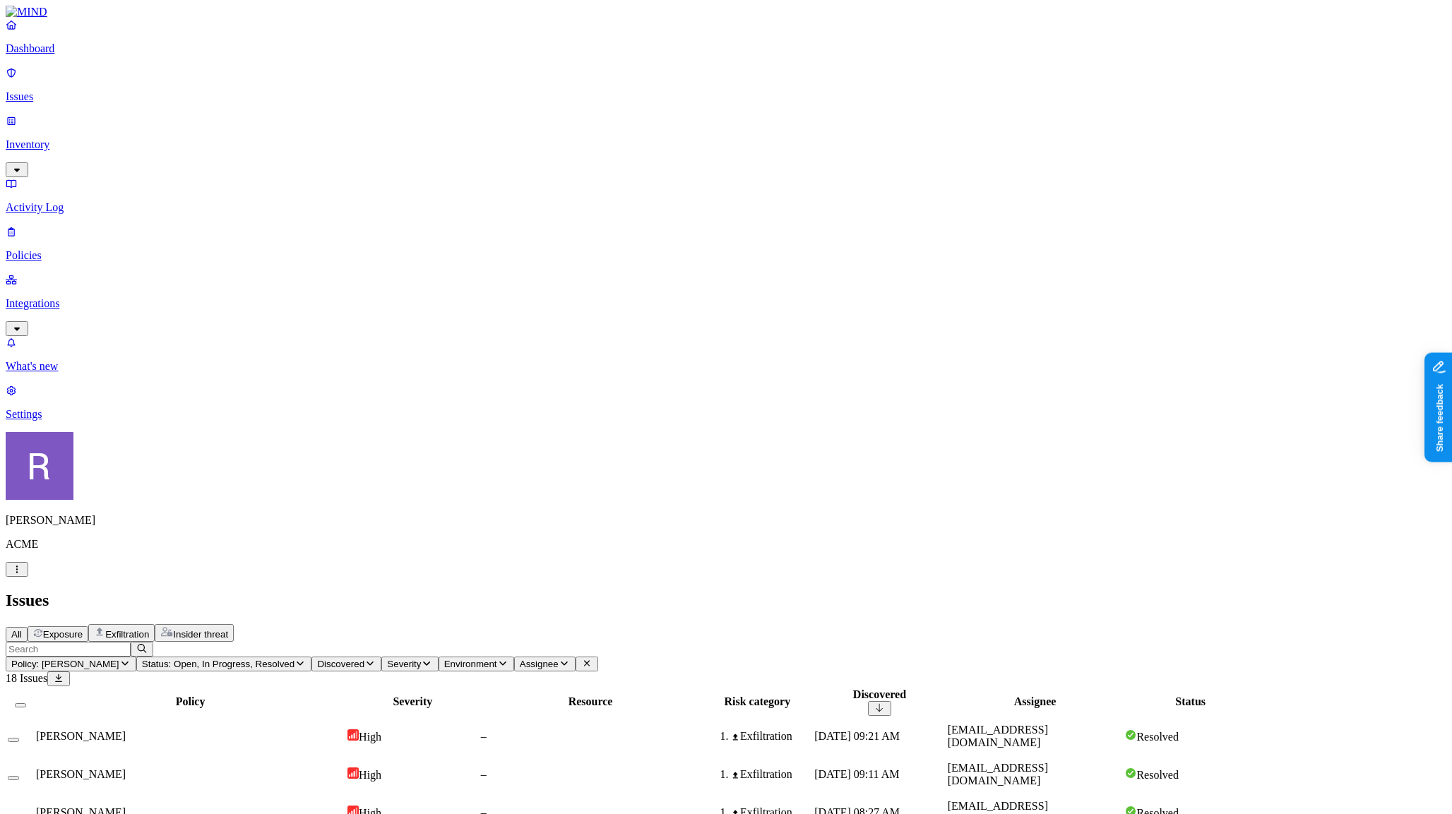
click at [345, 756] on td "GREG TEST" at bounding box center [190, 774] width 310 height 37
drag, startPoint x: 1044, startPoint y: 16, endPoint x: 769, endPoint y: 81, distance: 282.3
click at [119, 659] on span "Policy: GREG TEST" at bounding box center [65, 664] width 108 height 11
type input "greg"
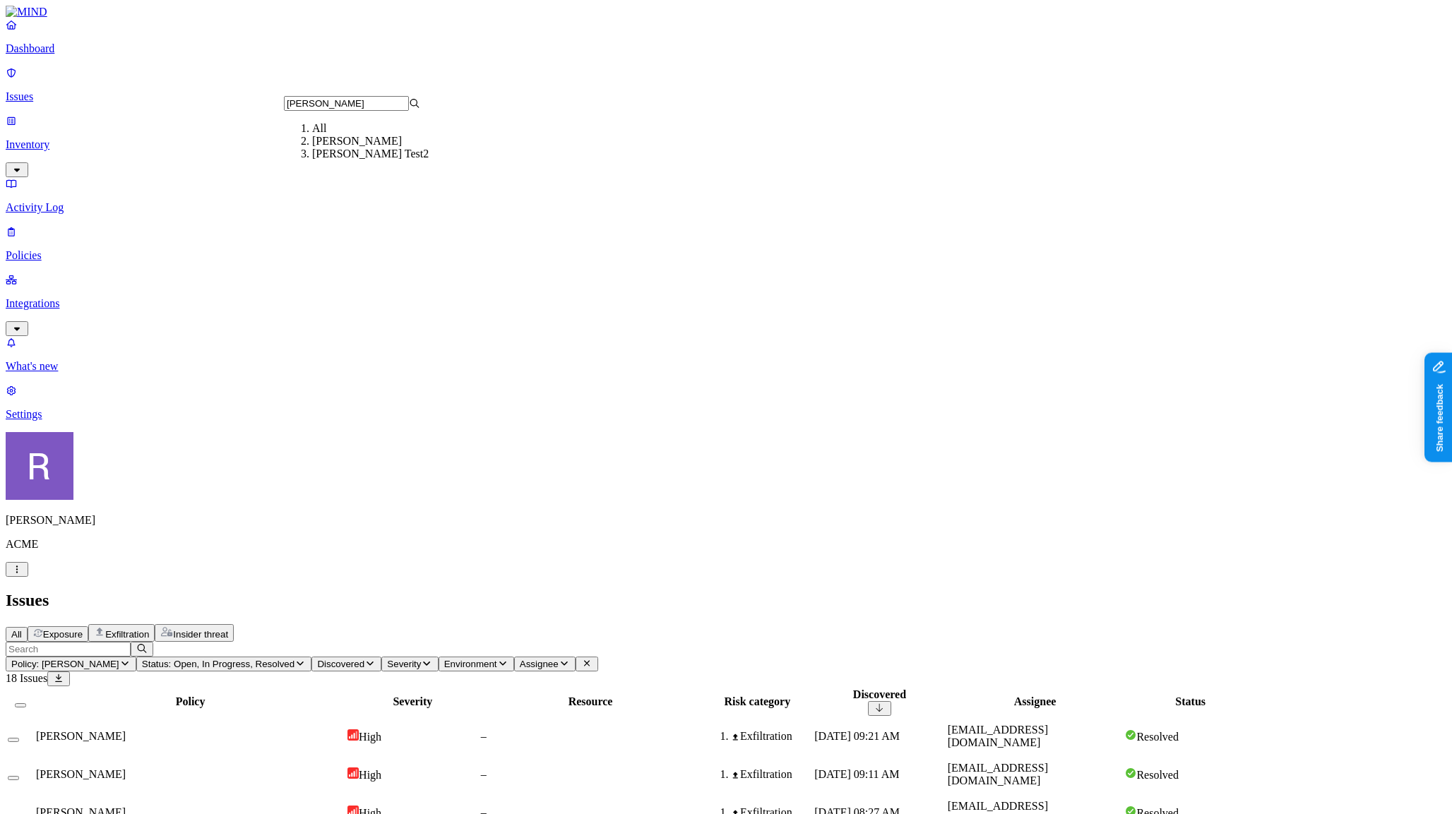
click at [331, 160] on div "GREG Test2" at bounding box center [380, 154] width 136 height 13
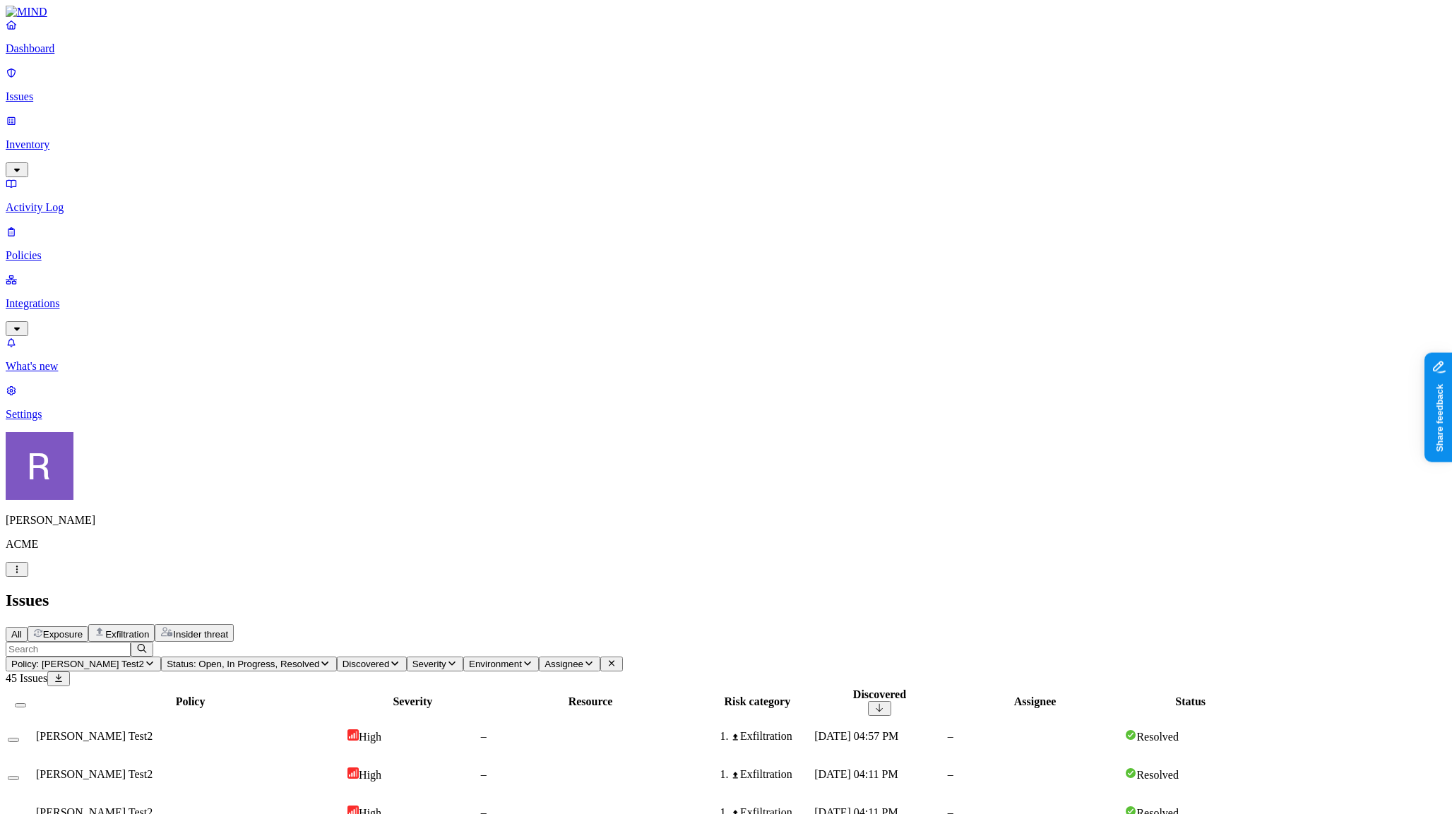
click at [72, 249] on p "Policies" at bounding box center [726, 255] width 1441 height 13
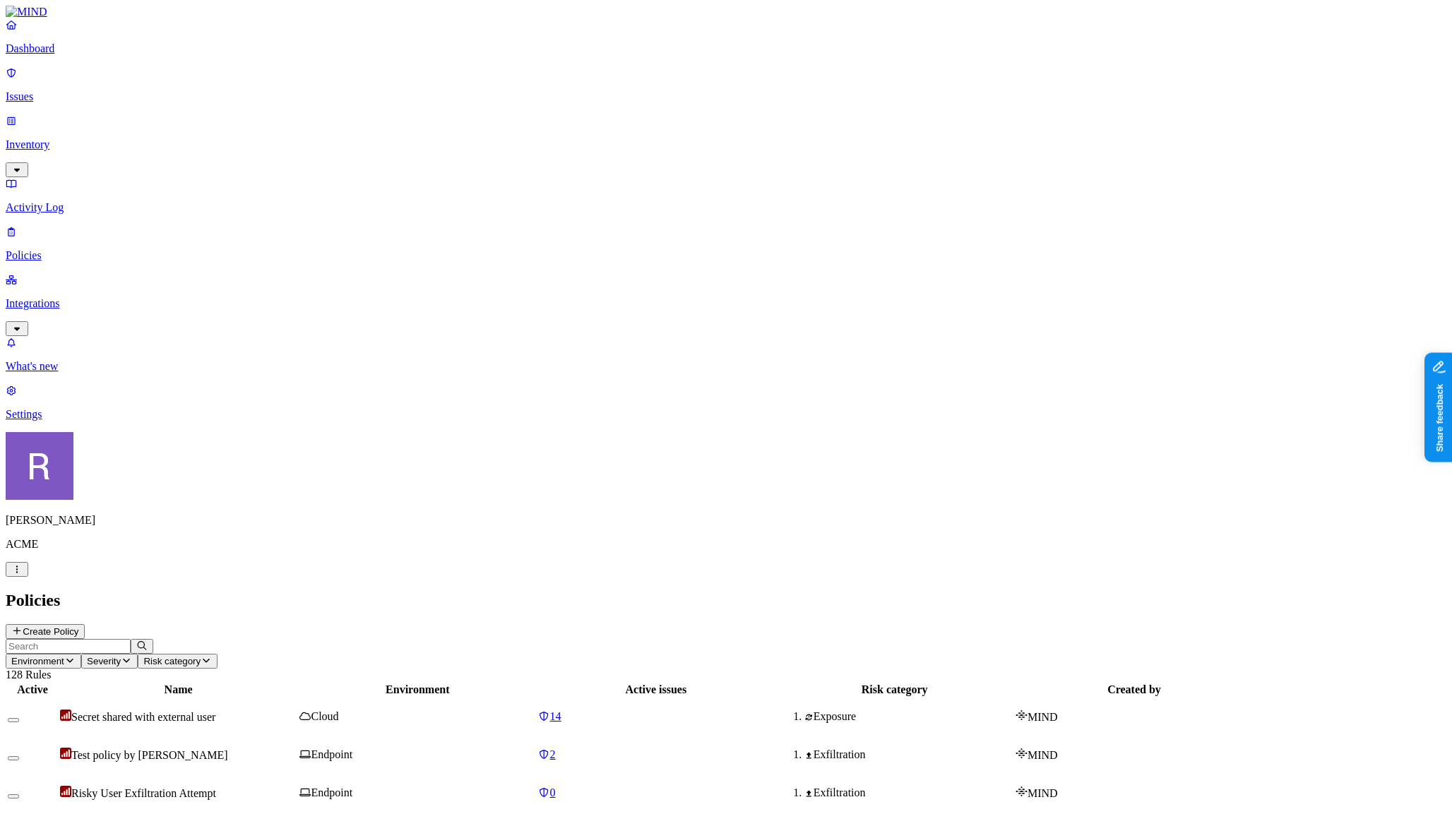
click at [85, 624] on button "Create Policy" at bounding box center [45, 631] width 79 height 15
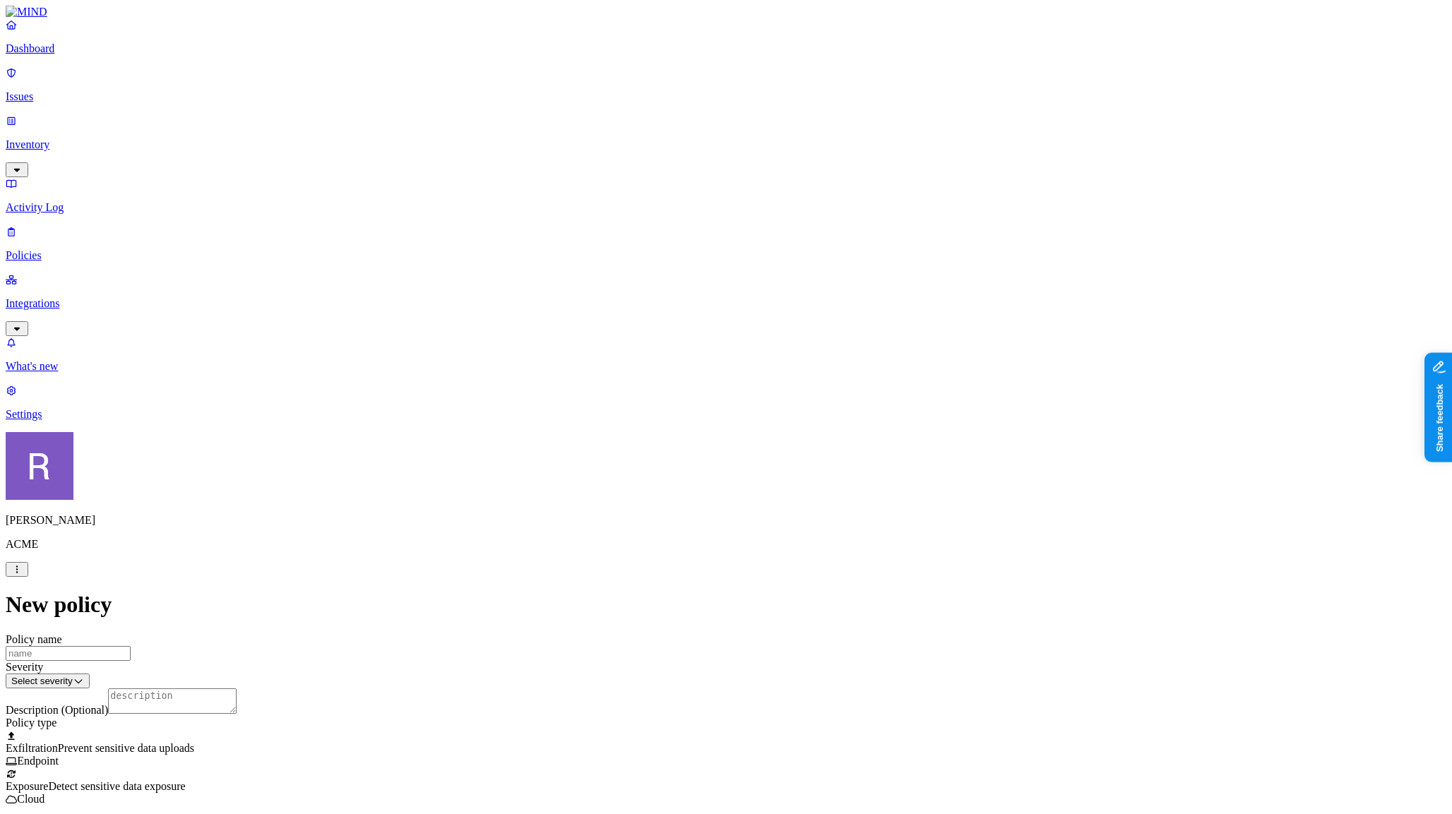
scroll to position [255, 0]
click at [662, 441] on label "Web Category" at bounding box center [671, 444] width 42 height 25
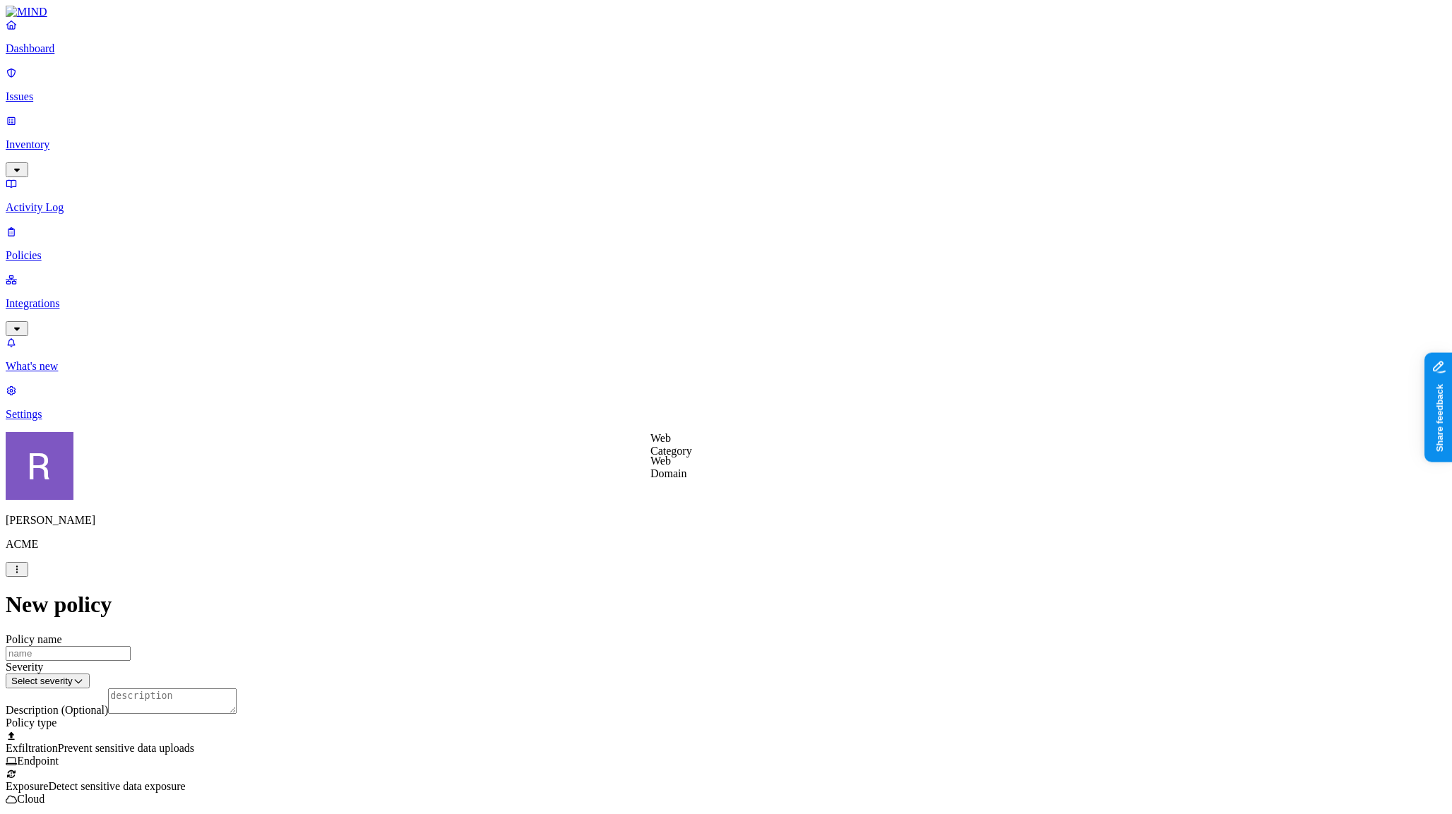
click at [667, 467] on label "Web Domain" at bounding box center [668, 467] width 37 height 25
click at [57, 90] on p "Issues" at bounding box center [726, 96] width 1441 height 13
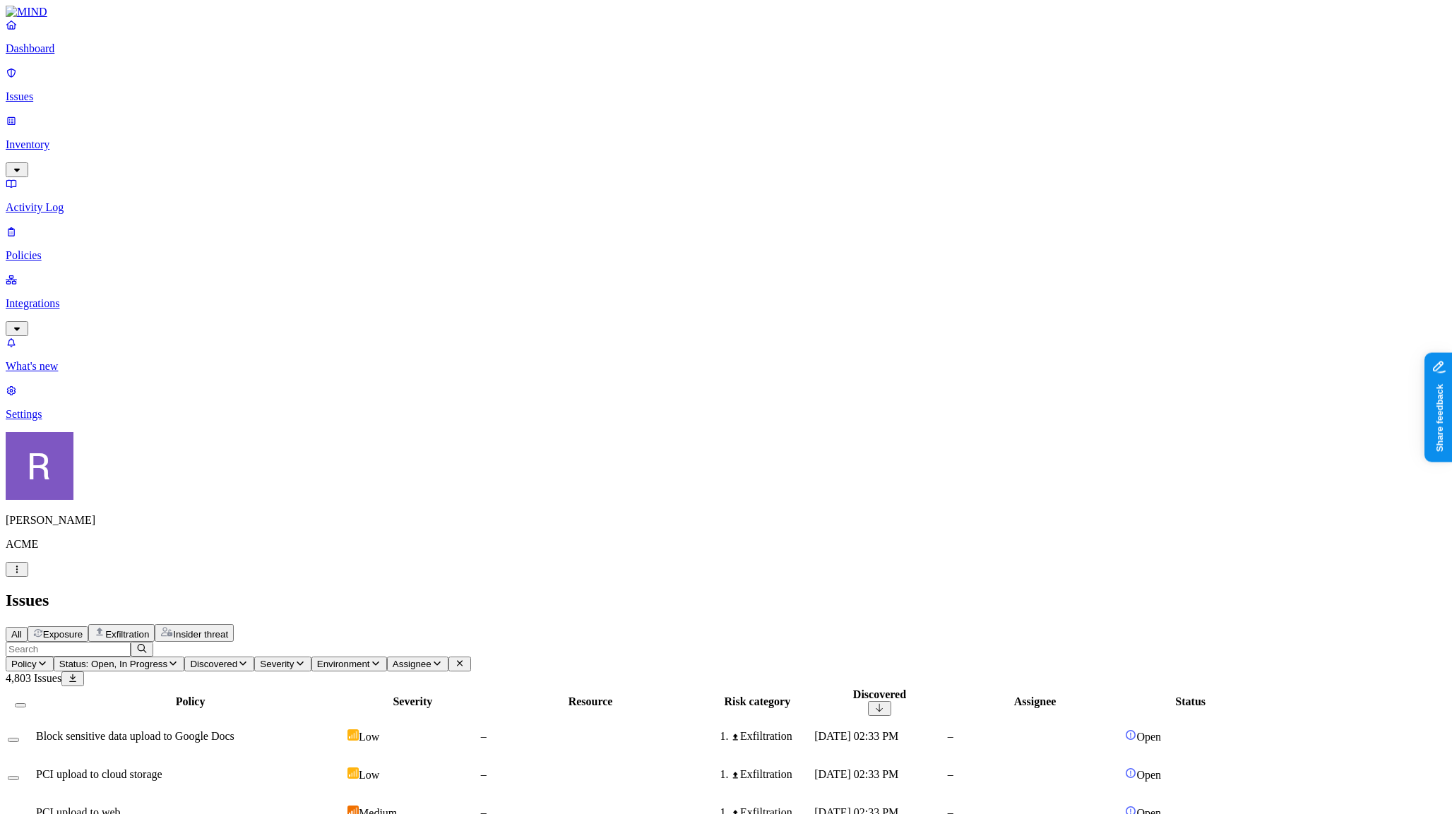
click at [167, 659] on span "Status: Open, In Progress" at bounding box center [113, 664] width 108 height 11
click at [365, 211] on button "button" at bounding box center [370, 213] width 11 height 4
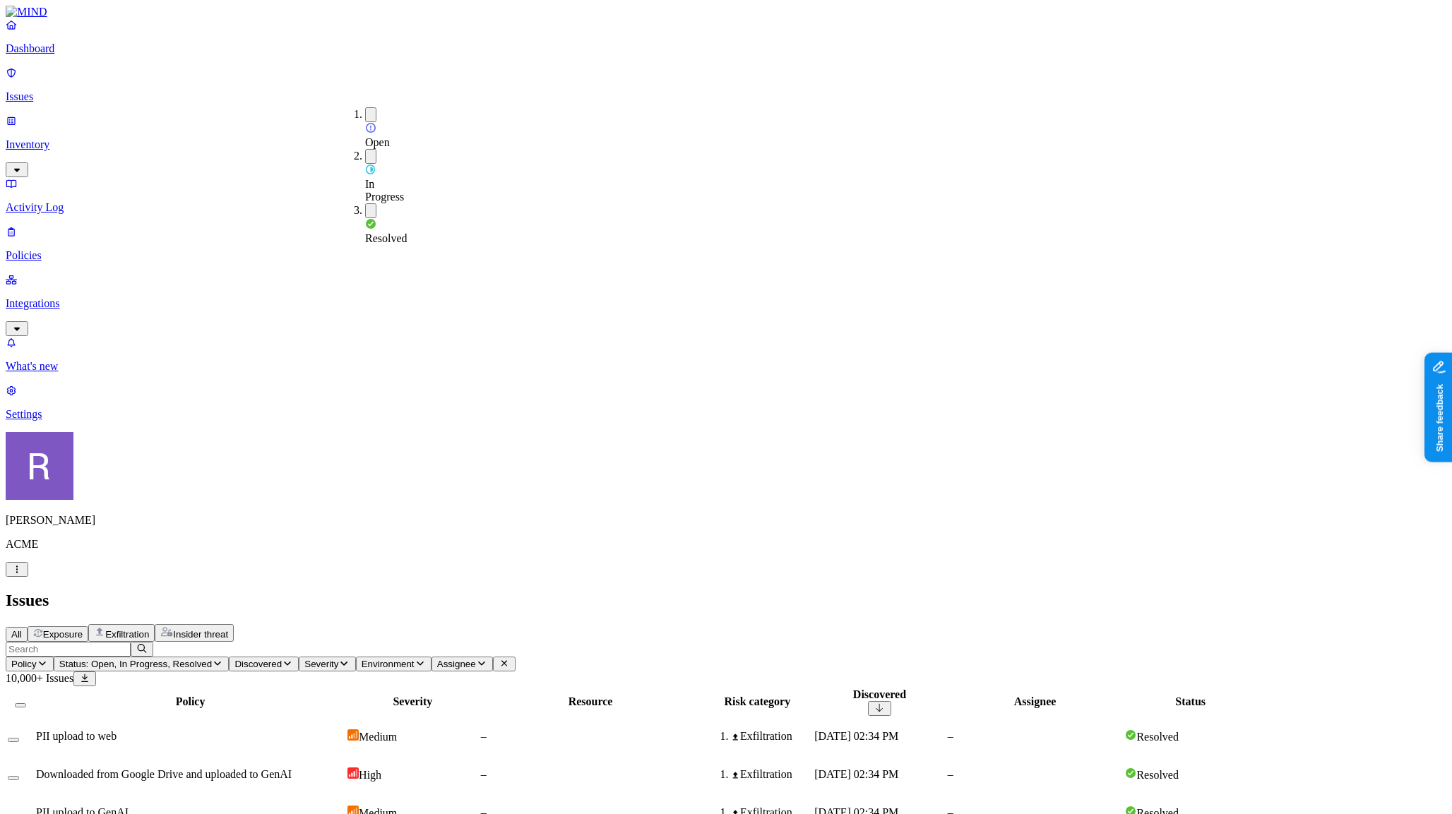
click at [365, 149] on button "button" at bounding box center [370, 156] width 11 height 15
click at [365, 114] on button "button" at bounding box center [370, 114] width 11 height 15
click at [502, 591] on h2 "Issues" at bounding box center [726, 600] width 1441 height 19
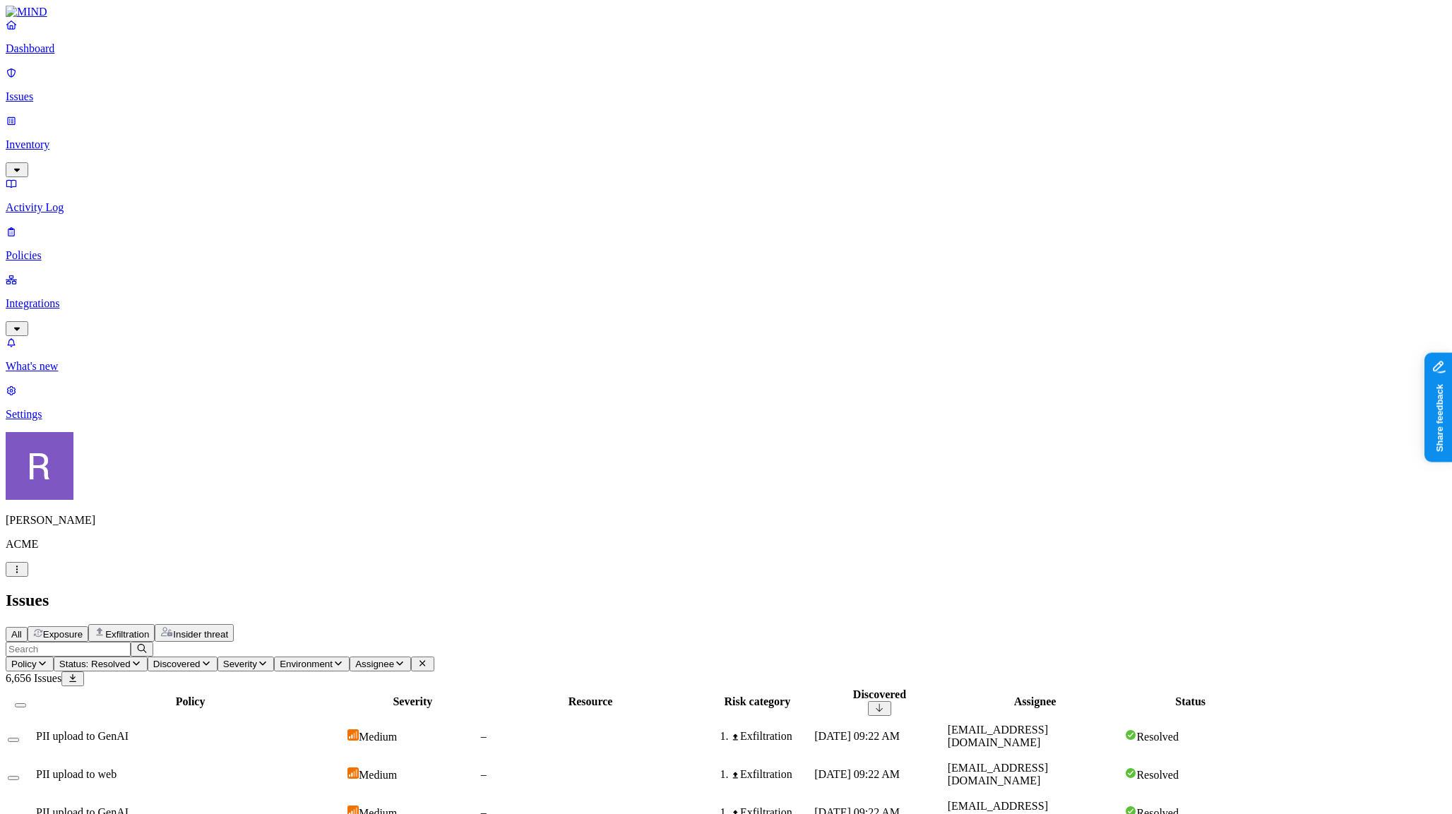
click at [149, 629] on span "Exfiltration" at bounding box center [127, 634] width 44 height 11
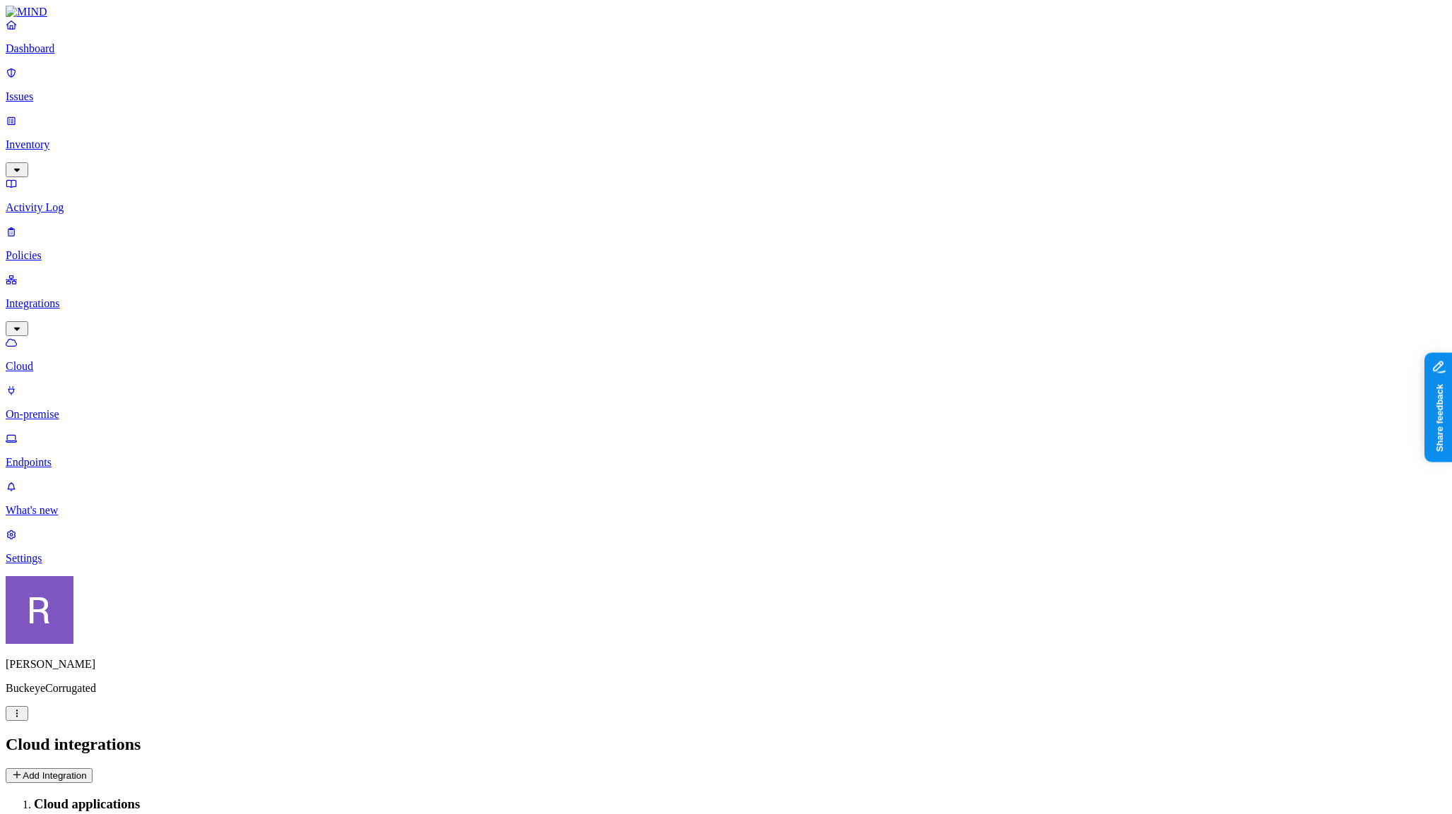
click at [138, 789] on html "Dashboard Issues Inventory Activity Log Policies Integrations Cloud On-premise …" at bounding box center [726, 573] width 1452 height 1146
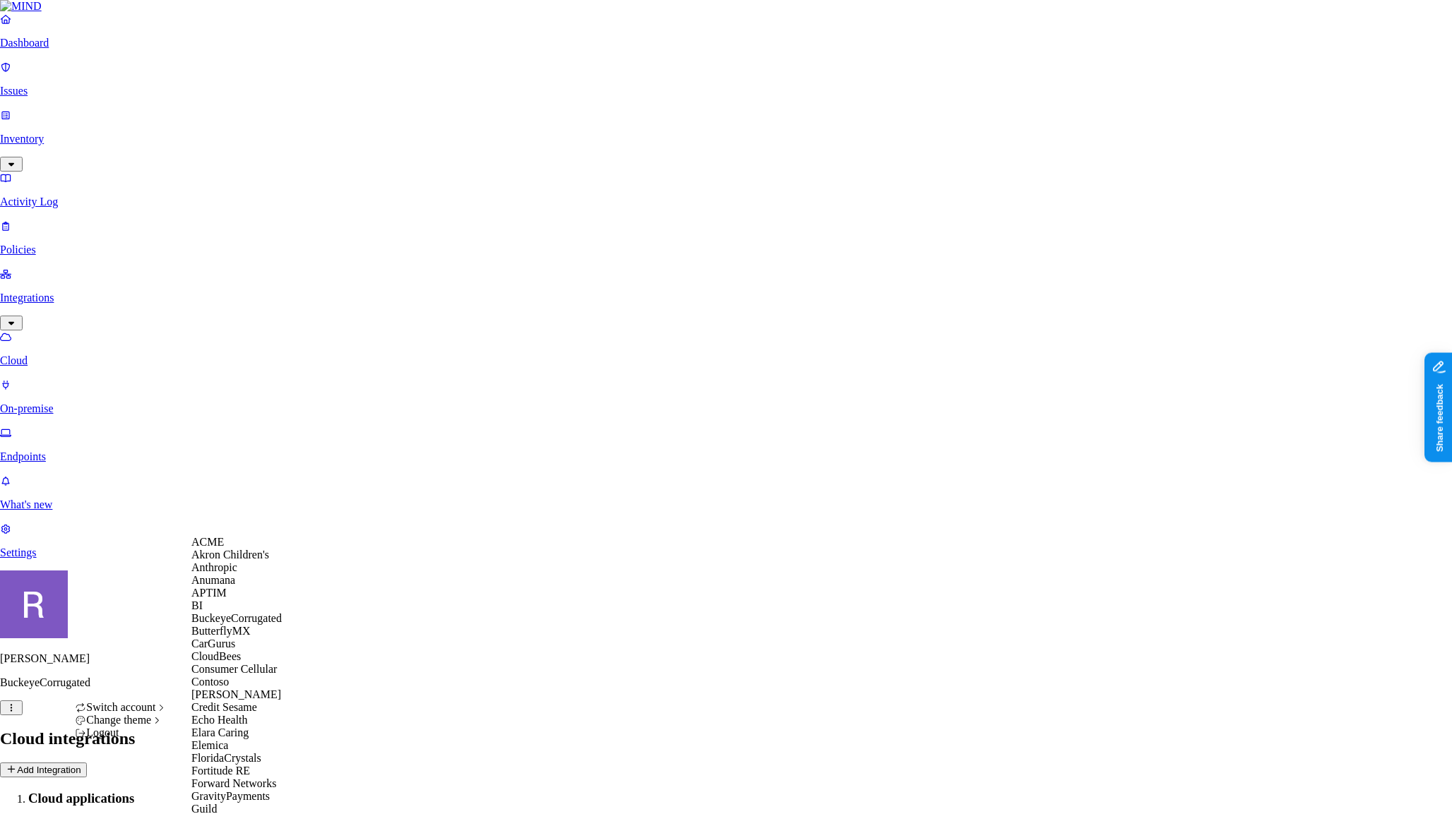
scroll to position [343, 0]
click at [220, 790] on span "GravityPayments" at bounding box center [230, 796] width 78 height 12
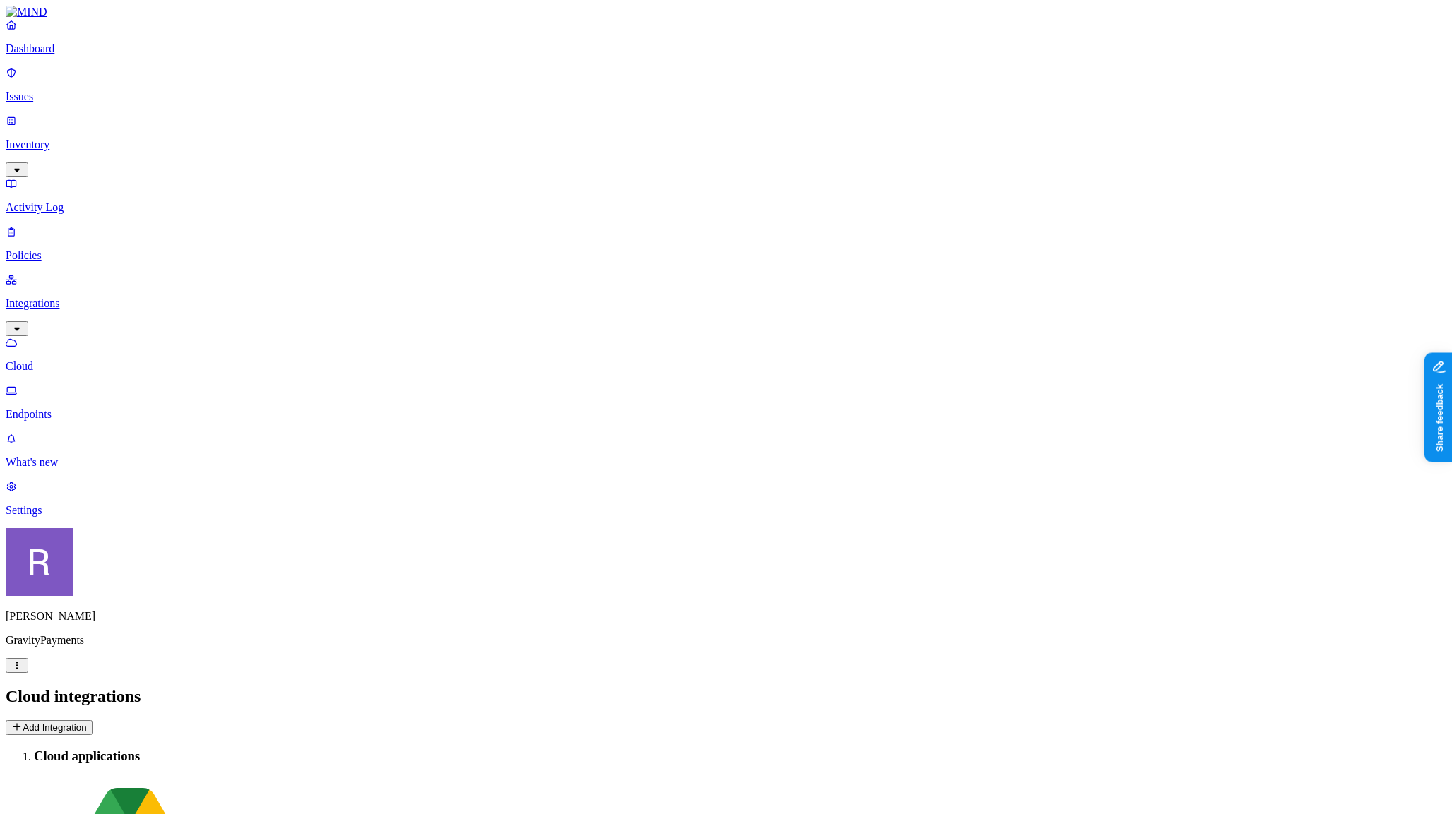
click at [79, 55] on p "Dashboard" at bounding box center [726, 48] width 1441 height 13
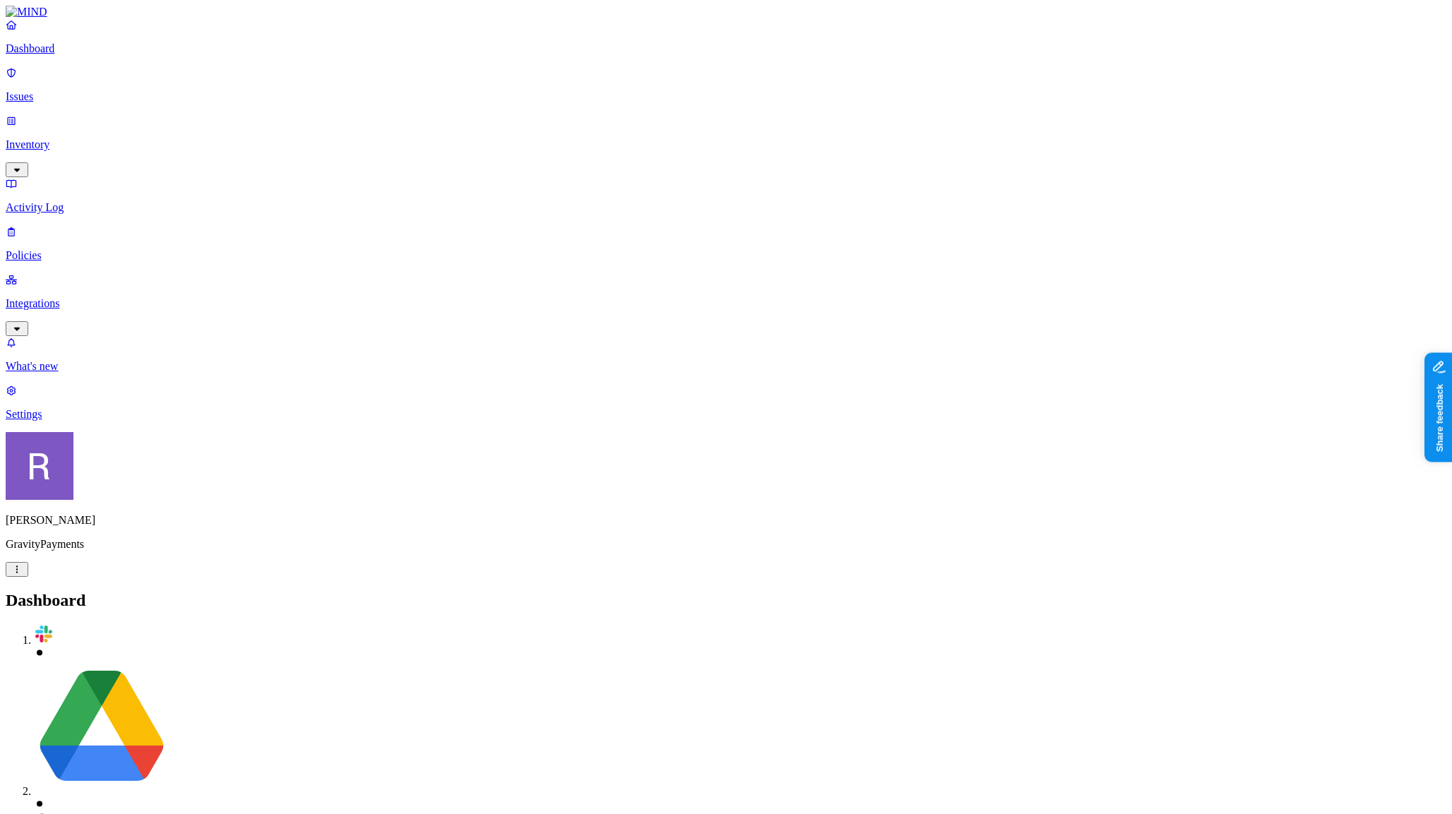
click at [68, 249] on p "Policies" at bounding box center [726, 255] width 1441 height 13
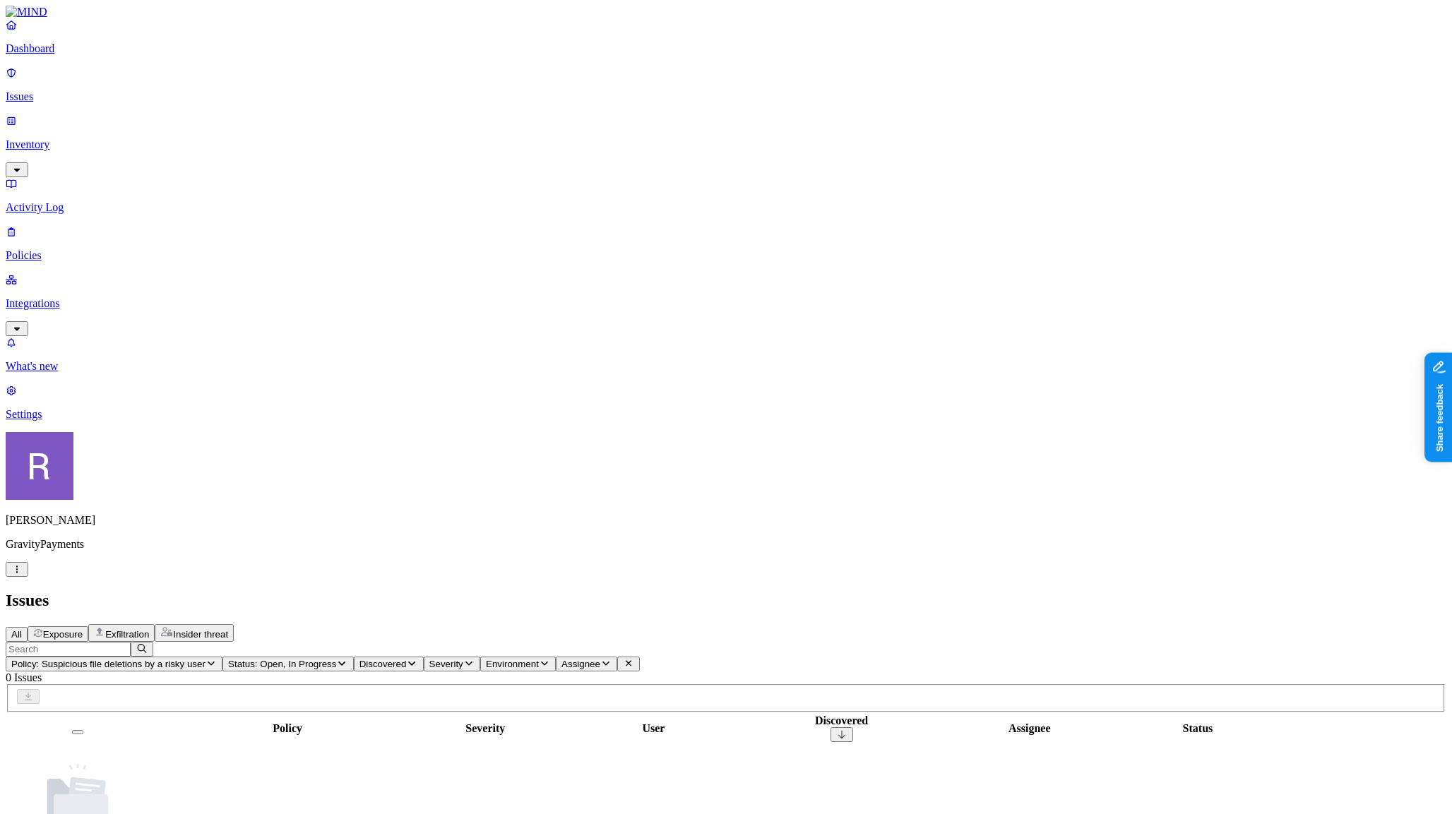
click at [64, 249] on p "Policies" at bounding box center [726, 255] width 1441 height 13
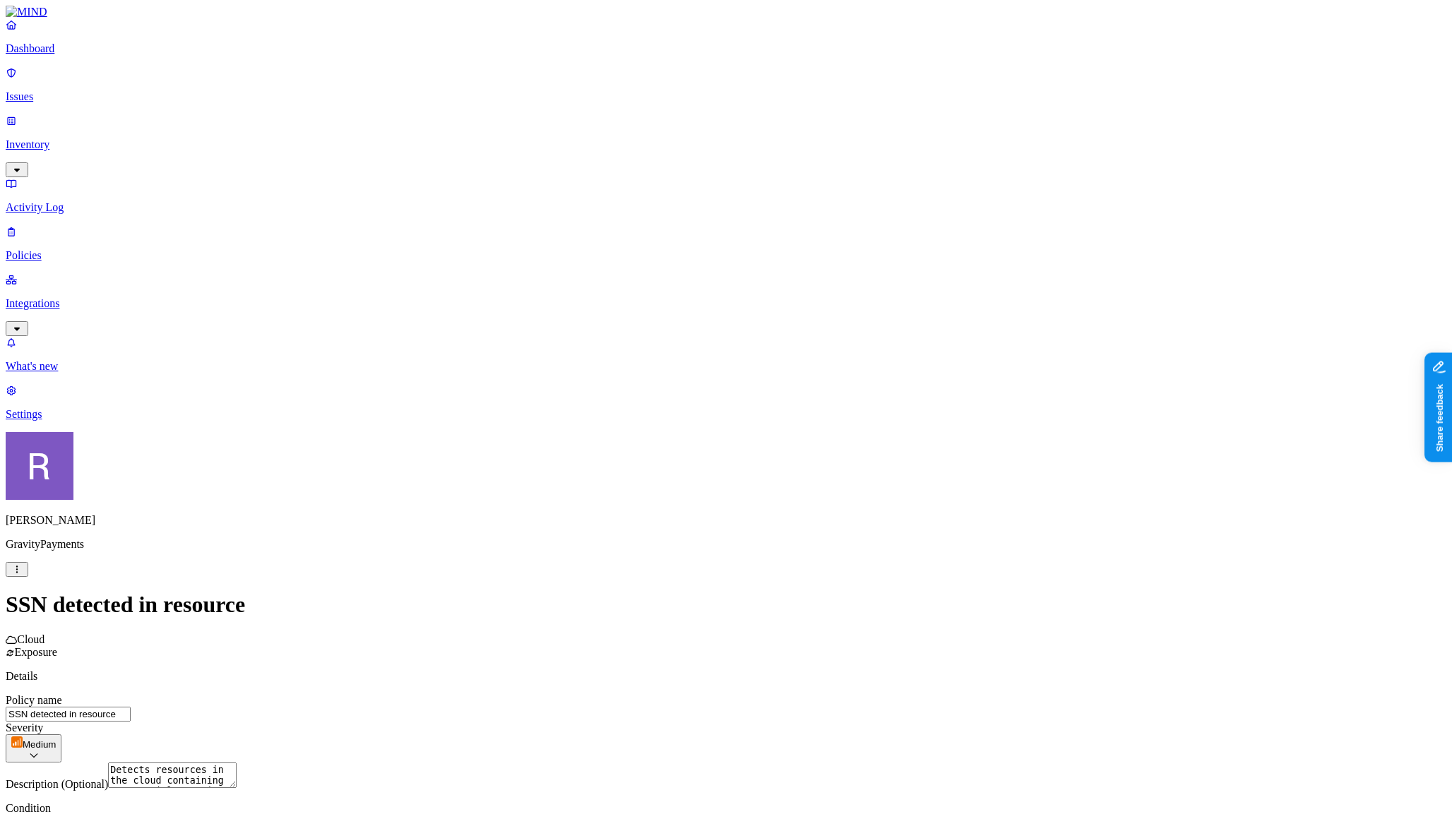
scroll to position [193, 0]
click at [603, 691] on html "Dashboard Issues Inventory Activity Log Policies Integrations What's new 1 Sett…" at bounding box center [726, 649] width 1452 height 1299
click at [516, 637] on html "Dashboard Issues Inventory Activity Log Policies Integrations What's new 1 Sett…" at bounding box center [726, 649] width 1452 height 1299
click at [50, 249] on p "Policies" at bounding box center [726, 255] width 1441 height 13
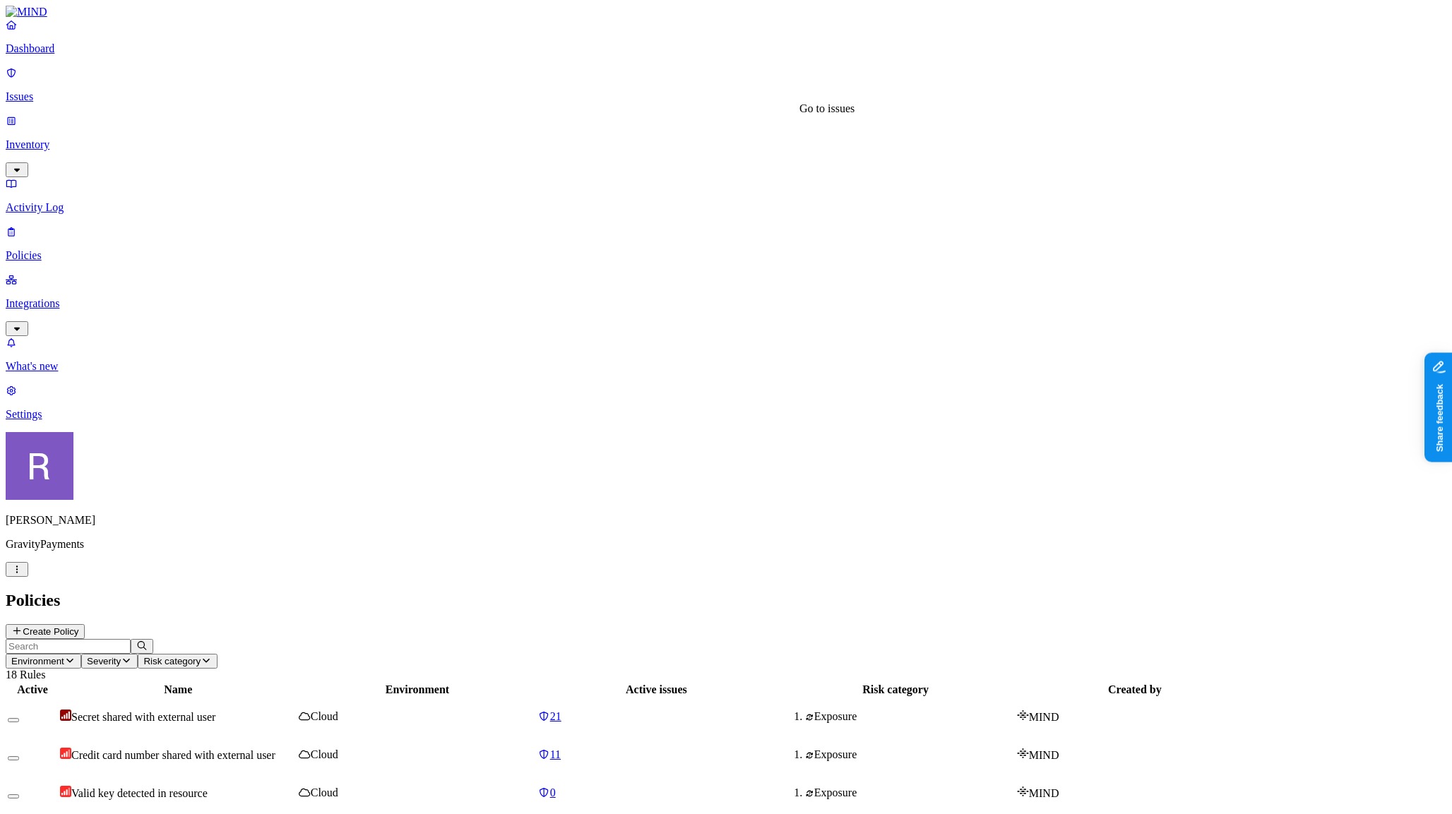
click at [763, 749] on div "11" at bounding box center [656, 755] width 236 height 13
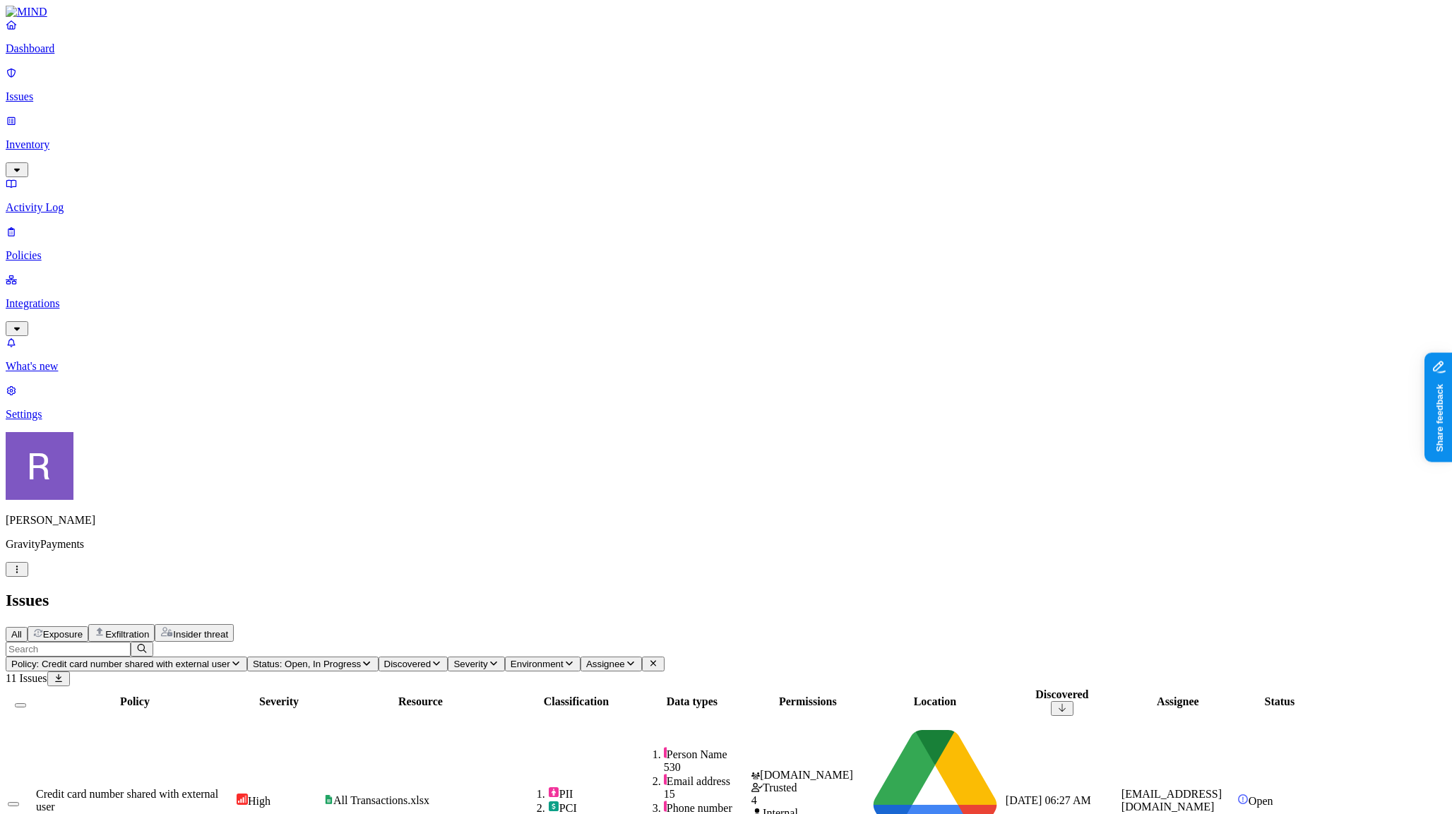
click at [78, 249] on p "Policies" at bounding box center [726, 255] width 1441 height 13
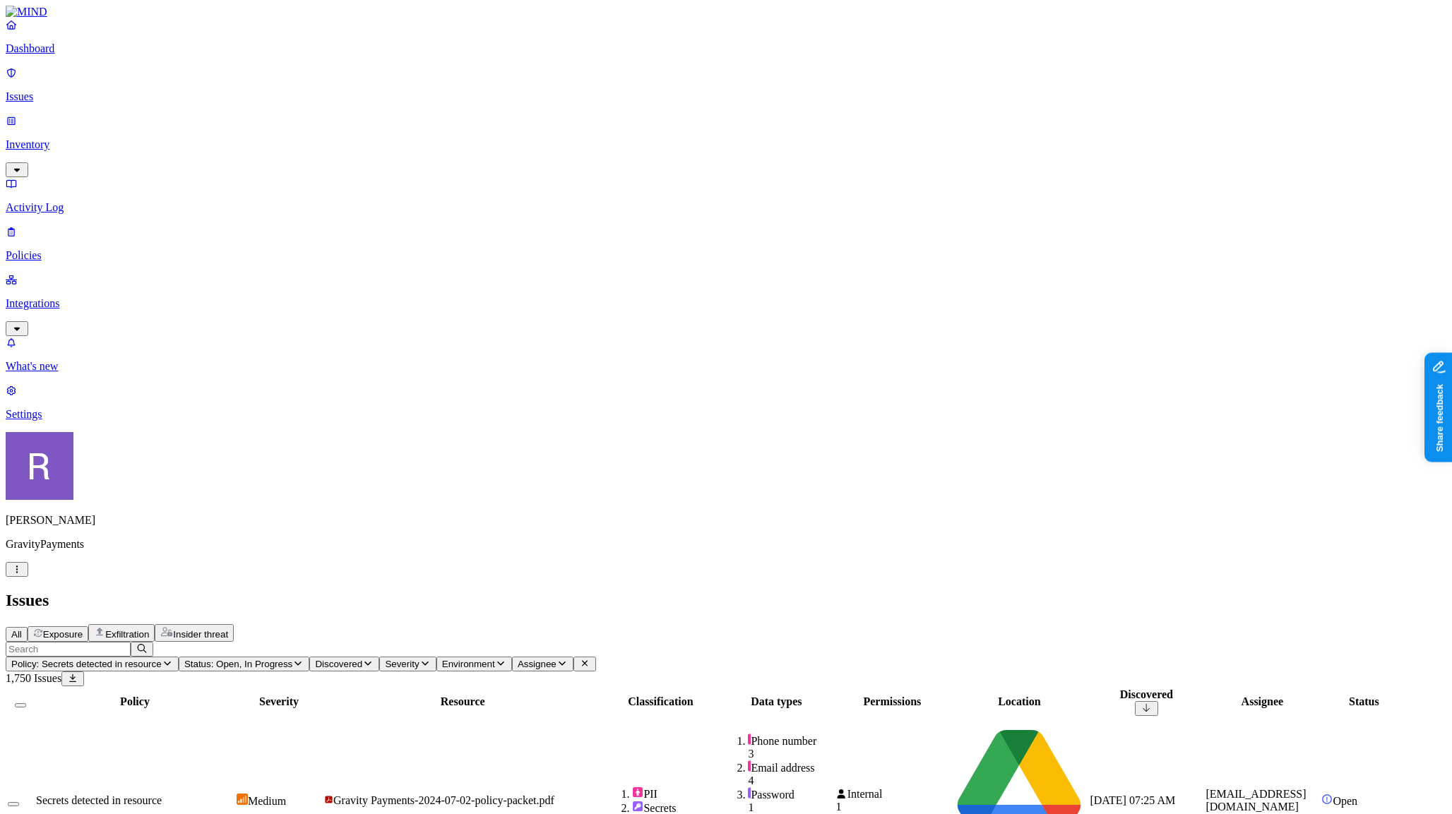
click at [1152, 703] on icon at bounding box center [1145, 707] width 11 height 9
click at [70, 249] on p "Policies" at bounding box center [726, 255] width 1441 height 13
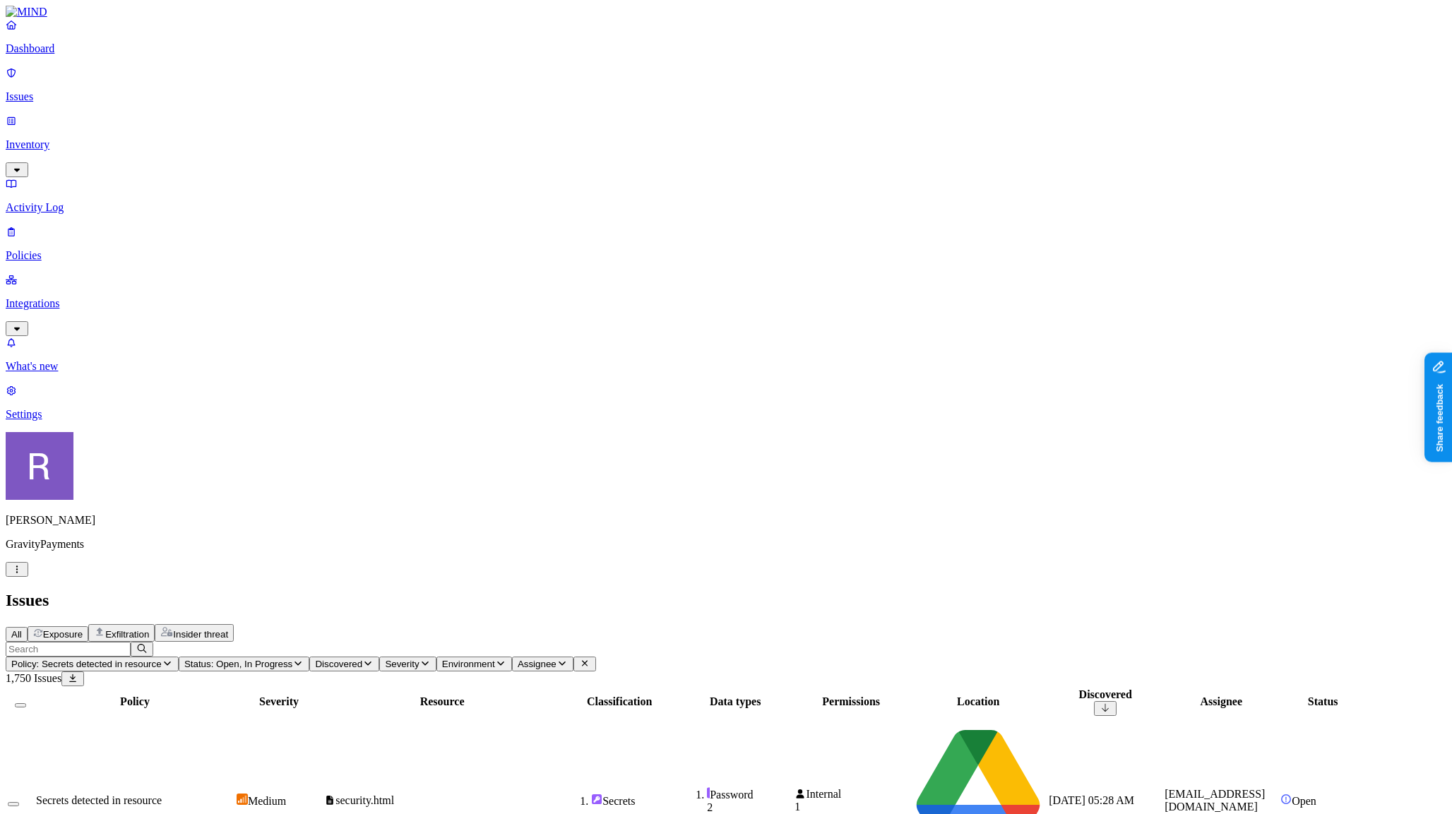
click at [55, 249] on p "Policies" at bounding box center [726, 255] width 1441 height 13
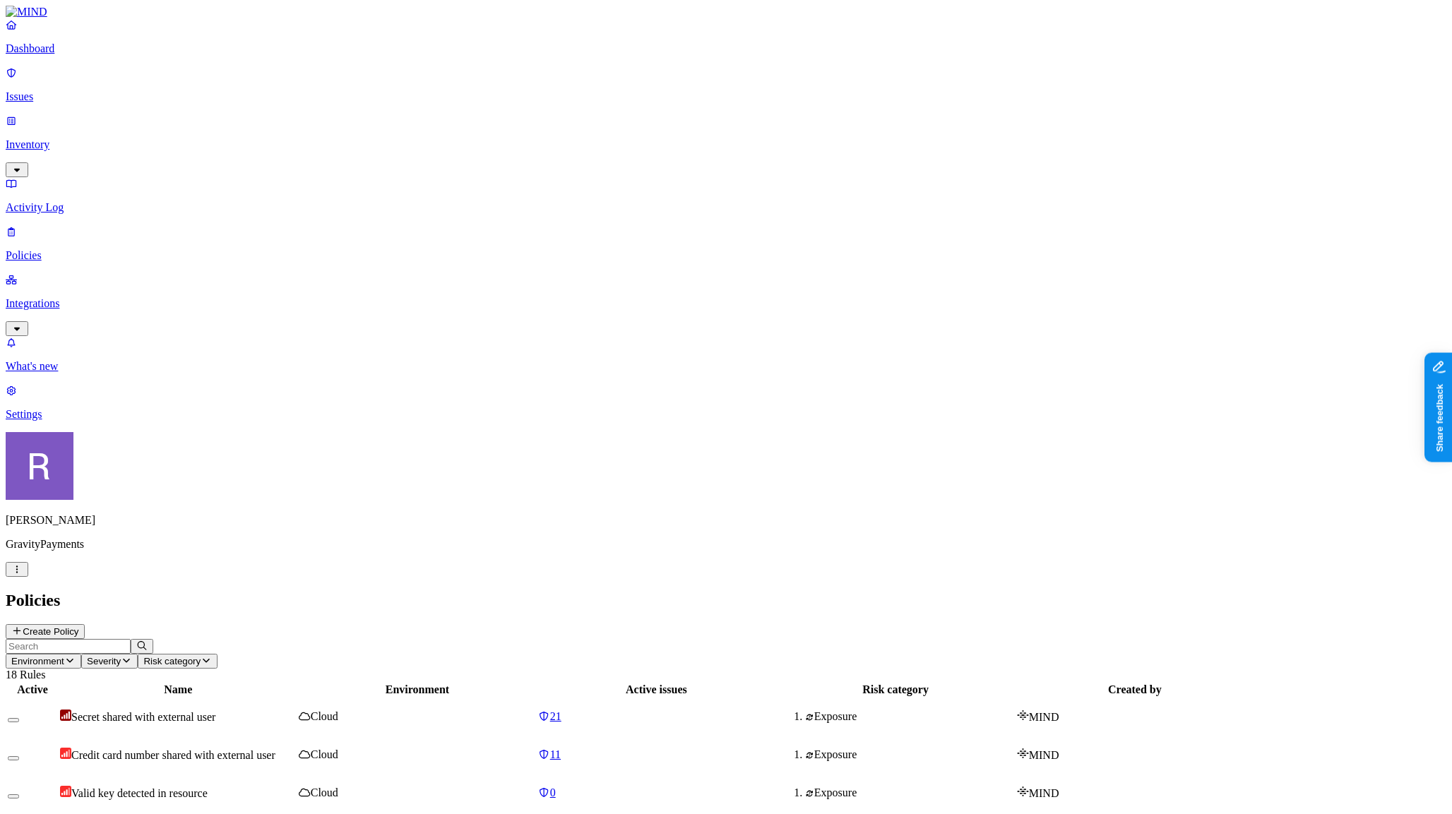
click at [67, 92] on p "Issues" at bounding box center [726, 96] width 1441 height 13
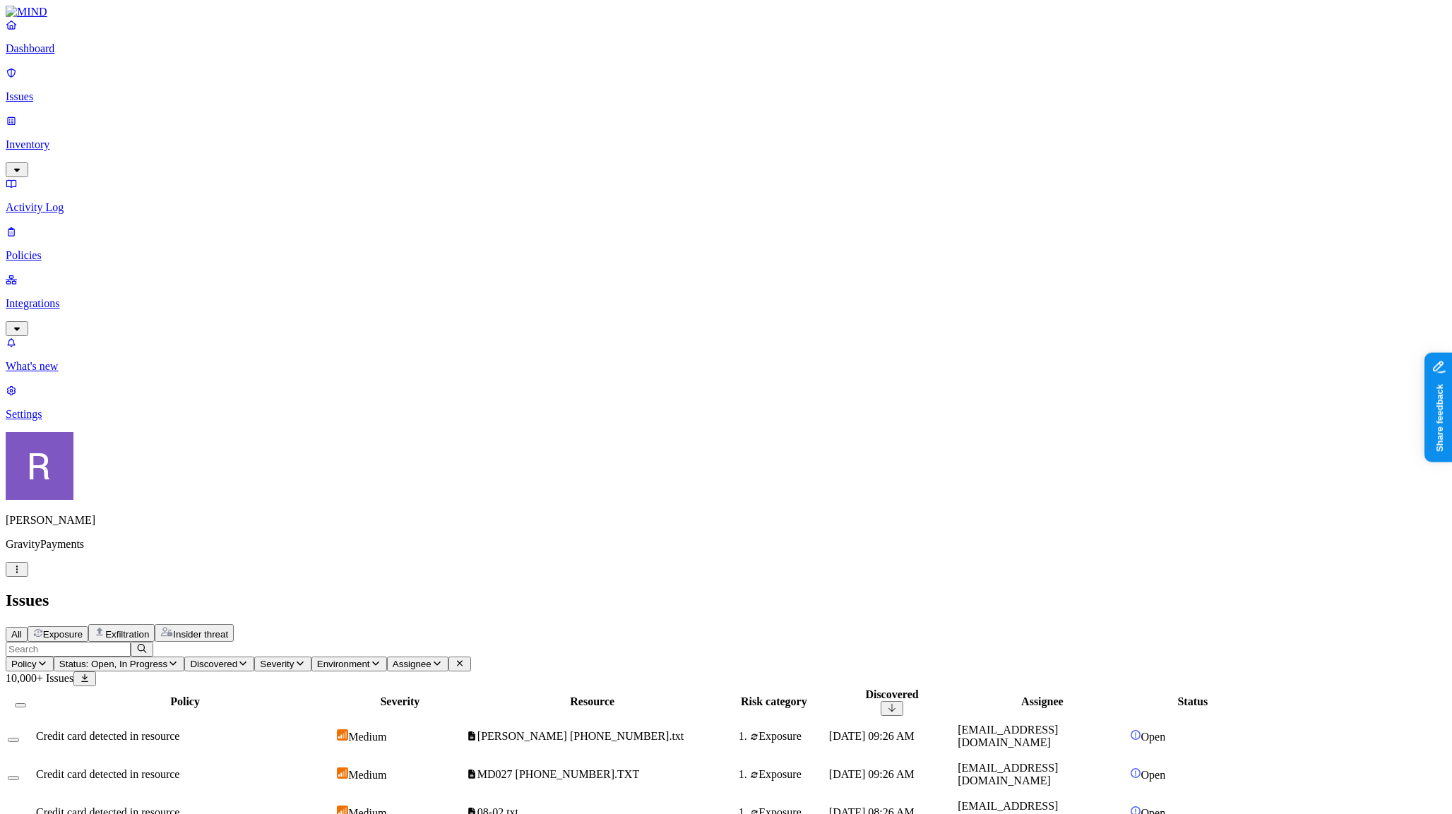
click at [65, 249] on p "Policies" at bounding box center [726, 255] width 1441 height 13
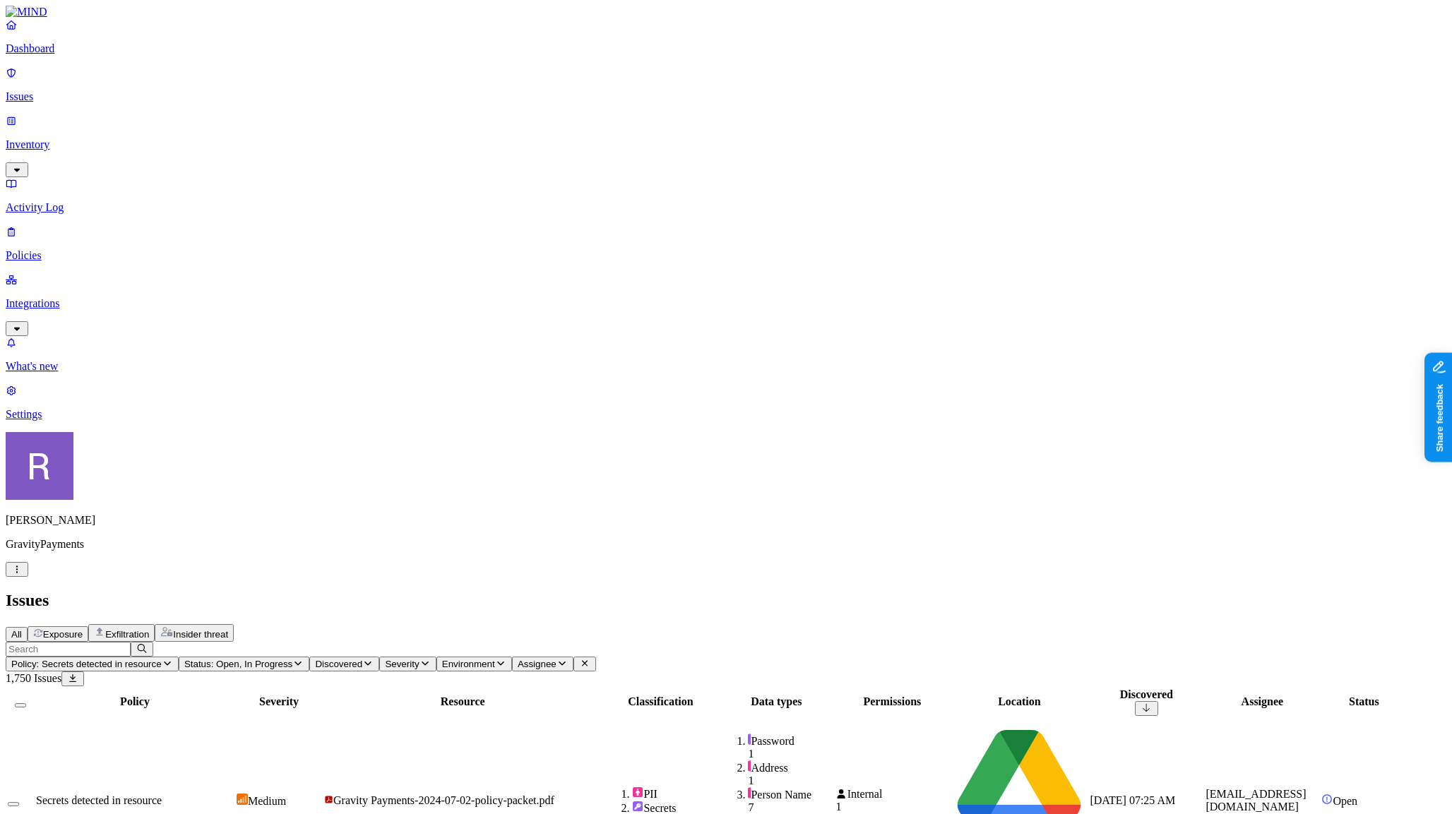
click at [63, 225] on link "Policies" at bounding box center [726, 243] width 1441 height 37
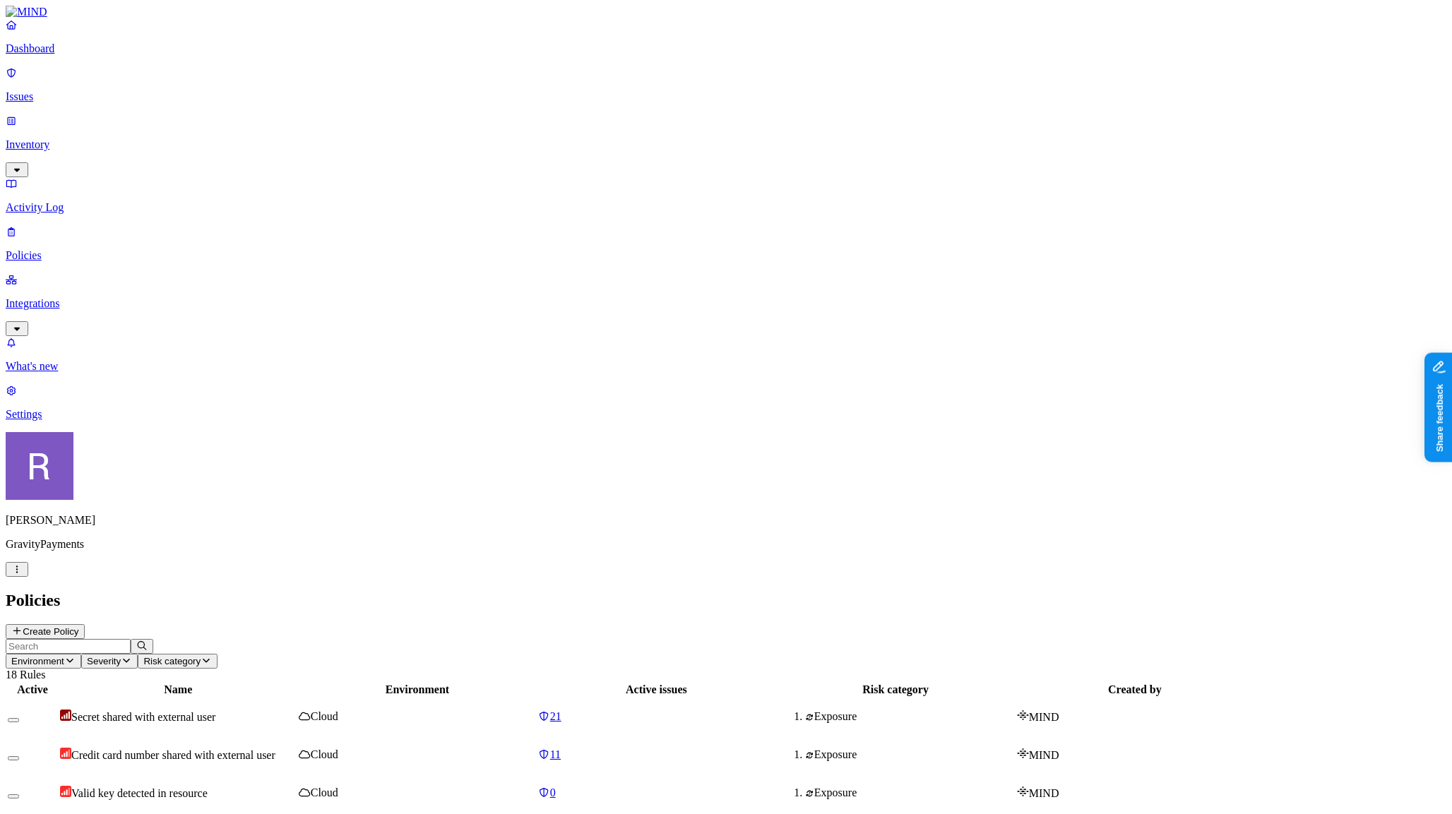
click at [62, 421] on p "Settings" at bounding box center [726, 414] width 1441 height 13
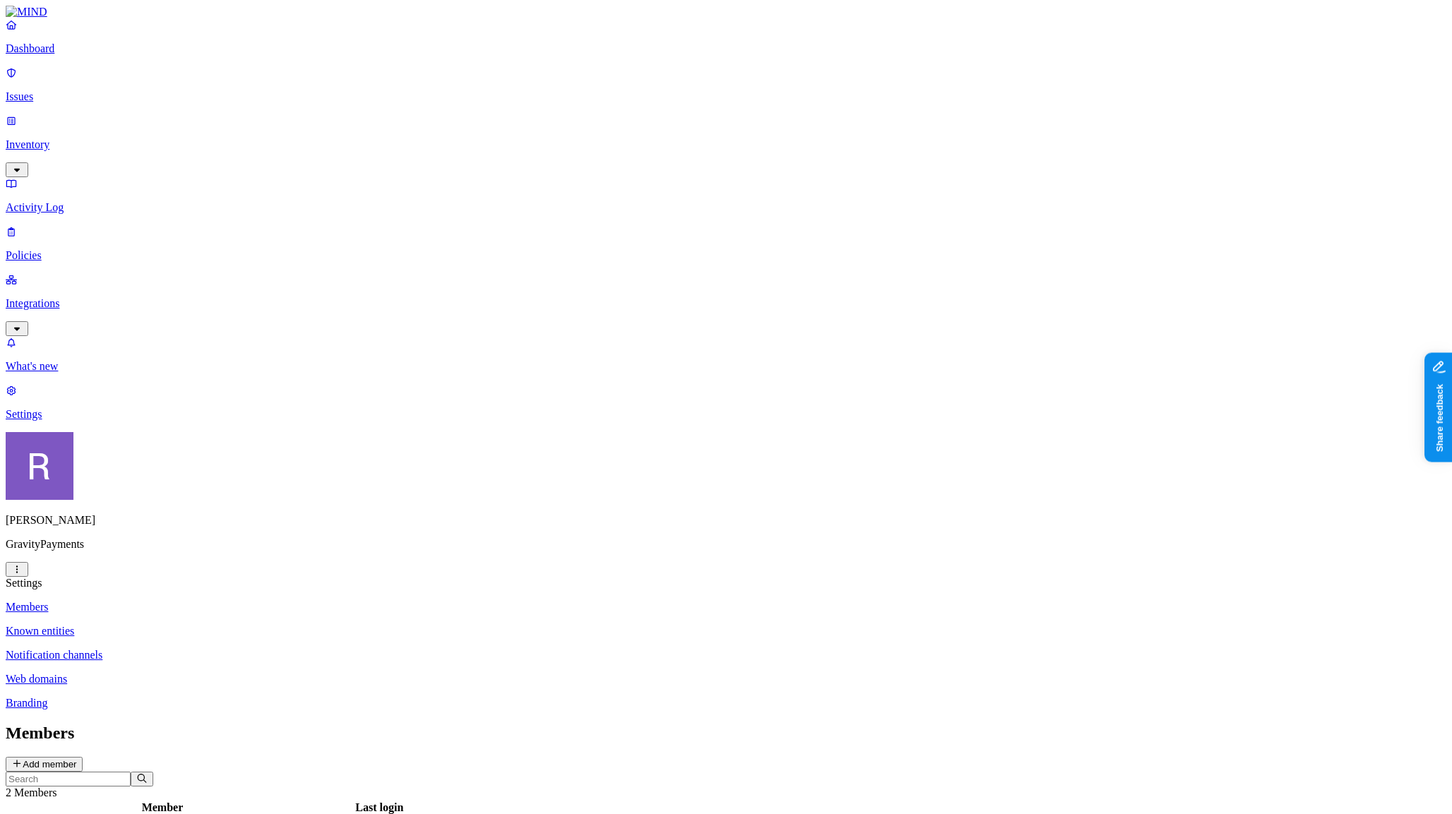
click at [188, 649] on p "Notification channels" at bounding box center [726, 655] width 1441 height 13
click at [81, 297] on p "Integrations" at bounding box center [726, 303] width 1441 height 13
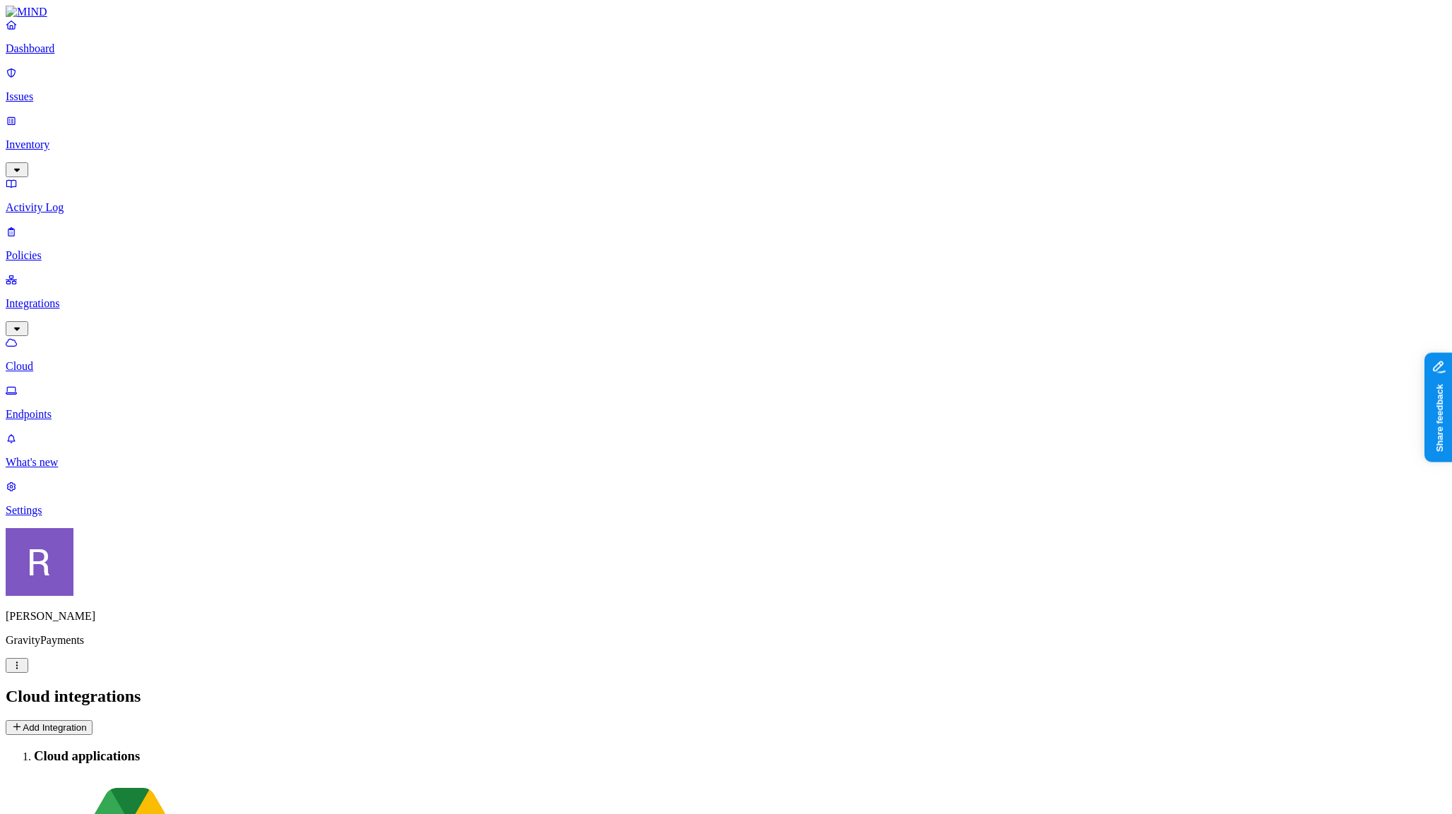
click at [52, 249] on p "Policies" at bounding box center [726, 255] width 1441 height 13
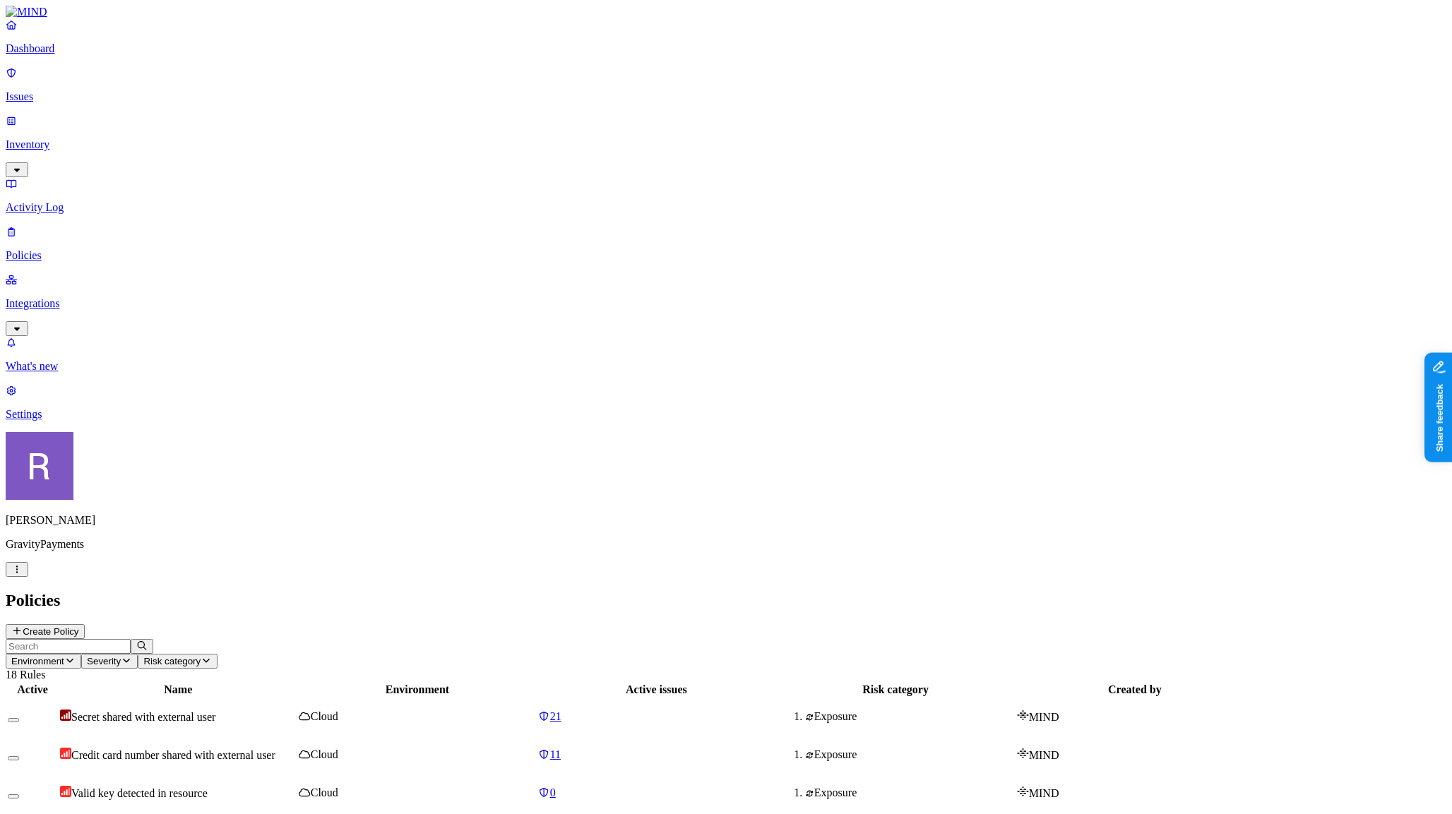
click at [49, 55] on p "Dashboard" at bounding box center [726, 48] width 1441 height 13
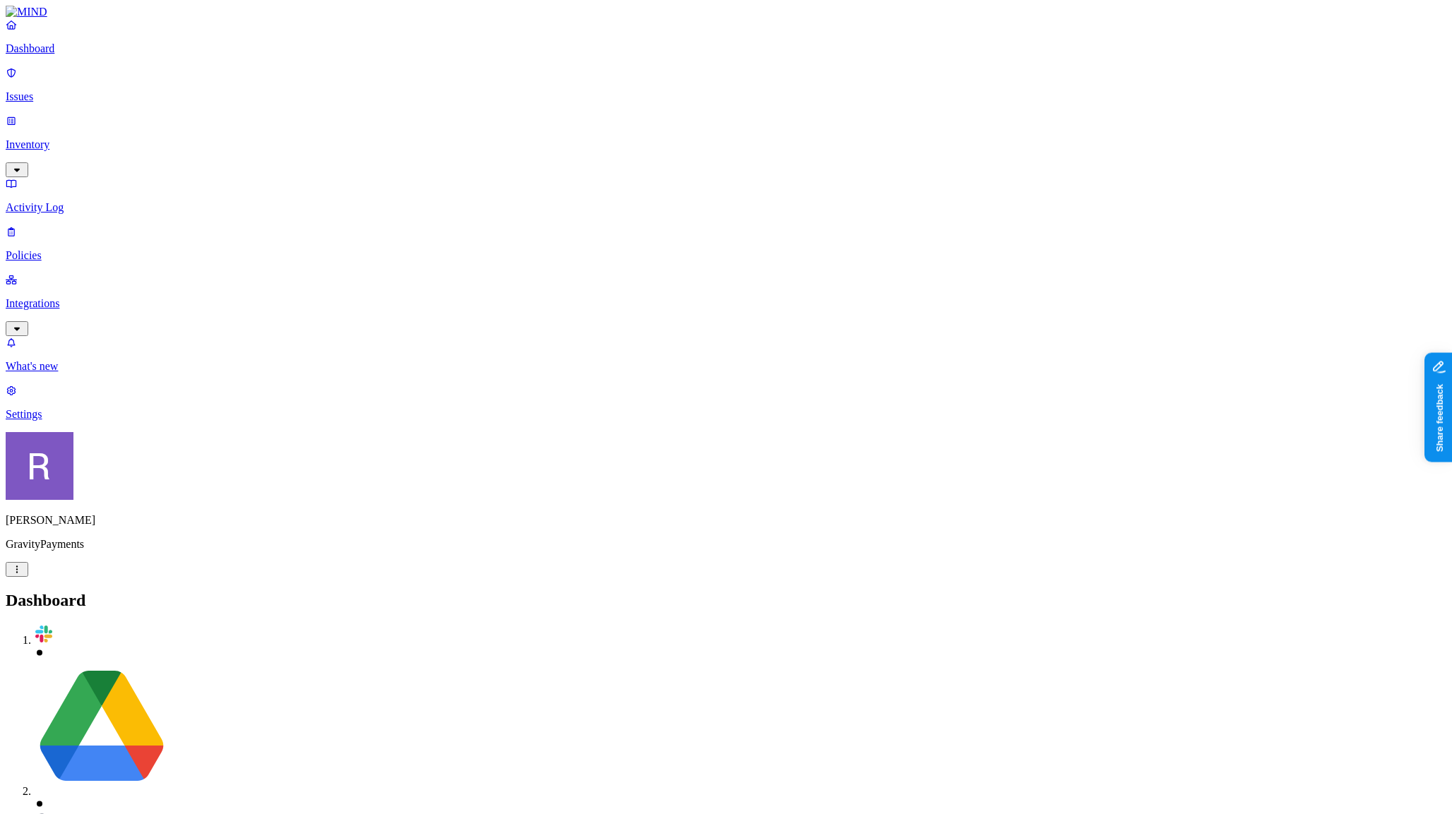
click at [48, 297] on p "Integrations" at bounding box center [726, 303] width 1441 height 13
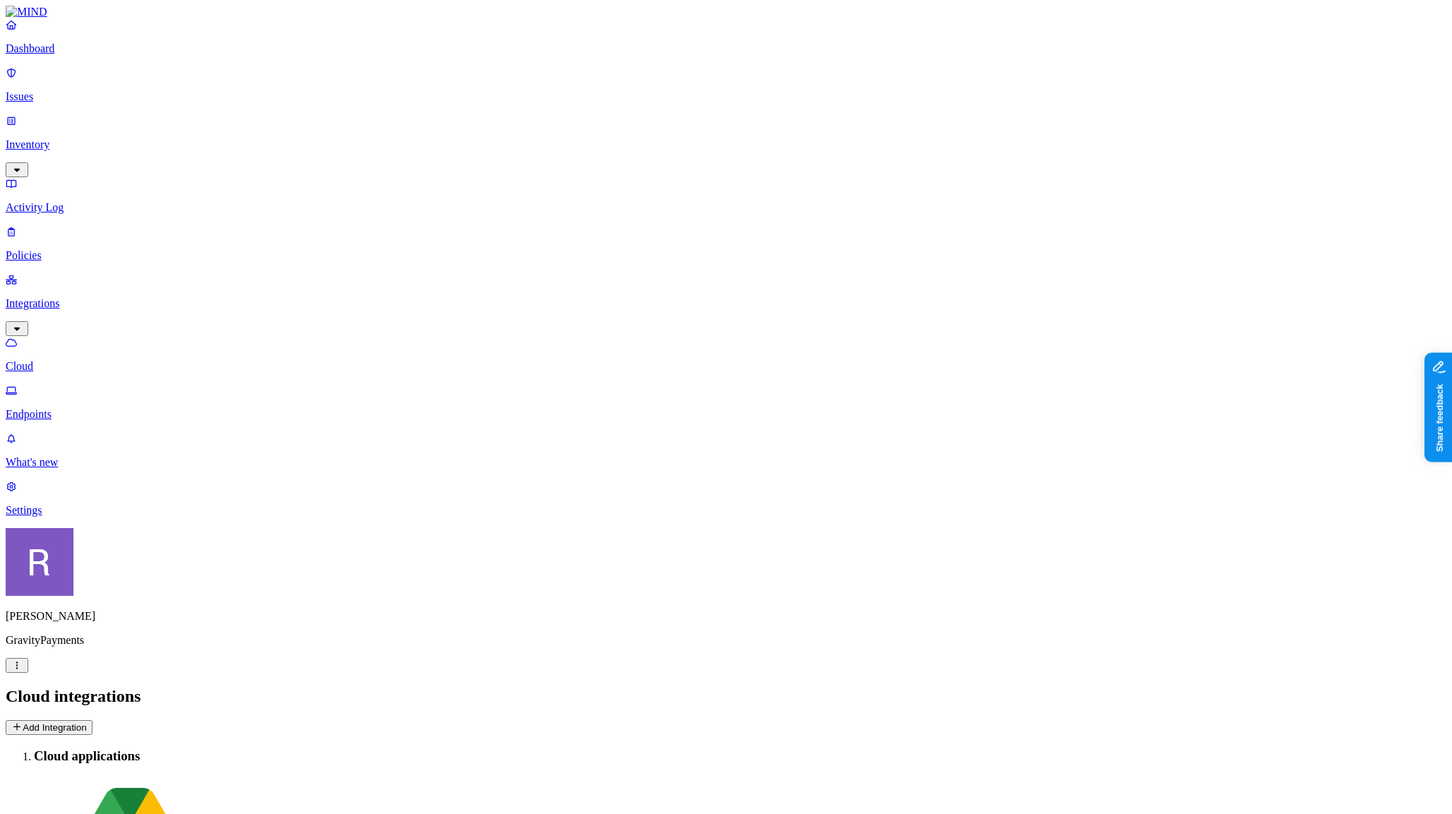
click at [100, 384] on link "Endpoints" at bounding box center [726, 402] width 1441 height 37
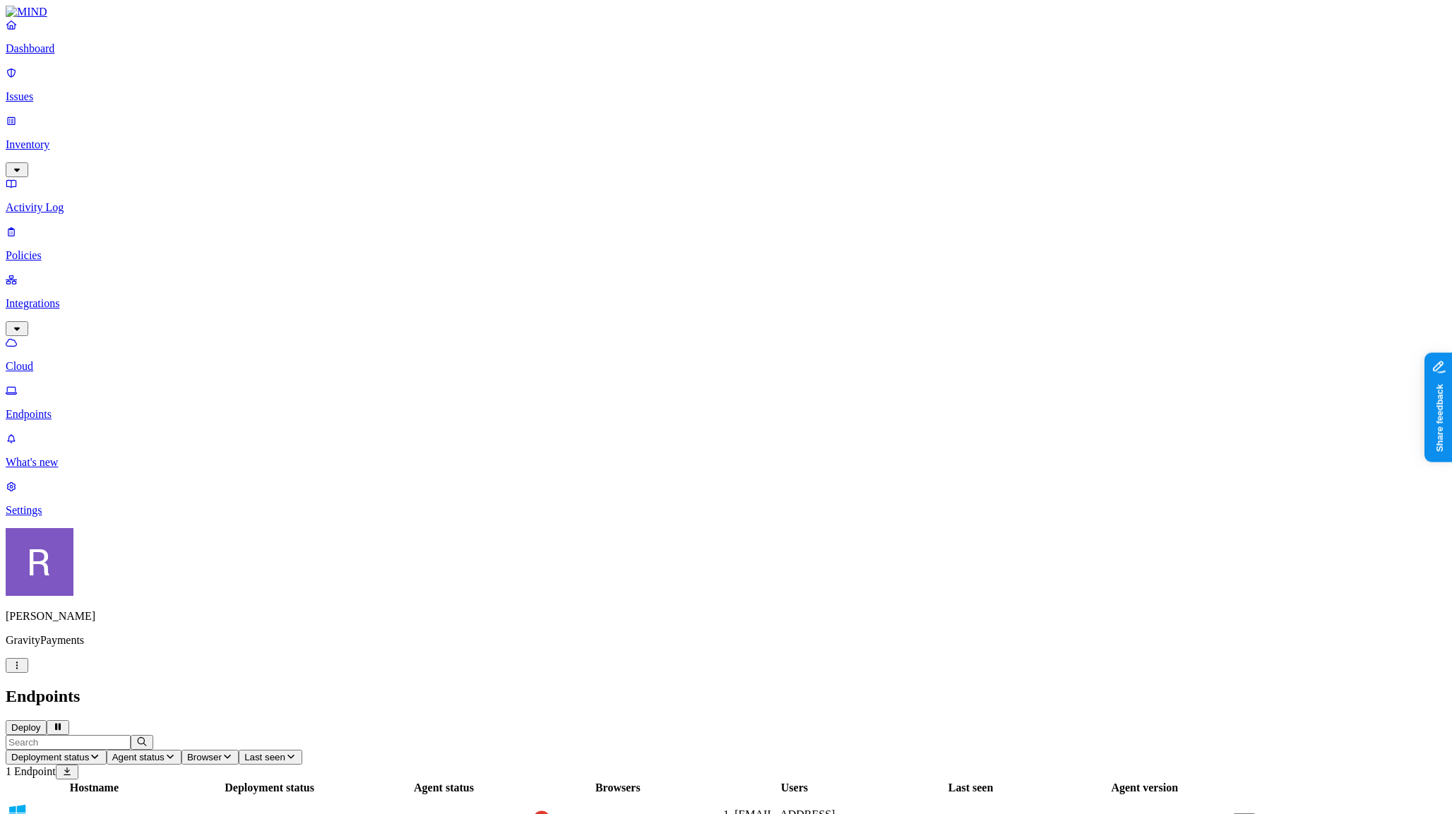
click at [883, 797] on td "trasmussen@gravitypayments.com" at bounding box center [793, 821] width 177 height 49
click at [64, 249] on p "Policies" at bounding box center [726, 255] width 1441 height 13
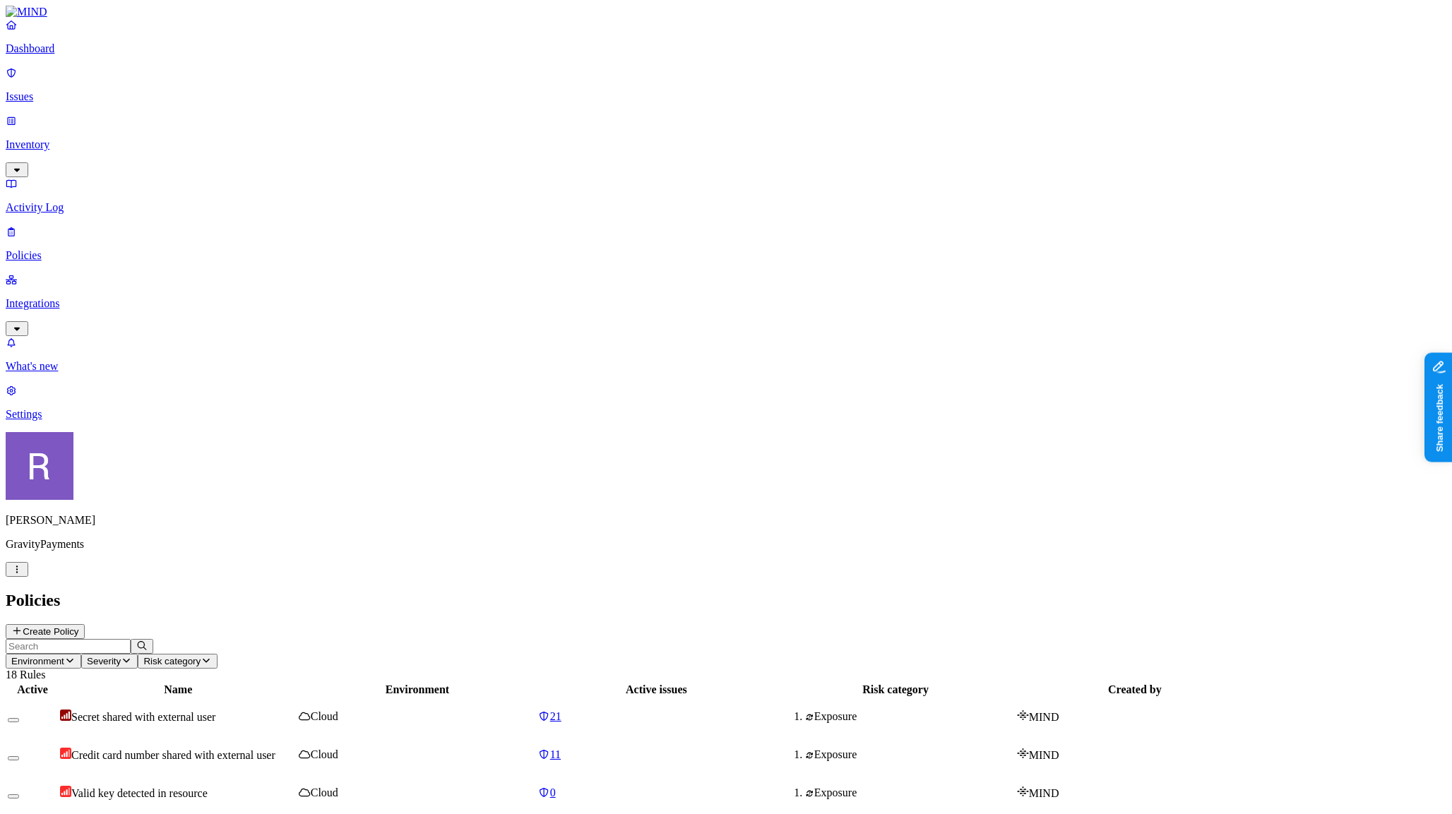
click at [85, 624] on button "Create Policy" at bounding box center [45, 631] width 79 height 15
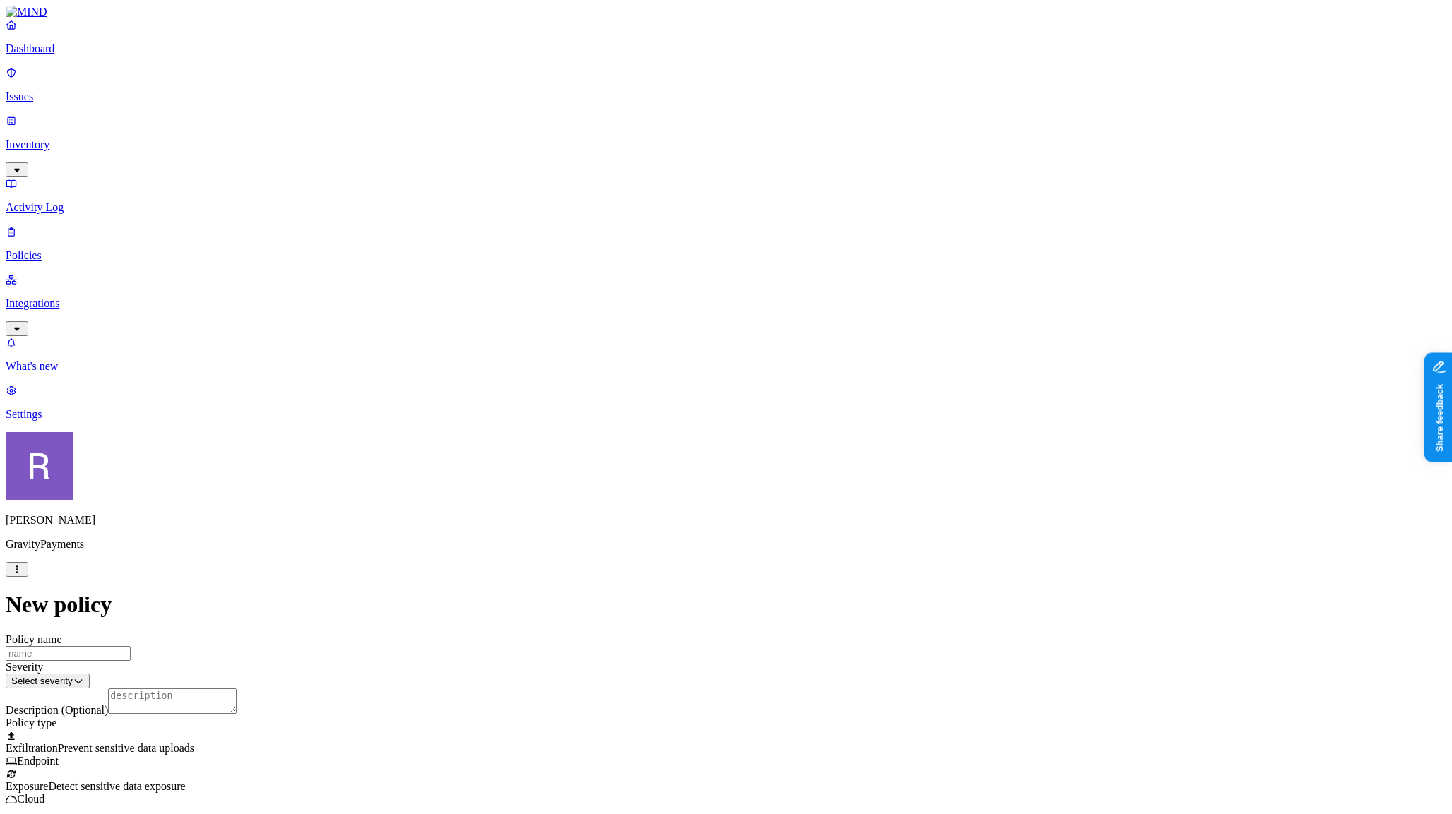
scroll to position [191, 0]
click at [636, 448] on label "Classification" at bounding box center [657, 442] width 62 height 12
drag, startPoint x: 643, startPoint y: 581, endPoint x: 650, endPoint y: 578, distance: 8.3
click at [637, 568] on button "button" at bounding box center [631, 566] width 11 height 4
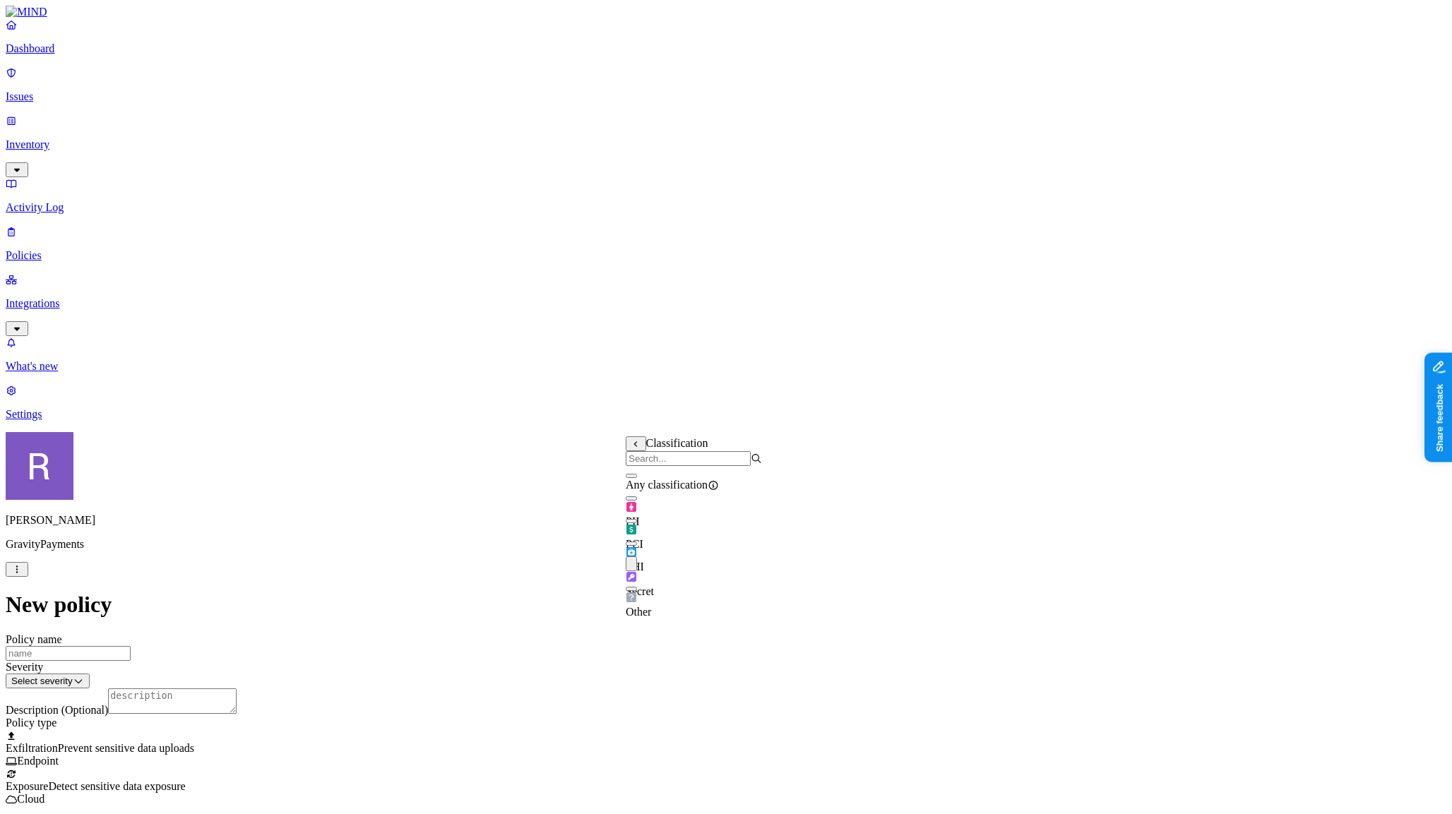
click at [692, 437] on label "Web Category" at bounding box center [671, 436] width 42 height 25
click at [662, 465] on button "button" at bounding box center [655, 463] width 11 height 4
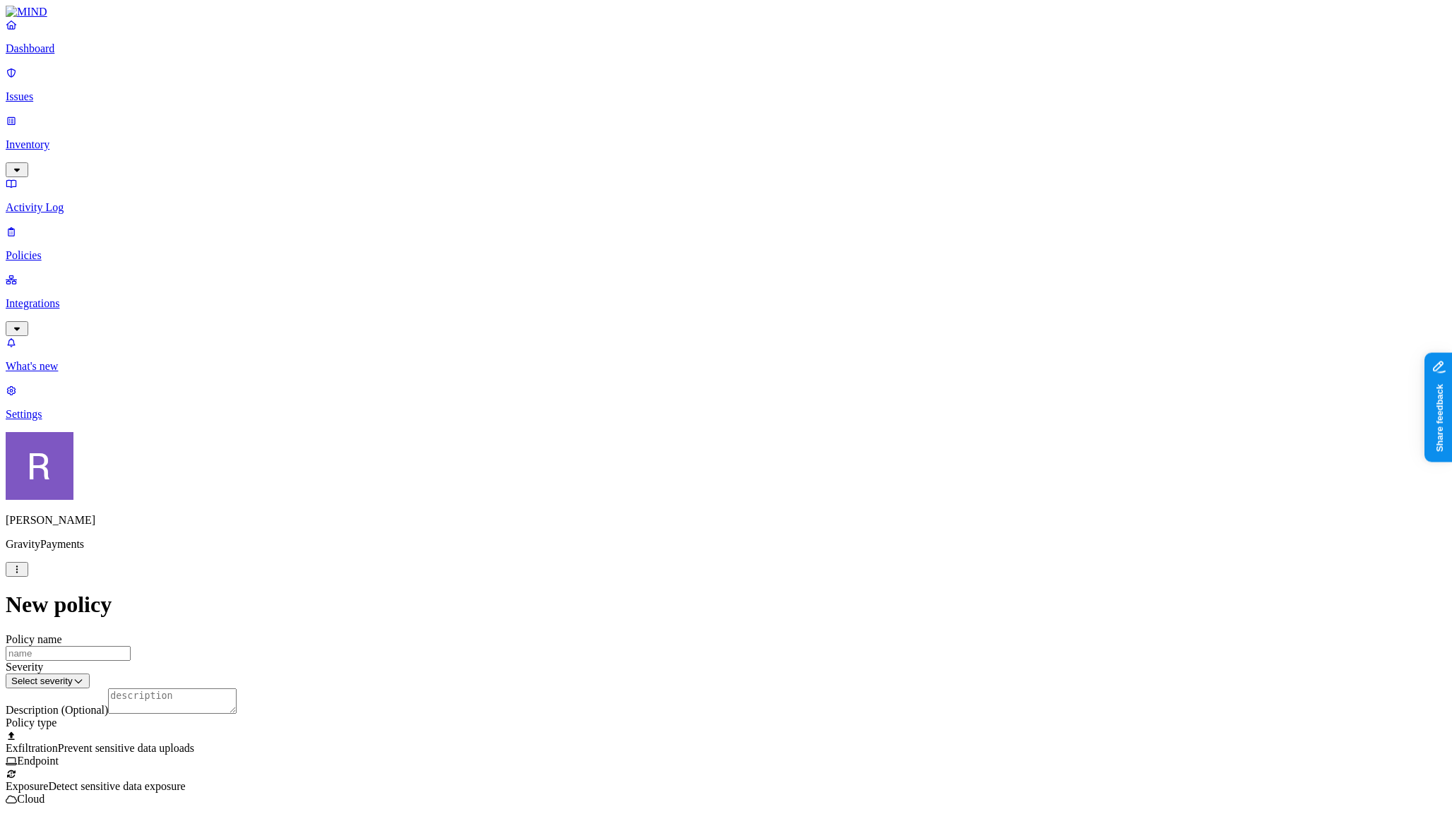
click at [672, 375] on label "Web Category" at bounding box center [671, 376] width 42 height 25
click at [674, 393] on input "search" at bounding box center [712, 386] width 125 height 15
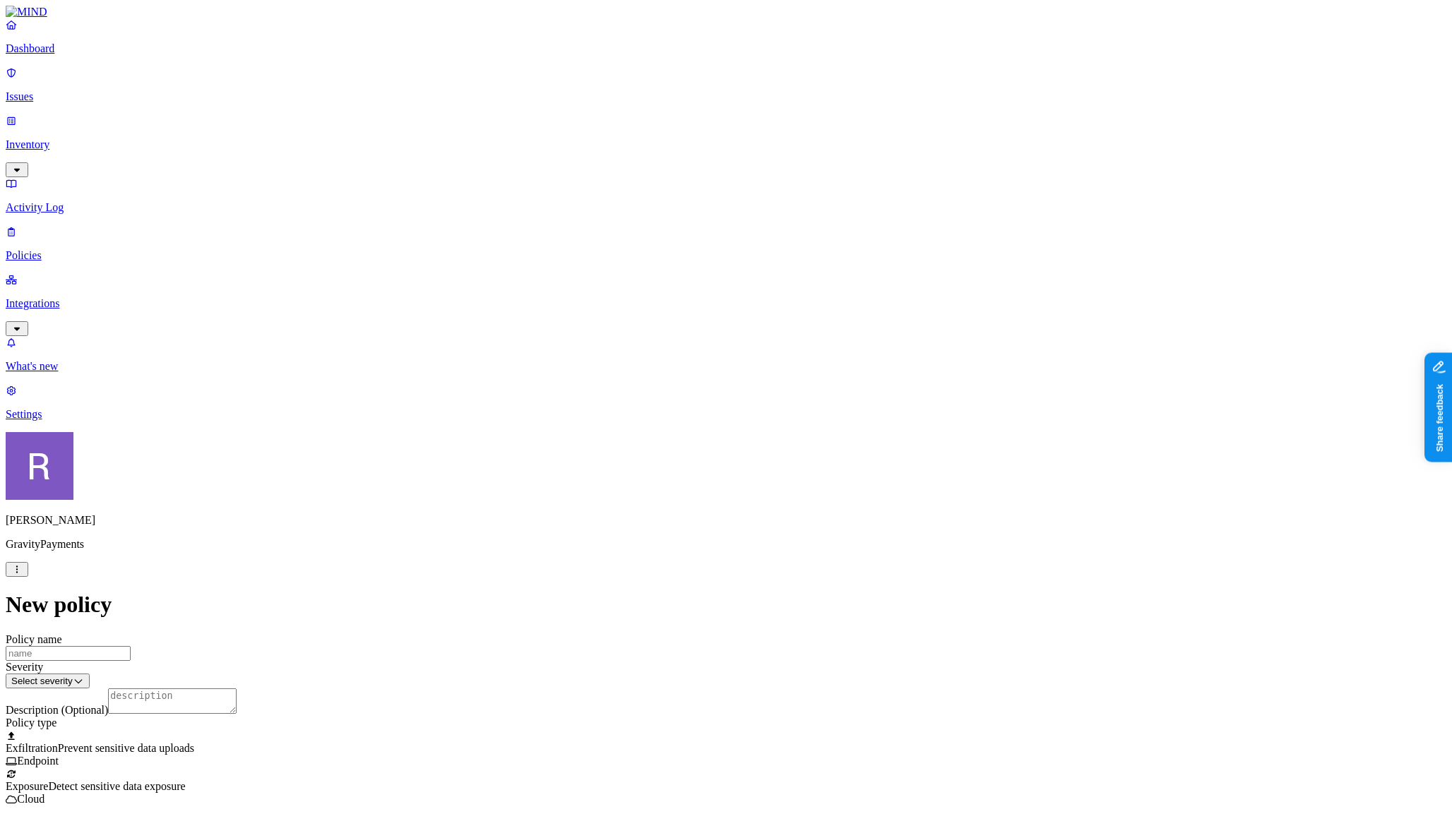
click at [664, 400] on label "Web Domain" at bounding box center [668, 399] width 37 height 25
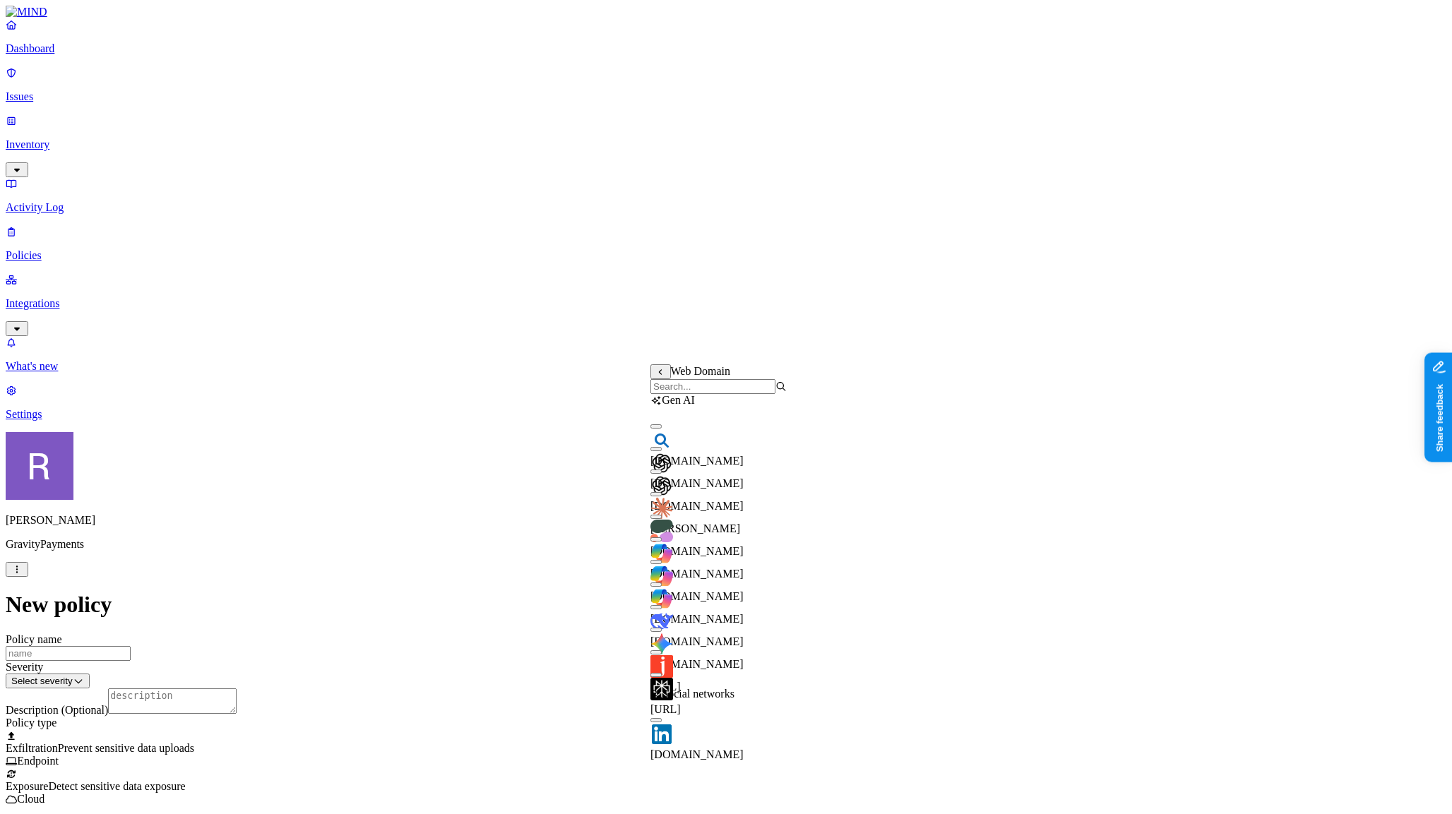
click at [667, 391] on input "search" at bounding box center [712, 386] width 125 height 15
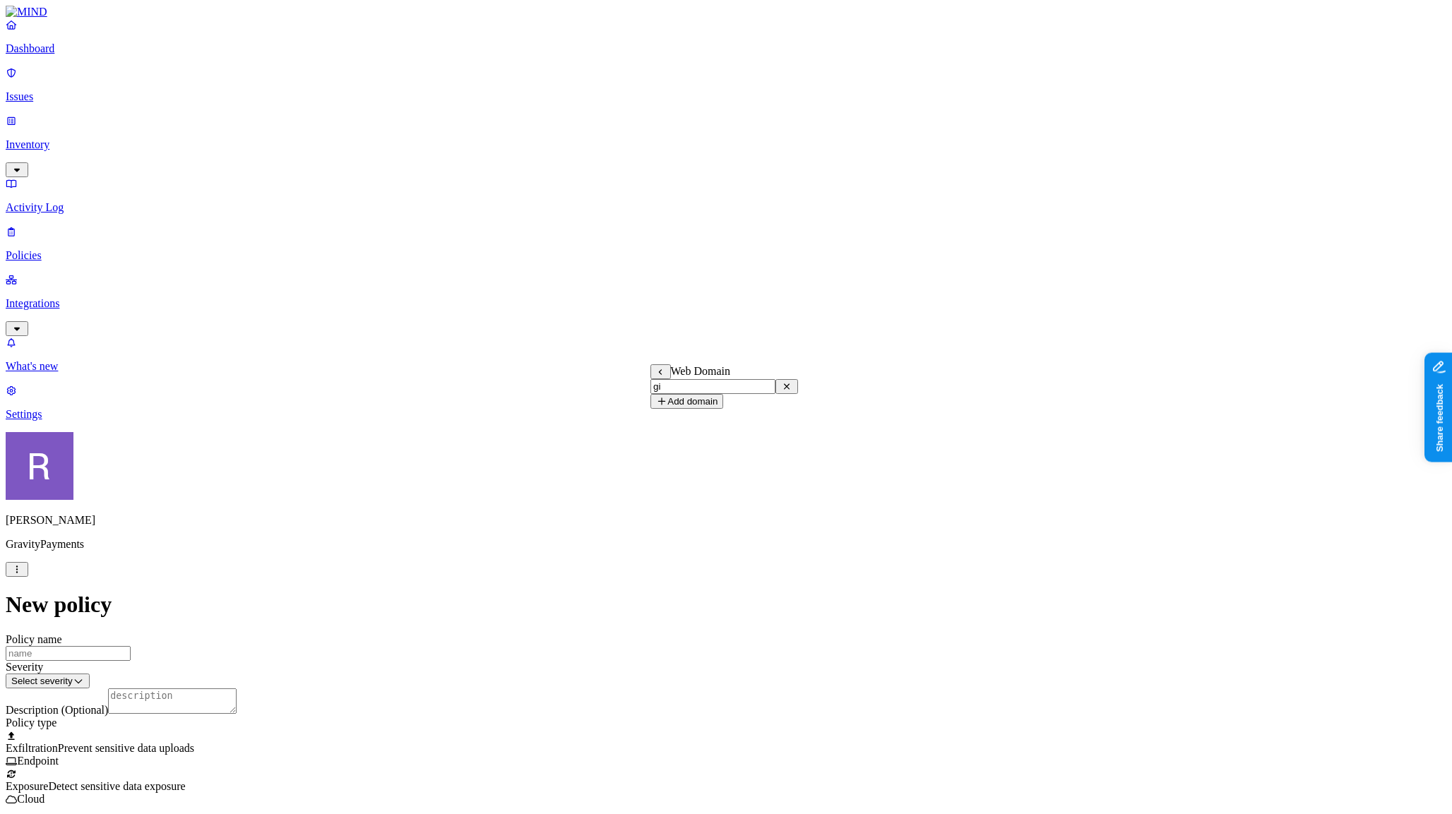
type input "g"
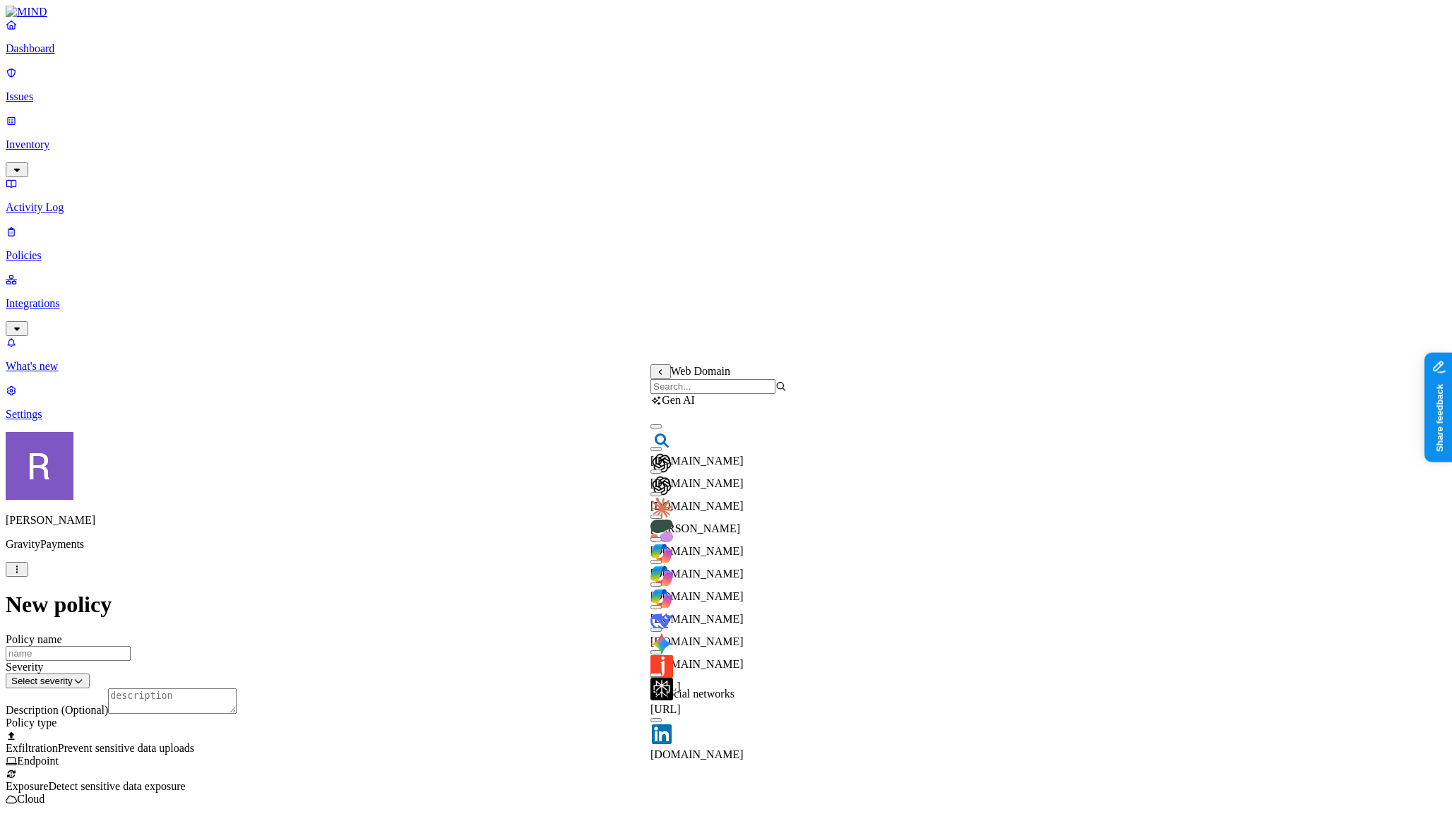
click at [662, 542] on button "button" at bounding box center [655, 539] width 11 height 4
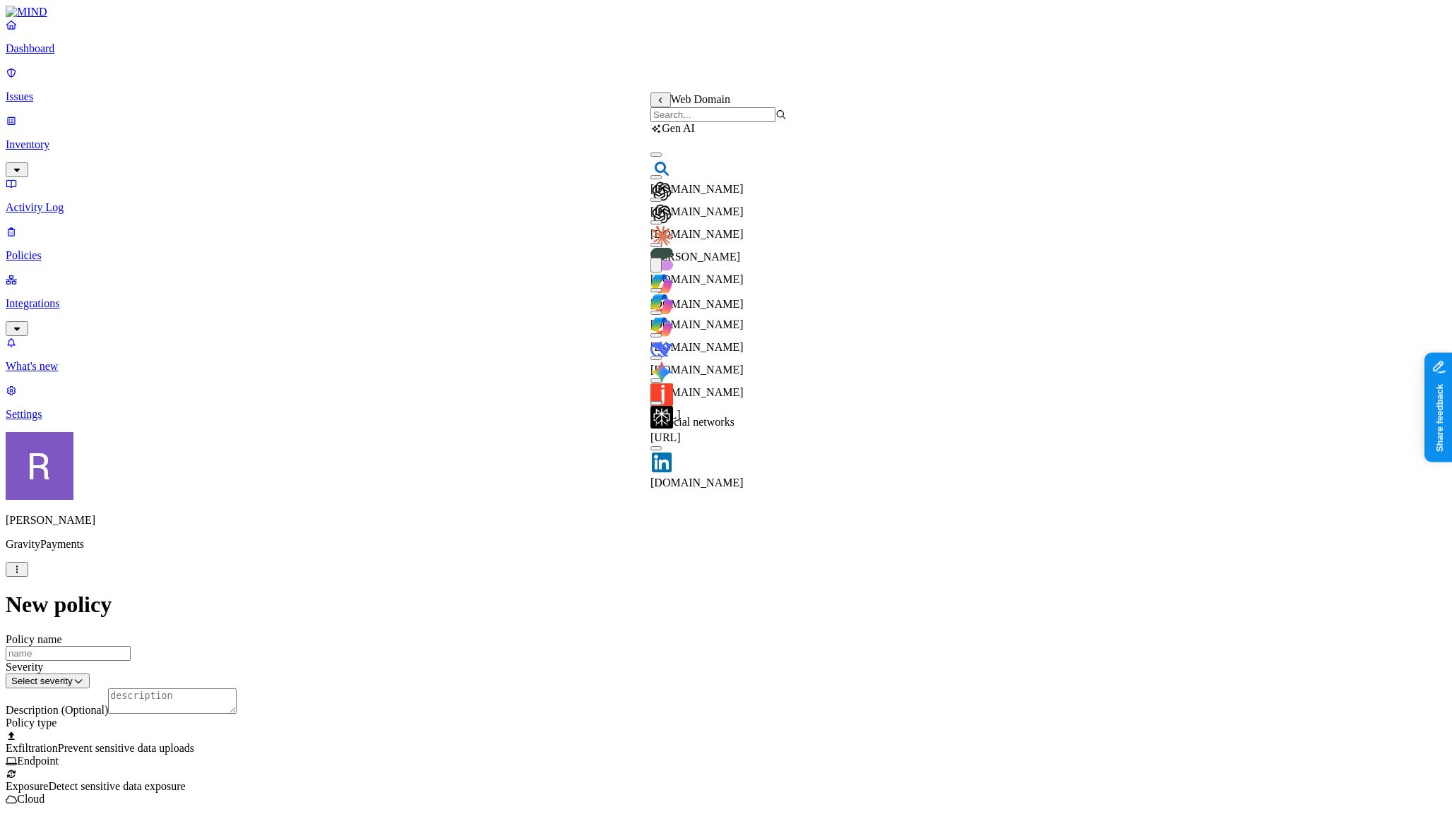
scroll to position [595, 0]
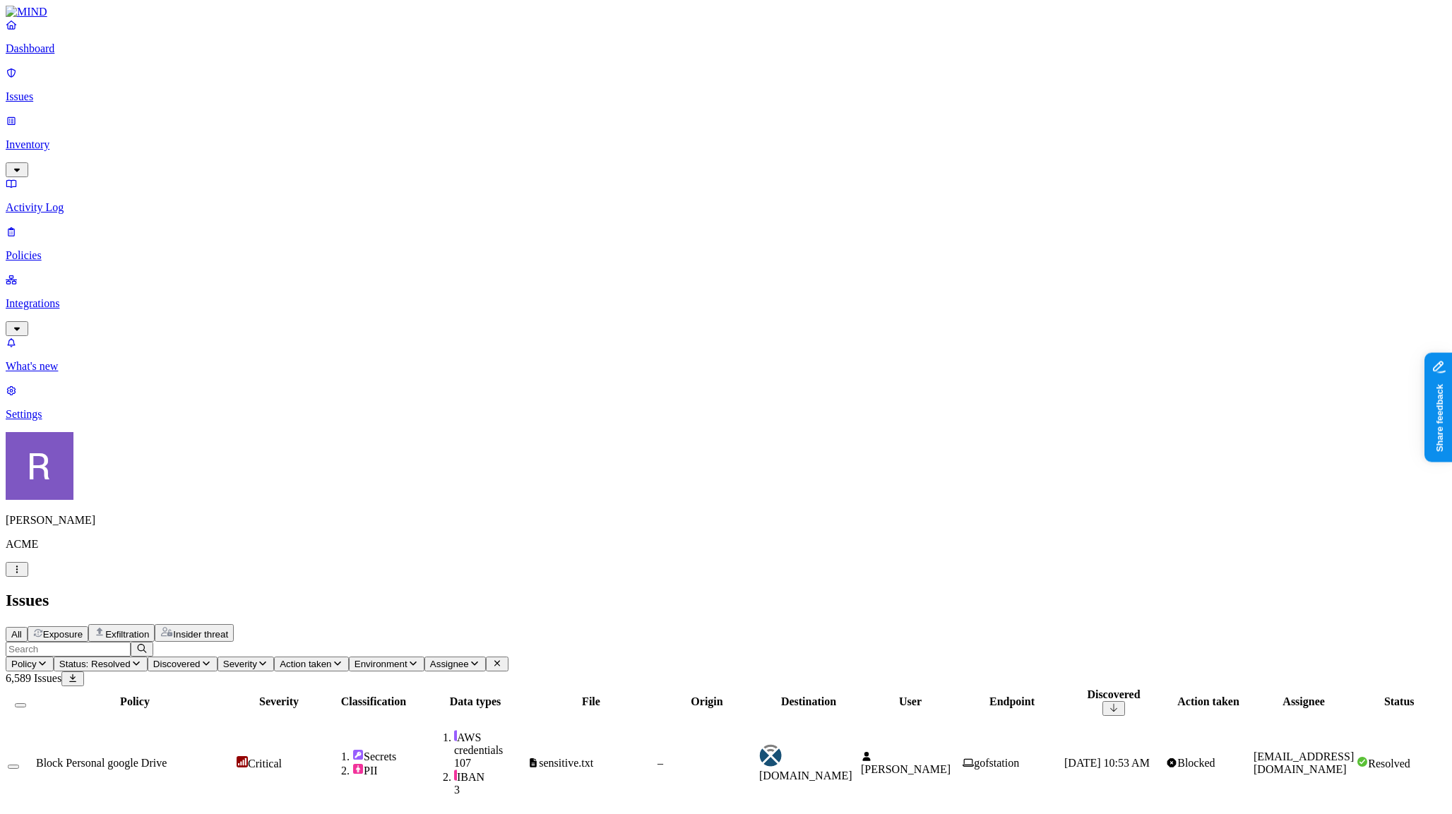
click at [38, 90] on p "Issues" at bounding box center [726, 96] width 1441 height 13
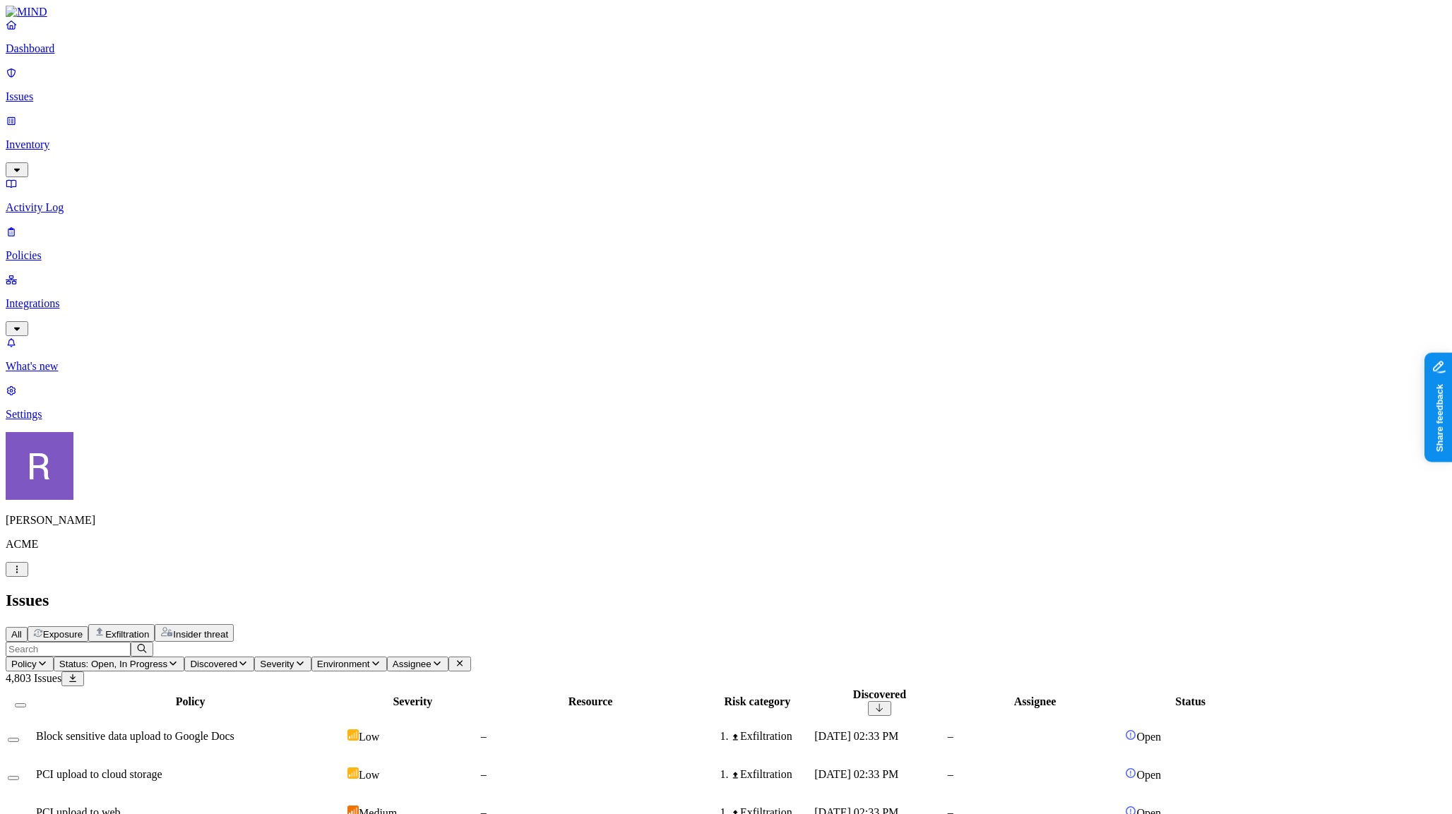
click at [44, 55] on p "Dashboard" at bounding box center [726, 48] width 1441 height 13
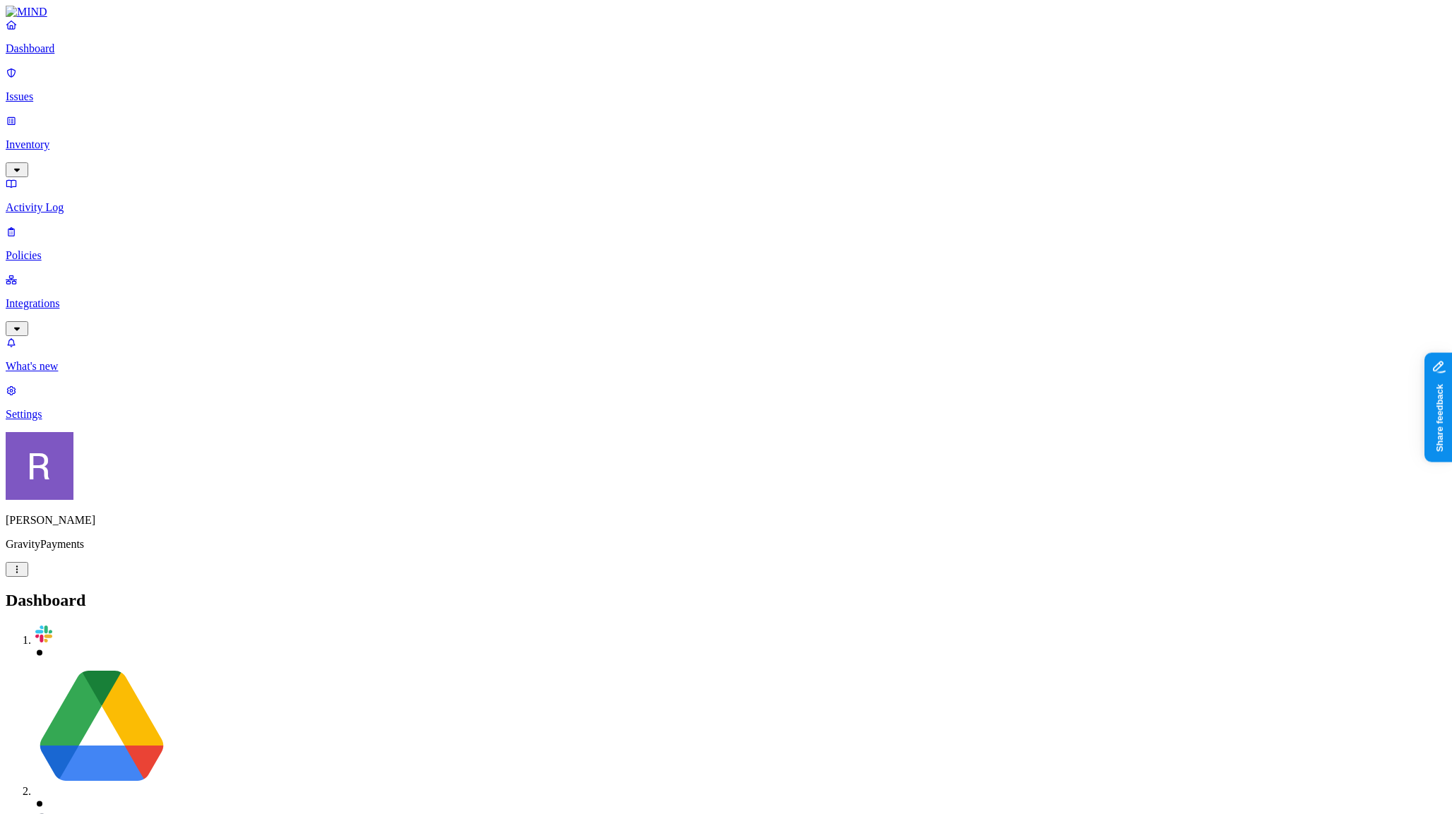
click at [137, 577] on div "[PERSON_NAME] GravityPayments" at bounding box center [726, 504] width 1441 height 145
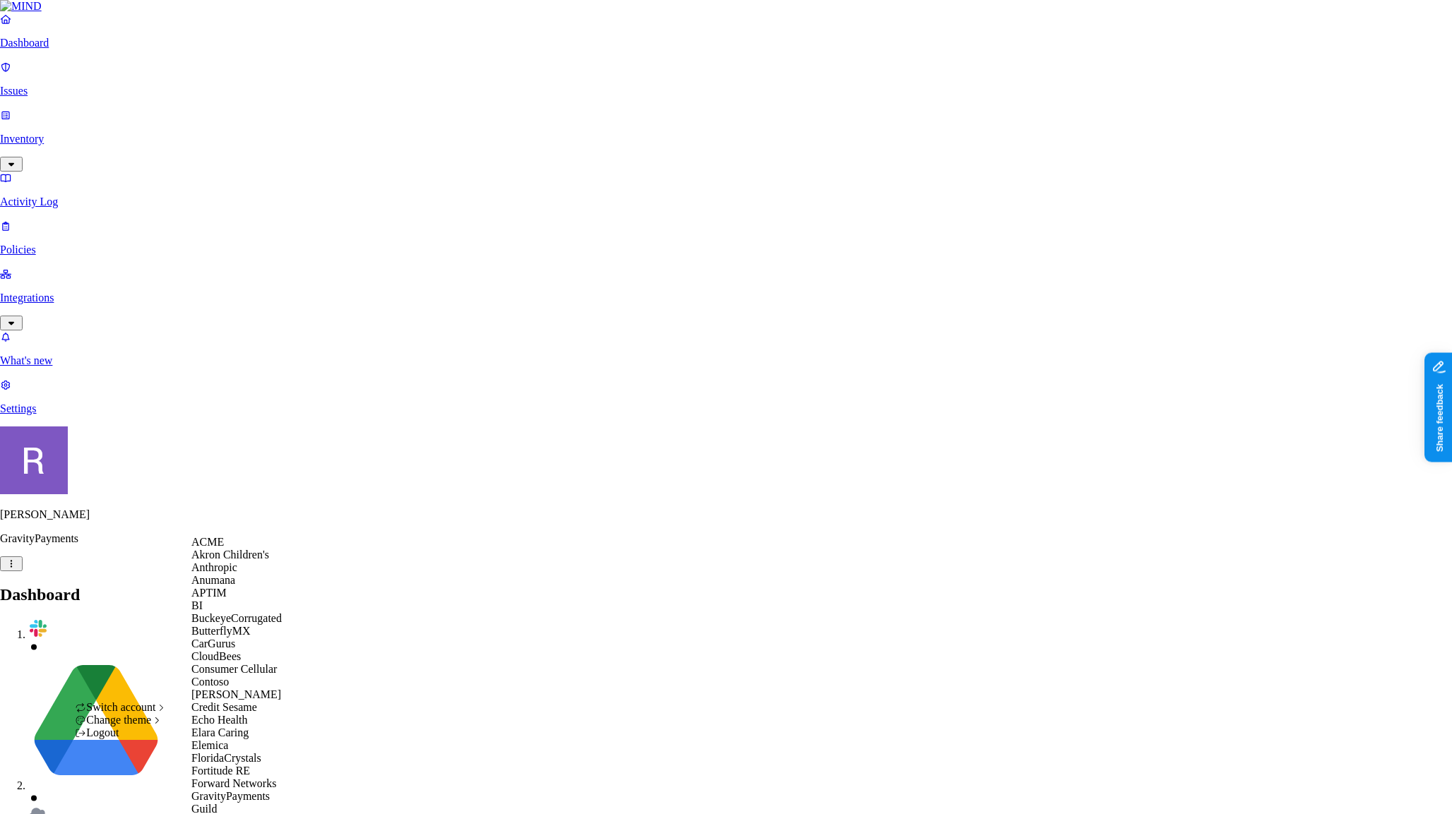
click at [217, 548] on span "ACME" at bounding box center [207, 542] width 32 height 12
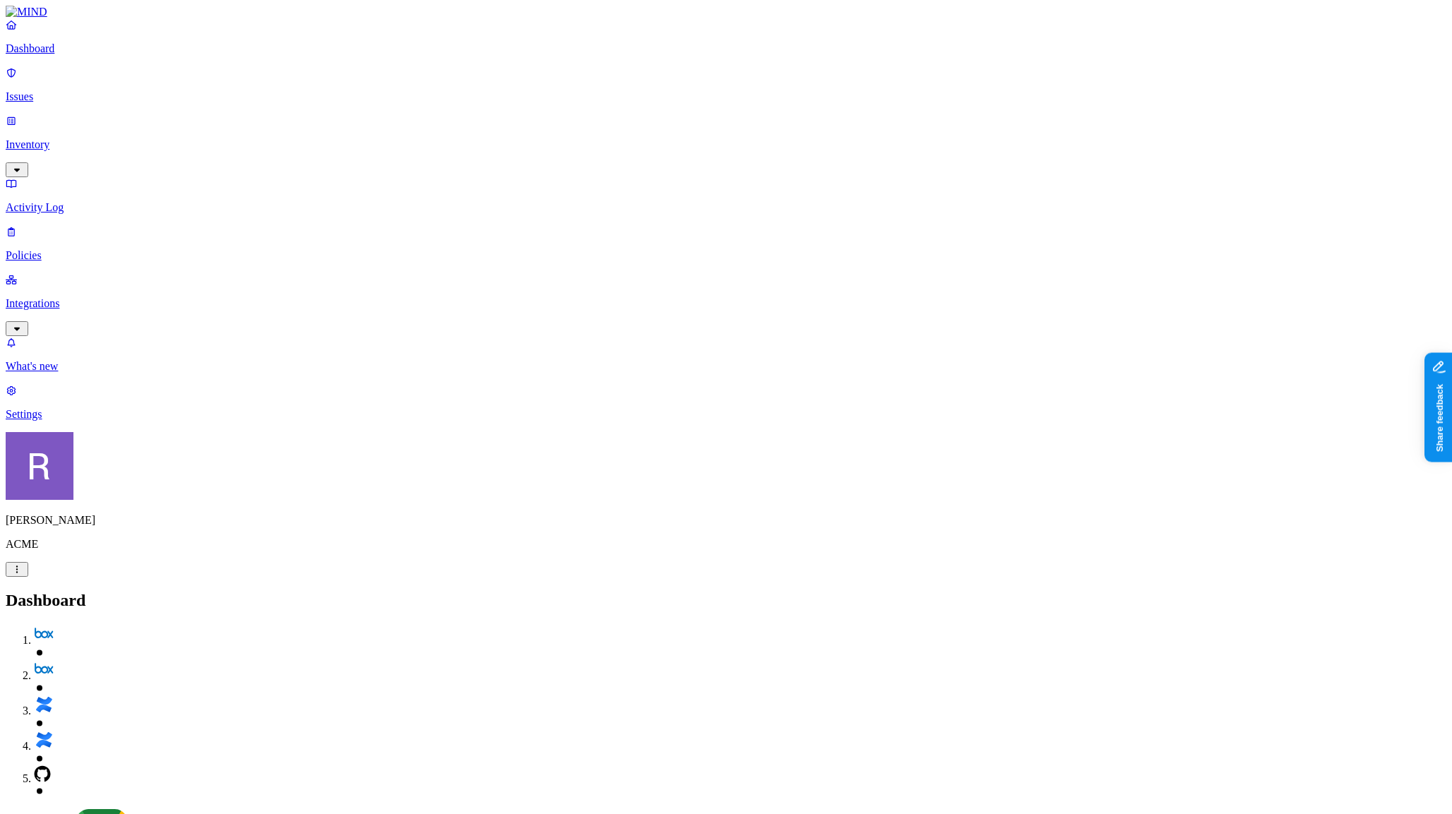
click at [57, 90] on p "Issues" at bounding box center [726, 96] width 1441 height 13
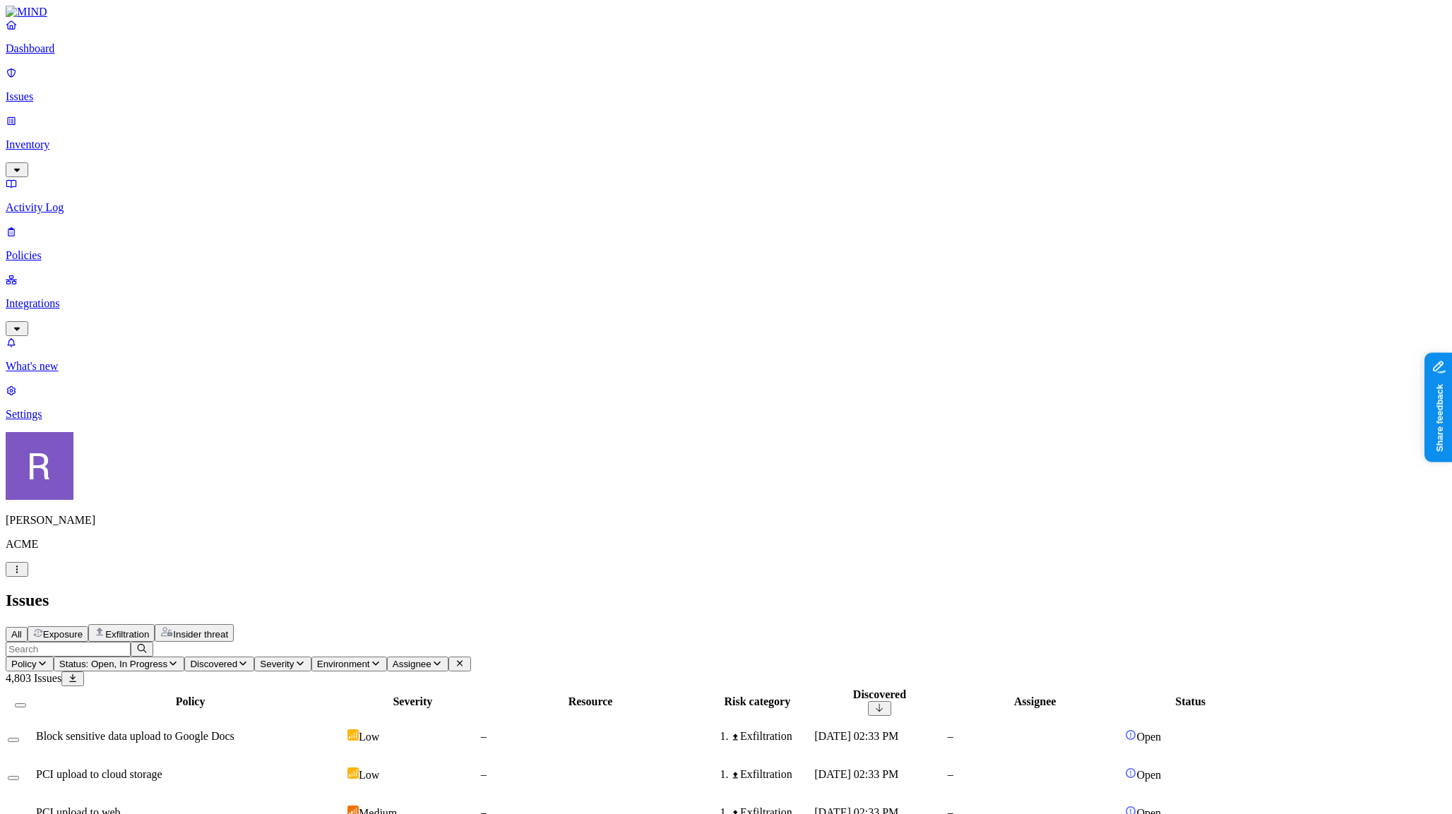
click at [167, 659] on span "Status: Open, In Progress" at bounding box center [113, 664] width 108 height 11
click at [365, 211] on button "button" at bounding box center [370, 213] width 11 height 4
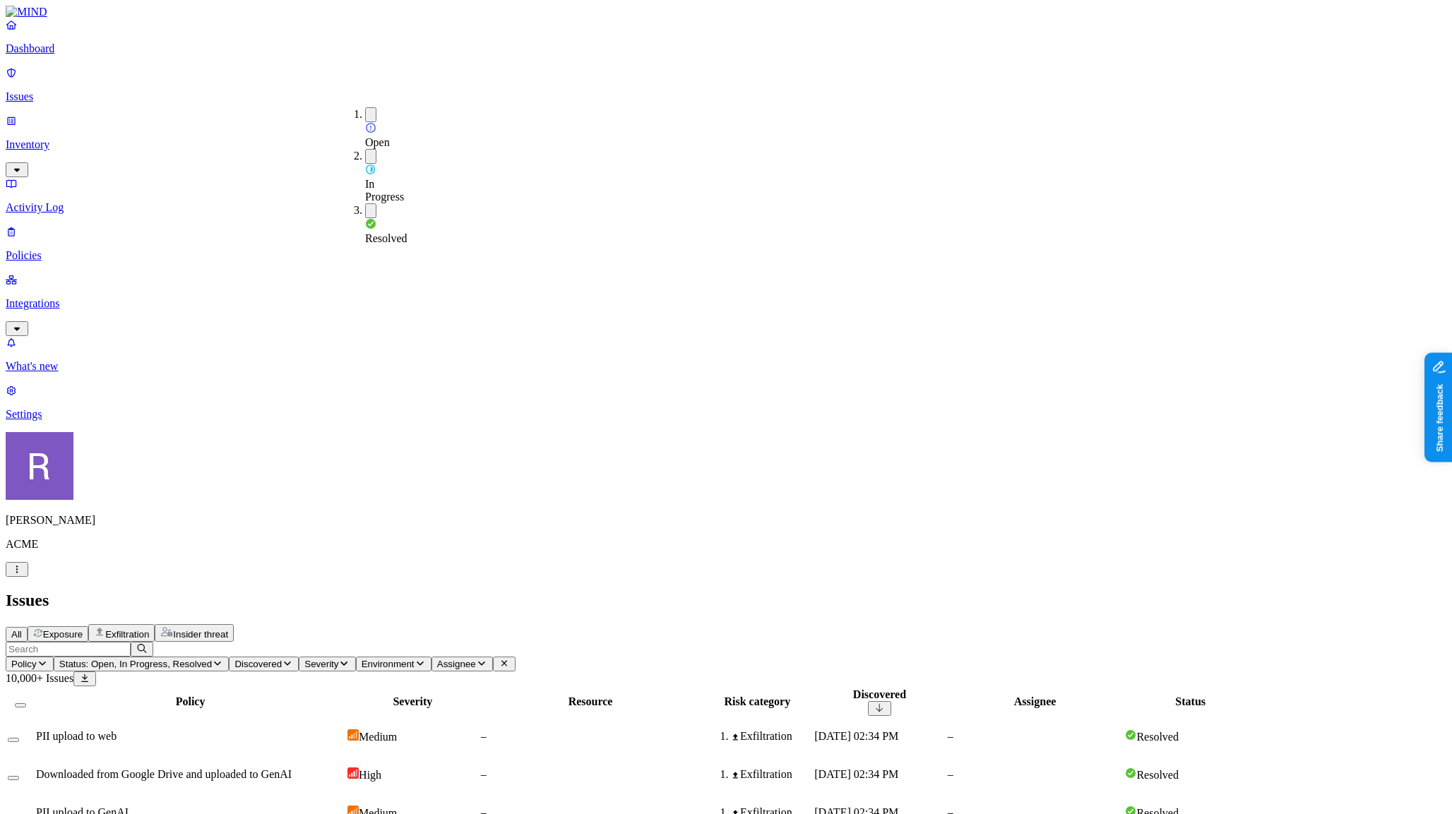
drag, startPoint x: 351, startPoint y: 136, endPoint x: 352, endPoint y: 124, distance: 12.7
click at [365, 149] on button "button" at bounding box center [370, 156] width 11 height 15
click at [365, 112] on button "button" at bounding box center [370, 114] width 11 height 15
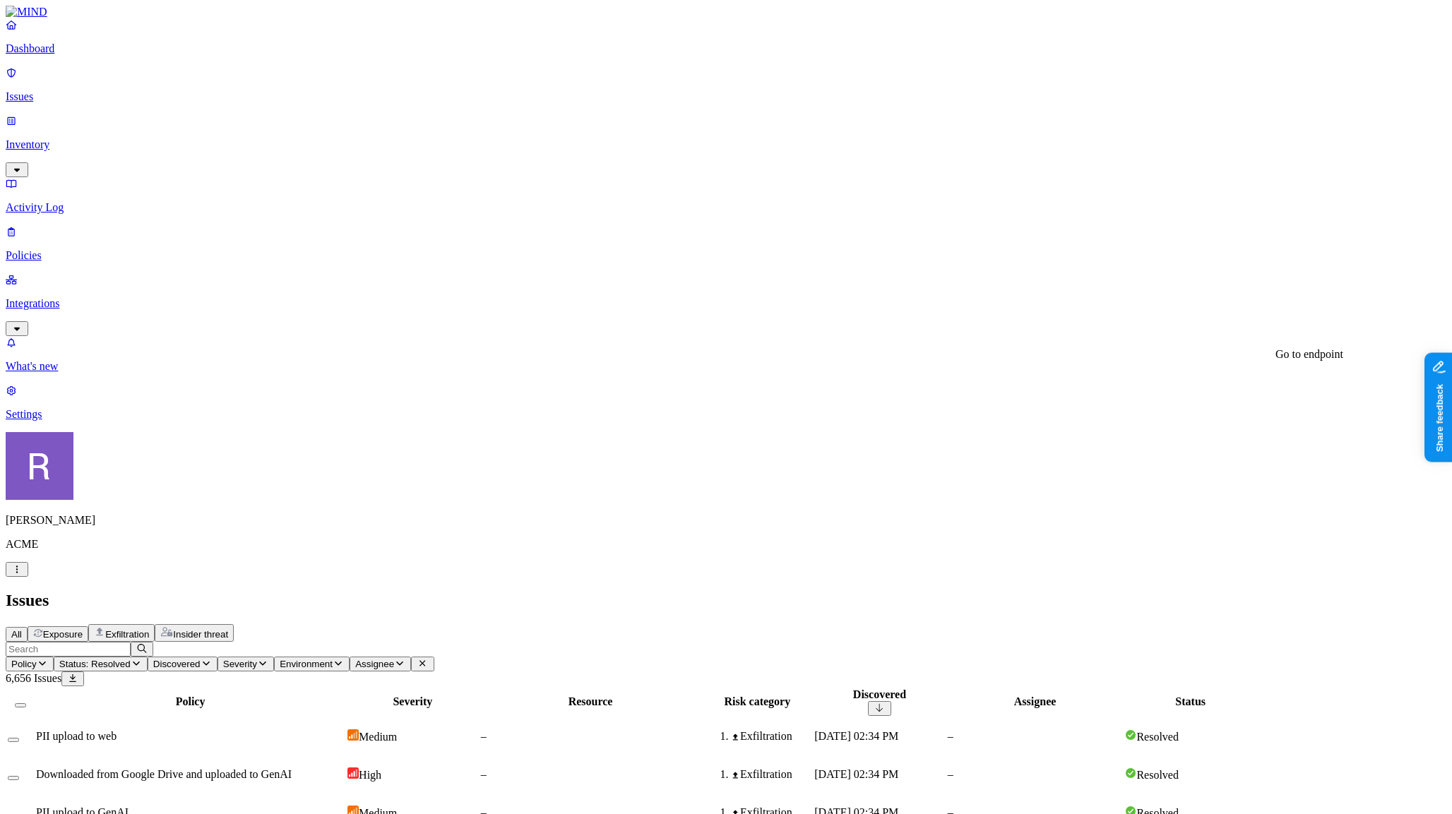
click at [53, 55] on p "Dashboard" at bounding box center [726, 48] width 1441 height 13
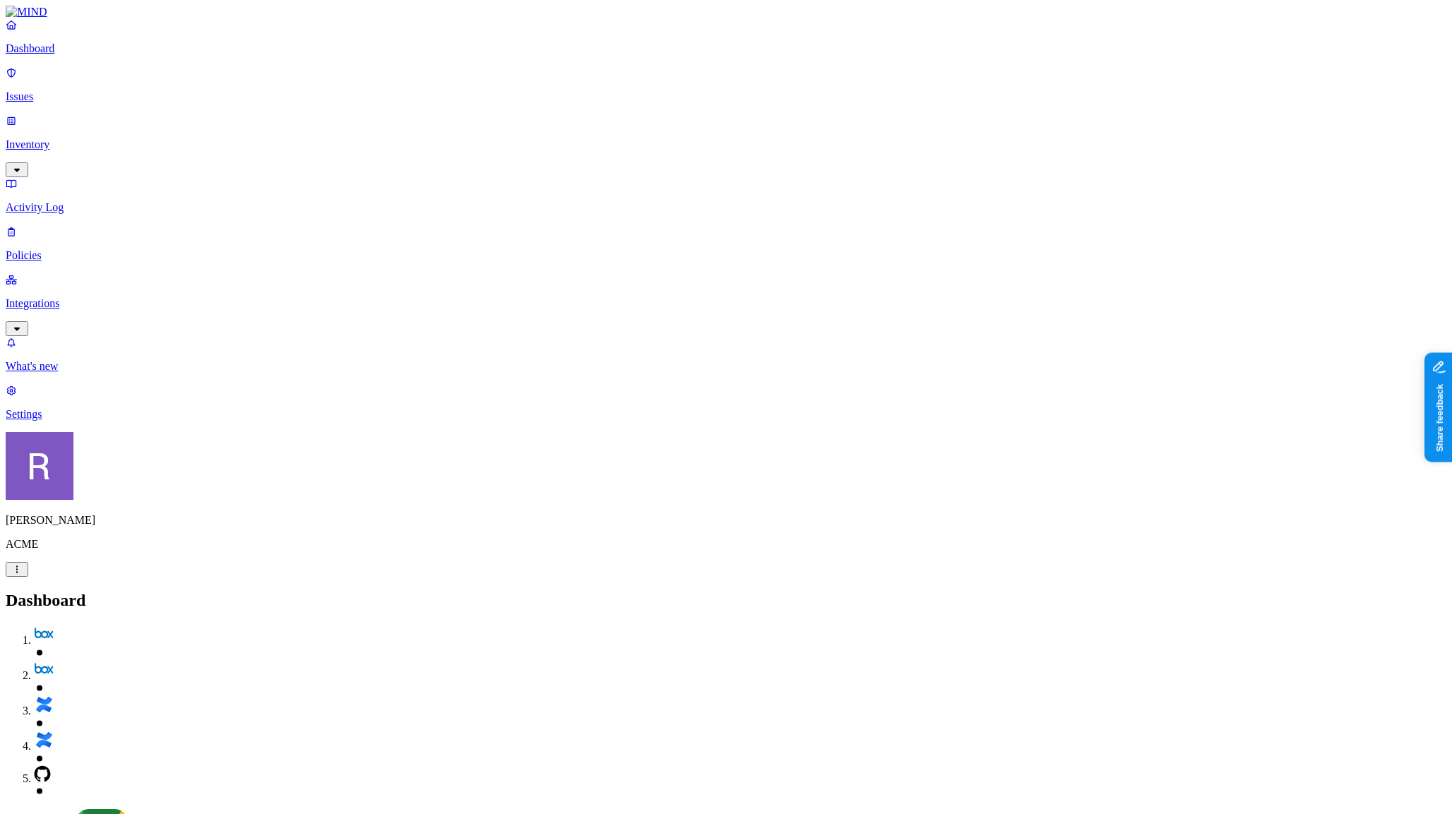
click at [65, 249] on p "Policies" at bounding box center [726, 255] width 1441 height 13
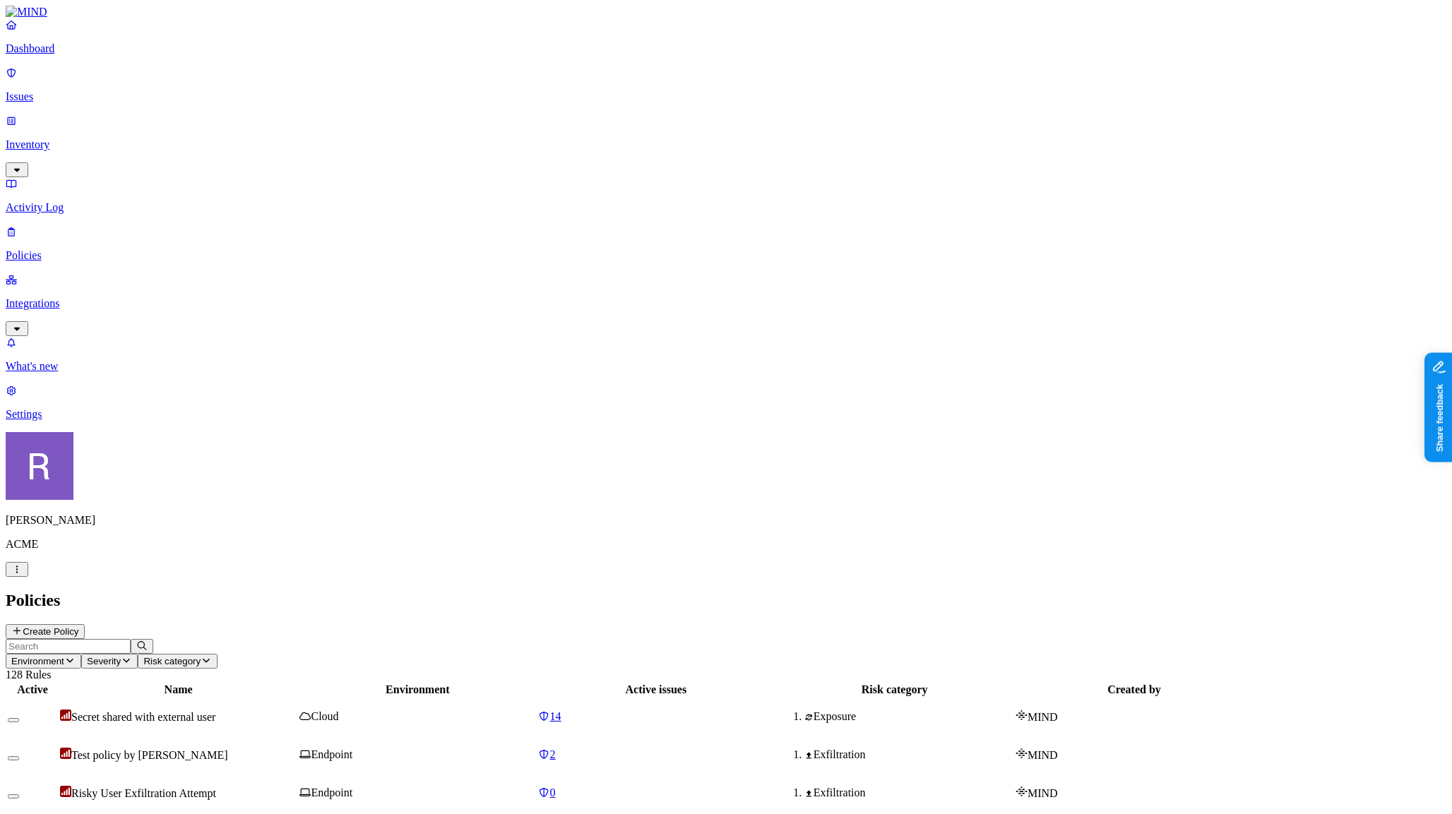
click at [1373, 591] on div "Policies Create Policy" at bounding box center [726, 615] width 1441 height 48
click at [85, 624] on button "Create Policy" at bounding box center [45, 631] width 79 height 15
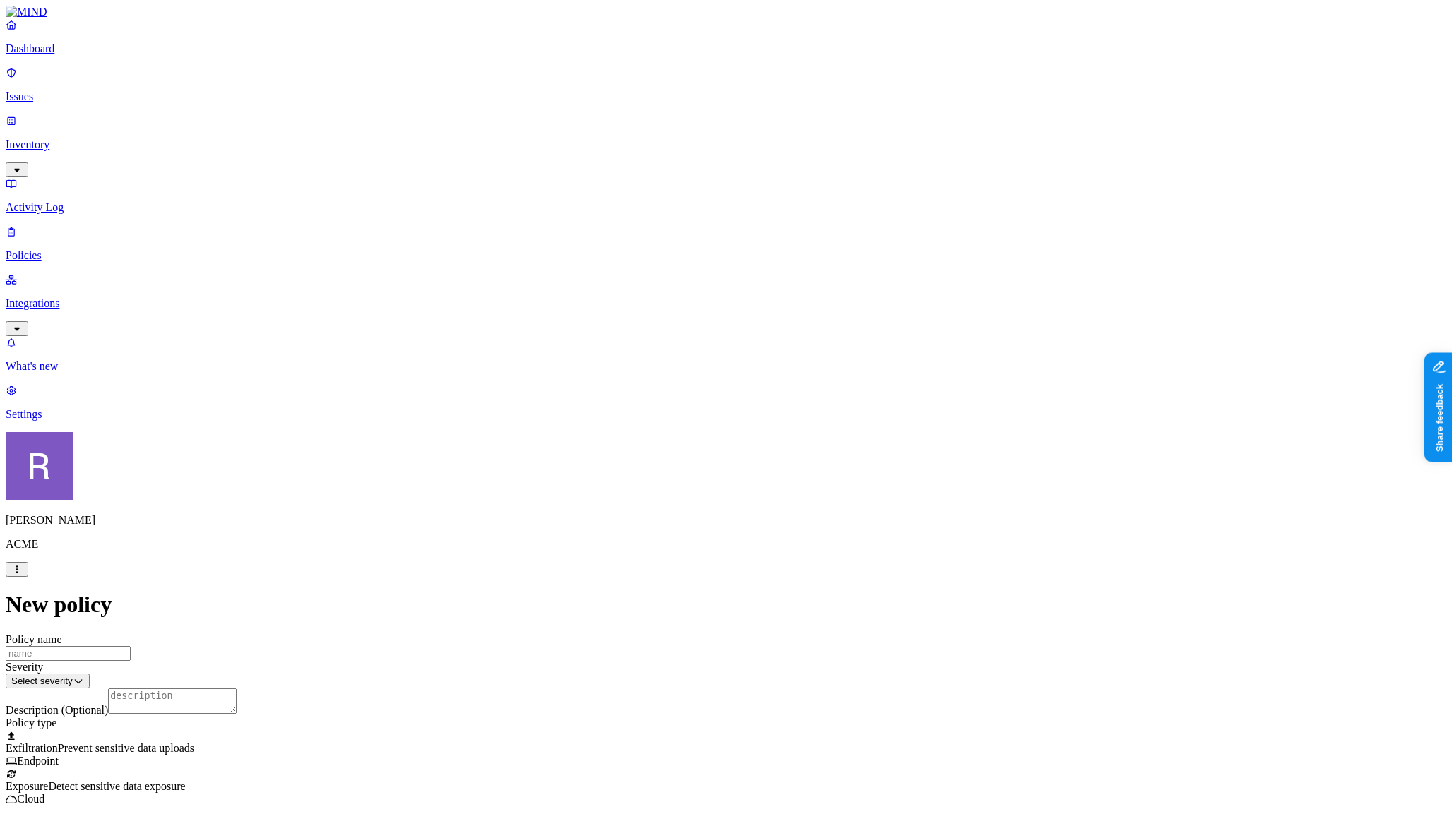
click at [684, 591] on html "Dashboard Issues Inventory Activity Log Policies Integrations What's new 1 Sett…" at bounding box center [726, 735] width 1452 height 1471
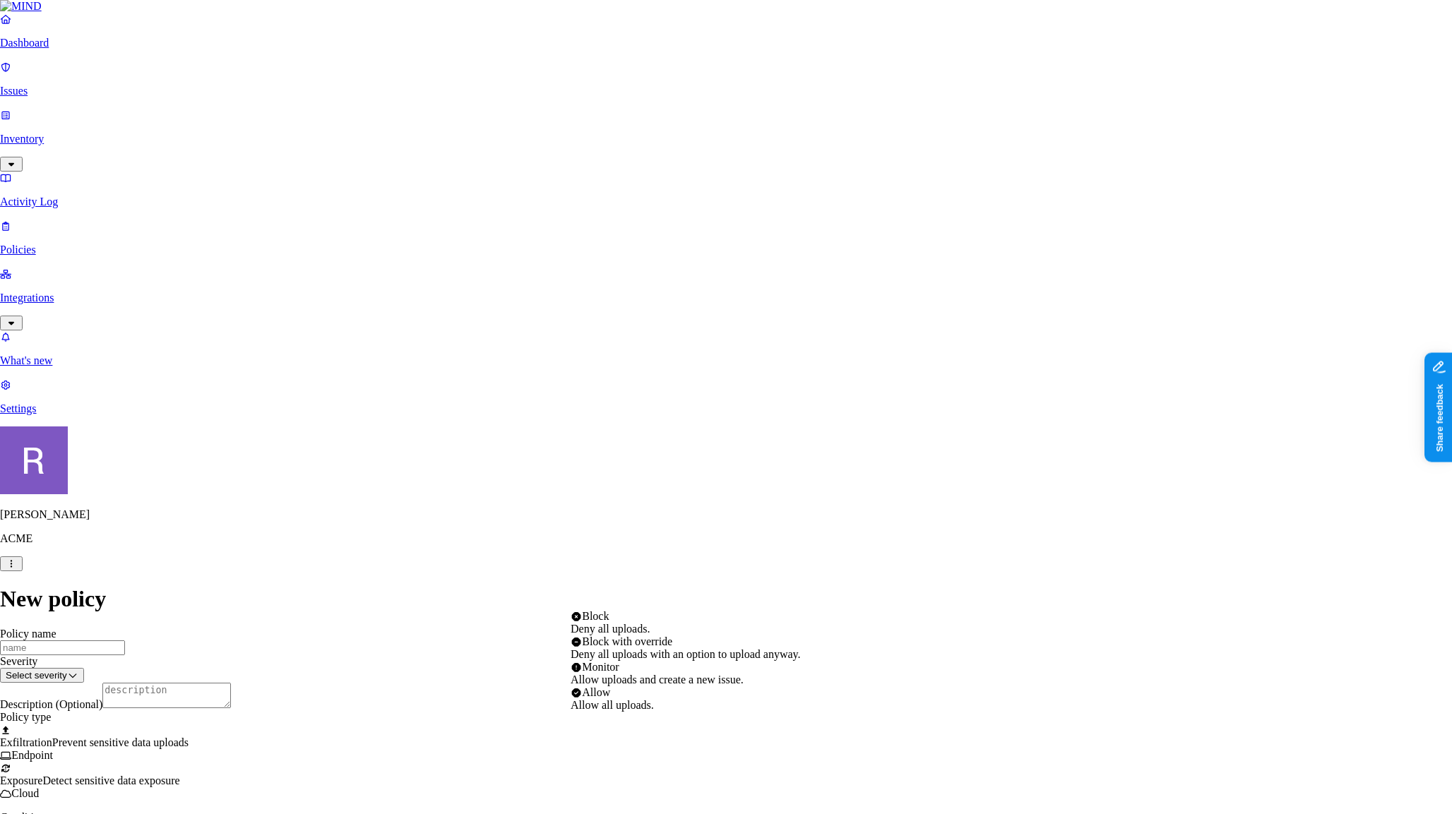
click at [483, 619] on html "Dashboard Issues Inventory Activity Log Policies Integrations What's new 1 Sett…" at bounding box center [726, 732] width 1452 height 1465
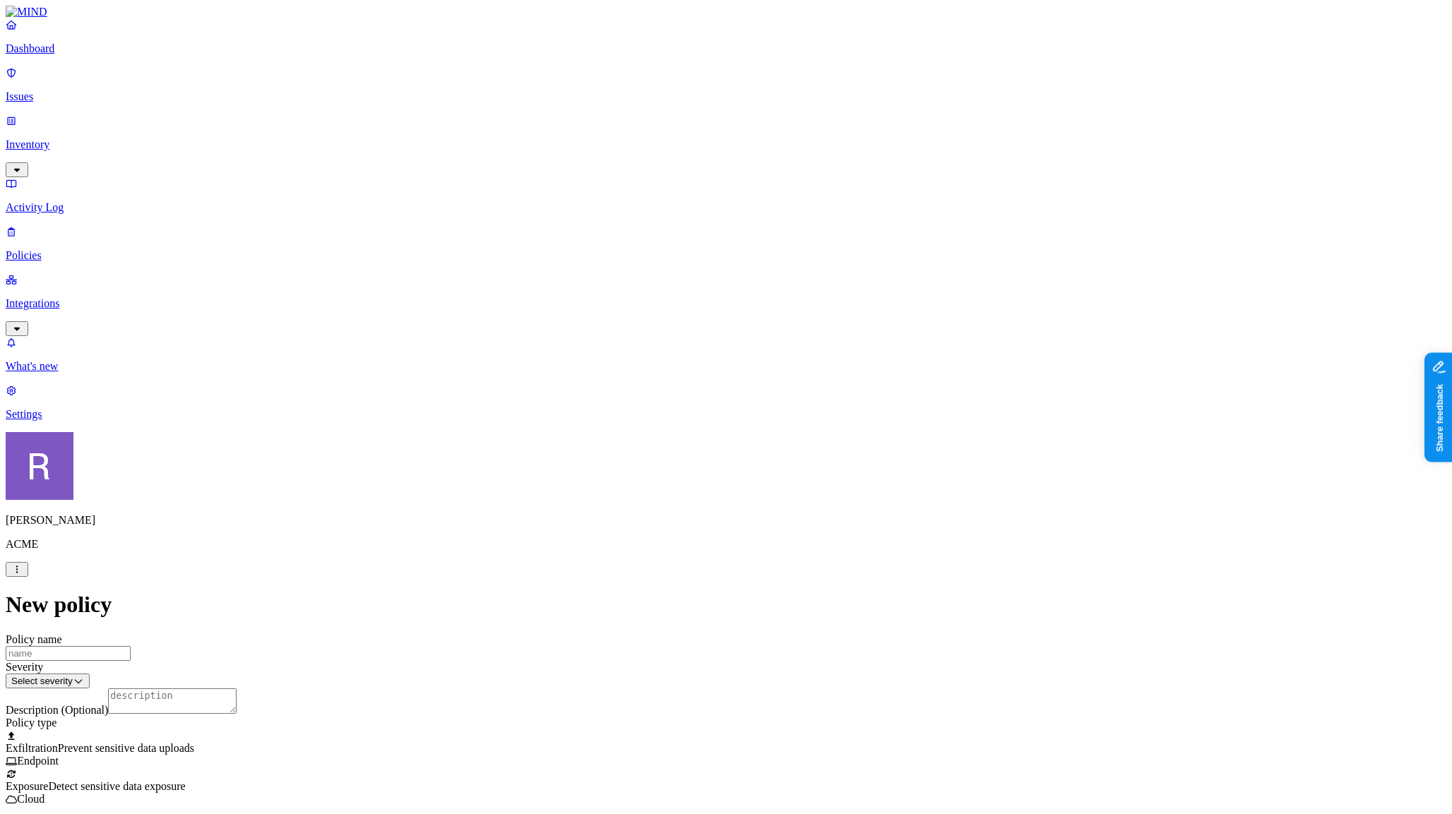
scroll to position [487, 0]
drag, startPoint x: 823, startPoint y: 209, endPoint x: 686, endPoint y: 147, distance: 151.1
click at [677, 153] on label "Classification" at bounding box center [657, 147] width 62 height 12
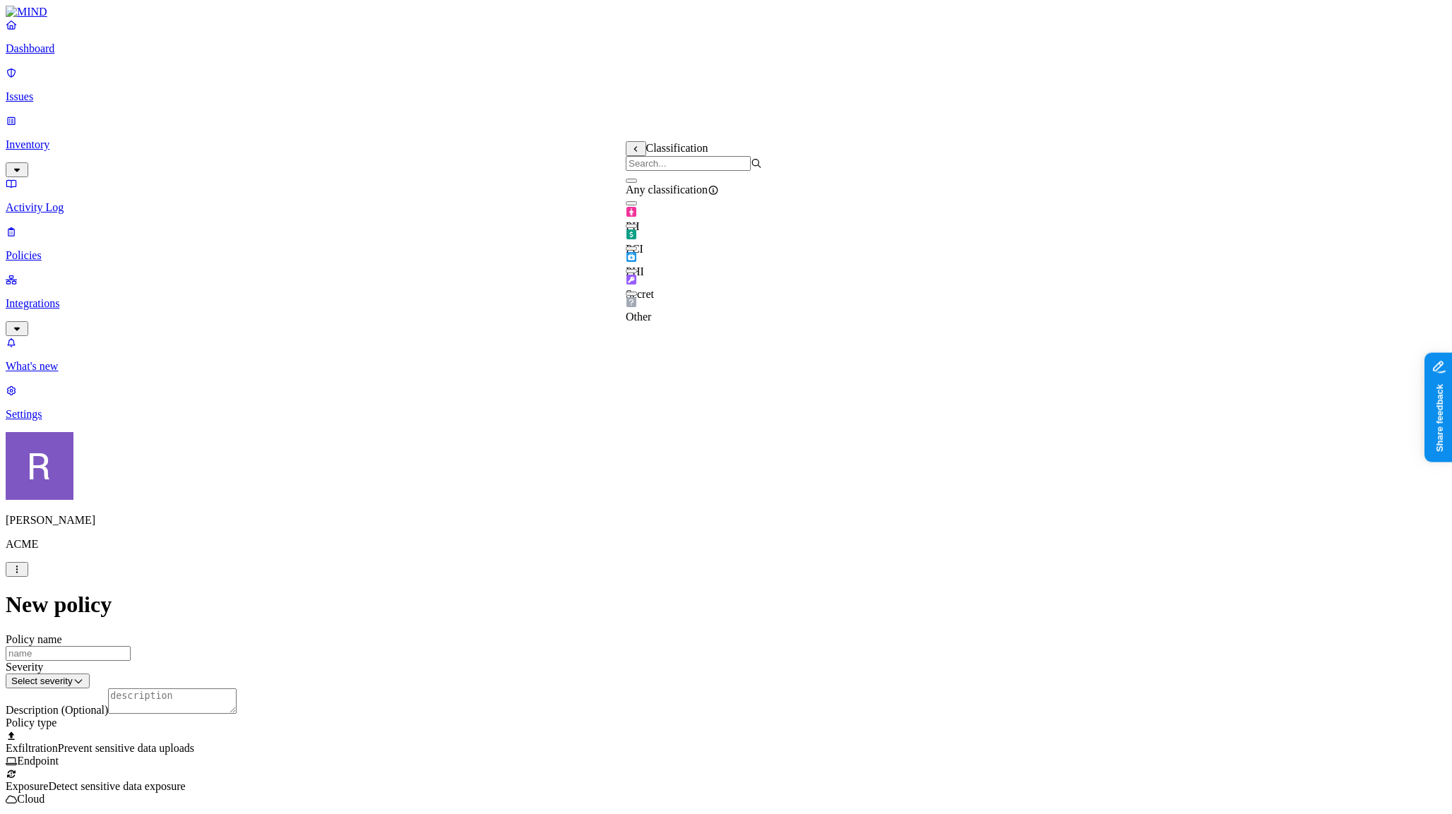
click at [637, 205] on button "button" at bounding box center [631, 203] width 11 height 4
click at [637, 296] on button "button" at bounding box center [631, 294] width 11 height 4
click at [786, 176] on label "AND" at bounding box center [777, 170] width 25 height 12
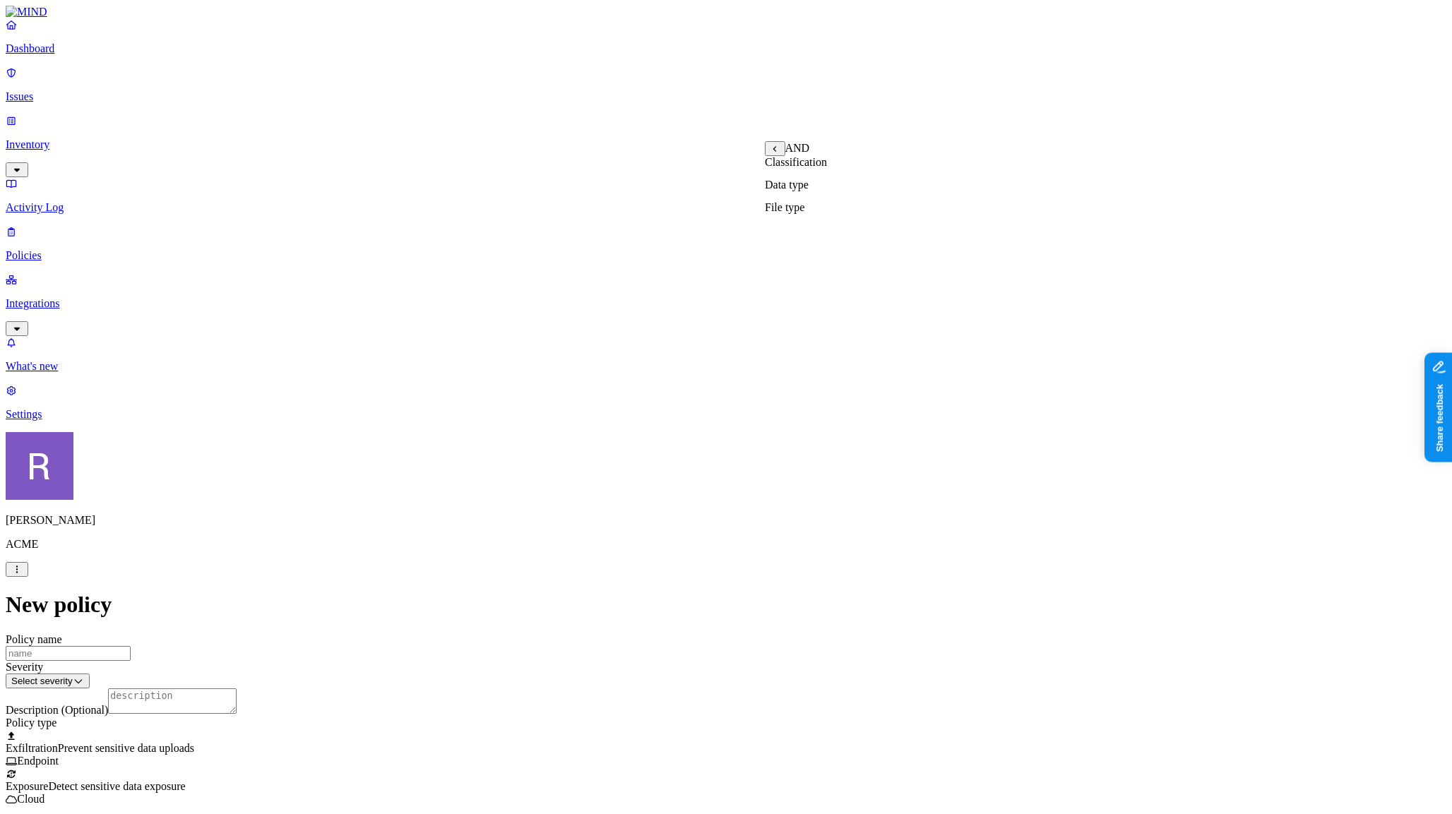
click at [684, 236] on label "Web Domain" at bounding box center [668, 235] width 37 height 25
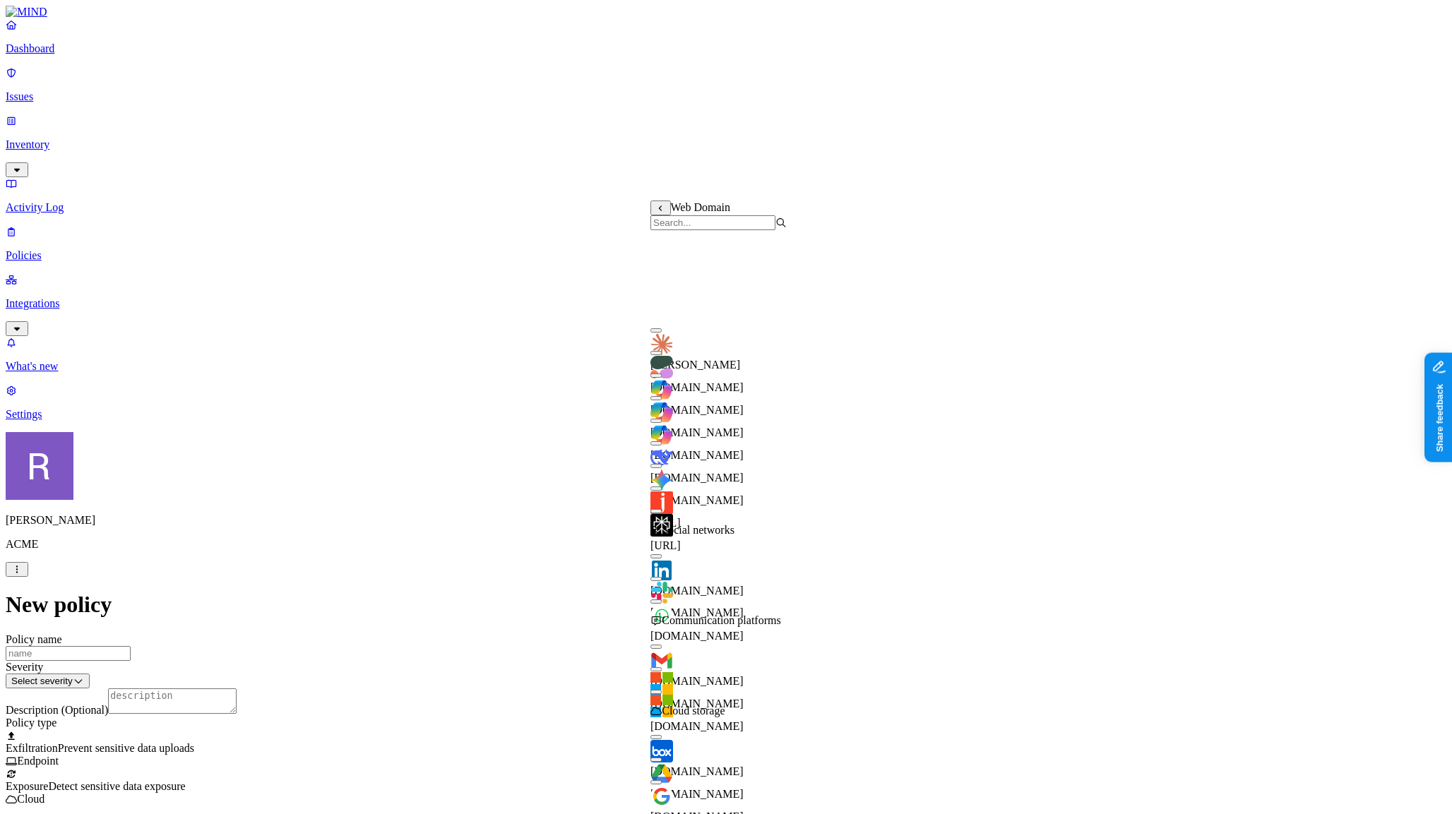
scroll to position [224, 0]
click at [662, 577] on button "button" at bounding box center [655, 579] width 11 height 4
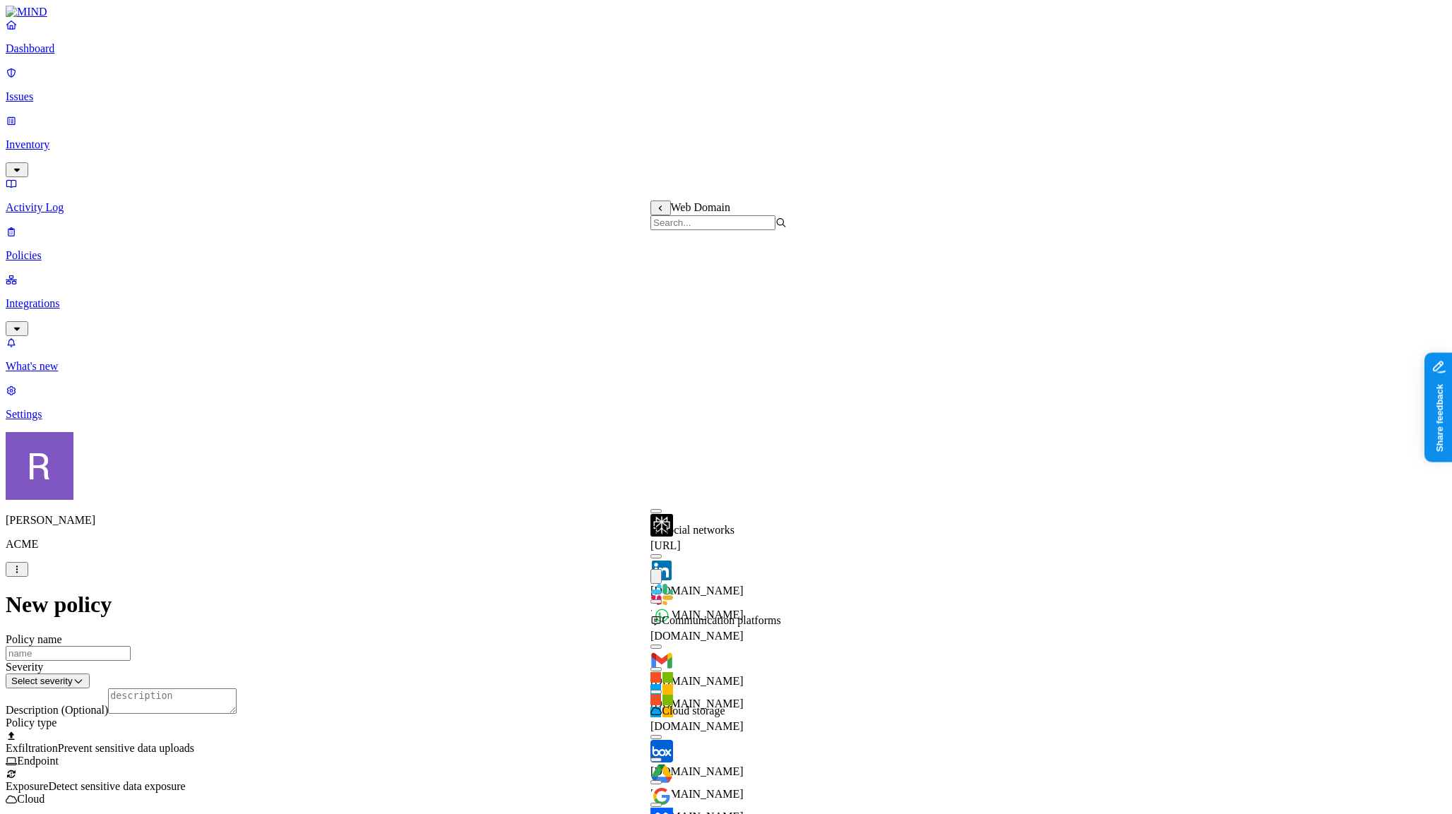
scroll to position [404, 0]
click at [662, 690] on button "button" at bounding box center [655, 692] width 11 height 4
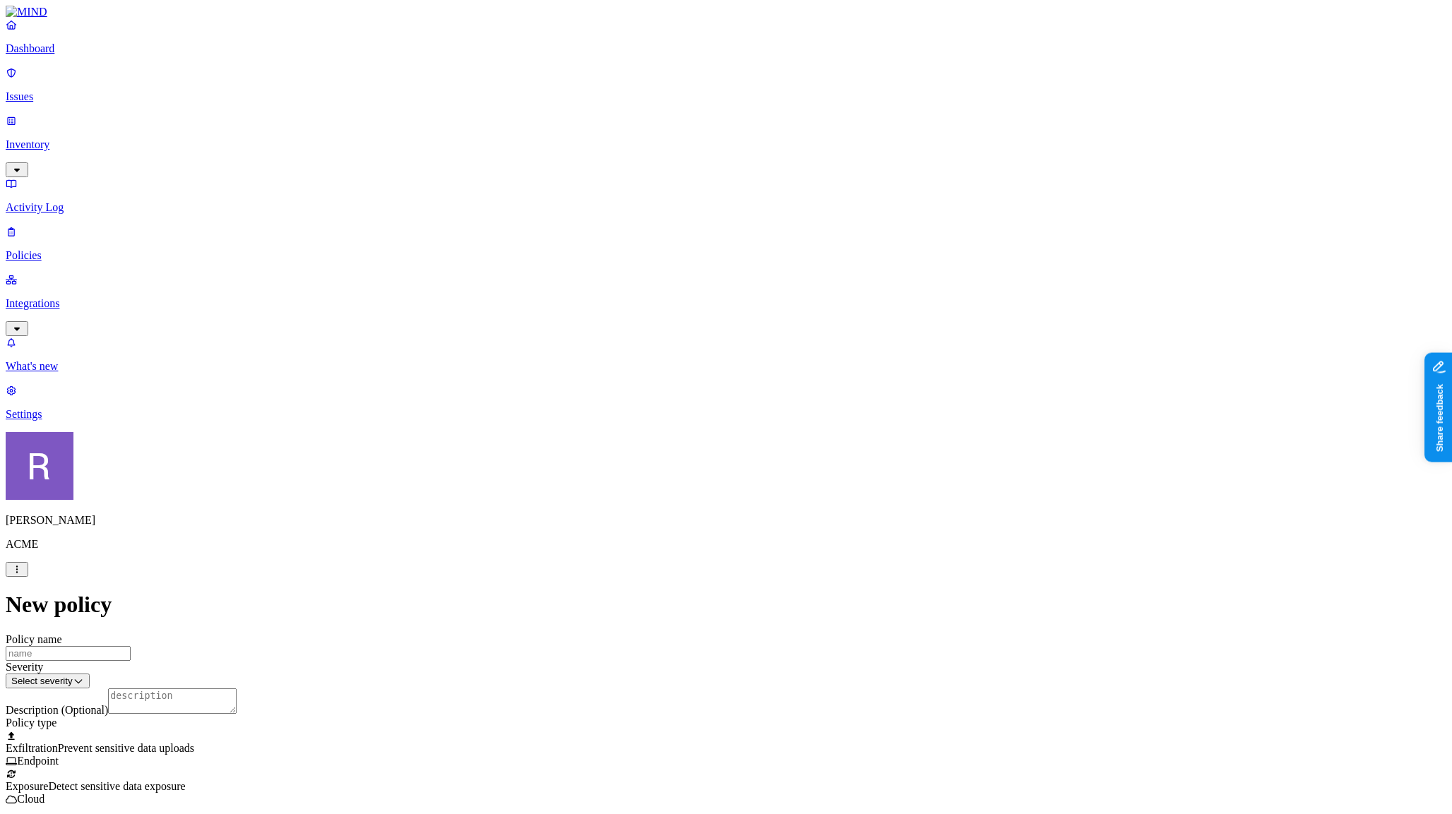
click at [671, 282] on label "Web Category" at bounding box center [671, 272] width 42 height 25
click at [732, 324] on div "Social networks Social networks" at bounding box center [728, 321] width 73 height 13
click at [661, 314] on icon at bounding box center [656, 308] width 9 height 9
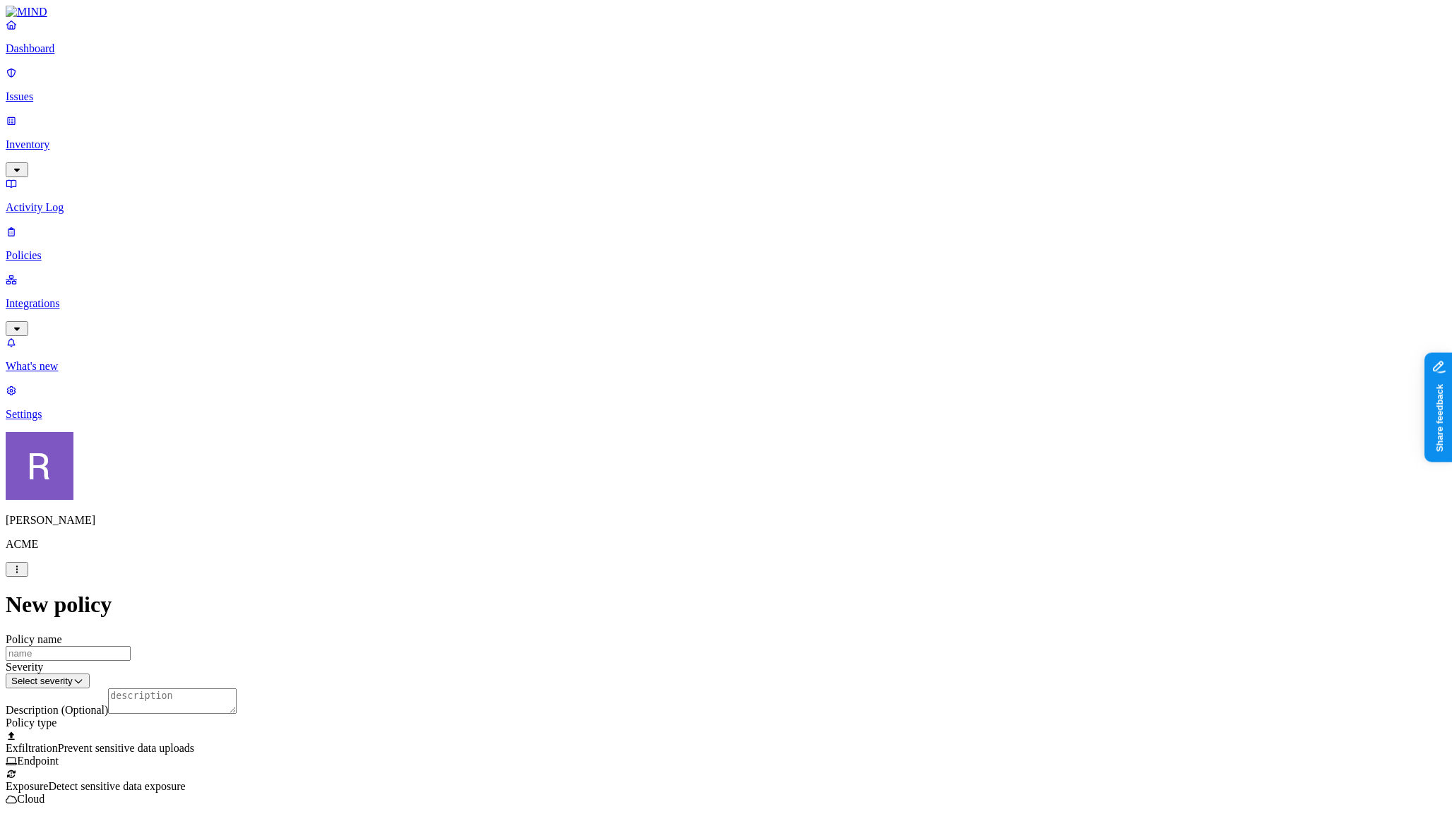
click at [843, 294] on label "AND" at bounding box center [834, 288] width 25 height 12
click at [854, 339] on label "Account type" at bounding box center [841, 332] width 38 height 25
click at [851, 287] on label "Unmanaged" at bounding box center [849, 281] width 54 height 12
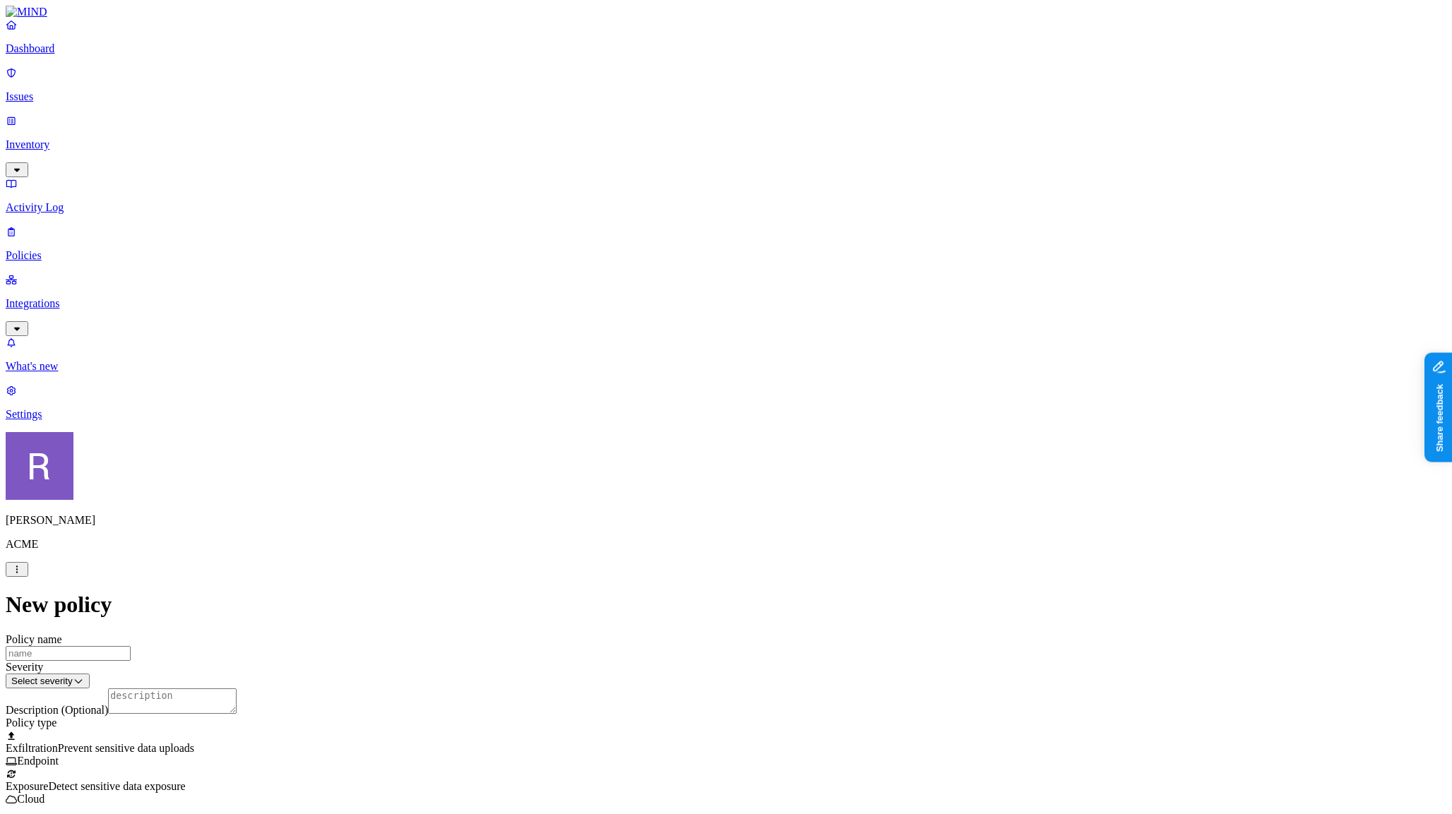
scroll to position [617, 0]
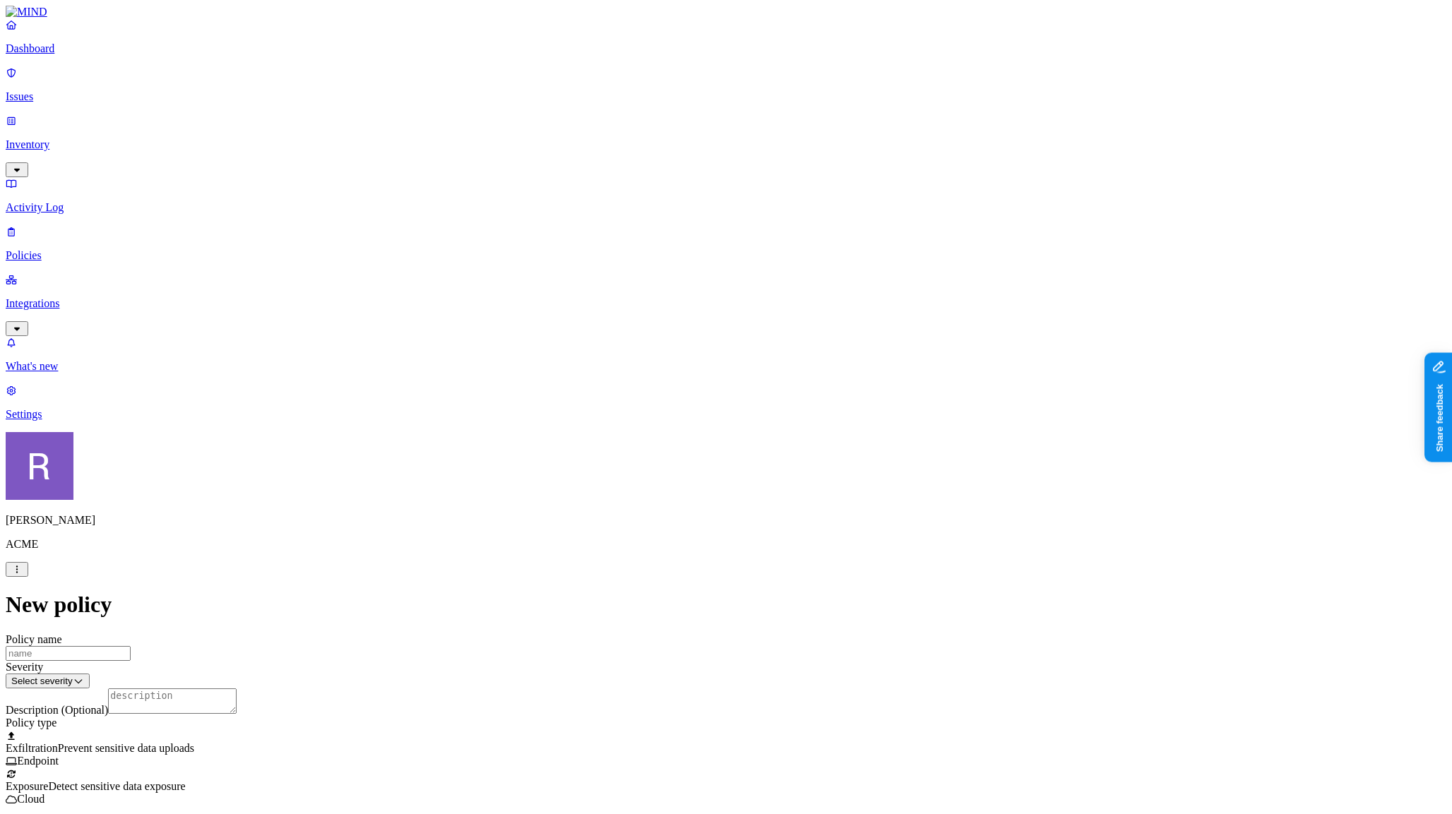
click at [58, 55] on p "Dashboard" at bounding box center [726, 48] width 1441 height 13
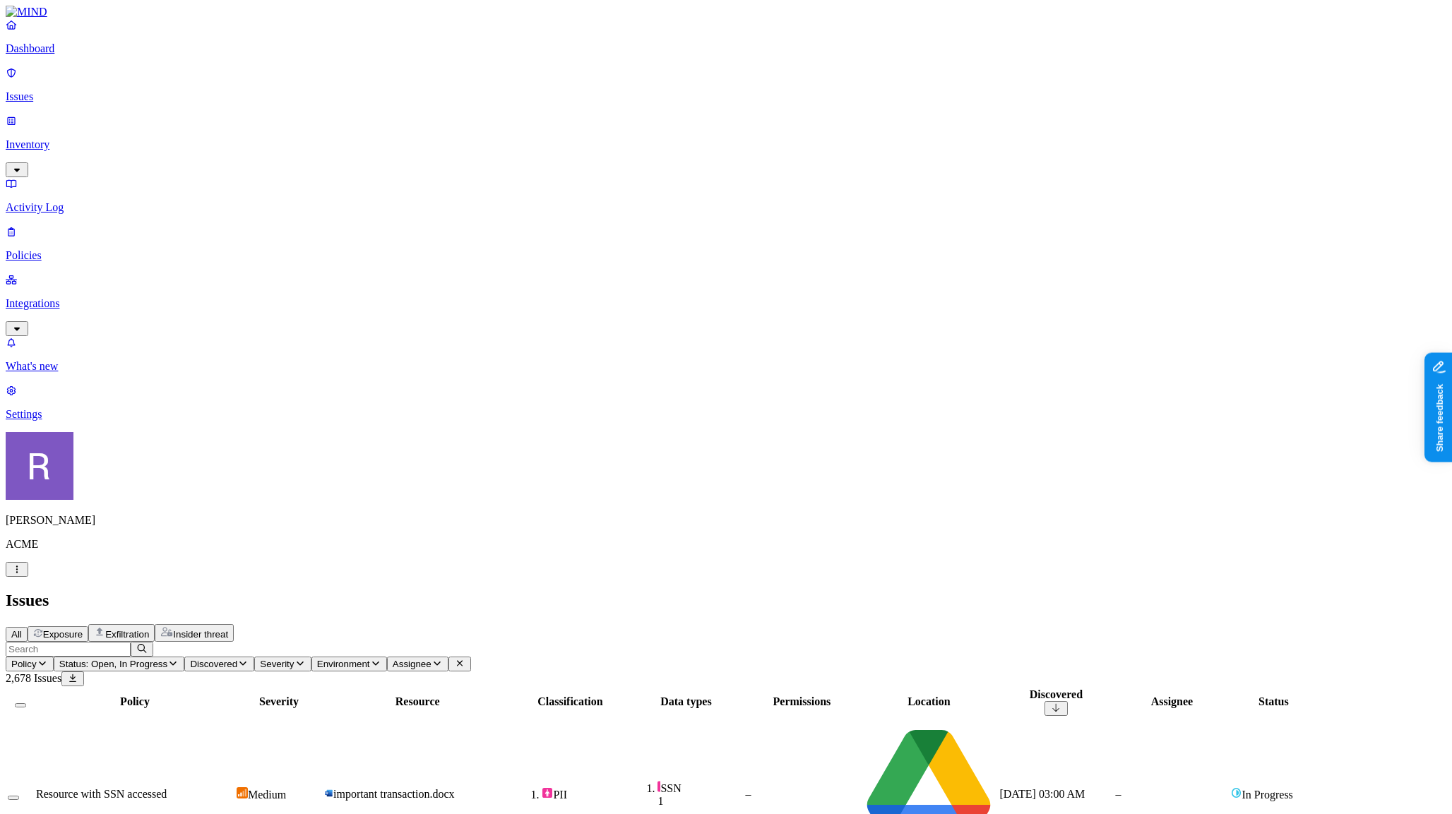
scroll to position [72, 0]
